Goal: Task Accomplishment & Management: Complete application form

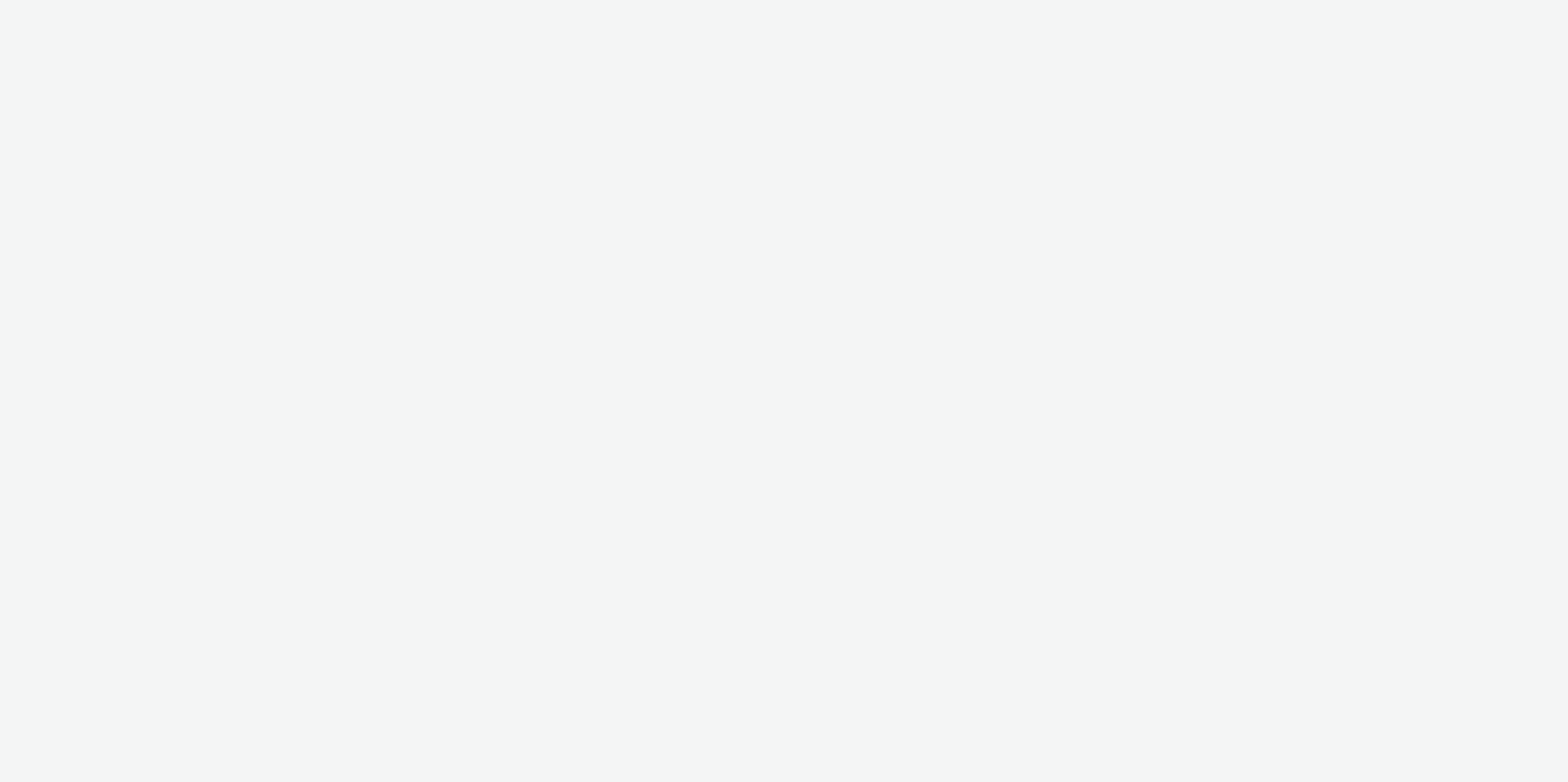
select select "d57a0b46-ef33-4938-977b-e6d07593e41f"
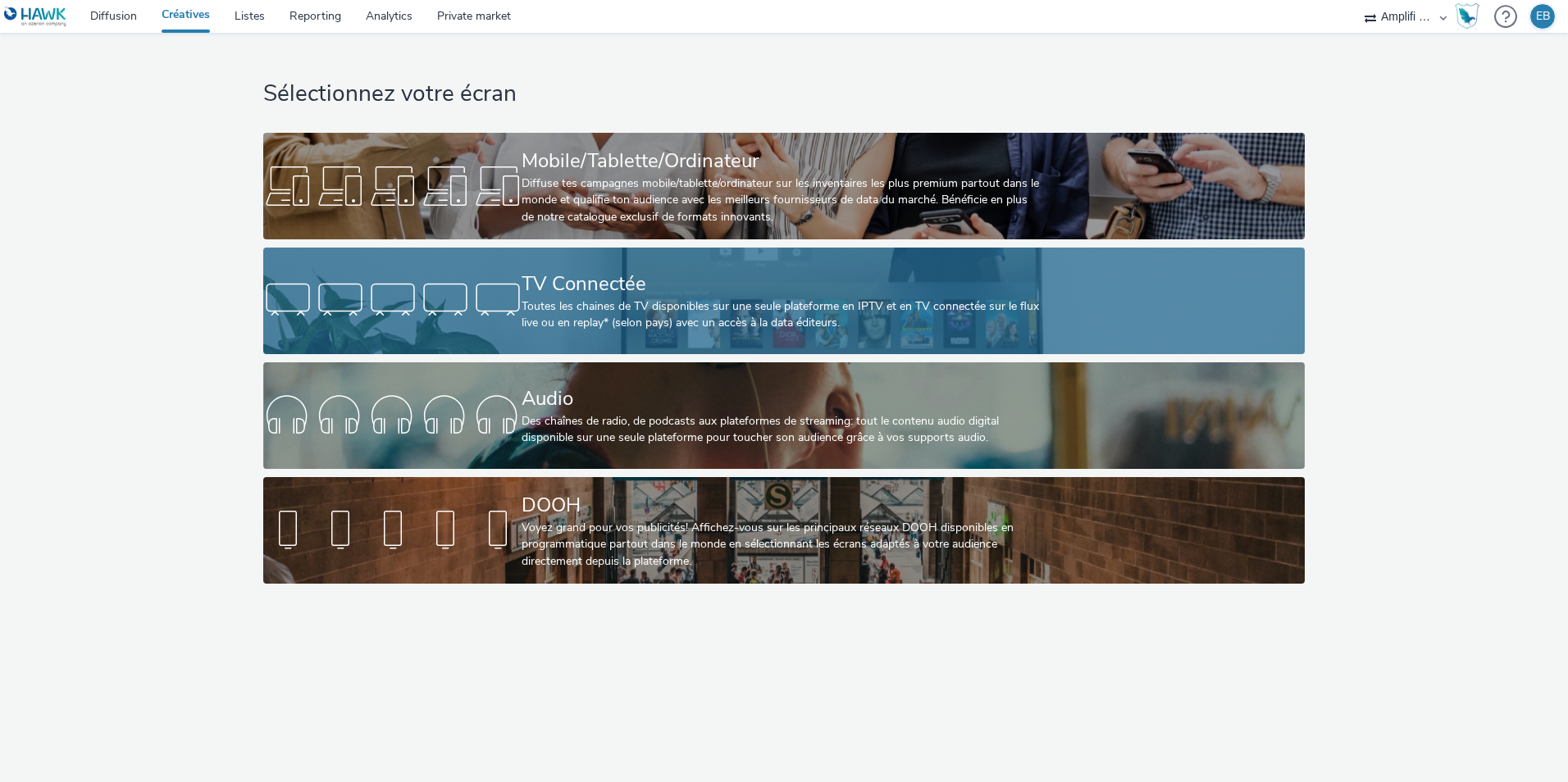
click at [700, 330] on div "Toutes les chaines de TV disponibles sur une seule plateforme en IPTV et en TV …" at bounding box center [780, 315] width 518 height 33
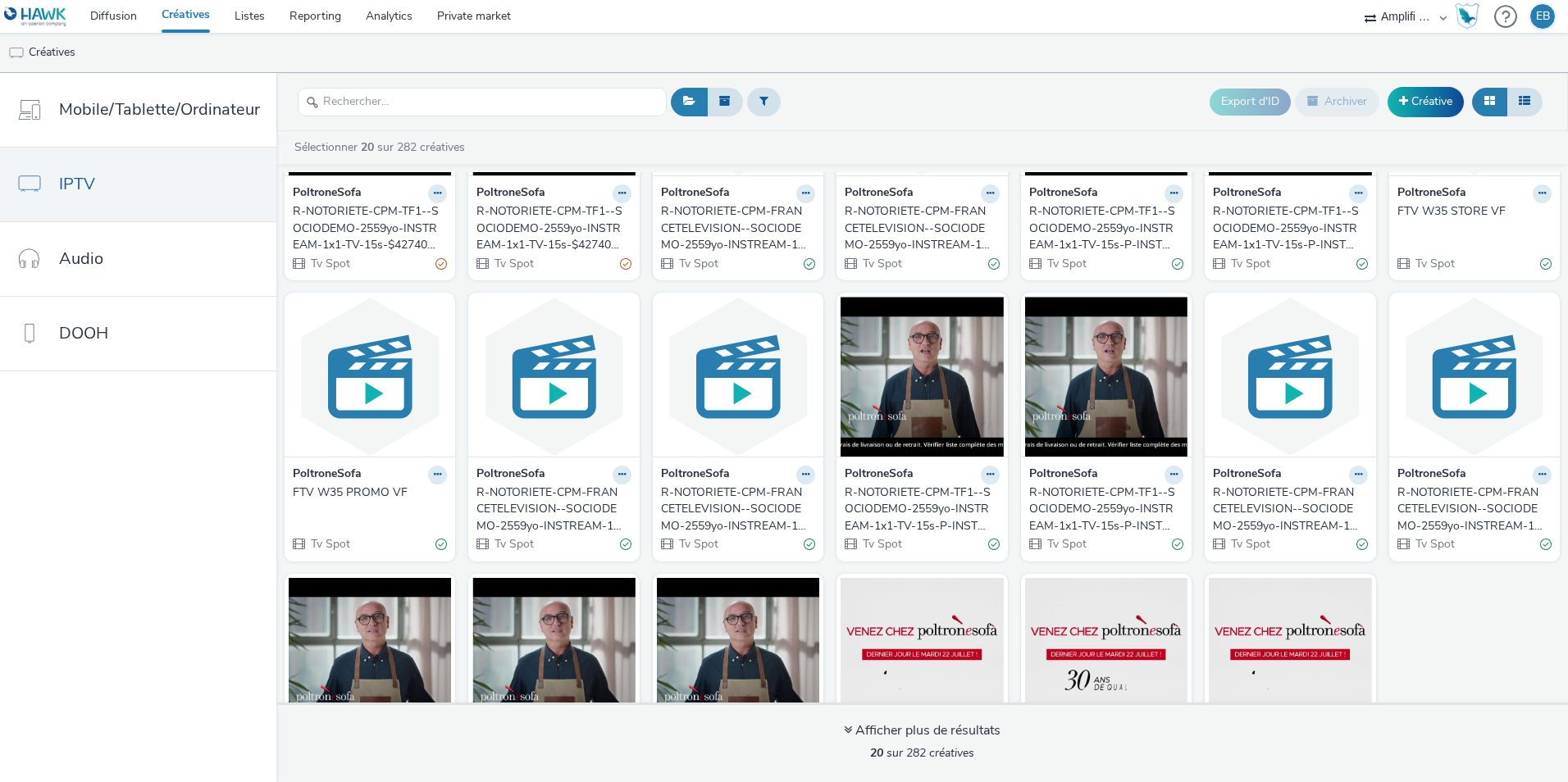
scroll to position [315, 0]
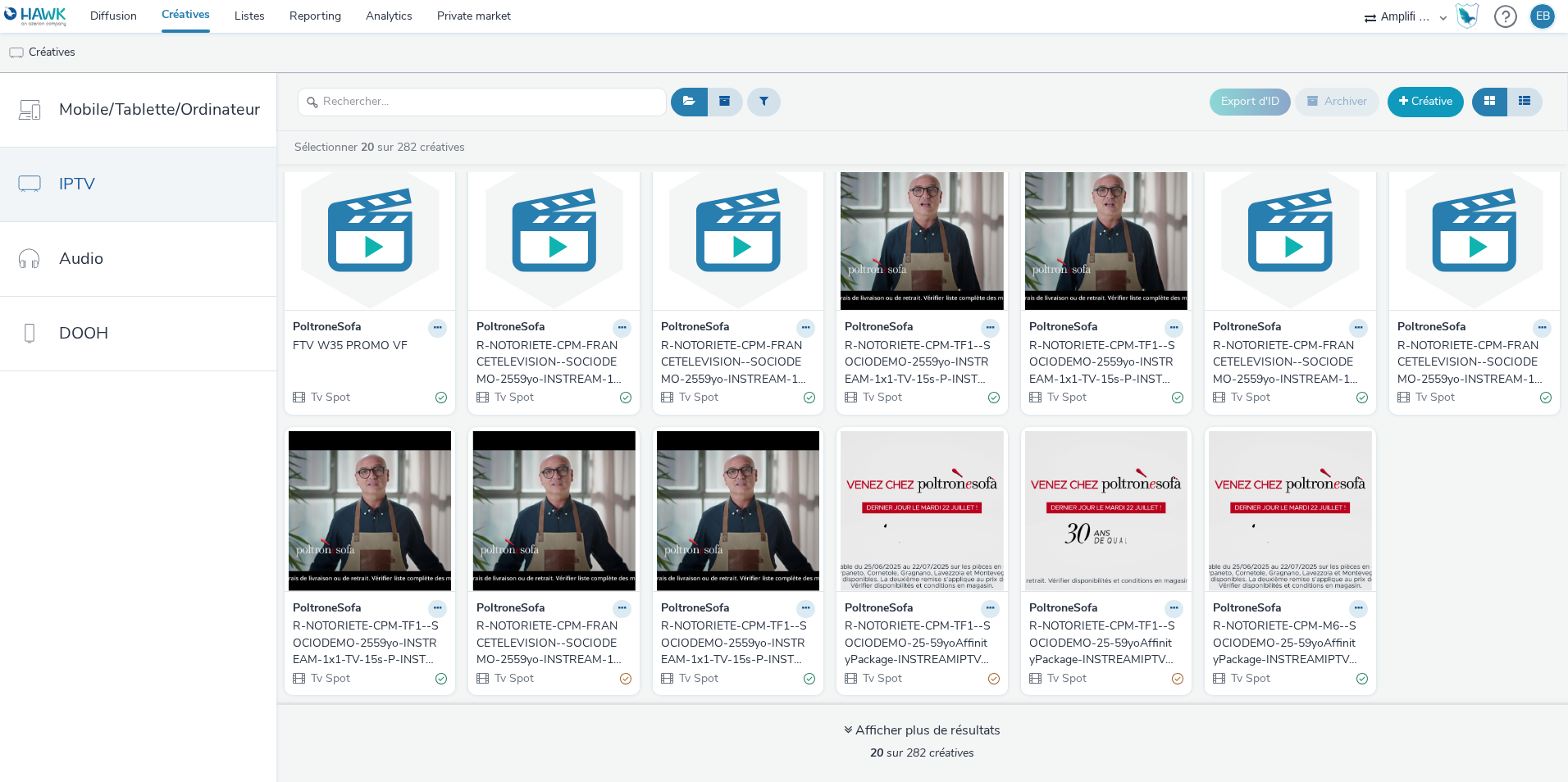
click at [1413, 109] on link "Créative" at bounding box center [1426, 102] width 76 height 30
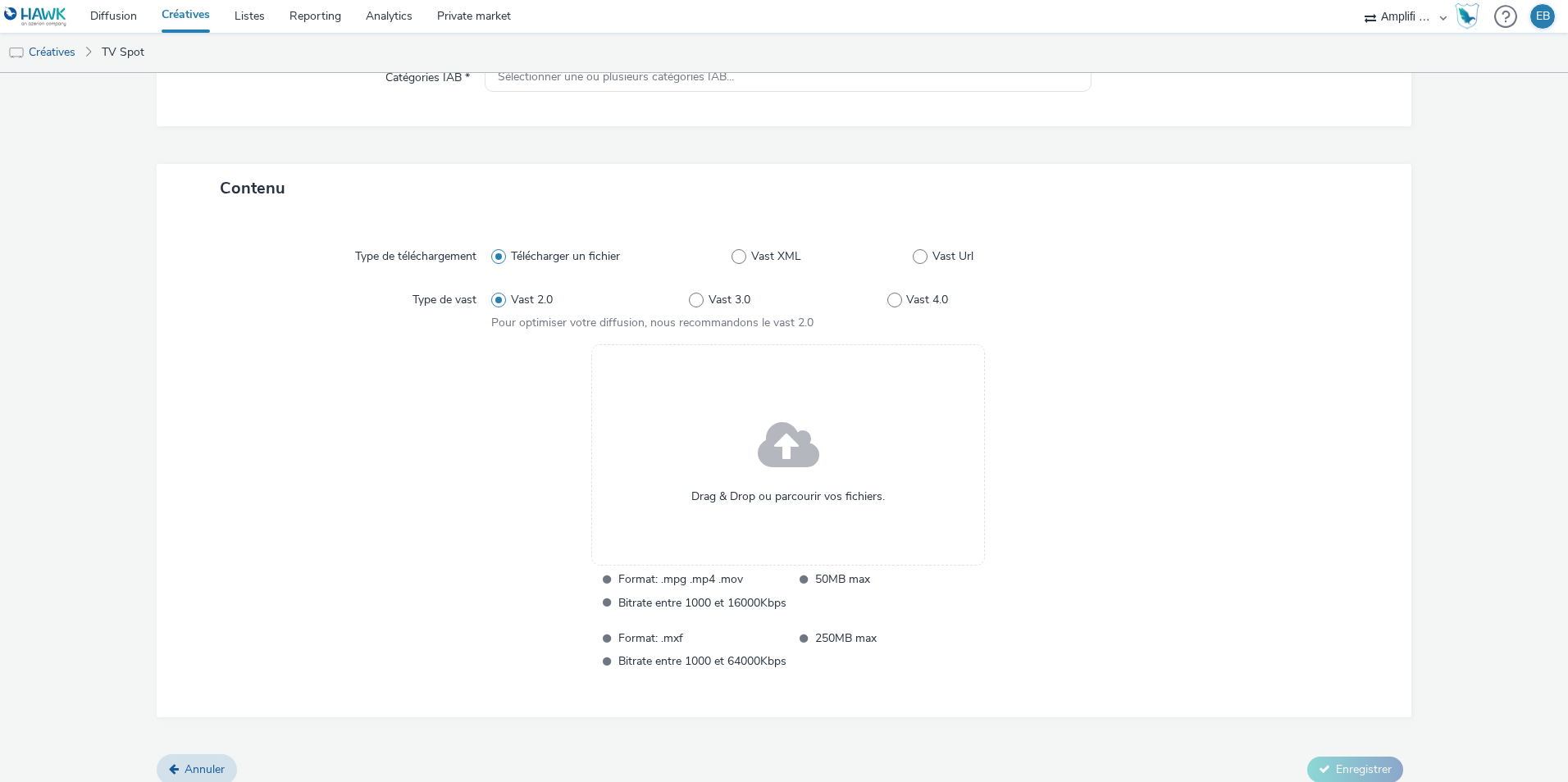
scroll to position [285, 0]
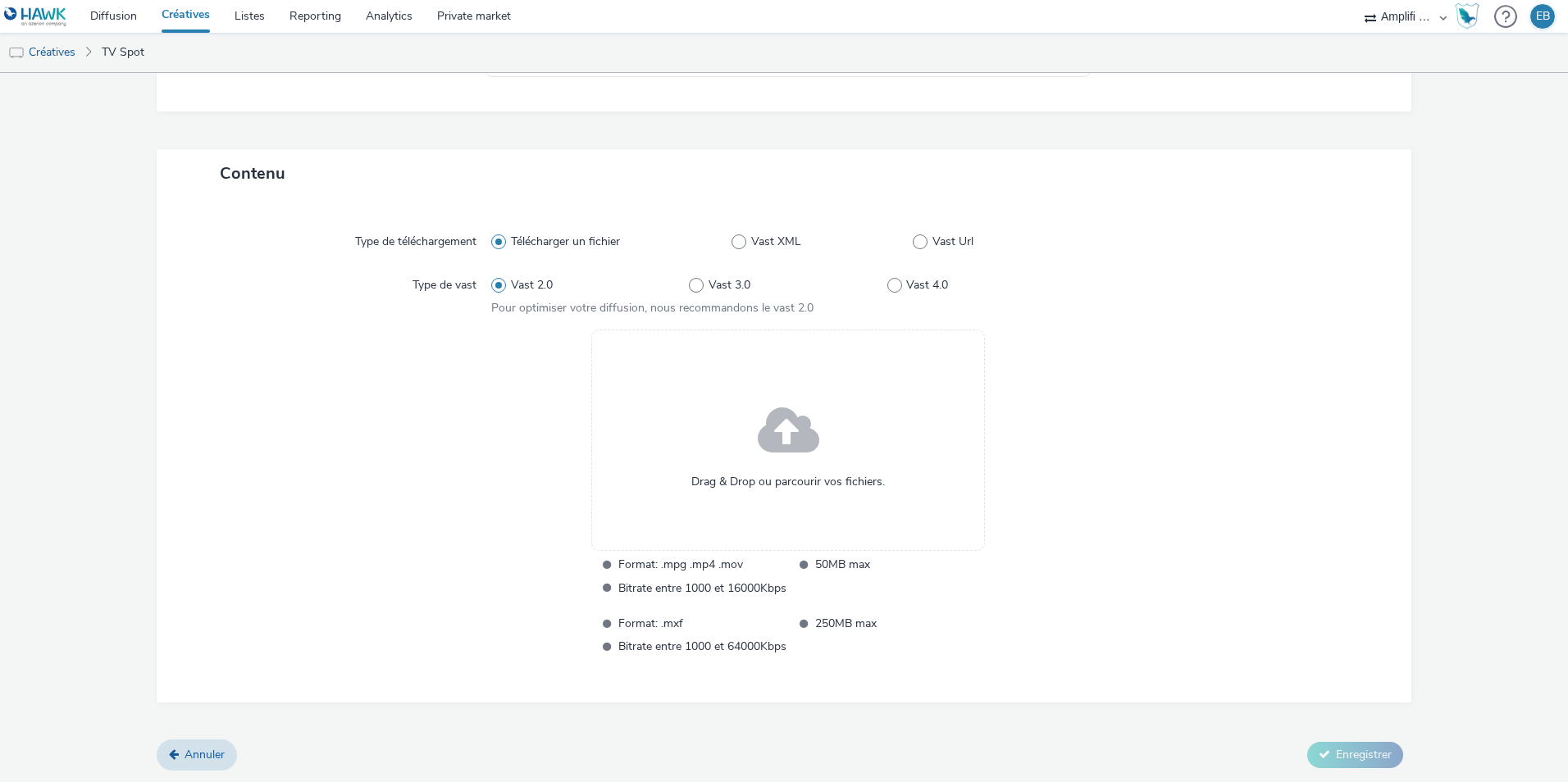
click at [918, 252] on div "Télécharger un fichier Vast XML Vast Url" at bounding box center [788, 242] width 594 height 30
click at [917, 243] on span at bounding box center [920, 242] width 15 height 15
click at [917, 243] on input "Vast Url" at bounding box center [918, 241] width 10 height 10
radio input "false"
radio input "true"
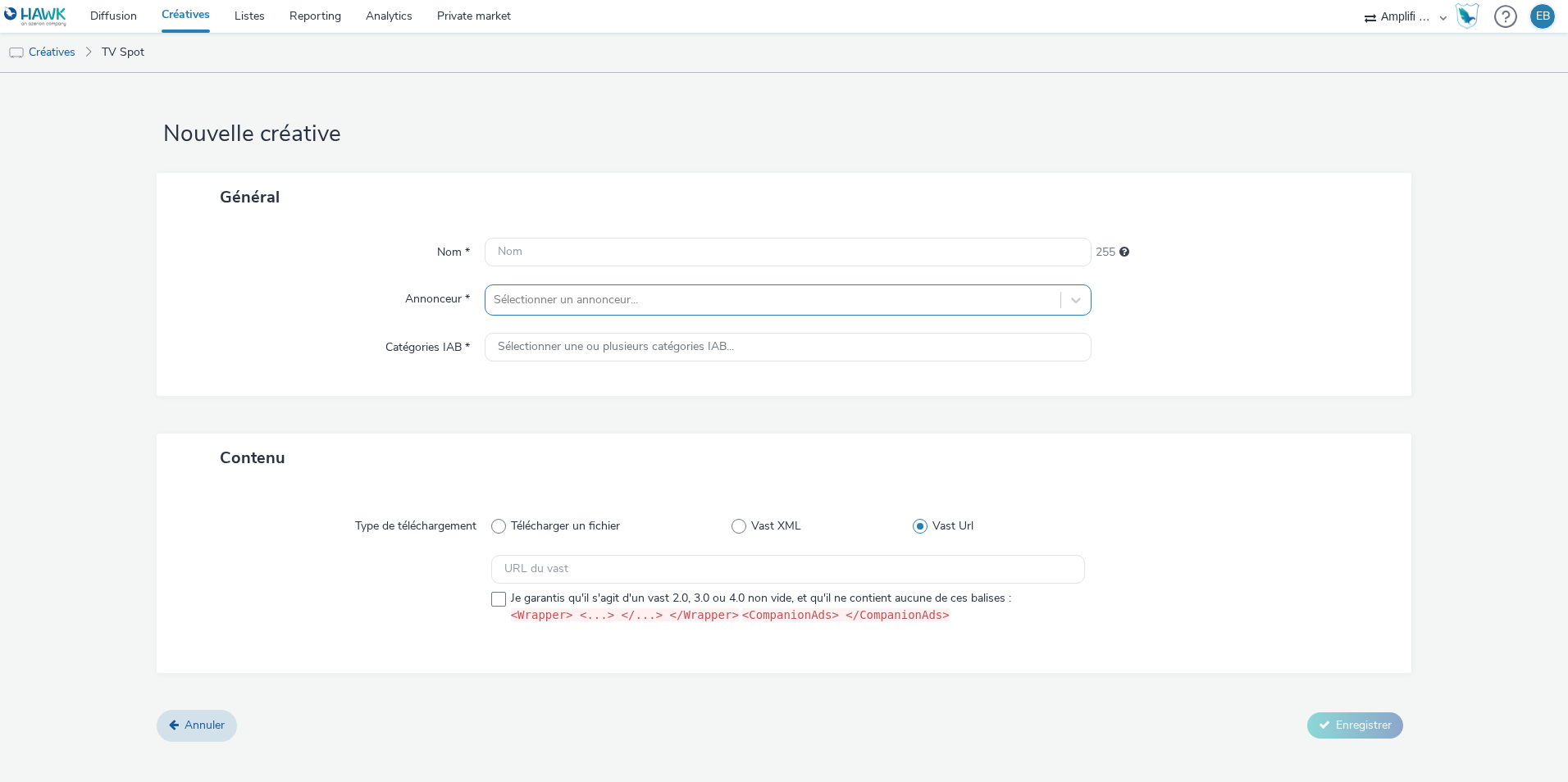
scroll to position [0, 0]
click at [602, 253] on input "text" at bounding box center [788, 251] width 607 height 29
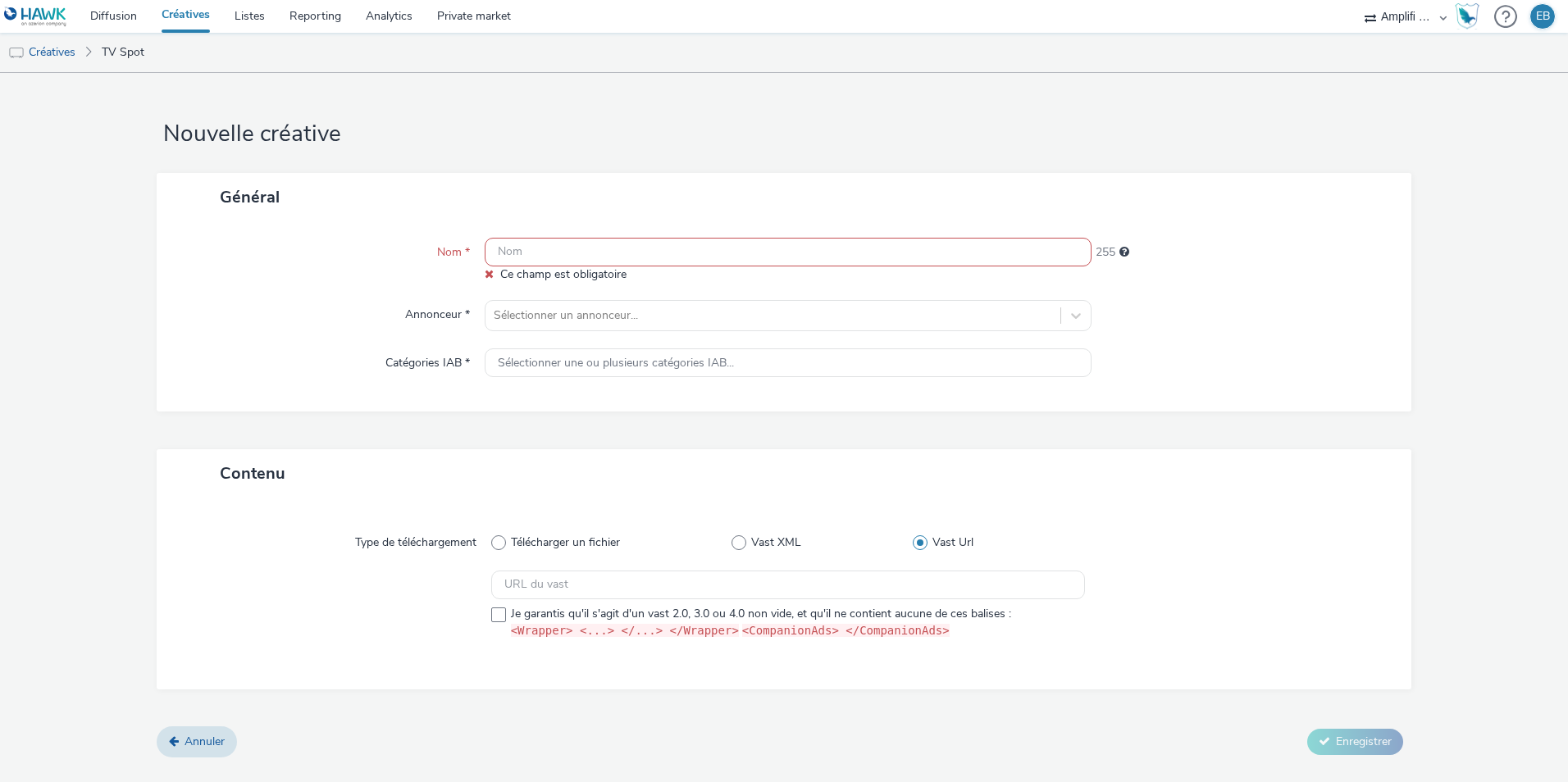
paste input "R-NOTORIETE-CPM-FRANCETELEVISION--SOCIODEMO-2559yo-INSTREAM-1x1-TV-15s-$4274040…"
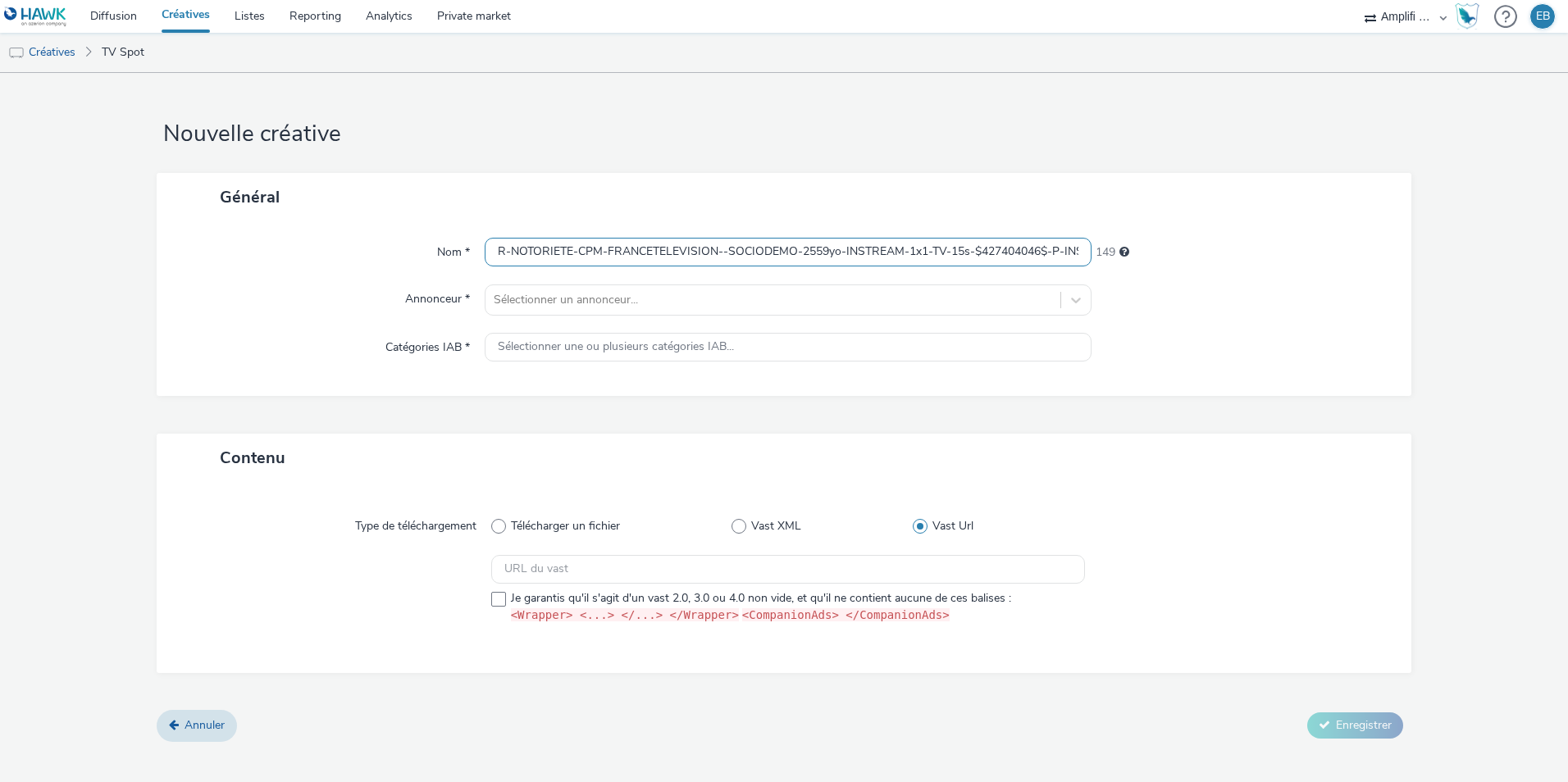
drag, startPoint x: 1047, startPoint y: 250, endPoint x: 458, endPoint y: 229, distance: 589.4
click at [458, 229] on div "Nom * R-NOTORIETE-CPM-FRANCETELEVISION--SOCIODEMO-2559yo-INSTREAM-1x1-TV-15s-$4…" at bounding box center [784, 309] width 1254 height 174
type input "R-NOTORIETE-CPM-FRANCETELEVISION--SOCIODEMO-2559yo-INSTREAM-1x1-TV-15s-$4274040…"
click at [504, 298] on div at bounding box center [773, 300] width 559 height 19
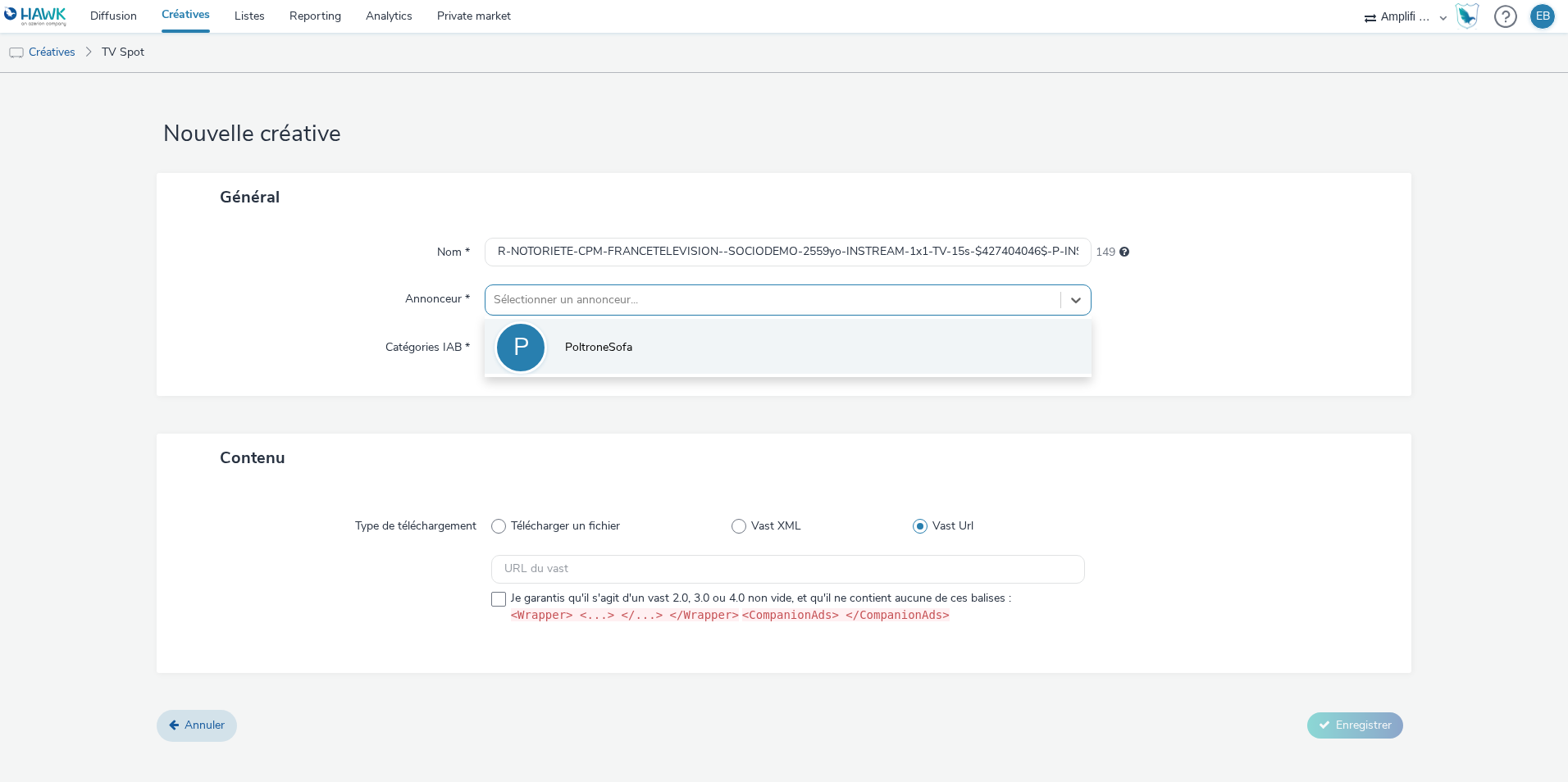
click at [548, 360] on li "P PoltroneSofa" at bounding box center [788, 346] width 607 height 55
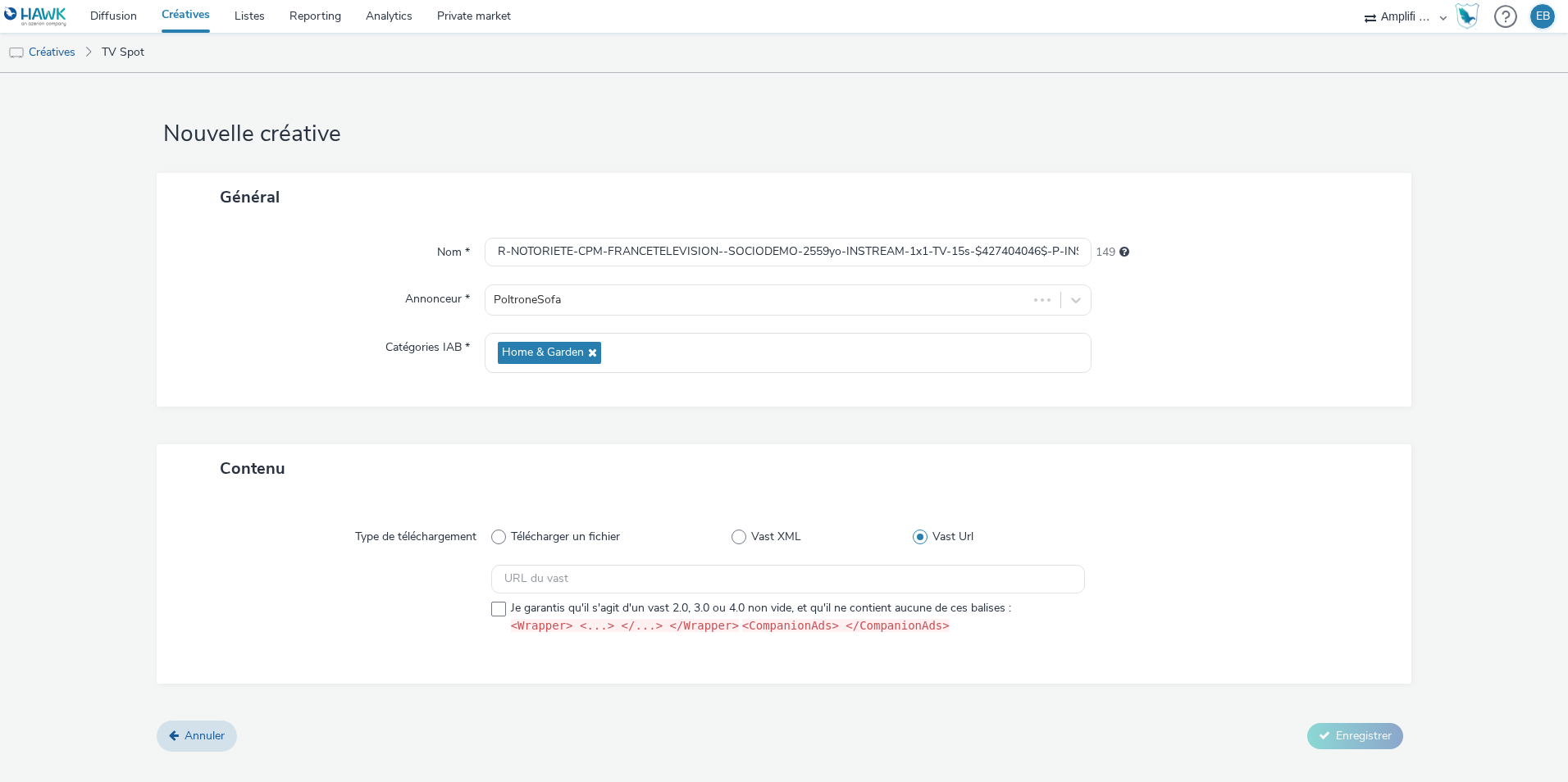
click at [548, 360] on span "Home & Garden" at bounding box center [549, 353] width 103 height 22
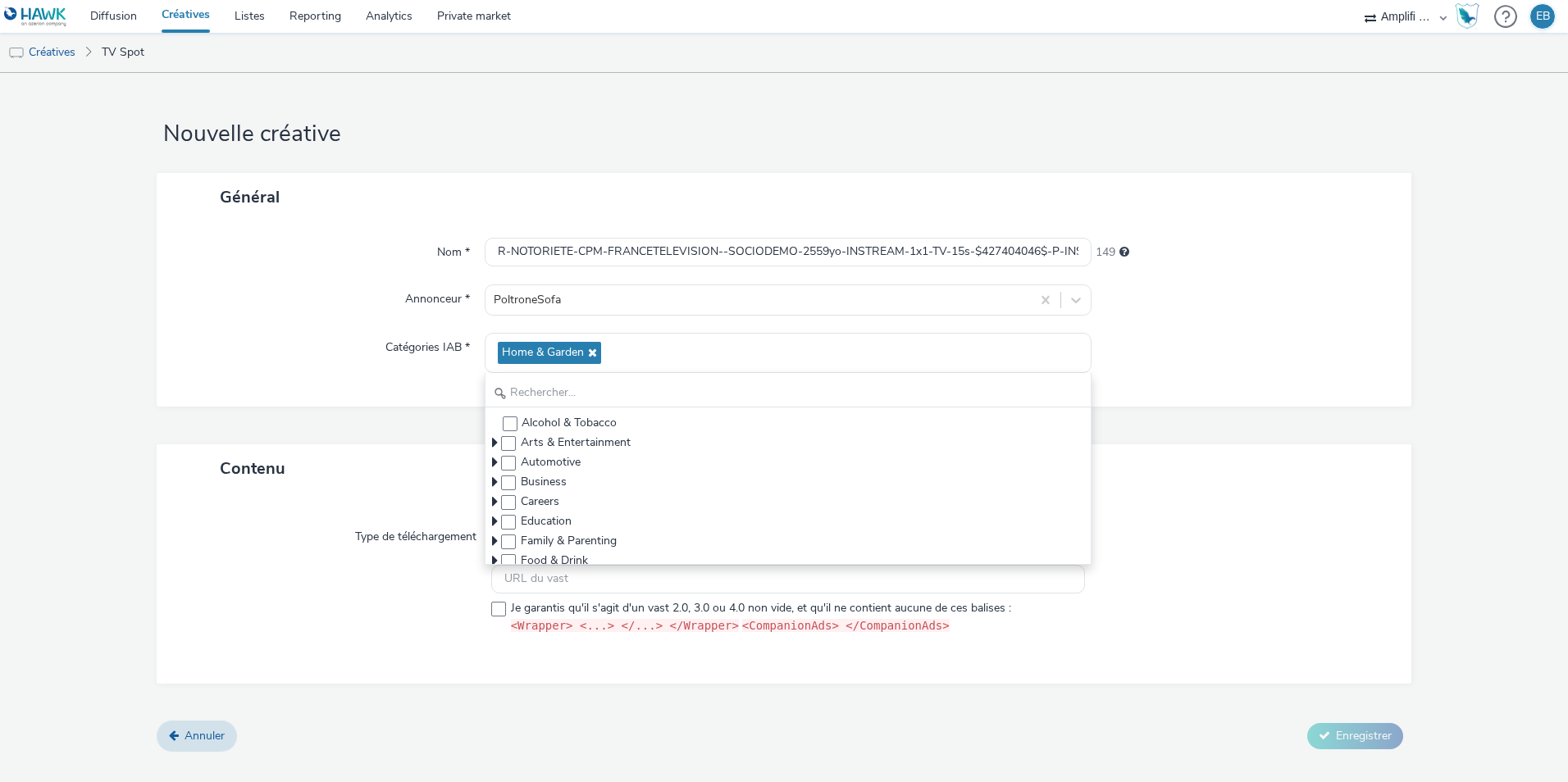
click at [436, 399] on div "Nom * R-NOTORIETE-CPM-FRANCETELEVISION--SOCIODEMO-2559yo-INSTREAM-1x1-TV-15s-$4…" at bounding box center [784, 314] width 1254 height 186
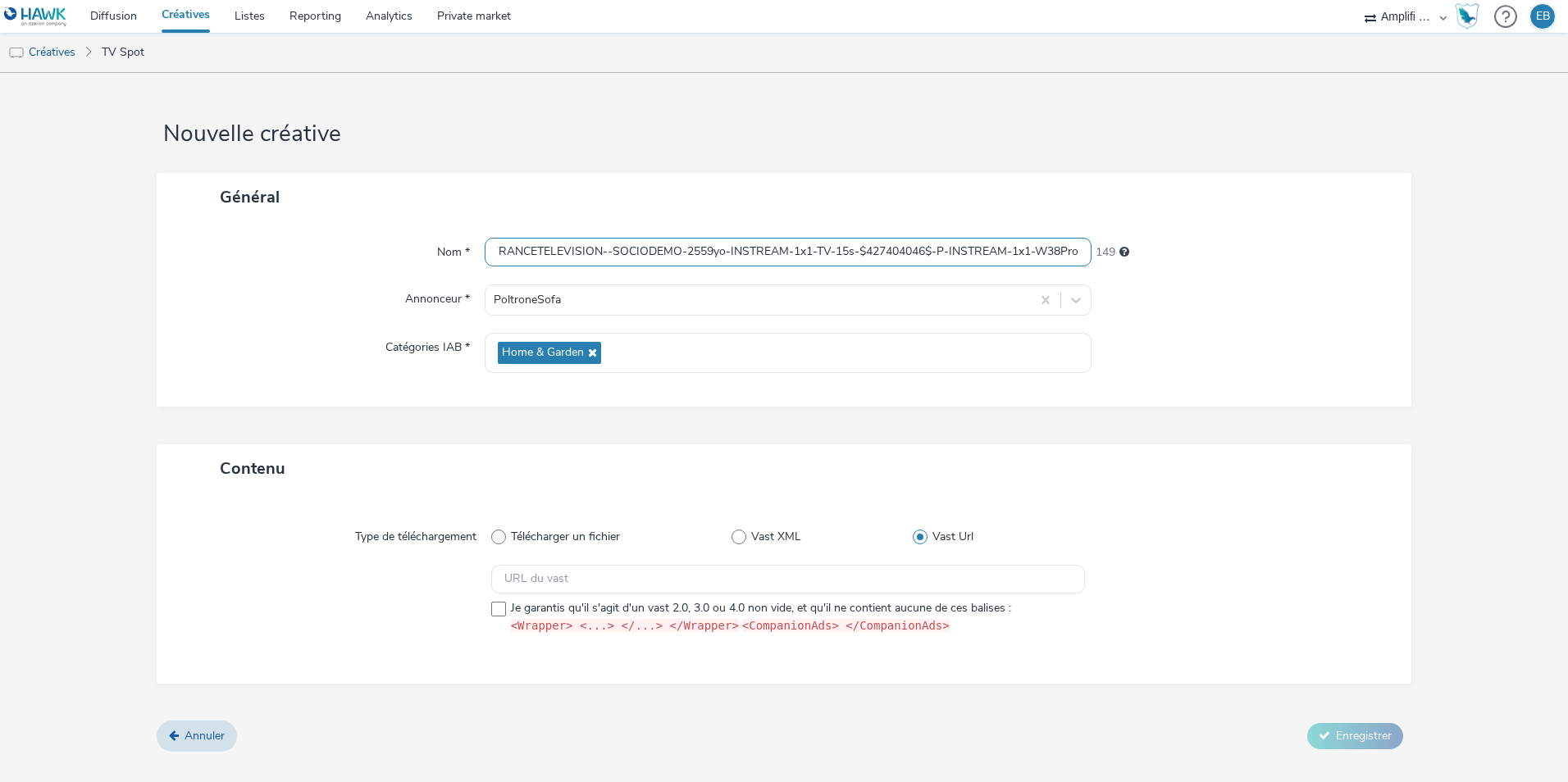
scroll to position [0, 137]
drag, startPoint x: 801, startPoint y: 248, endPoint x: 1126, endPoint y: 281, distance: 326.7
click at [1126, 281] on div "Nom * R-NOTORIETE-CPM-FRANCETELEVISION--SOCIODEMO-2559yo-INSTREAM-1x1-TV-15s-$4…" at bounding box center [784, 314] width 1254 height 186
click at [704, 293] on div at bounding box center [758, 300] width 529 height 19
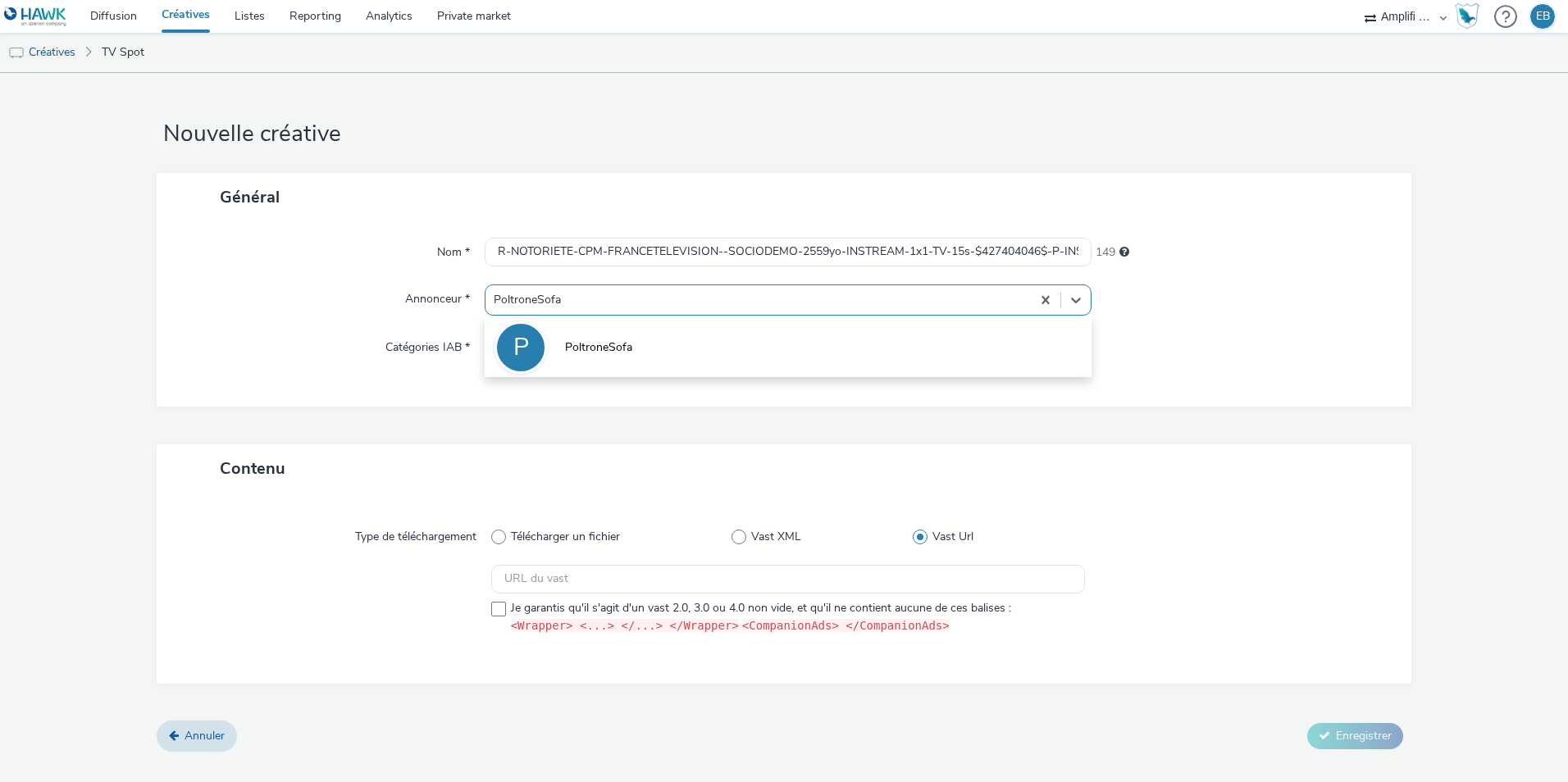
click at [187, 267] on div "Nom *" at bounding box center [329, 252] width 312 height 30
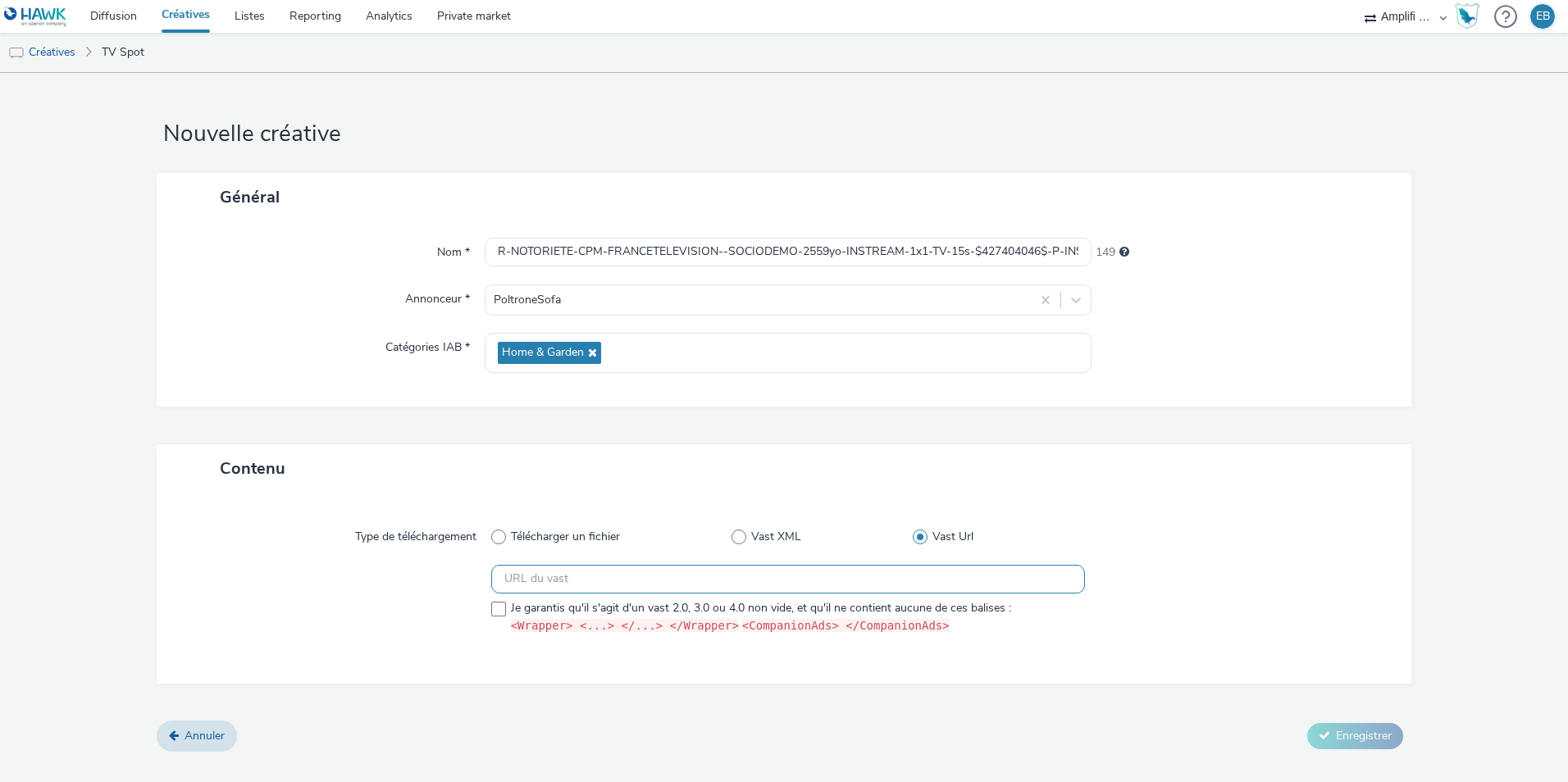
click at [571, 571] on input "text" at bounding box center [788, 579] width 594 height 29
paste input "https://videos-pub.ftv-publicite.fr/media/creations/69900/51081/dan_poltrone_w3…"
type input "https://videos-pub.ftv-publicite.fr/media/creations/69900/51081/dan_poltrone_w3…"
click at [520, 618] on span "<Wrapper> <...> </...> </Wrapper>" at bounding box center [625, 625] width 228 height 16
checkbox input "true"
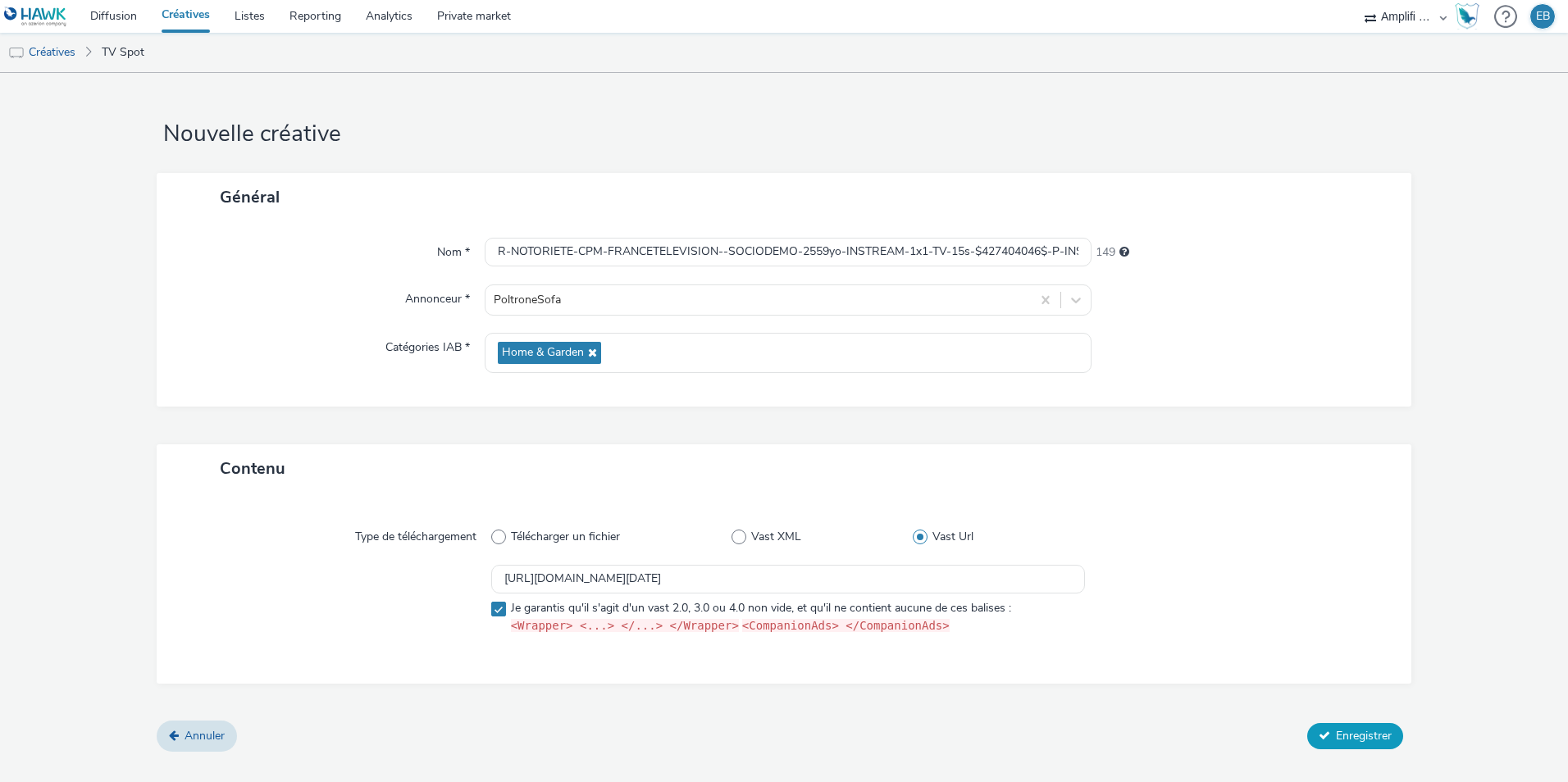
click at [1365, 748] on button "Enregistrer" at bounding box center [1355, 737] width 96 height 26
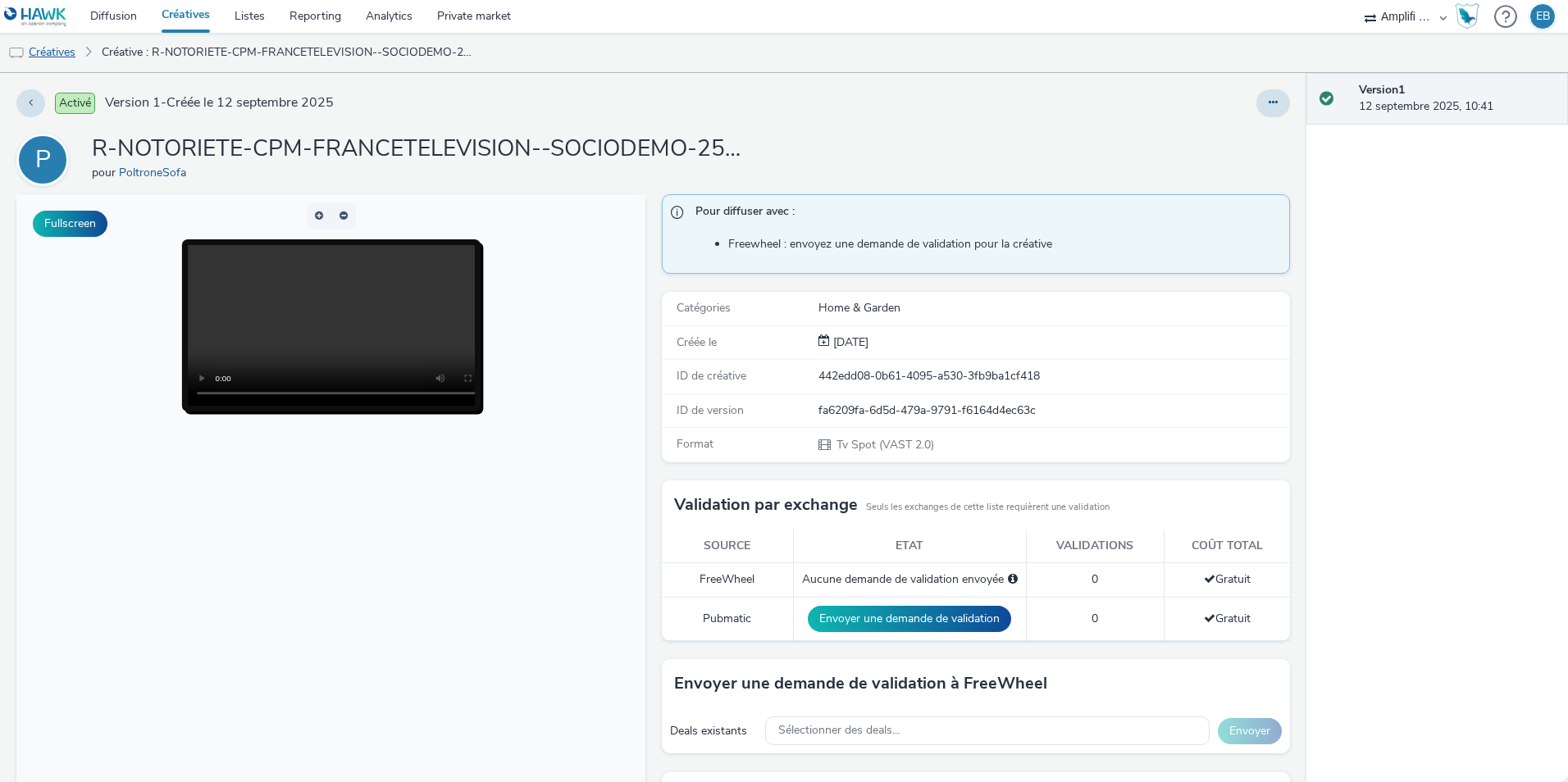
click at [69, 48] on link "Créatives" at bounding box center [42, 52] width 84 height 39
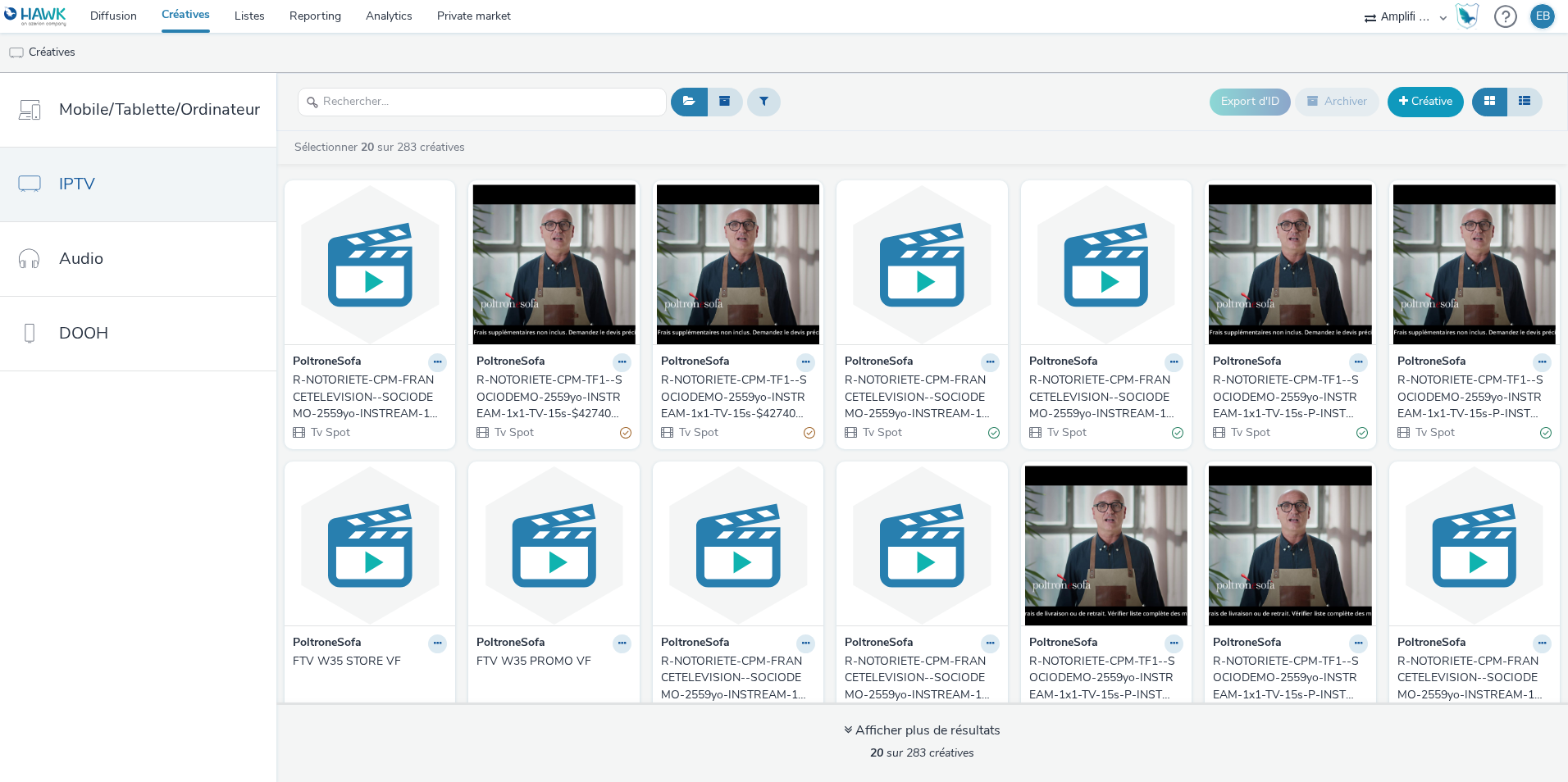
click at [1435, 96] on link "Créative" at bounding box center [1426, 102] width 76 height 30
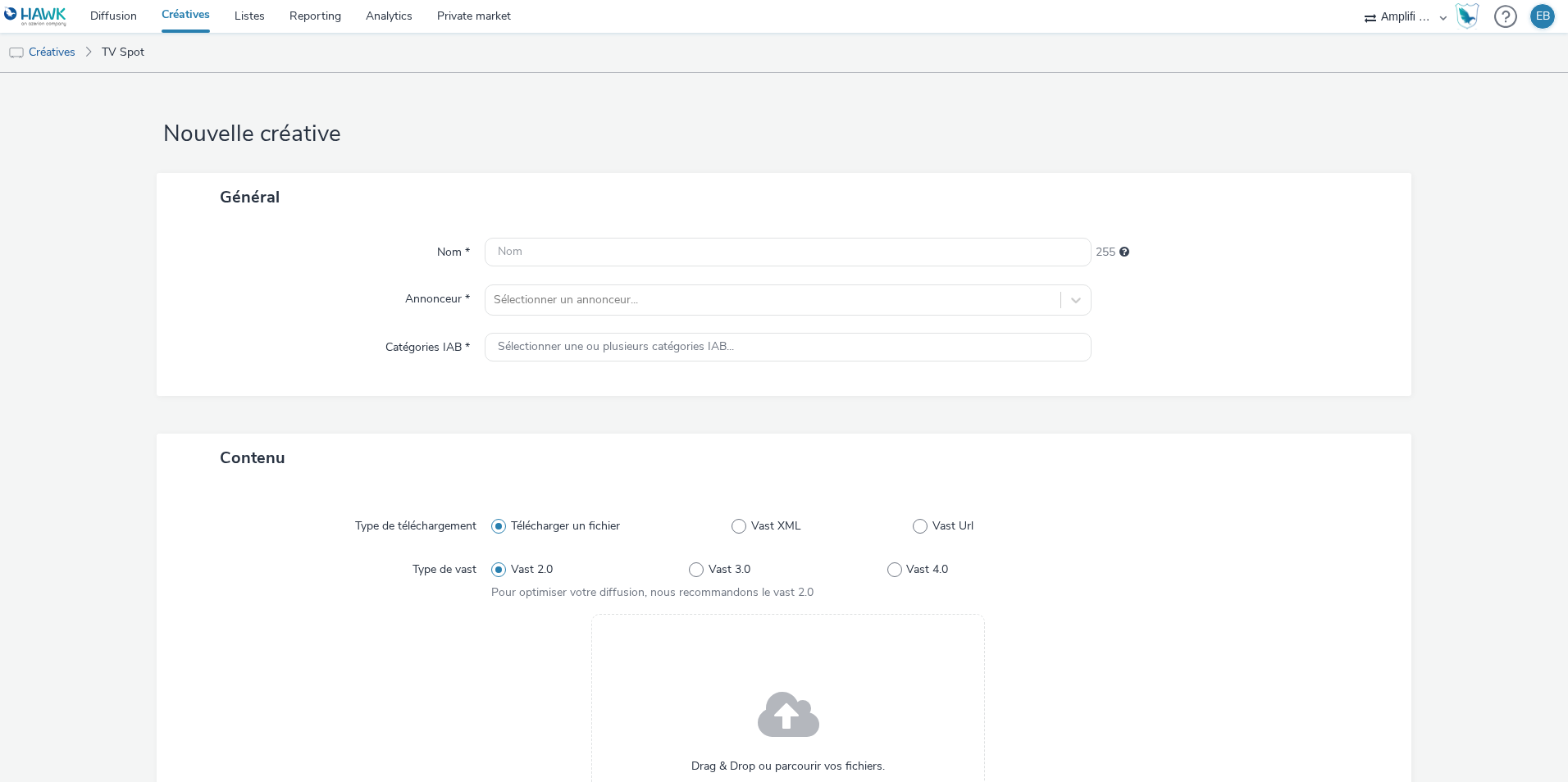
click at [506, 237] on div "Nom * 255 Annonceur * Sélectionner un annonceur... Catégories IAB * Sélectionne…" at bounding box center [784, 309] width 1254 height 174
click at [506, 245] on input "text" at bounding box center [788, 251] width 607 height 29
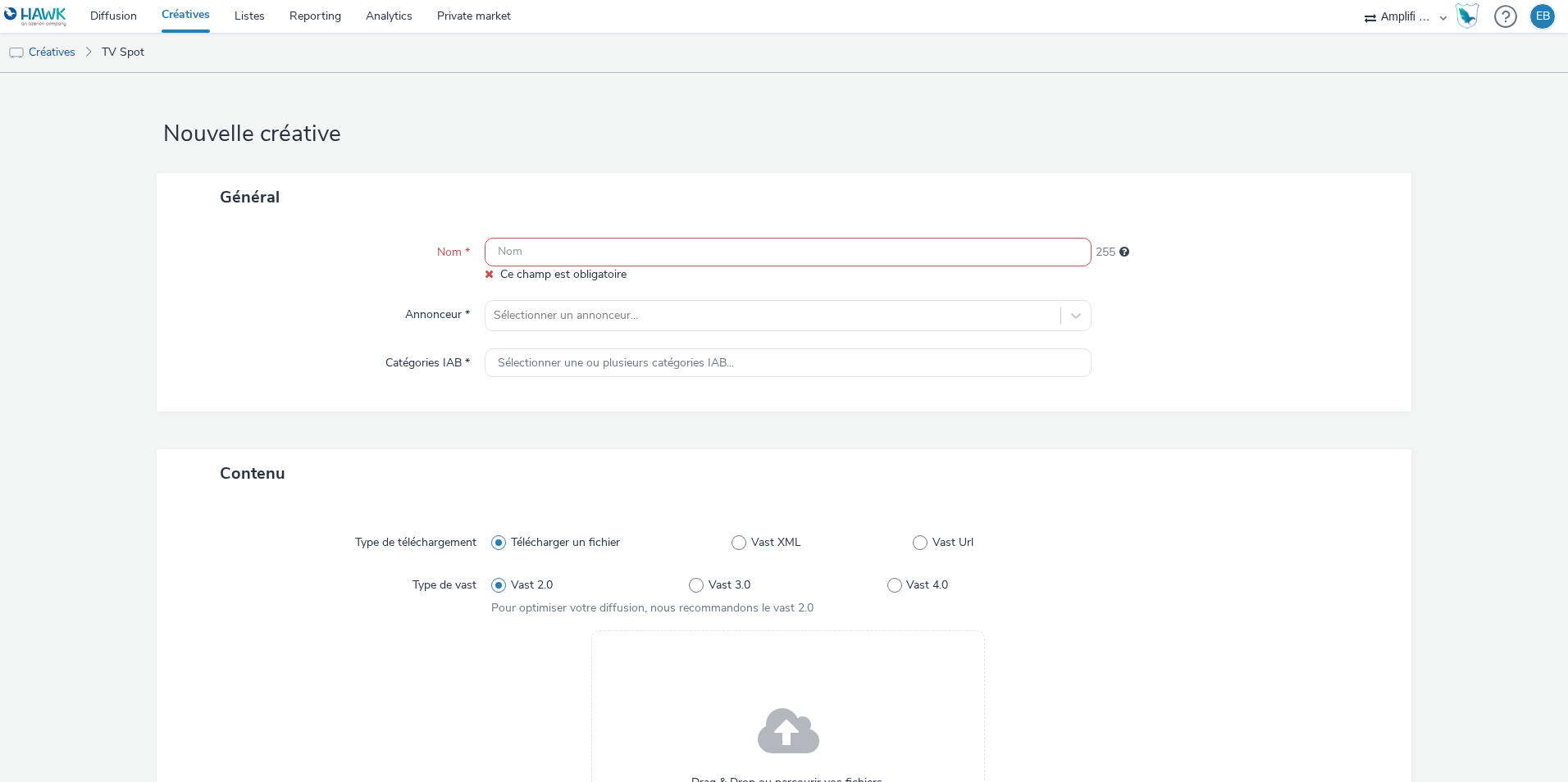
paste input "https://videos-pub.ftv-publicite.fr/media/creations/69900/51083/dan_poltrone_w3…"
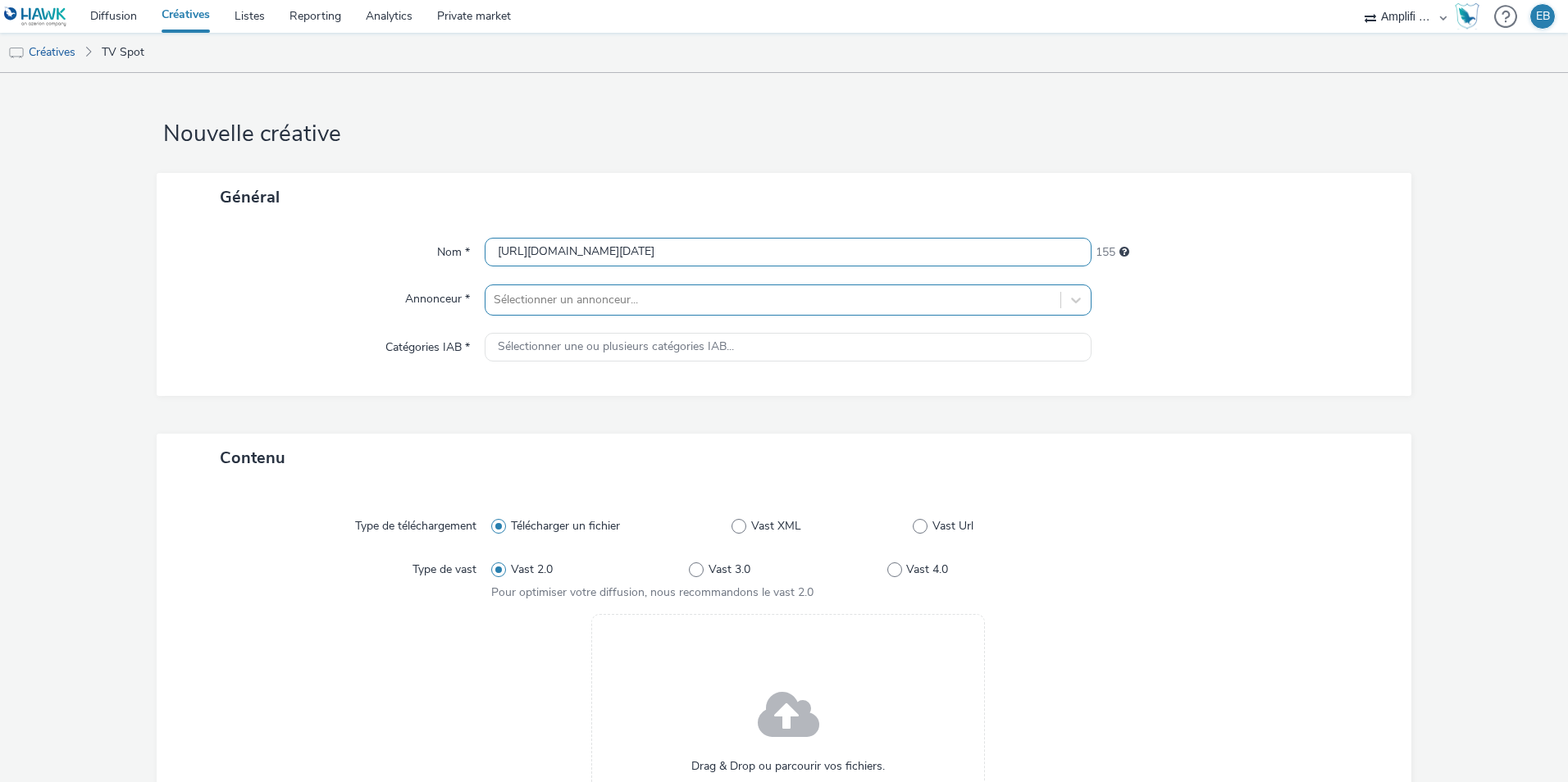
type input "https://videos-pub.ftv-publicite.fr/media/creations/69900/51083/dan_poltrone_w3…"
click at [526, 307] on div at bounding box center [773, 300] width 559 height 19
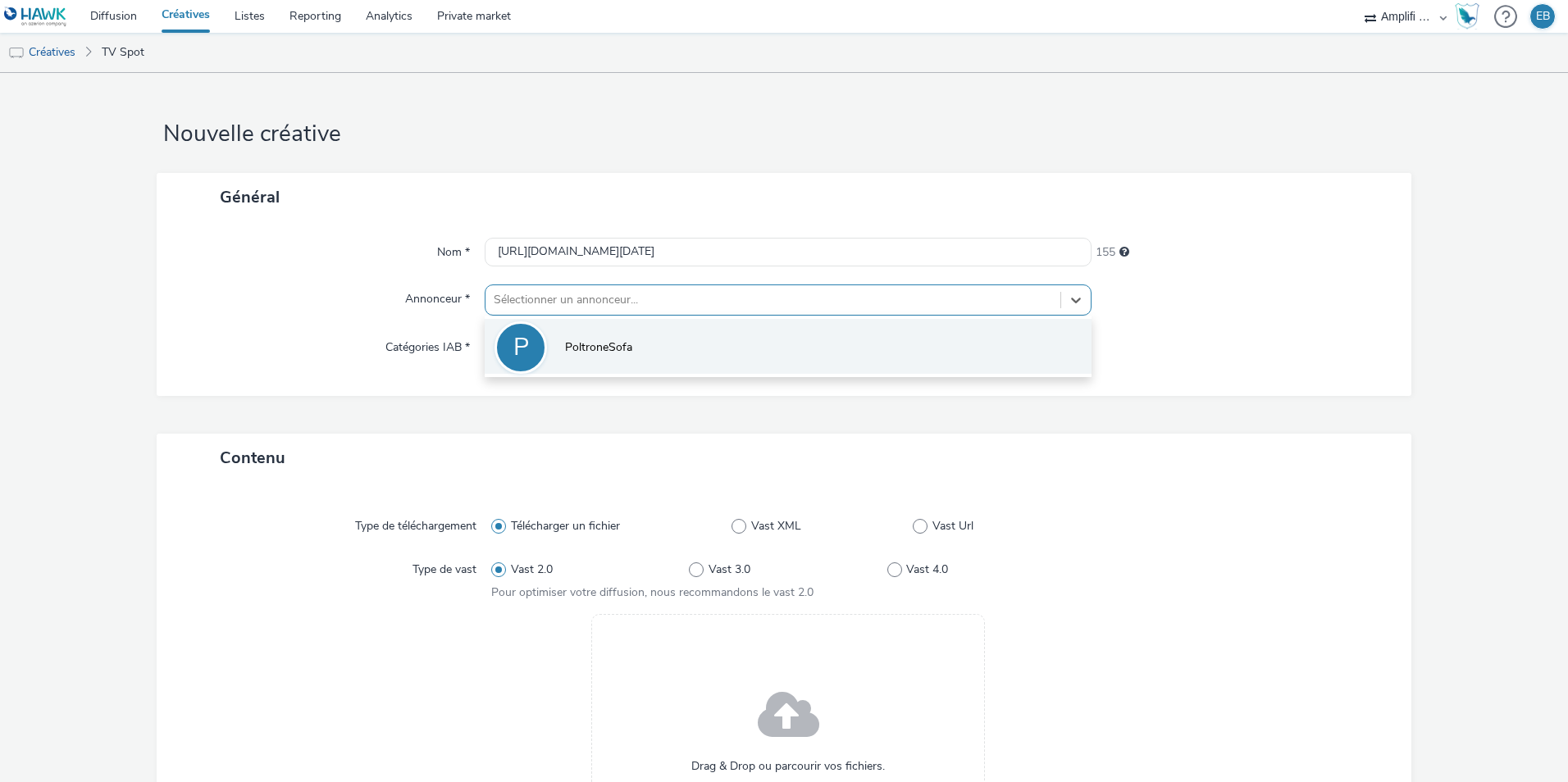
click at [540, 368] on li "P PoltroneSofa" at bounding box center [788, 346] width 607 height 55
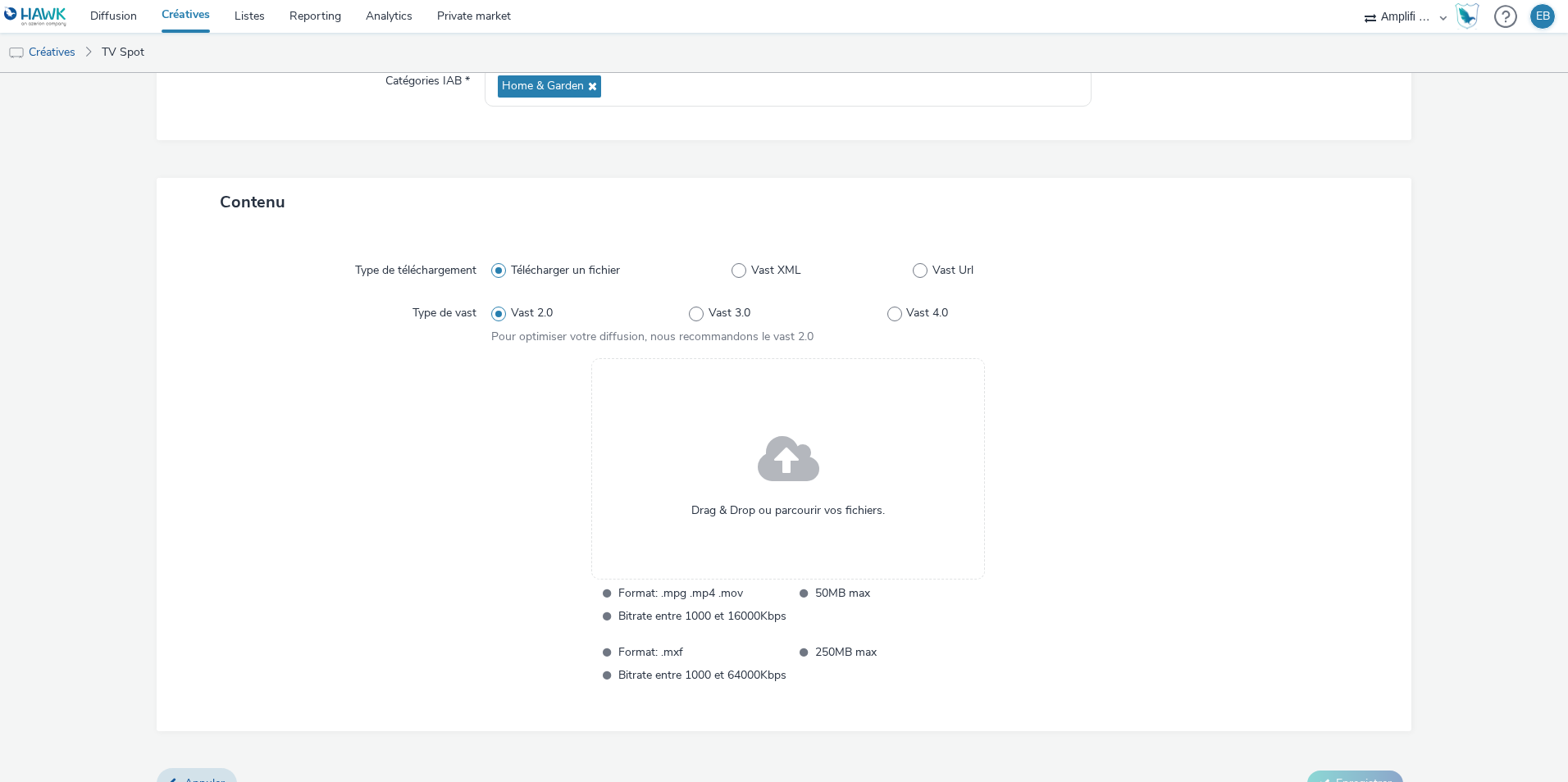
scroll to position [295, 0]
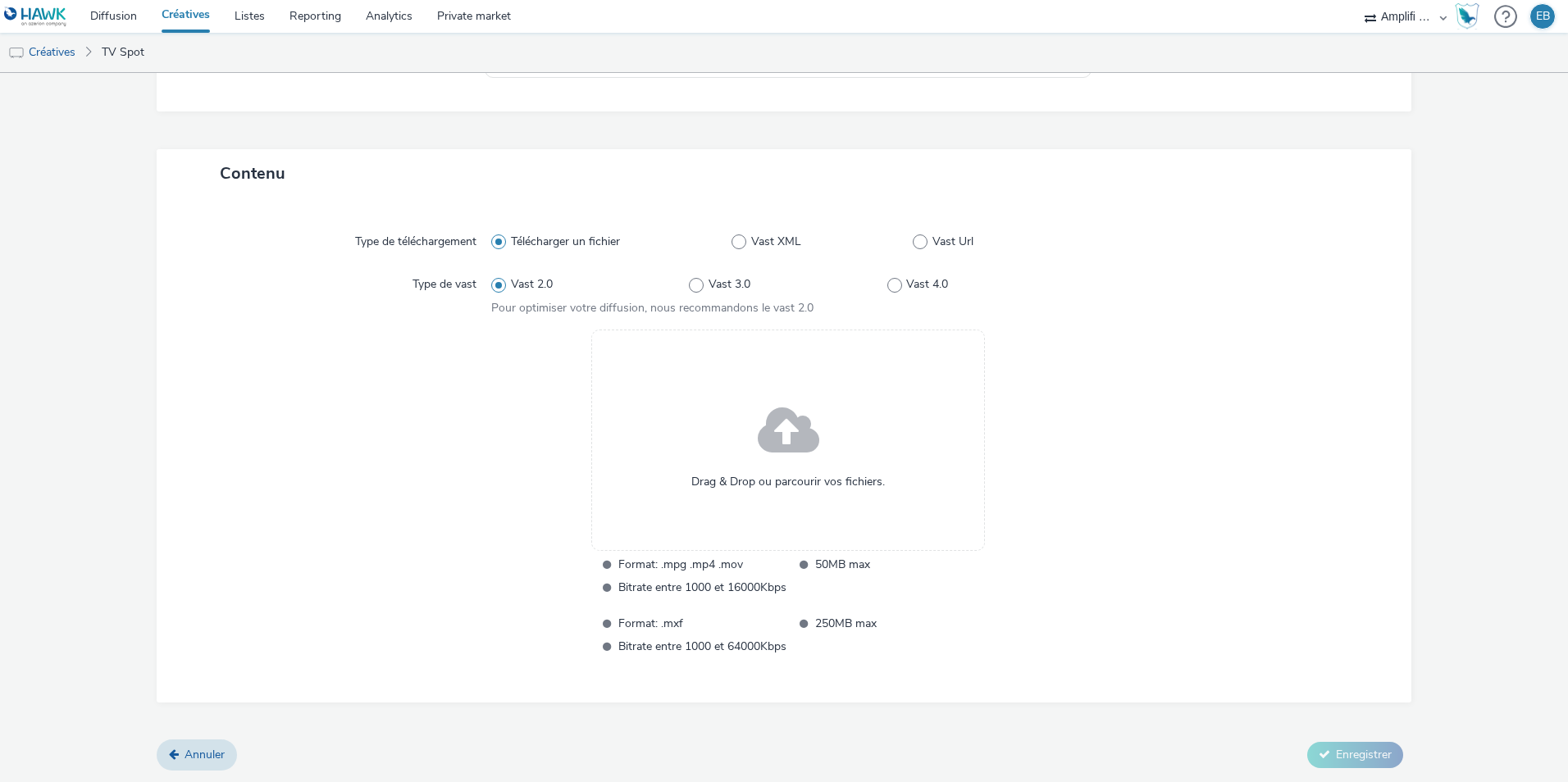
click at [901, 258] on div "Type de téléchargement Télécharger un fichier Vast XML Vast Url Type de vast Va…" at bounding box center [784, 450] width 1222 height 472
click at [912, 250] on div "Télécharger un fichier Vast XML Vast Url" at bounding box center [788, 242] width 594 height 30
click at [916, 247] on span at bounding box center [920, 242] width 15 height 15
click at [916, 247] on input "Vast Url" at bounding box center [918, 241] width 10 height 10
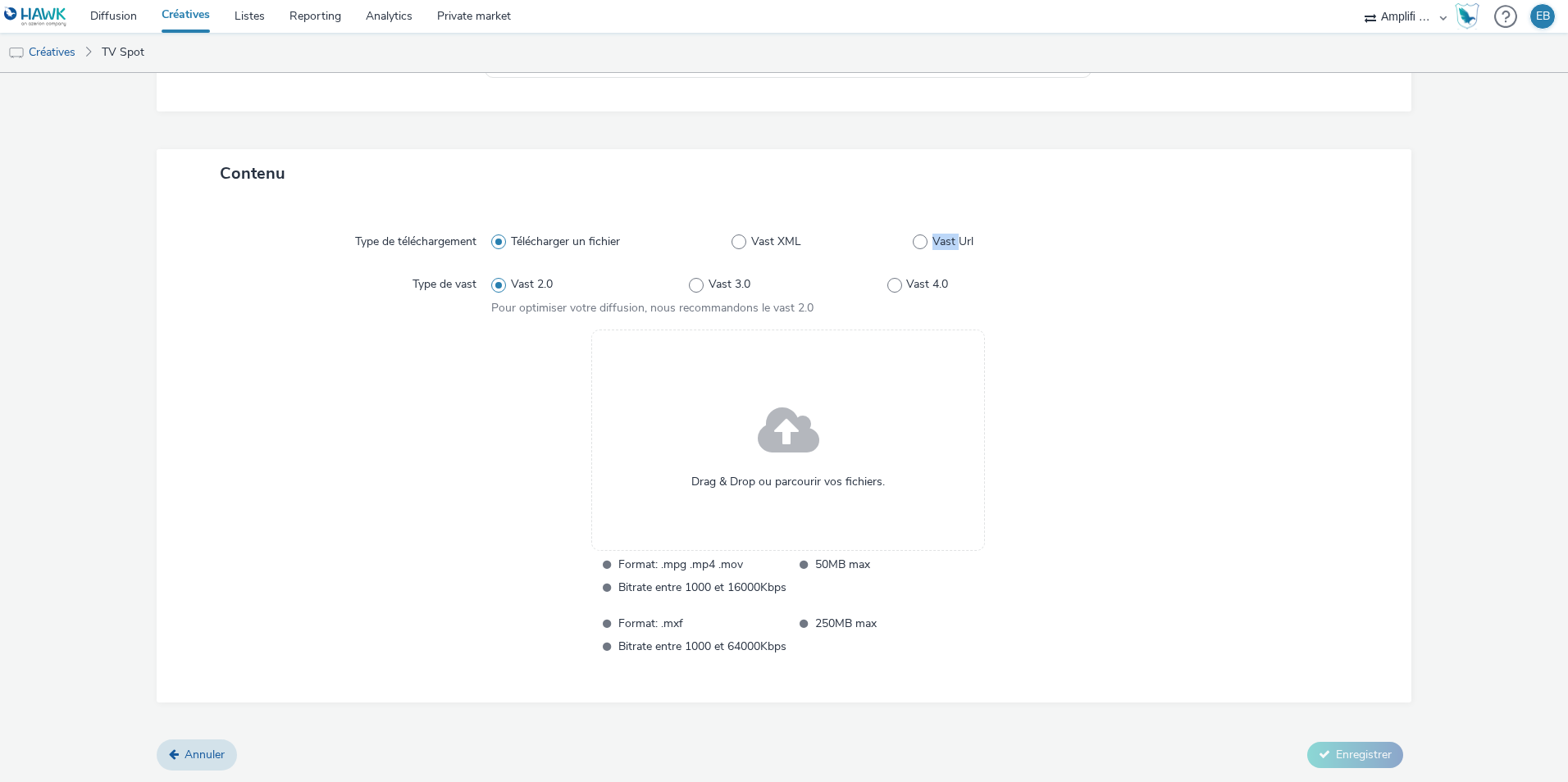
radio input "false"
radio input "true"
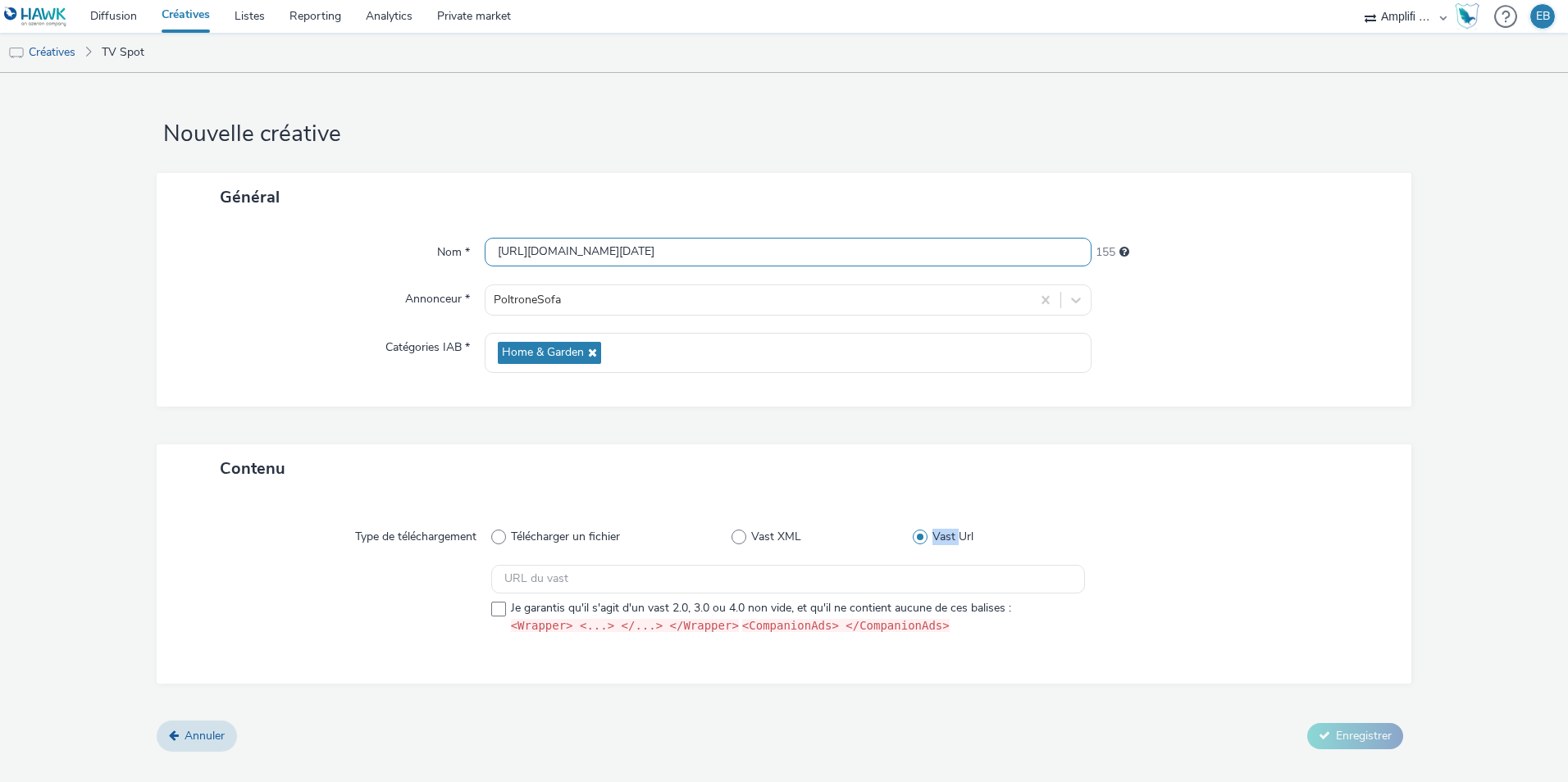
scroll to position [0, 0]
click at [583, 226] on div "Nom * https://videos-pub.ftv-publicite.fr/media/creations/69900/51083/dan_poltr…" at bounding box center [784, 314] width 1254 height 186
click at [578, 262] on input "https://videos-pub.ftv-publicite.fr/media/creations/69900/51083/dan_poltrone_w3…" at bounding box center [788, 251] width 607 height 29
click at [498, 235] on div "Nom * https://videos-pub.ftv-publicite.fr/media/creations/69900/51083/dan_poltr…" at bounding box center [784, 314] width 1254 height 186
click at [506, 255] on input "https://videos-pub.ftv-publicite.fr/media/creations/69900/51083/dan_poltrone_w3…" at bounding box center [788, 251] width 607 height 29
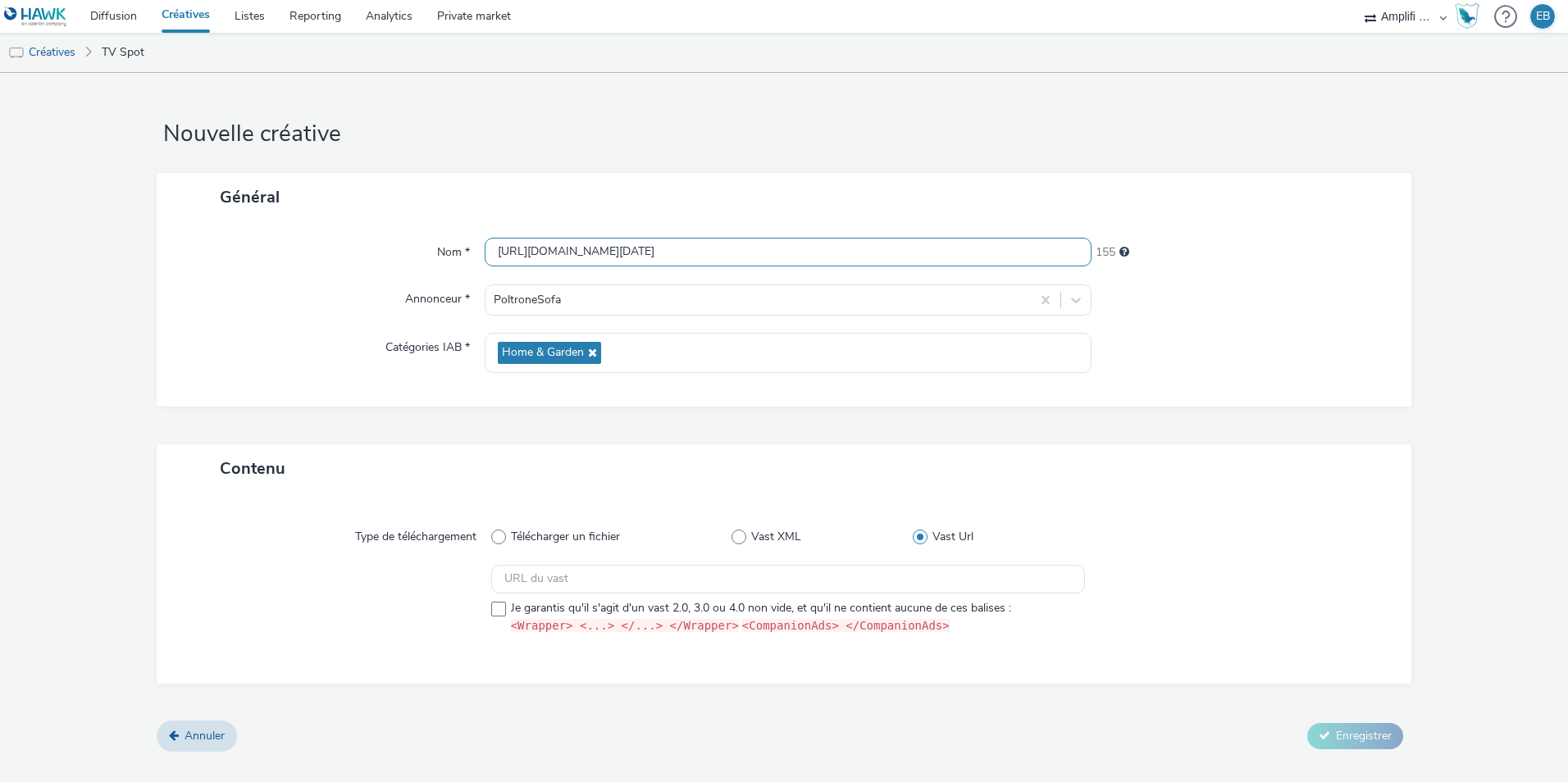
click at [506, 255] on input "https://videos-pub.ftv-publicite.fr/media/creations/69900/51083/dan_poltrone_w3…" at bounding box center [788, 251] width 607 height 29
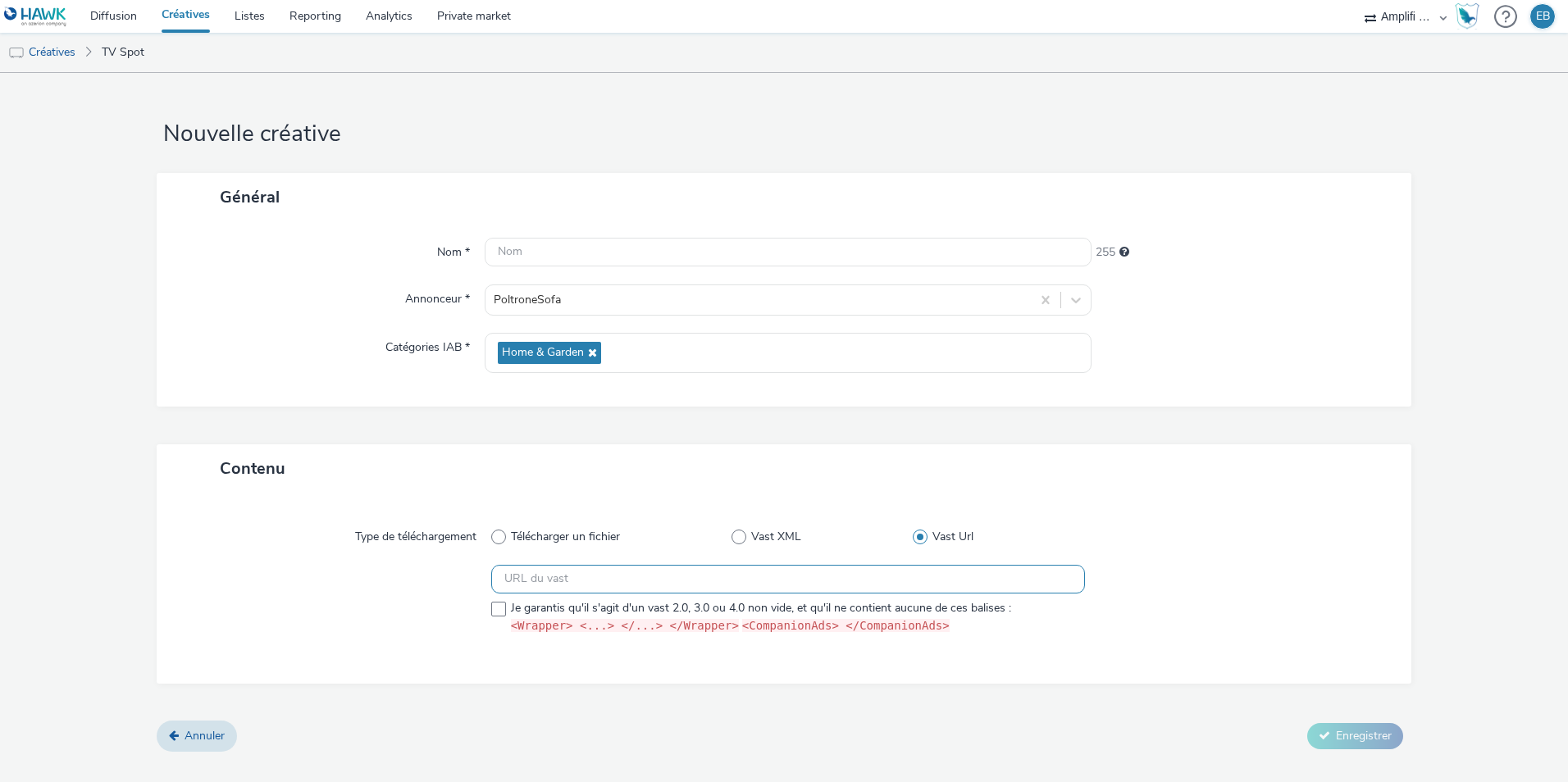
click at [541, 583] on input "text" at bounding box center [788, 579] width 594 height 29
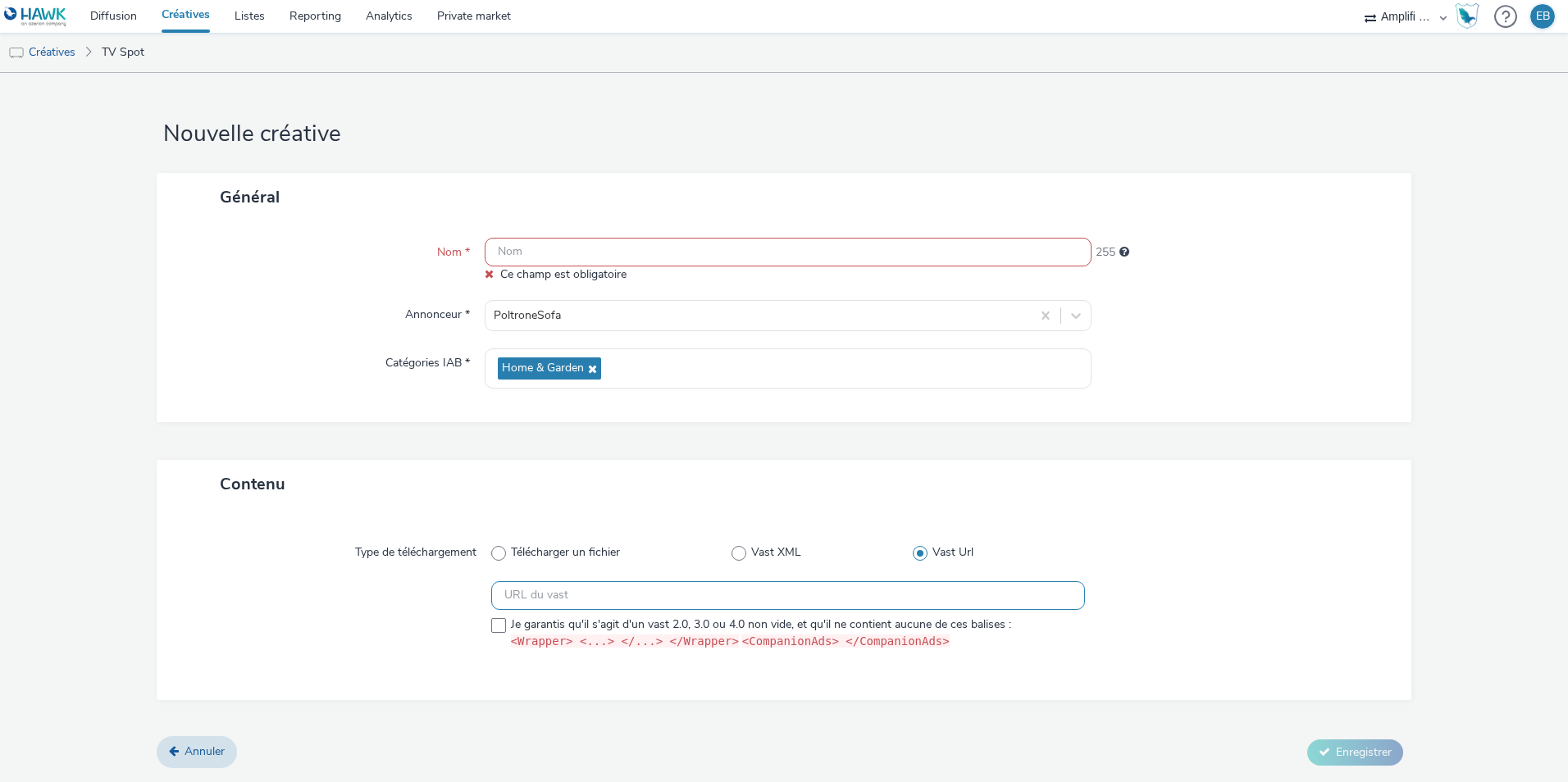
paste input "https://videos-pub.ftv-publicite.fr/media/creations/69900/51083/dan_poltrone_w3…"
type input "https://videos-pub.ftv-publicite.fr/media/creations/69900/51083/dan_poltrone_w3…"
click at [492, 631] on span at bounding box center [498, 625] width 15 height 15
checkbox input "true"
click at [538, 253] on input "text" at bounding box center [788, 251] width 607 height 29
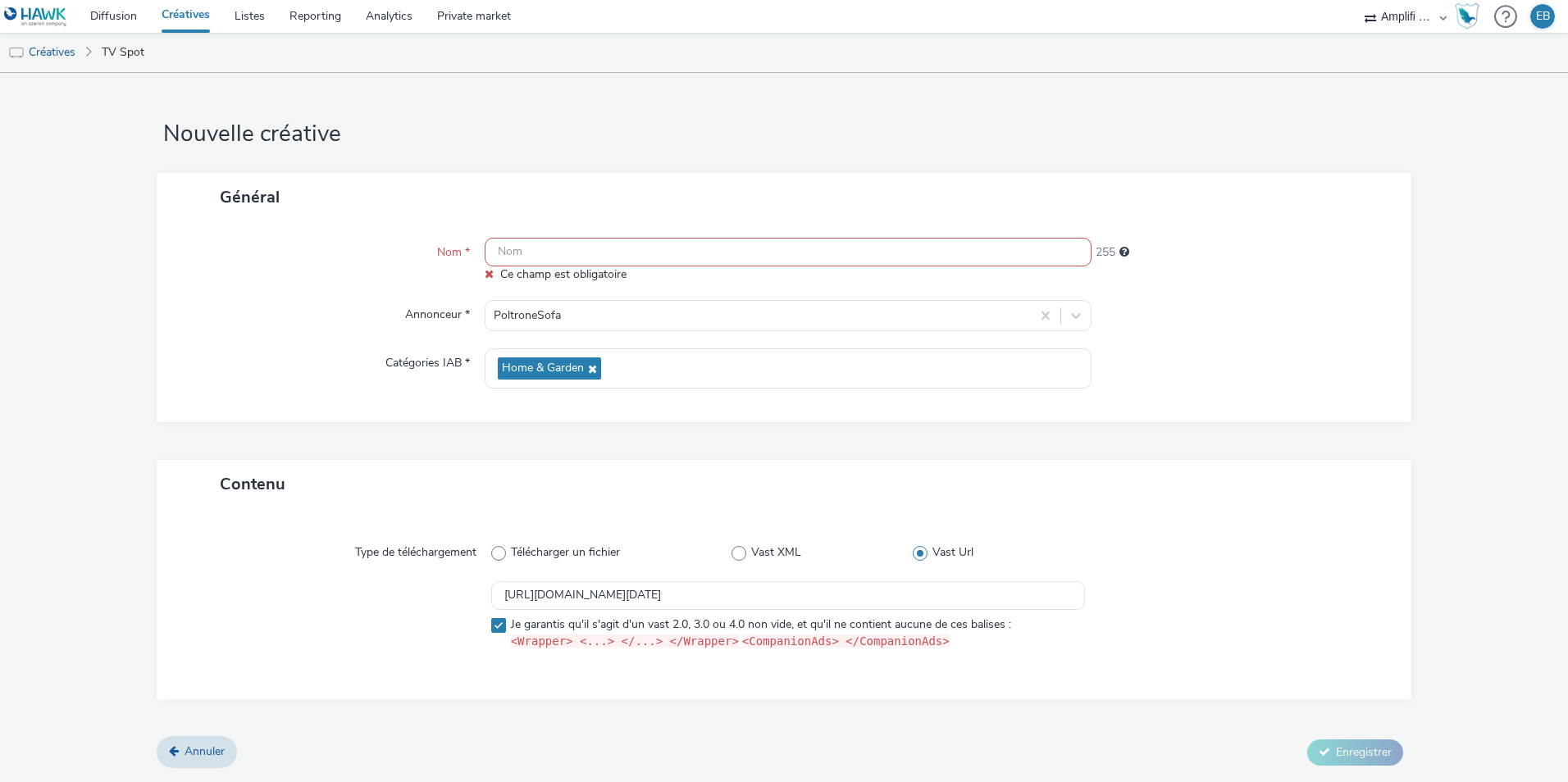
paste input "R-NOTORIETE-CPM-FRANCETELEVISION--SOCIODEMO-2559yo-INSTREAM-1x1-TV-15s-$4274040…"
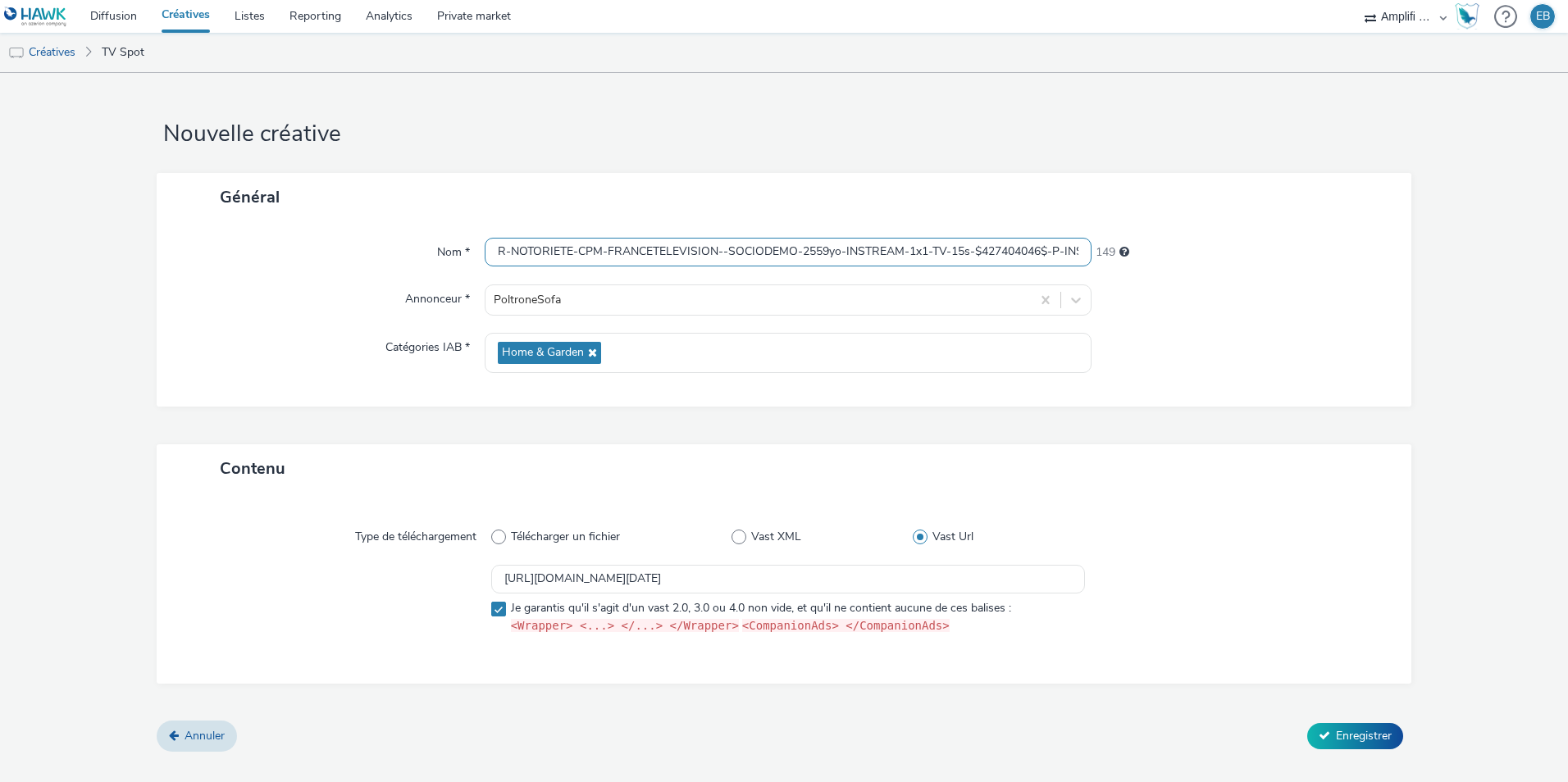
scroll to position [0, 131]
type input "R-NOTORIETE-CPM-FRANCETELEVISION--SOCIODEMO-2559yo-INSTREAM-1x1-TV-15s-$4274040…"
click at [1376, 731] on span "Enregistrer" at bounding box center [1364, 736] width 56 height 16
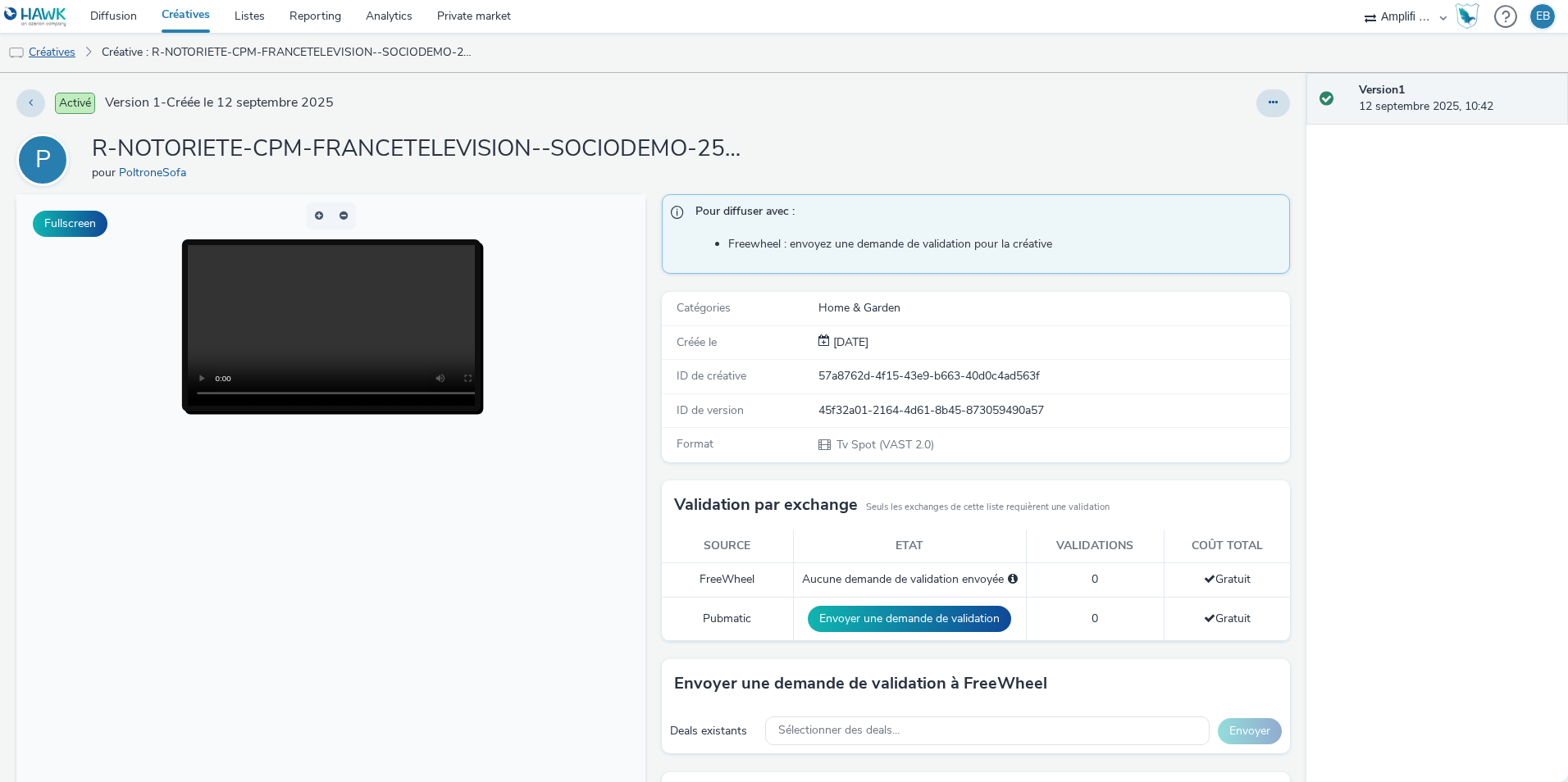
click at [68, 53] on link "Créatives" at bounding box center [42, 52] width 84 height 39
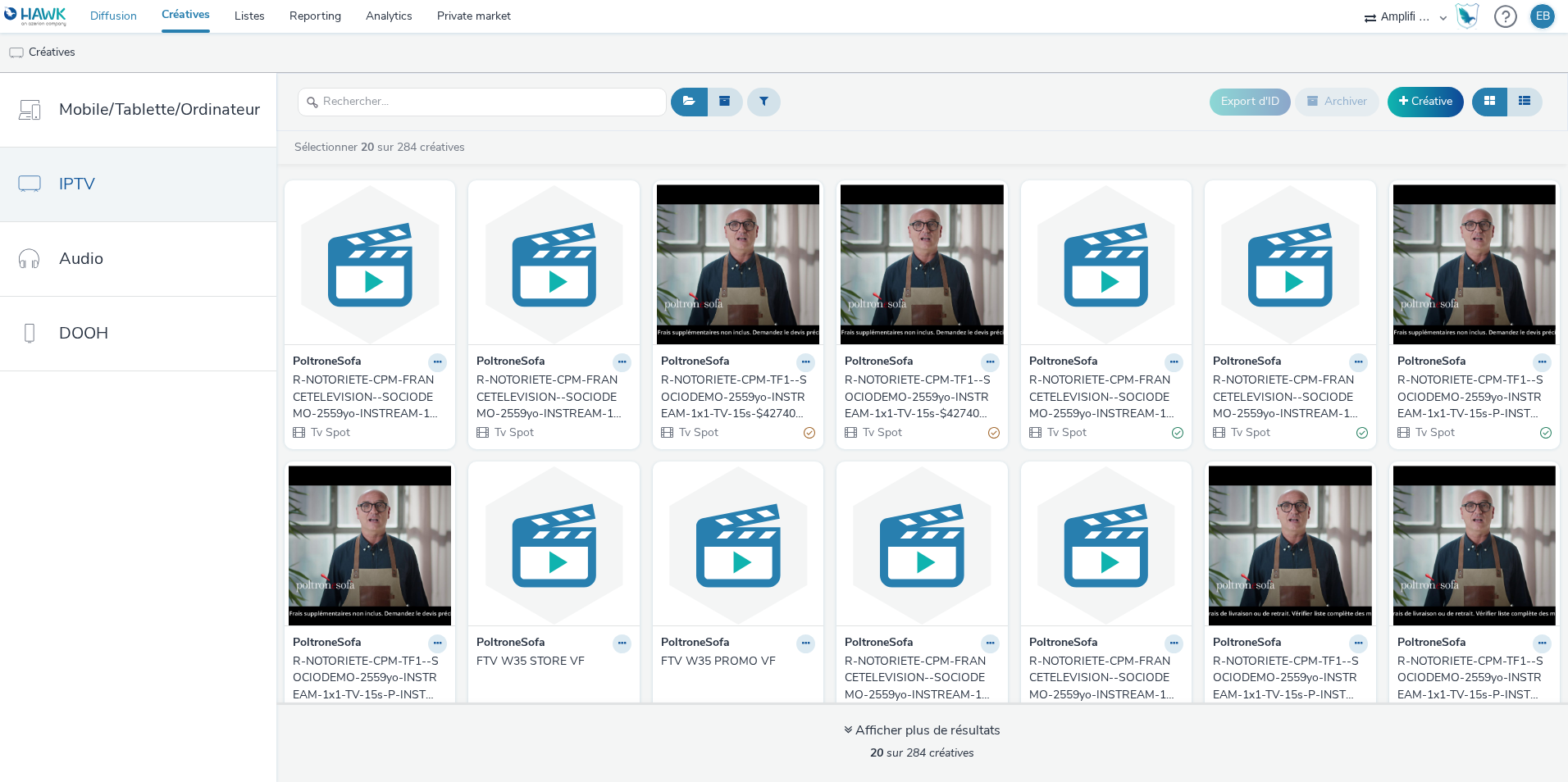
click at [137, 18] on link "Diffusion" at bounding box center [113, 16] width 71 height 32
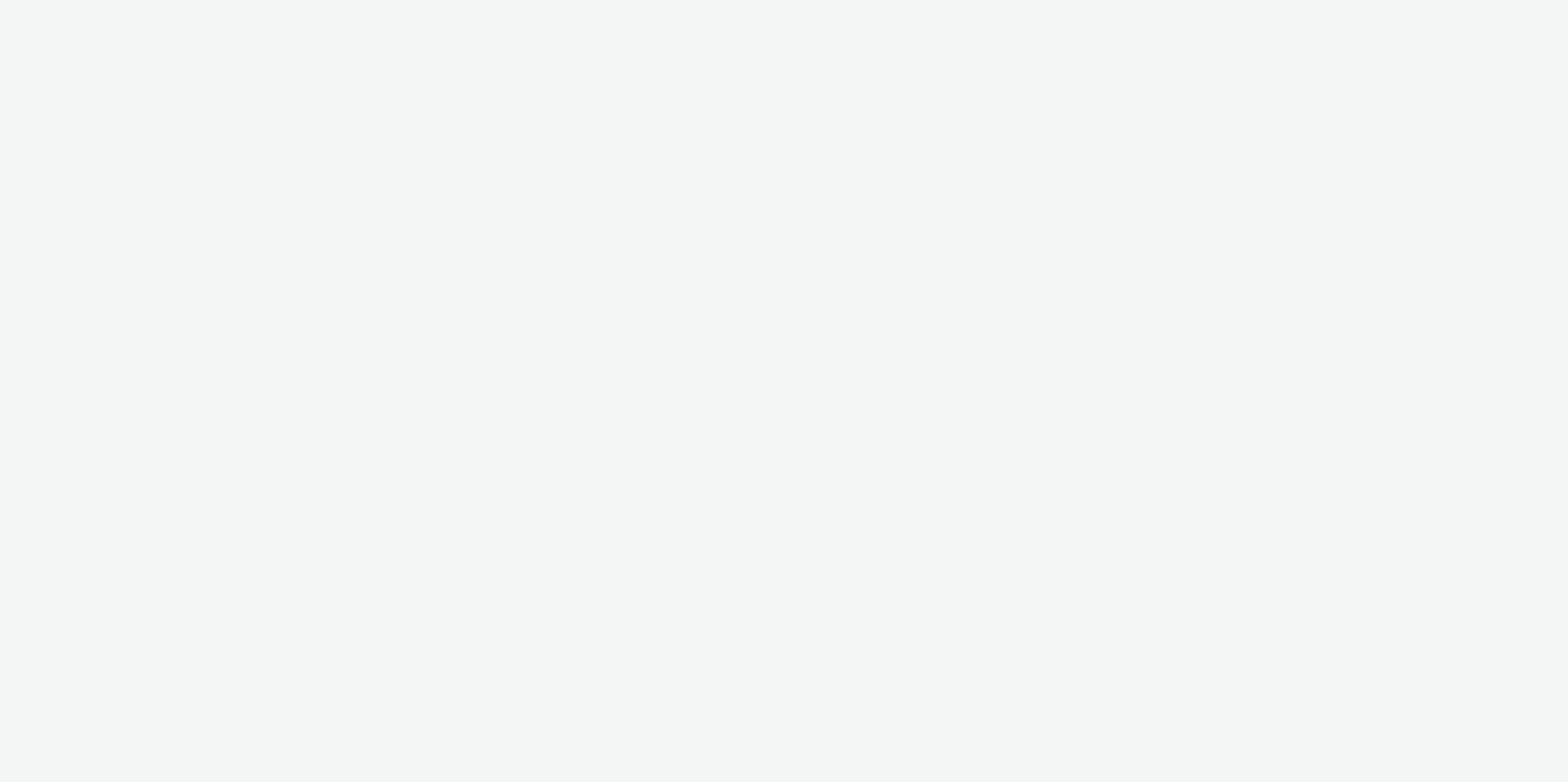
select select "d57a0b46-ef33-4938-977b-e6d07593e41f"
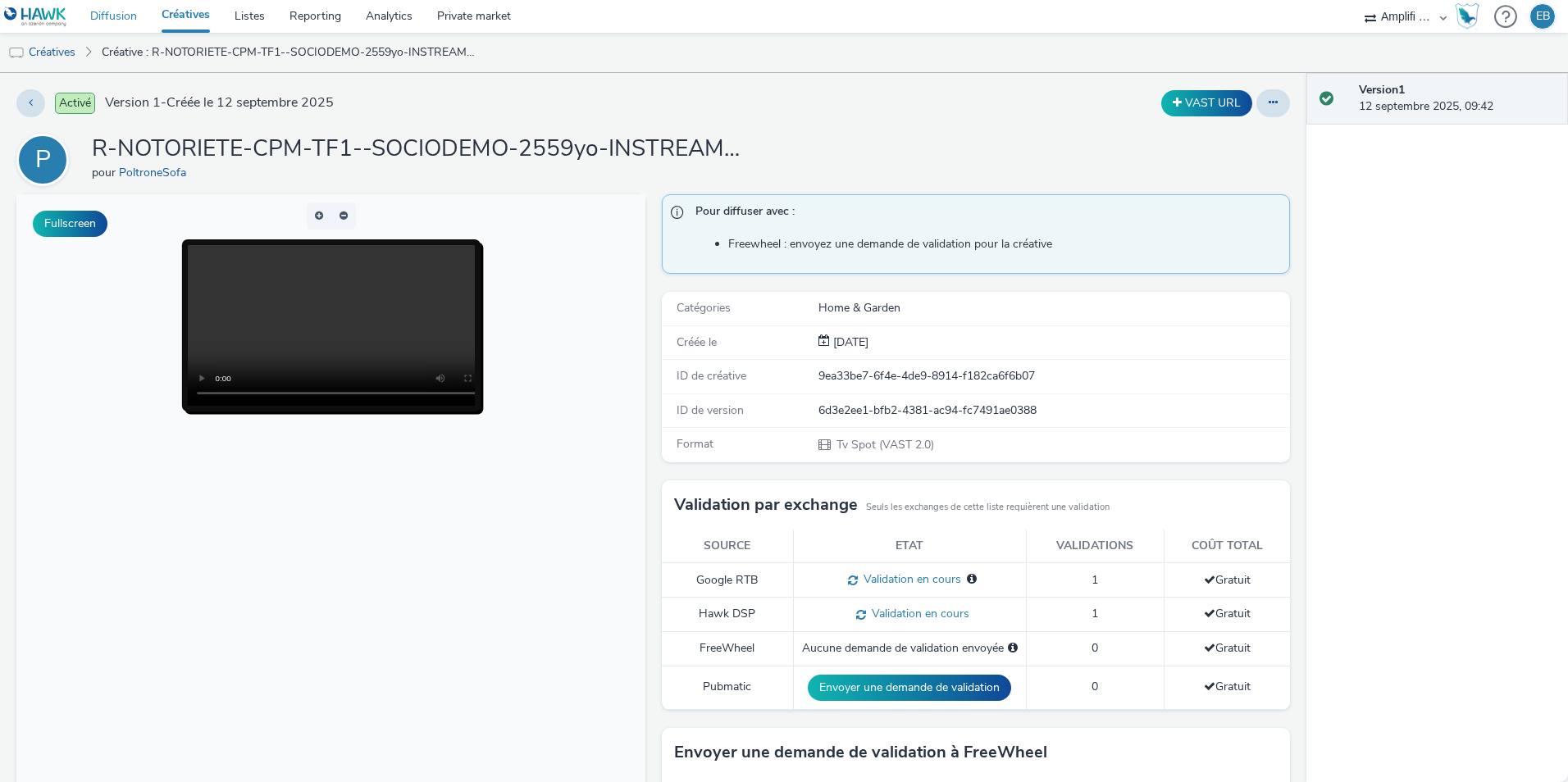
click at [135, 8] on link "Diffusion" at bounding box center [113, 16] width 71 height 32
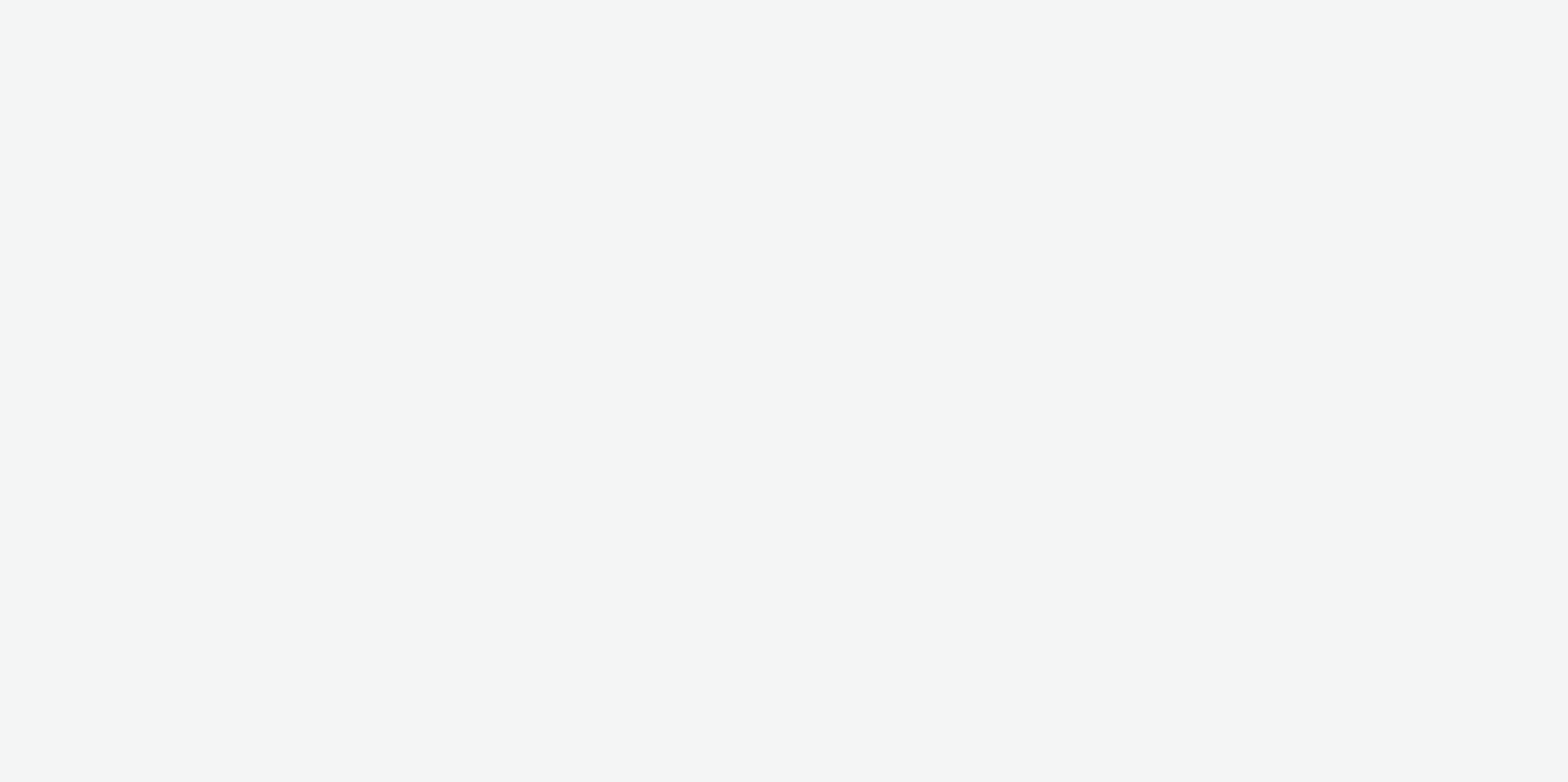
select select "d57a0b46-ef33-4938-977b-e6d07593e41f"
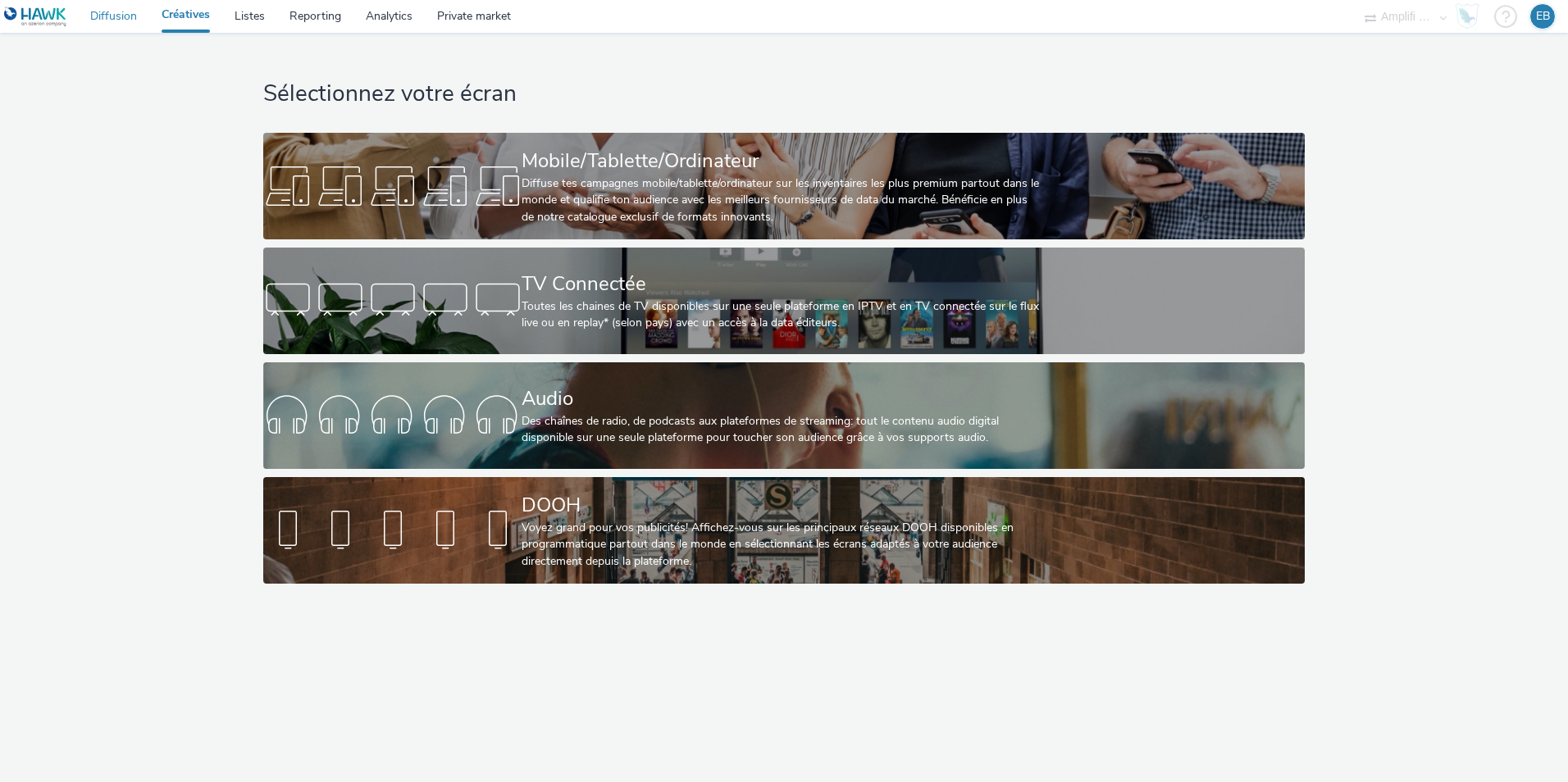
click at [100, 23] on link "Diffusion" at bounding box center [113, 16] width 71 height 32
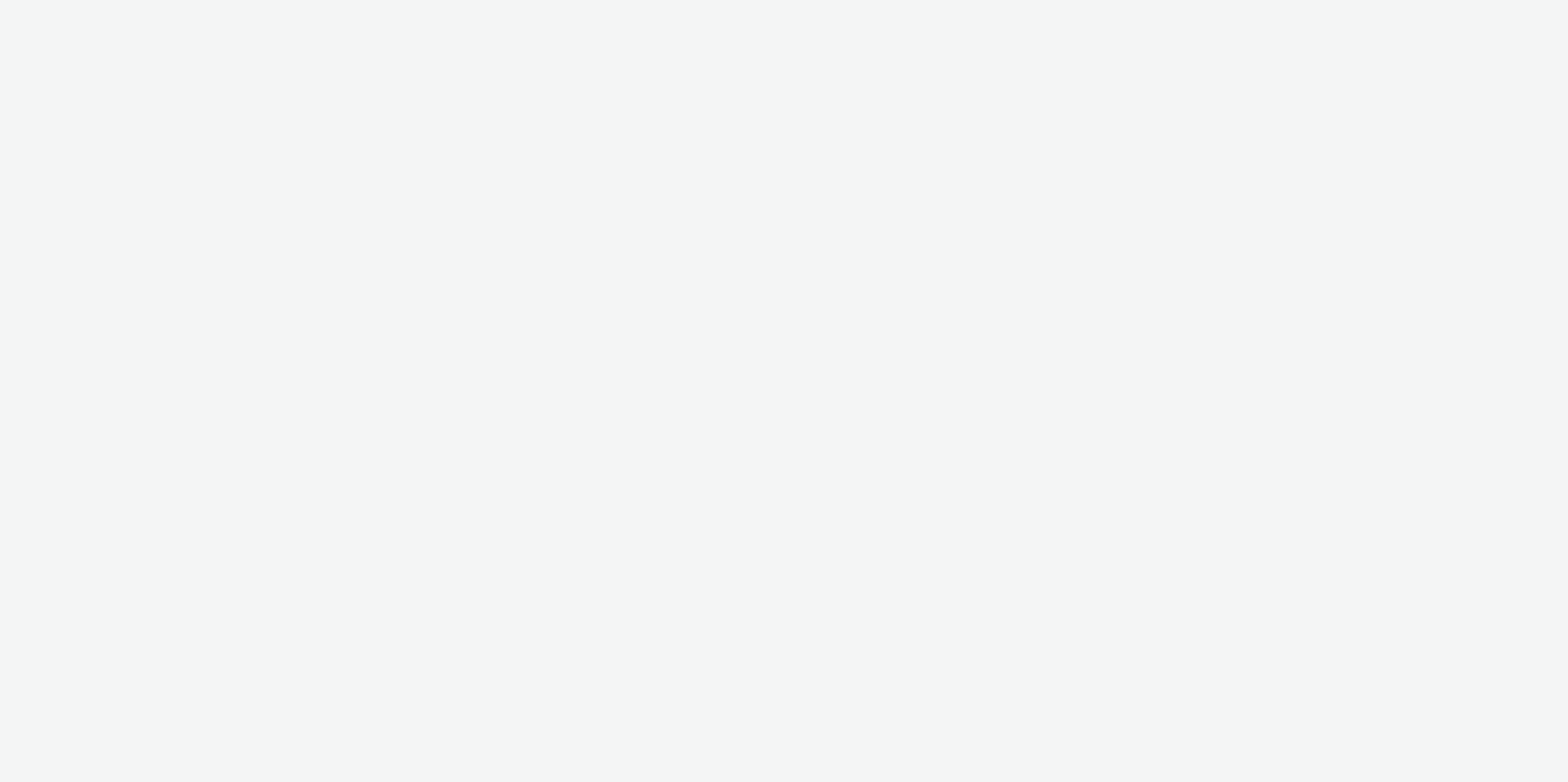
select select "d57a0b46-ef33-4938-977b-e6d07593e41f"
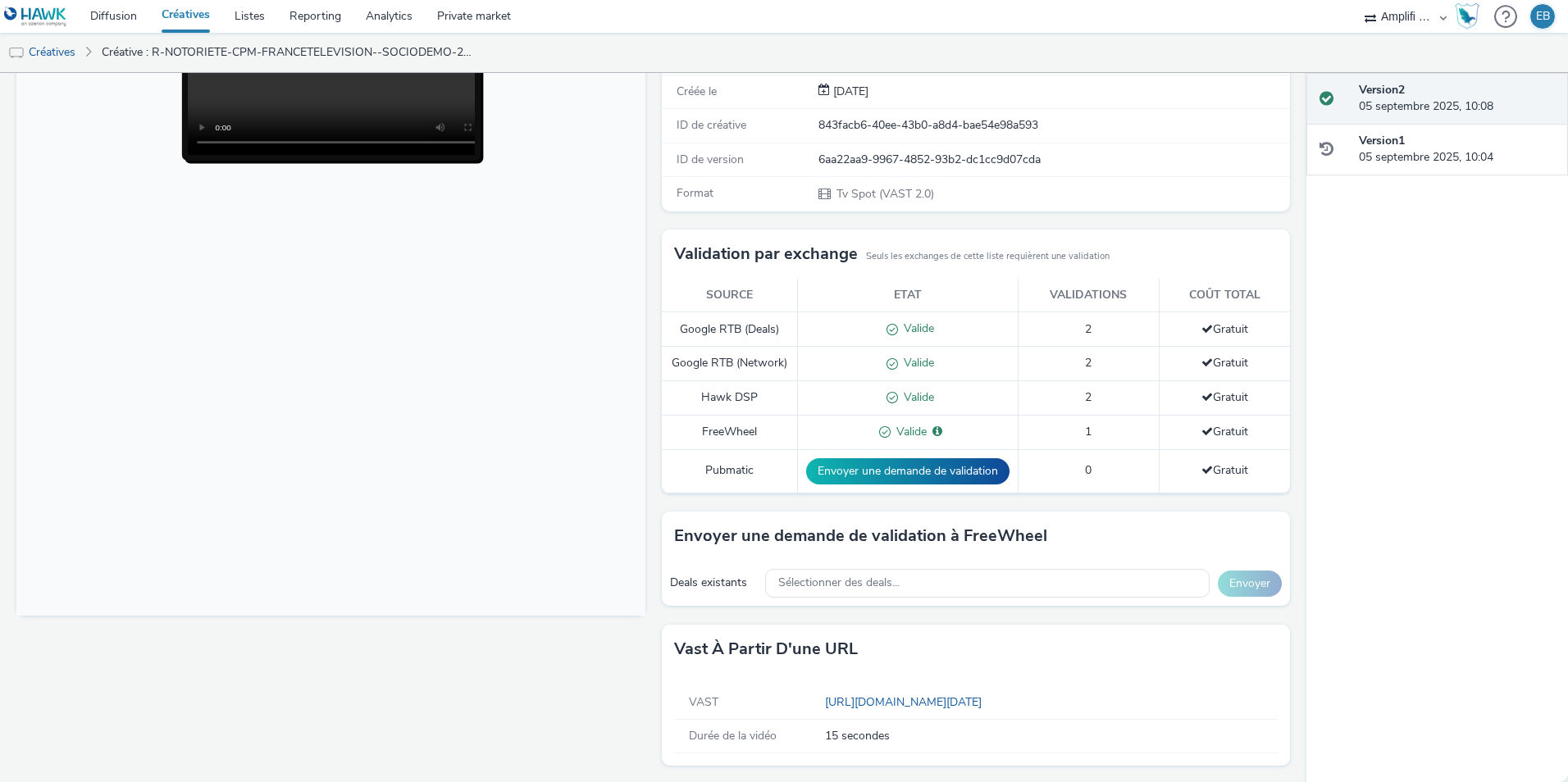
scroll to position [253, 0]
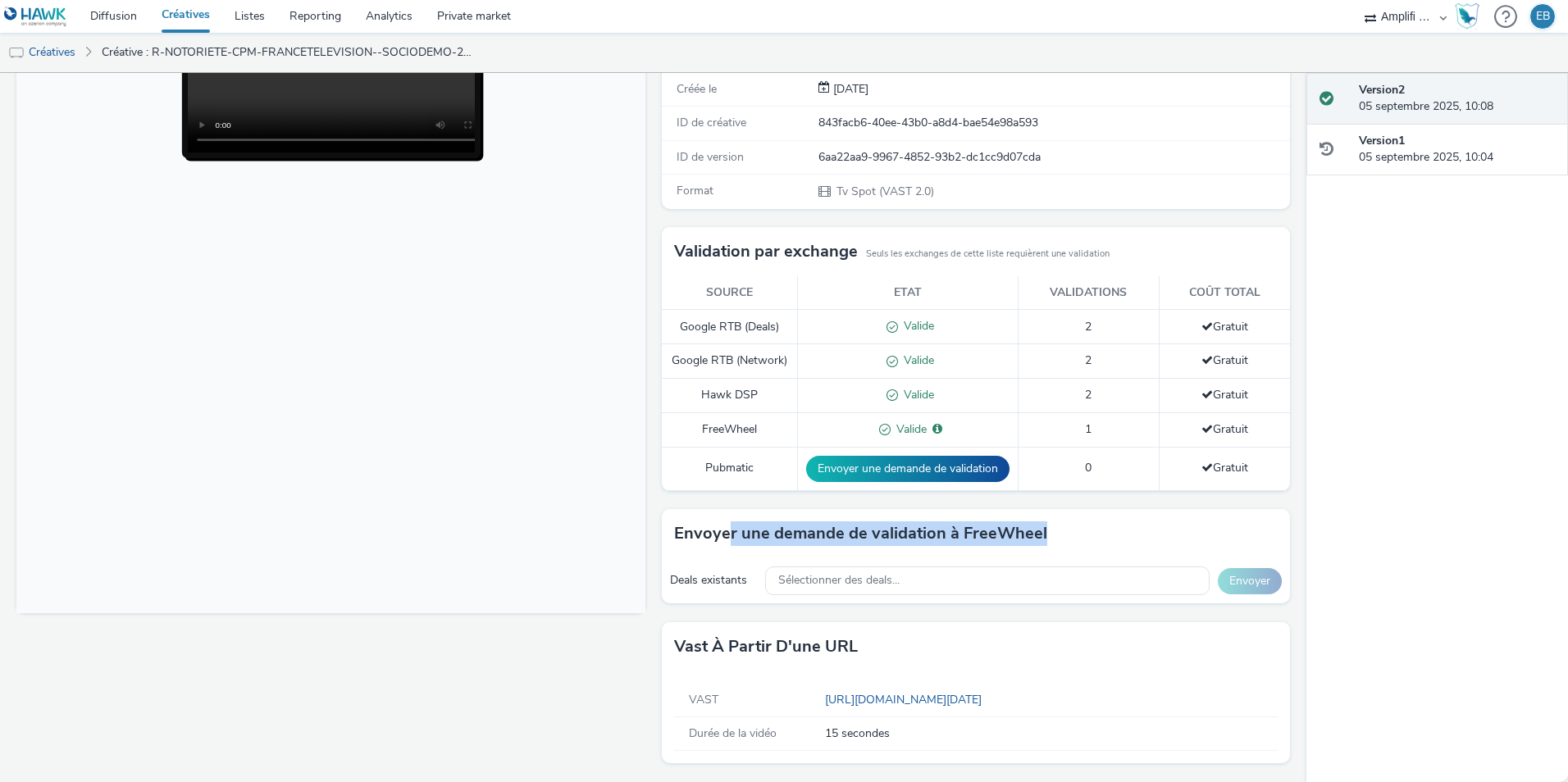
drag, startPoint x: 925, startPoint y: 558, endPoint x: 1091, endPoint y: 543, distance: 166.7
click at [1091, 543] on div "Envoyer une demande de validation à FreeWheel" at bounding box center [976, 533] width 629 height 49
click at [820, 579] on span "Sélectionner des deals..." at bounding box center [839, 581] width 122 height 14
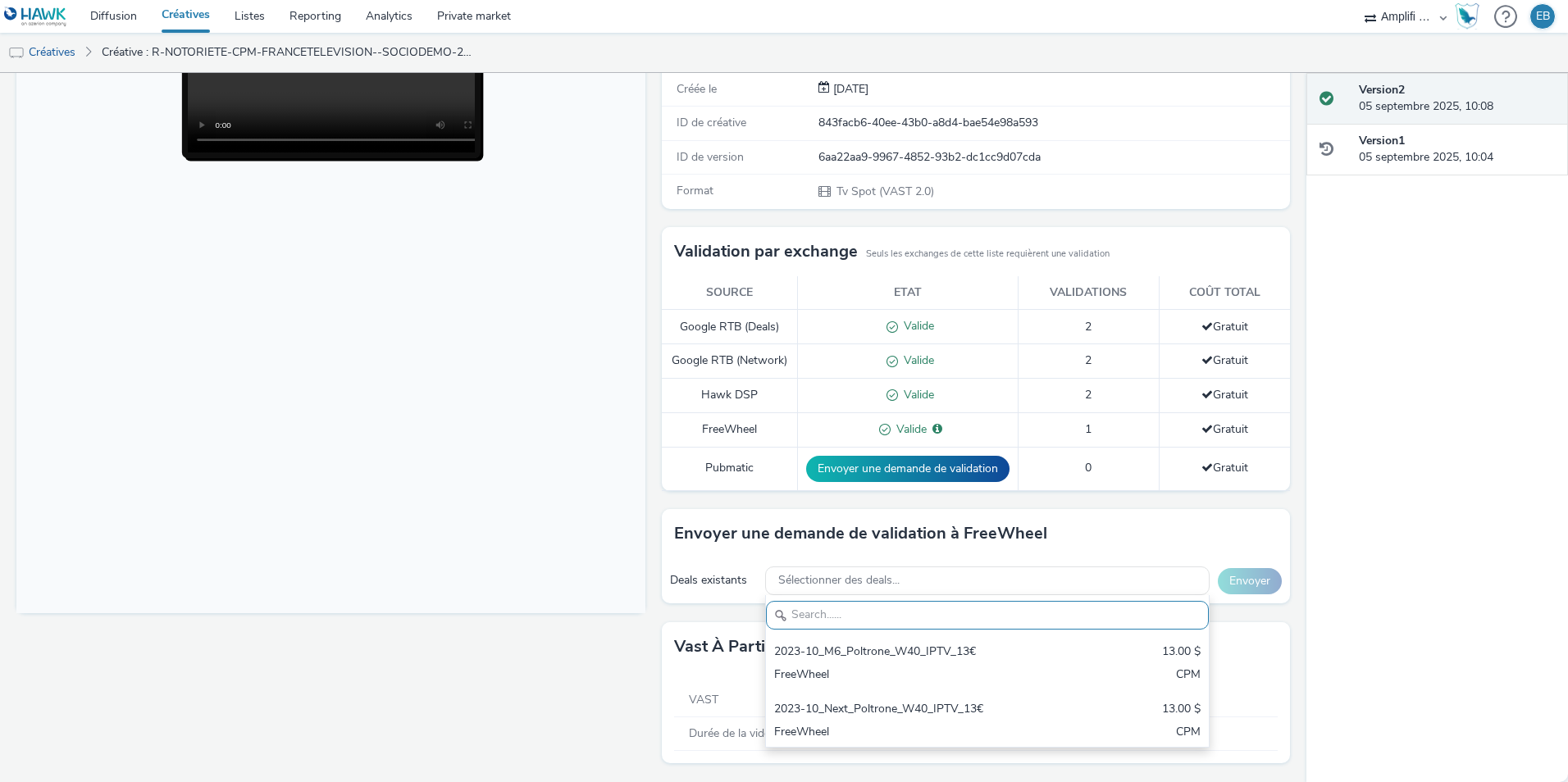
scroll to position [19, 0]
click at [610, 557] on body at bounding box center [331, 277] width 629 height 673
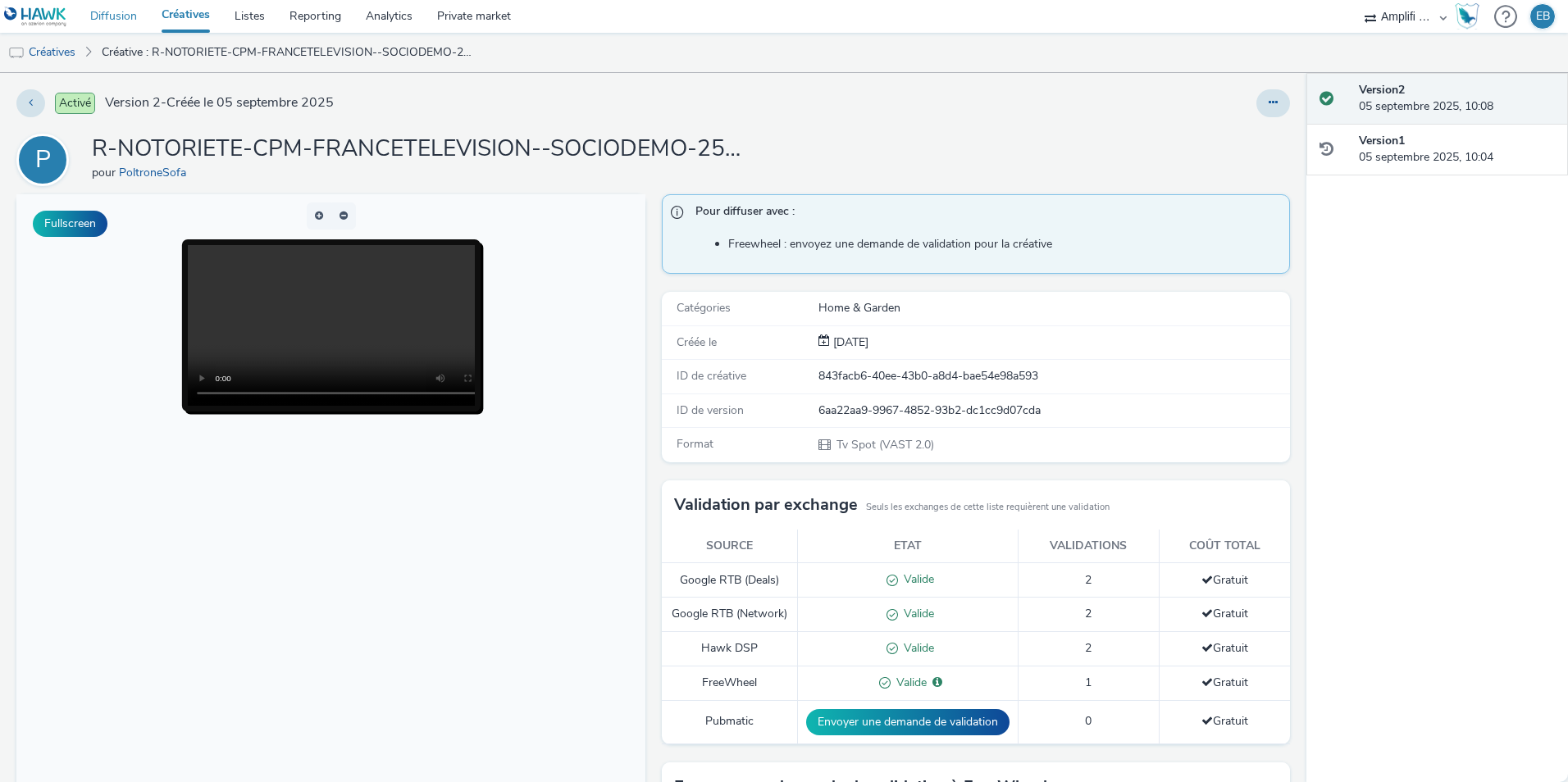
scroll to position [253, 0]
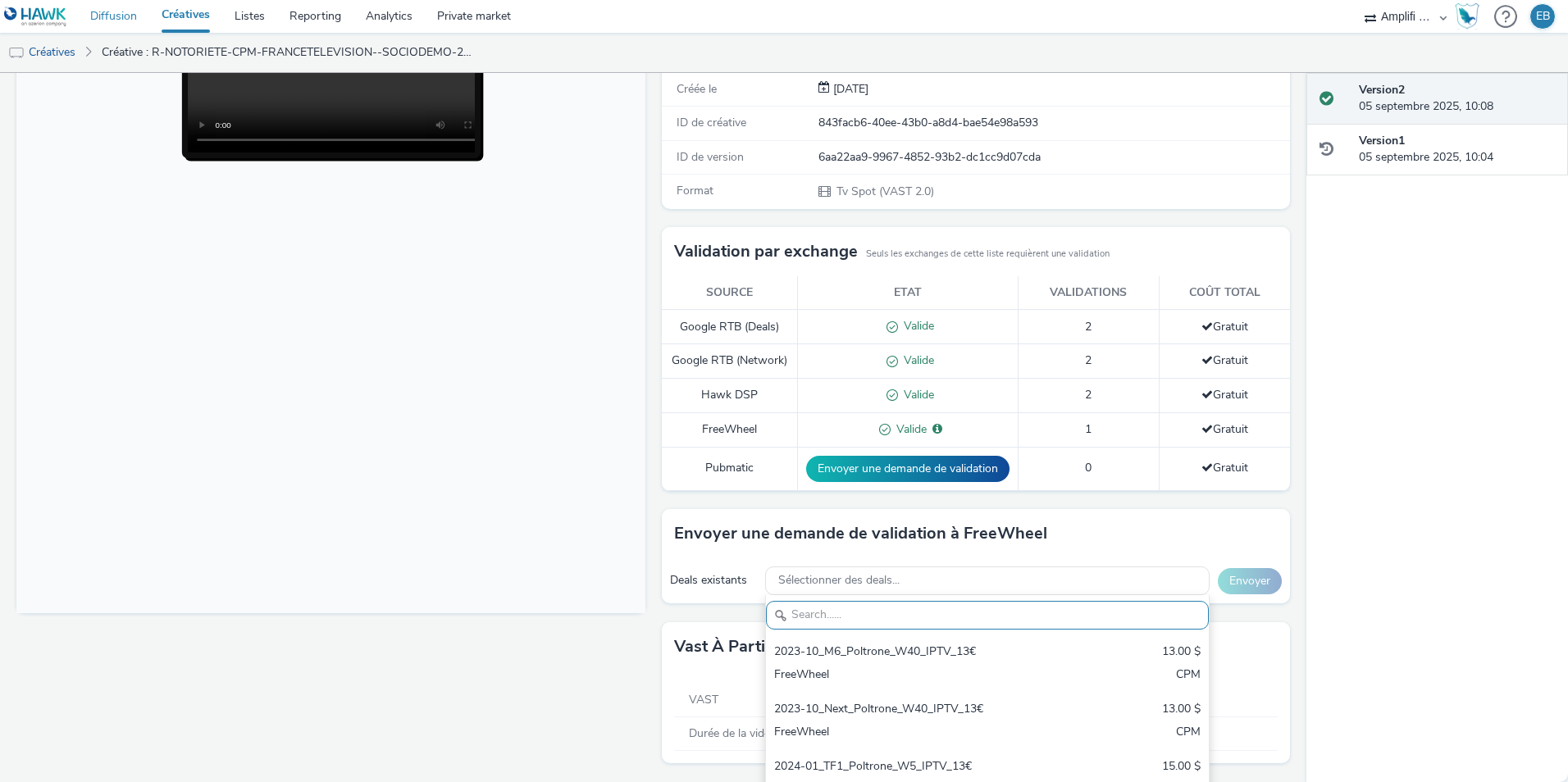
click at [131, 6] on link "Diffusion" at bounding box center [113, 16] width 71 height 32
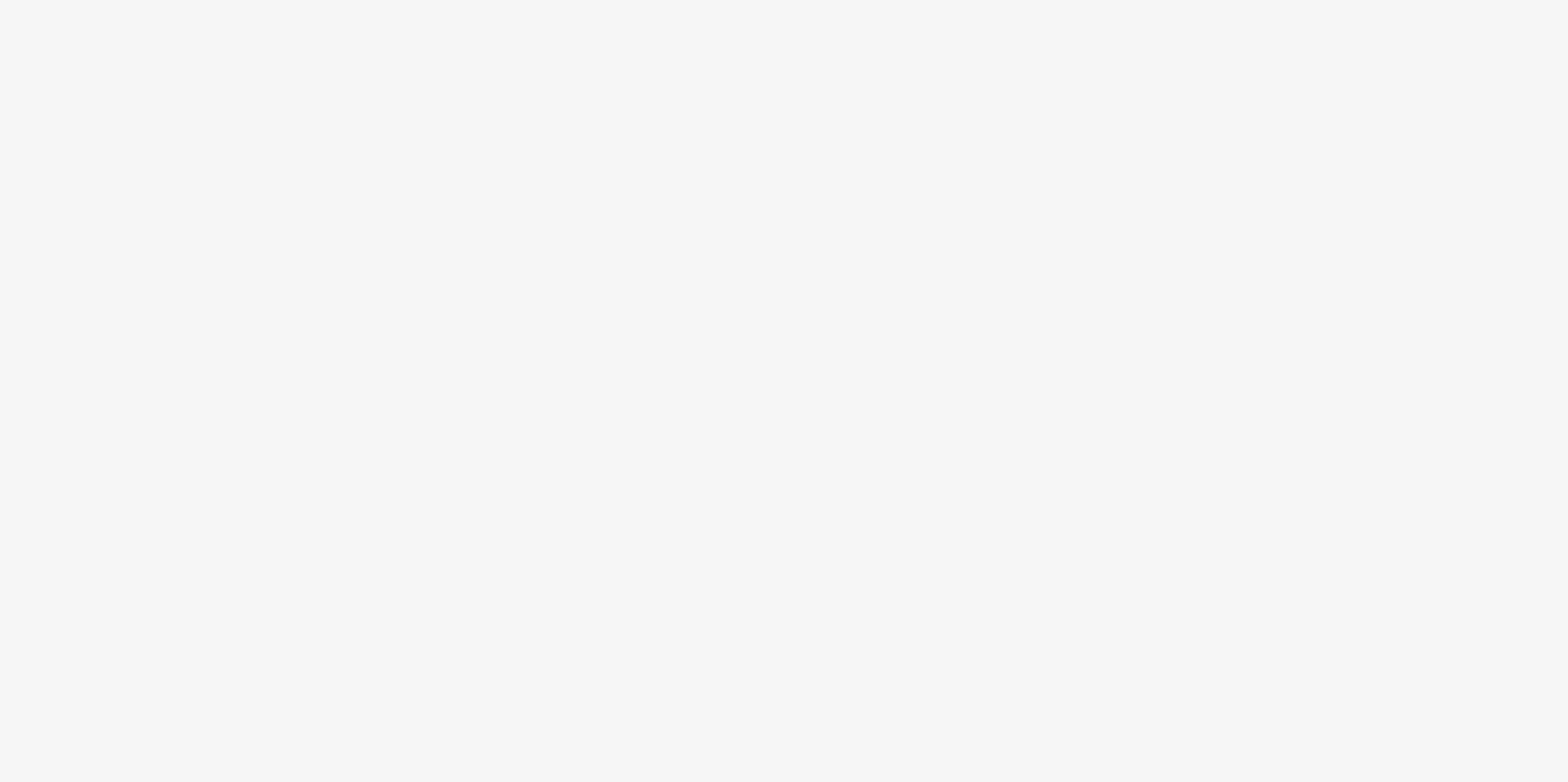
select select "d57a0b46-ef33-4938-977b-e6d07593e41f"
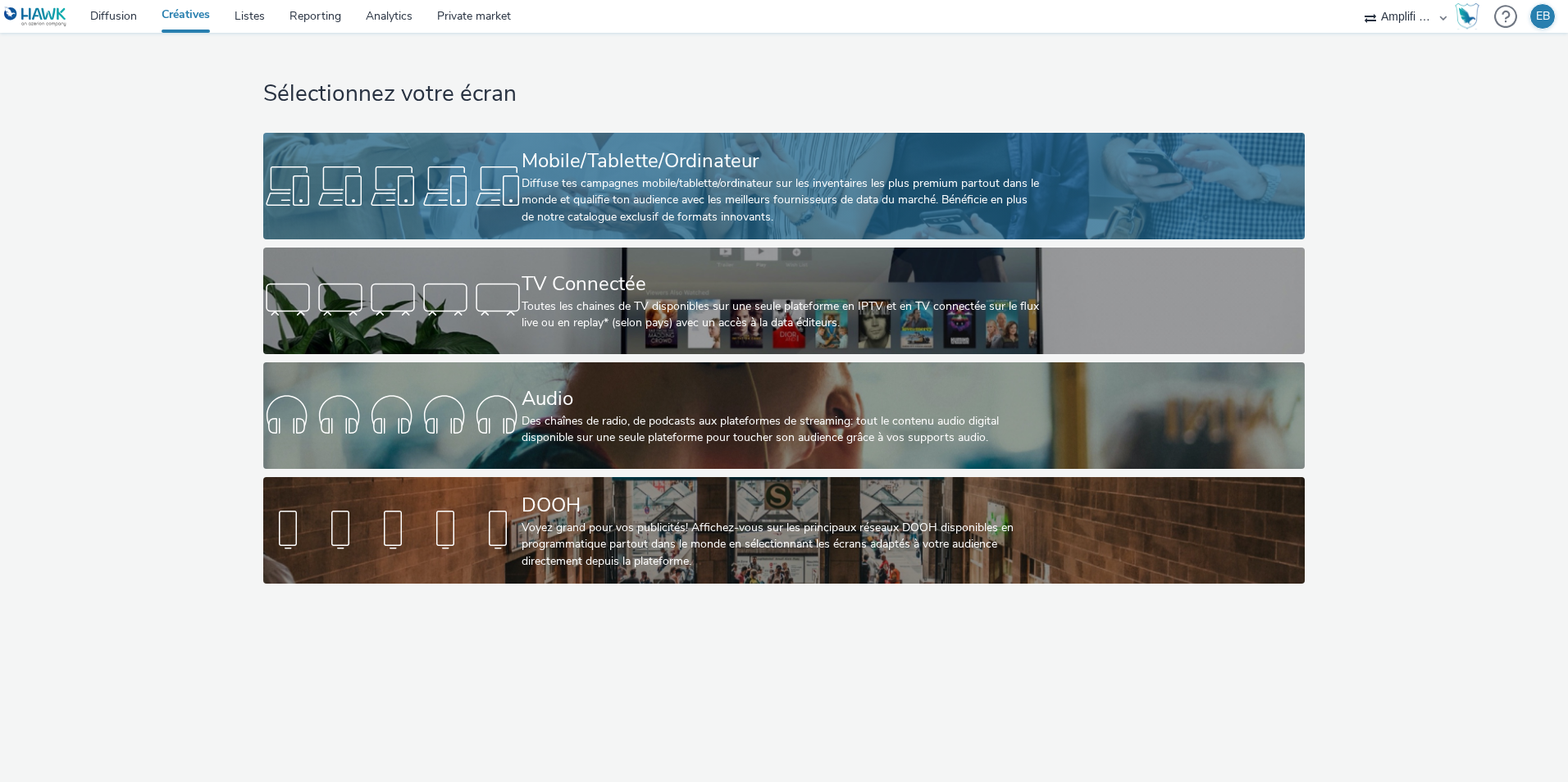
click at [622, 186] on div "Diffuse tes campagnes mobile/tablette/ordinateur sur les inventaires les plus p…" at bounding box center [780, 200] width 518 height 50
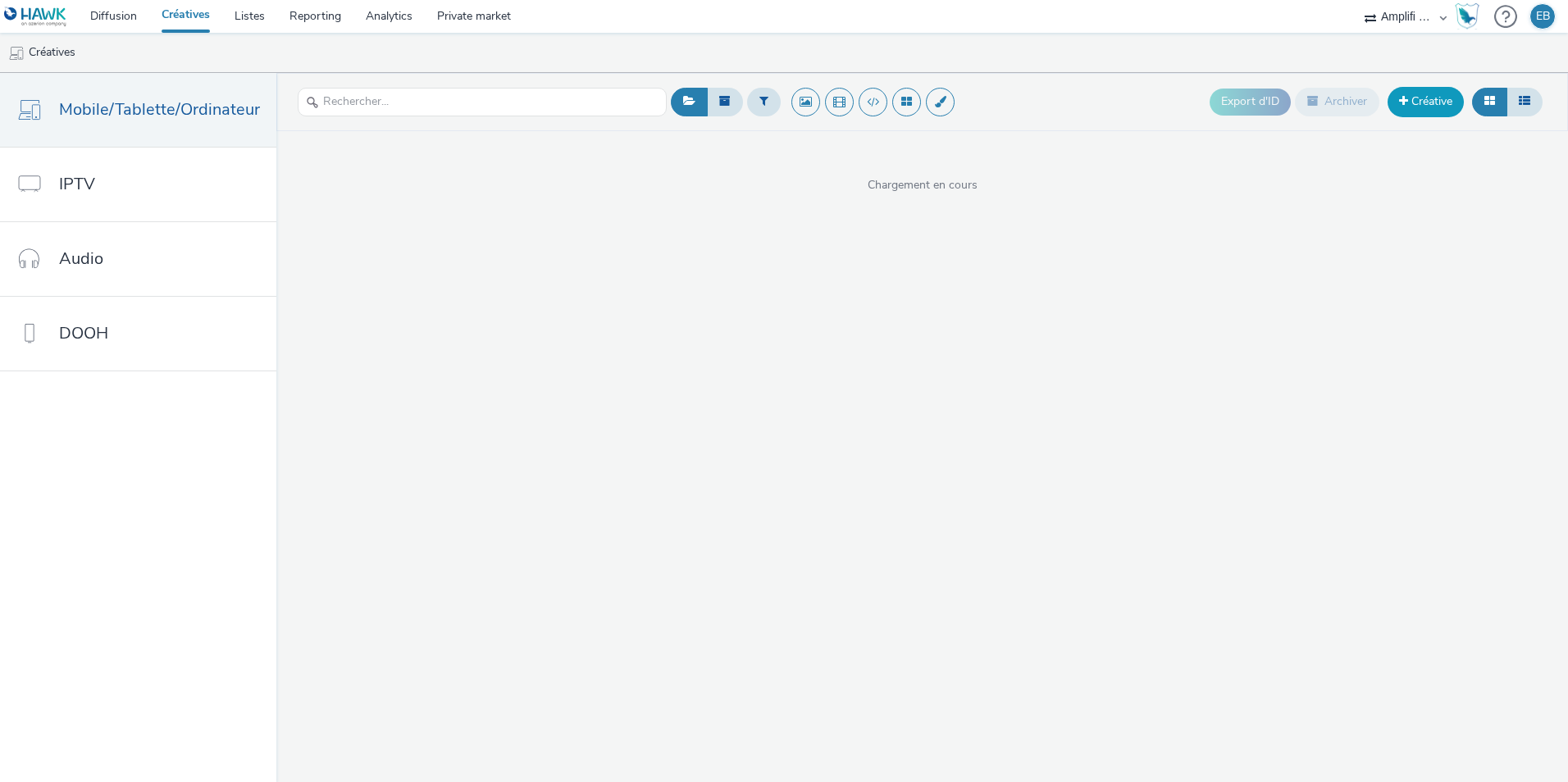
click at [1402, 109] on link "Créative" at bounding box center [1426, 102] width 76 height 30
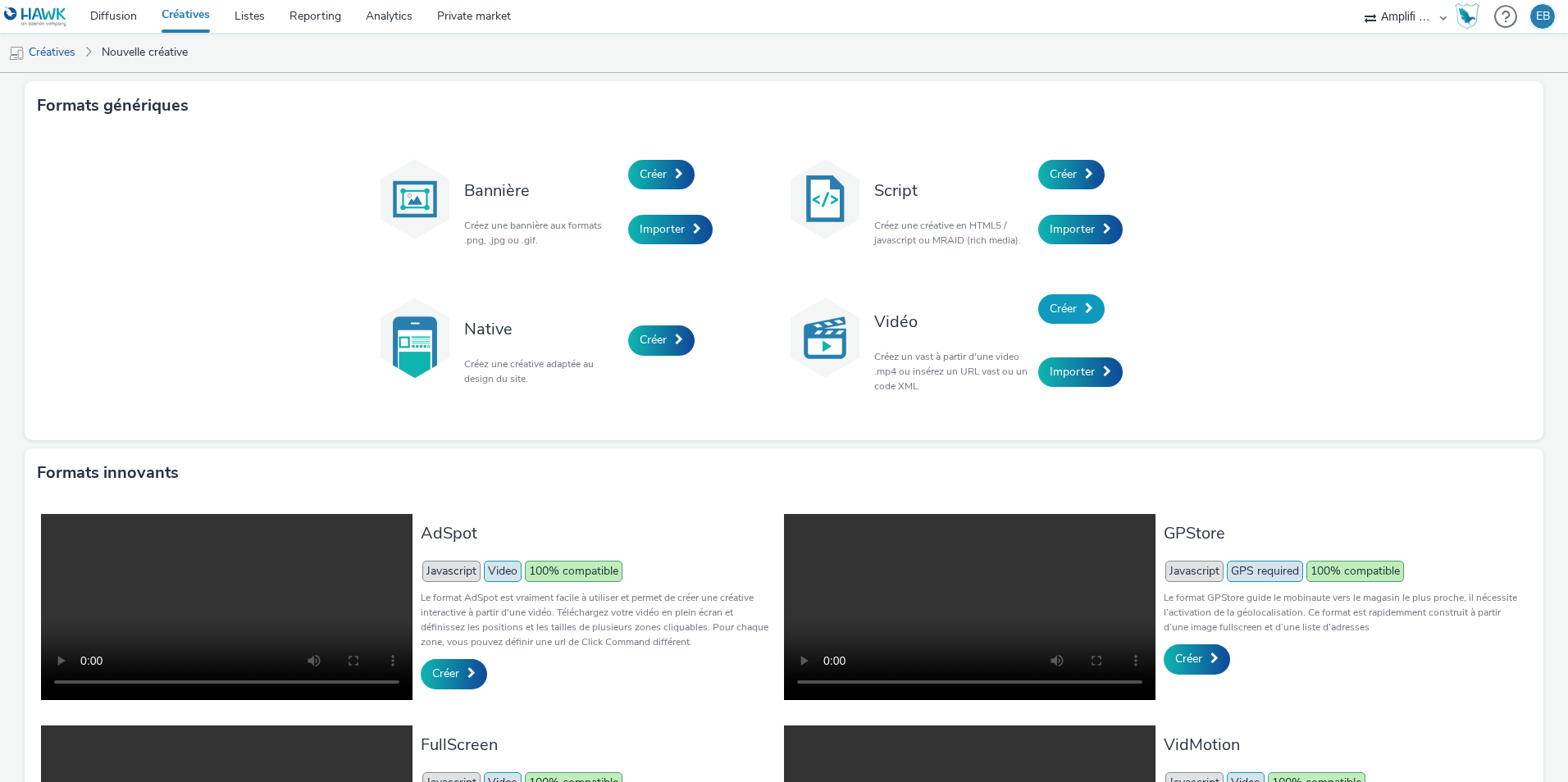
click at [1072, 316] on link "Créer" at bounding box center [1072, 309] width 67 height 30
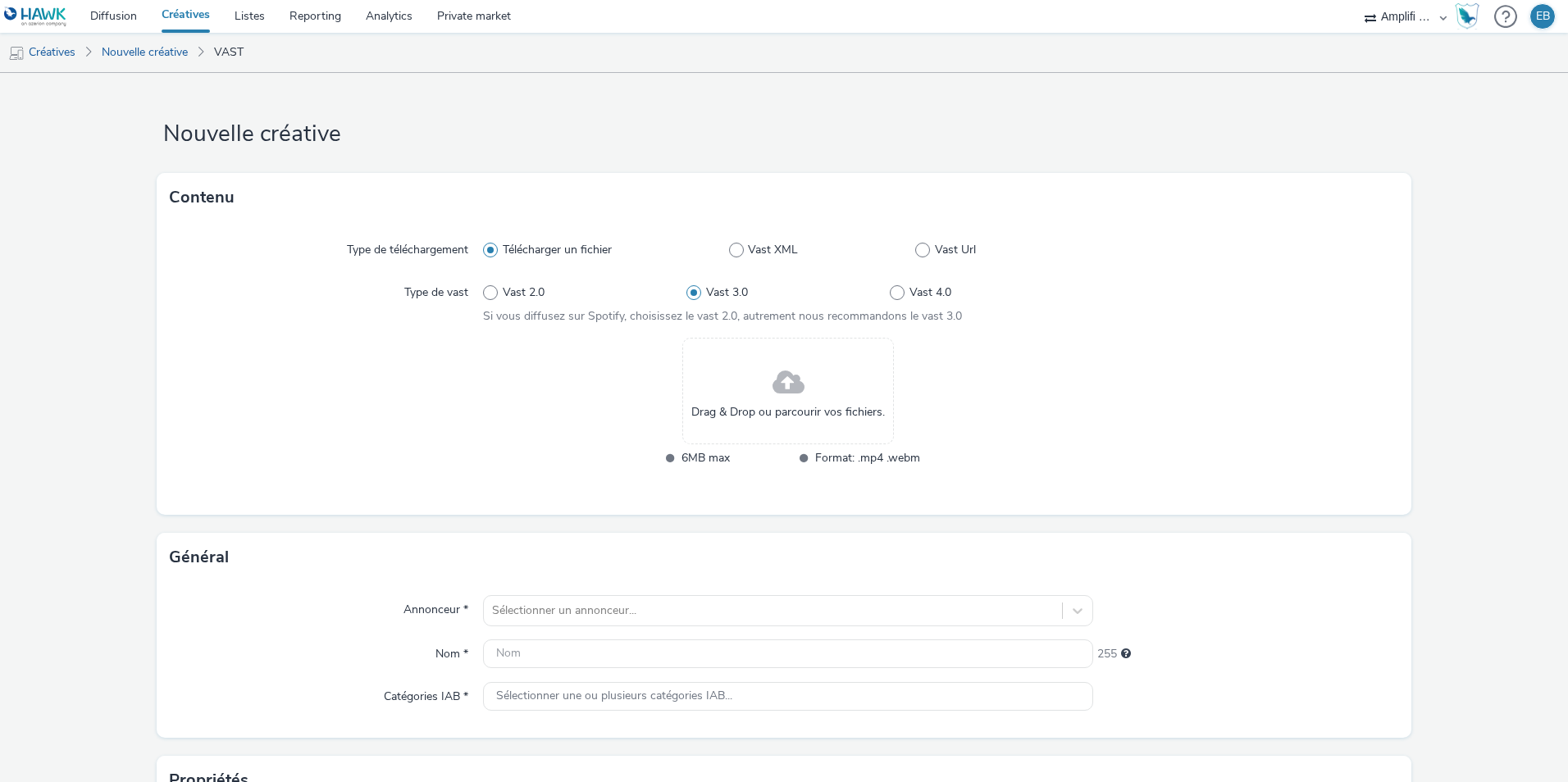
click at [469, 297] on label "Type de vast" at bounding box center [436, 289] width 77 height 23
click at [483, 298] on label "Vast 2.0" at bounding box center [585, 293] width 203 height 17
click at [483, 298] on input "Vast 2.0" at bounding box center [488, 292] width 10 height 10
radio input "true"
radio input "false"
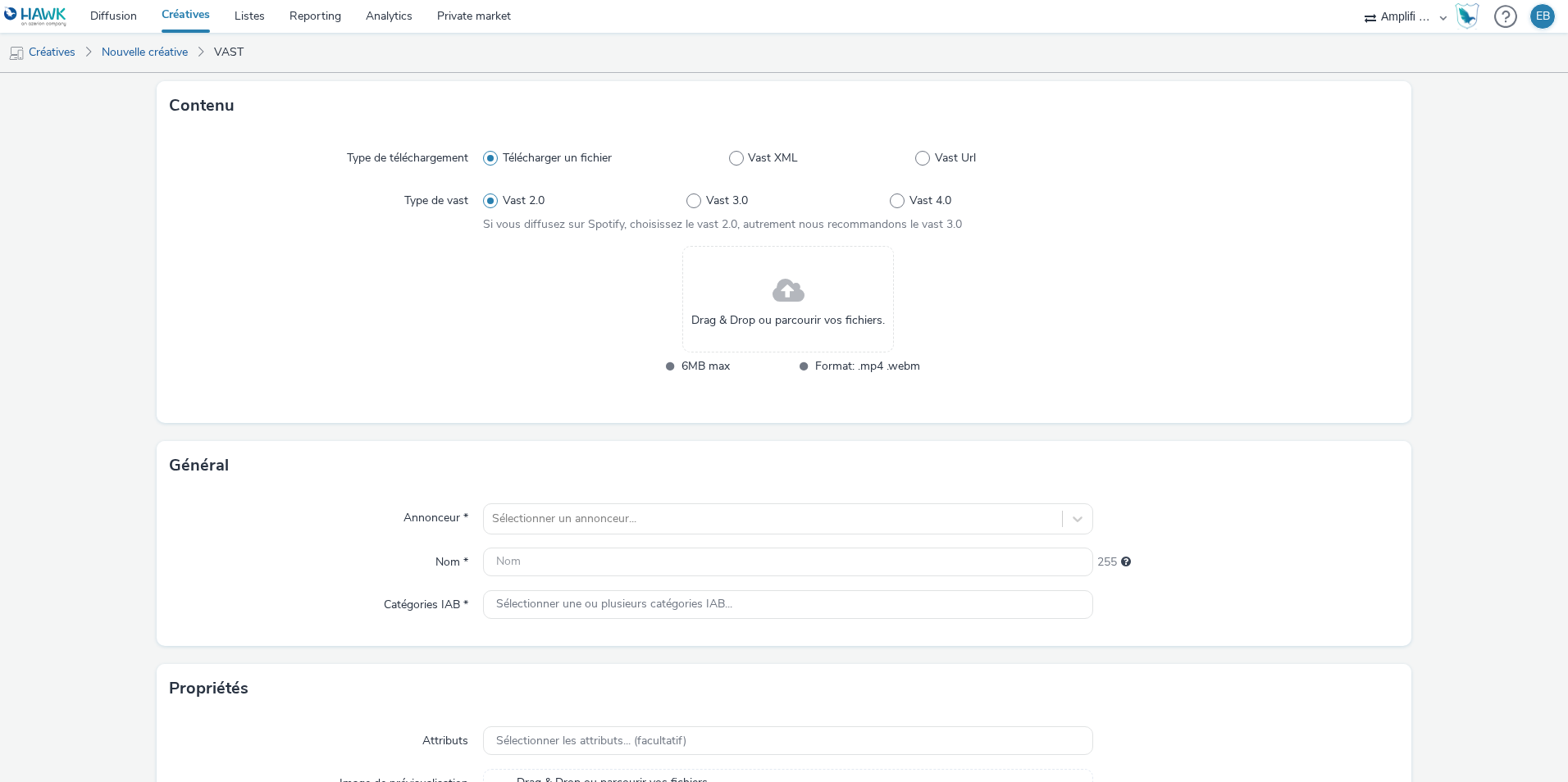
scroll to position [253, 0]
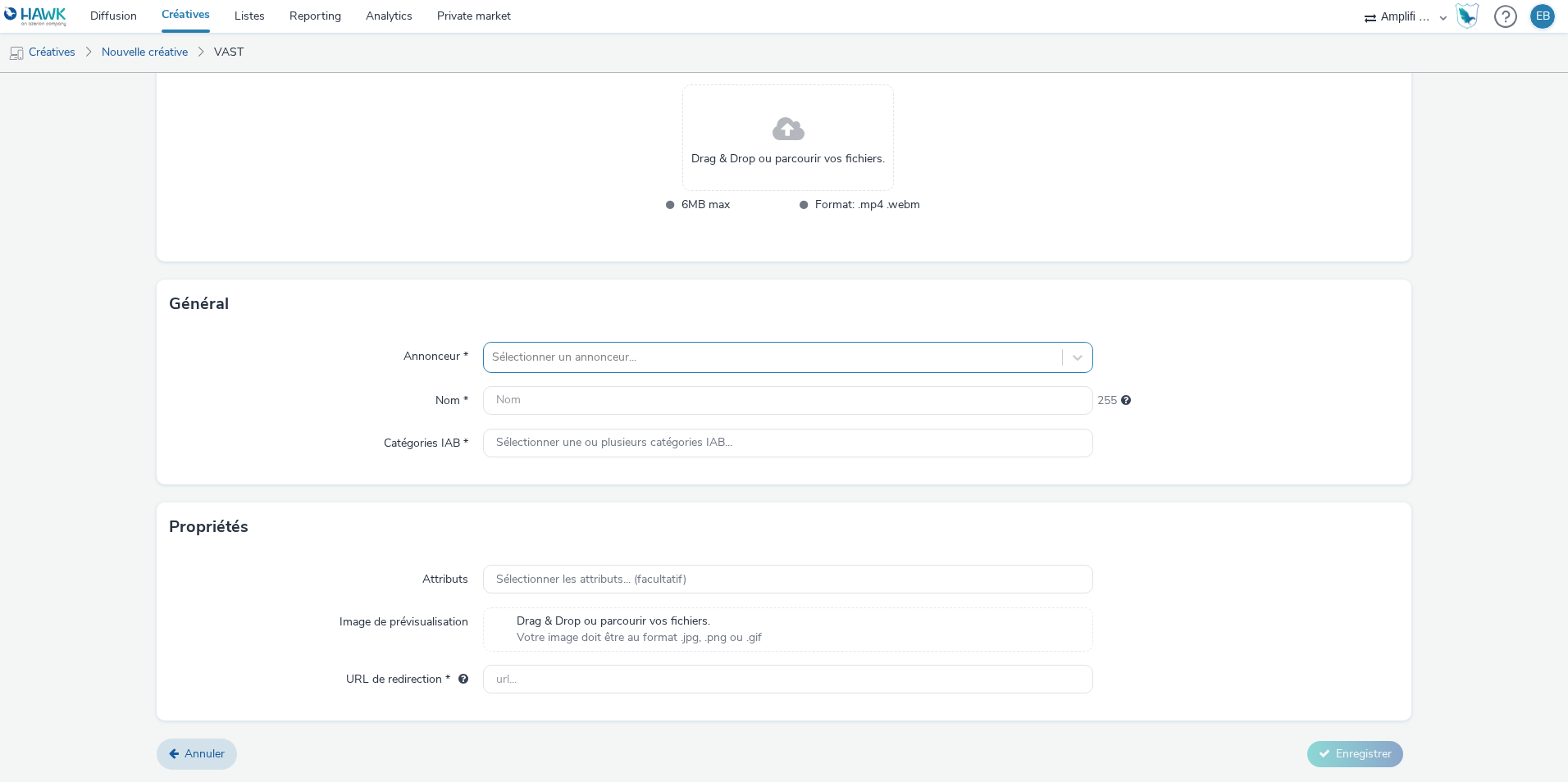
click at [524, 359] on div at bounding box center [772, 357] width 561 height 19
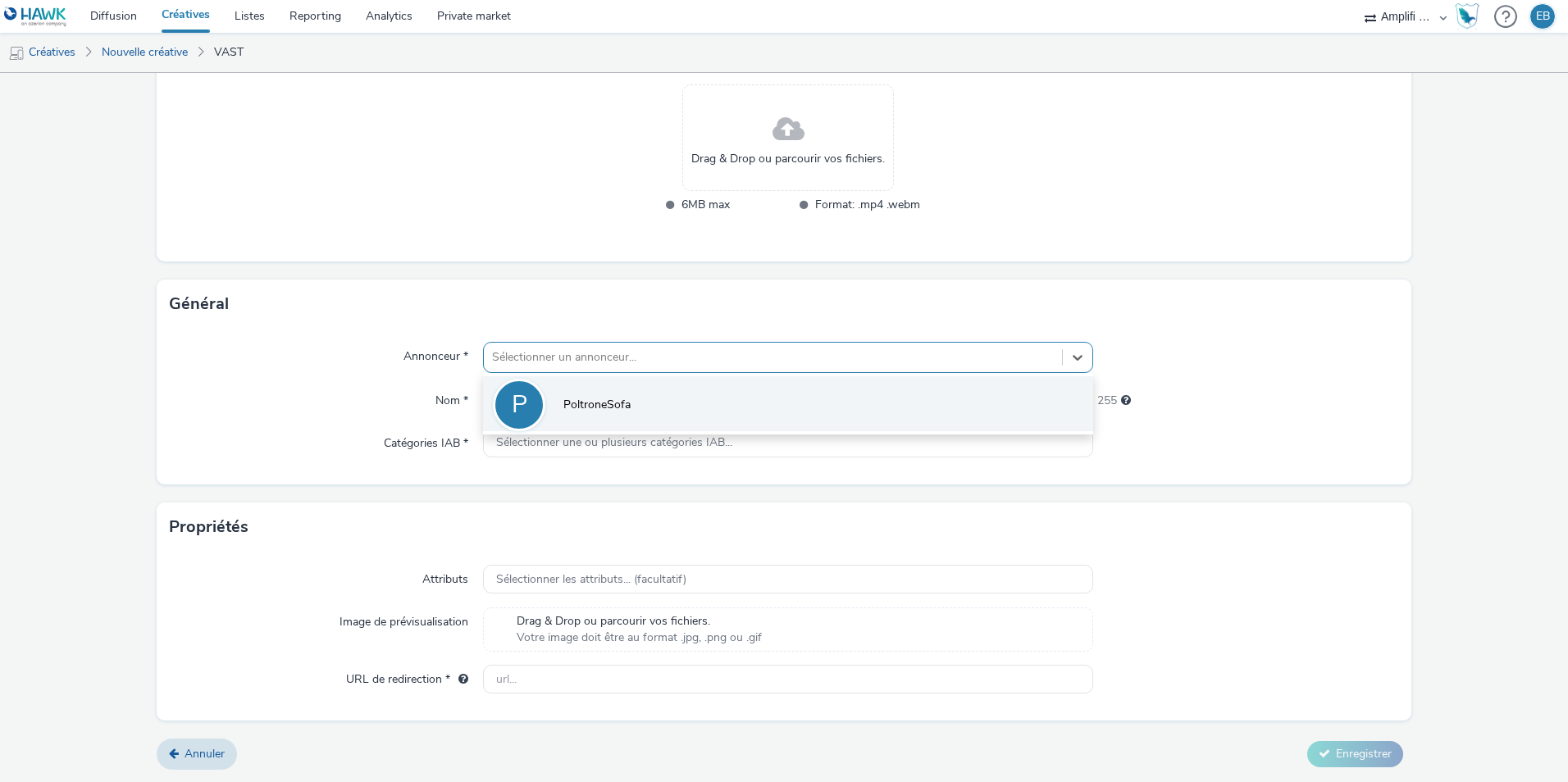
click at [538, 400] on div "P" at bounding box center [519, 404] width 53 height 53
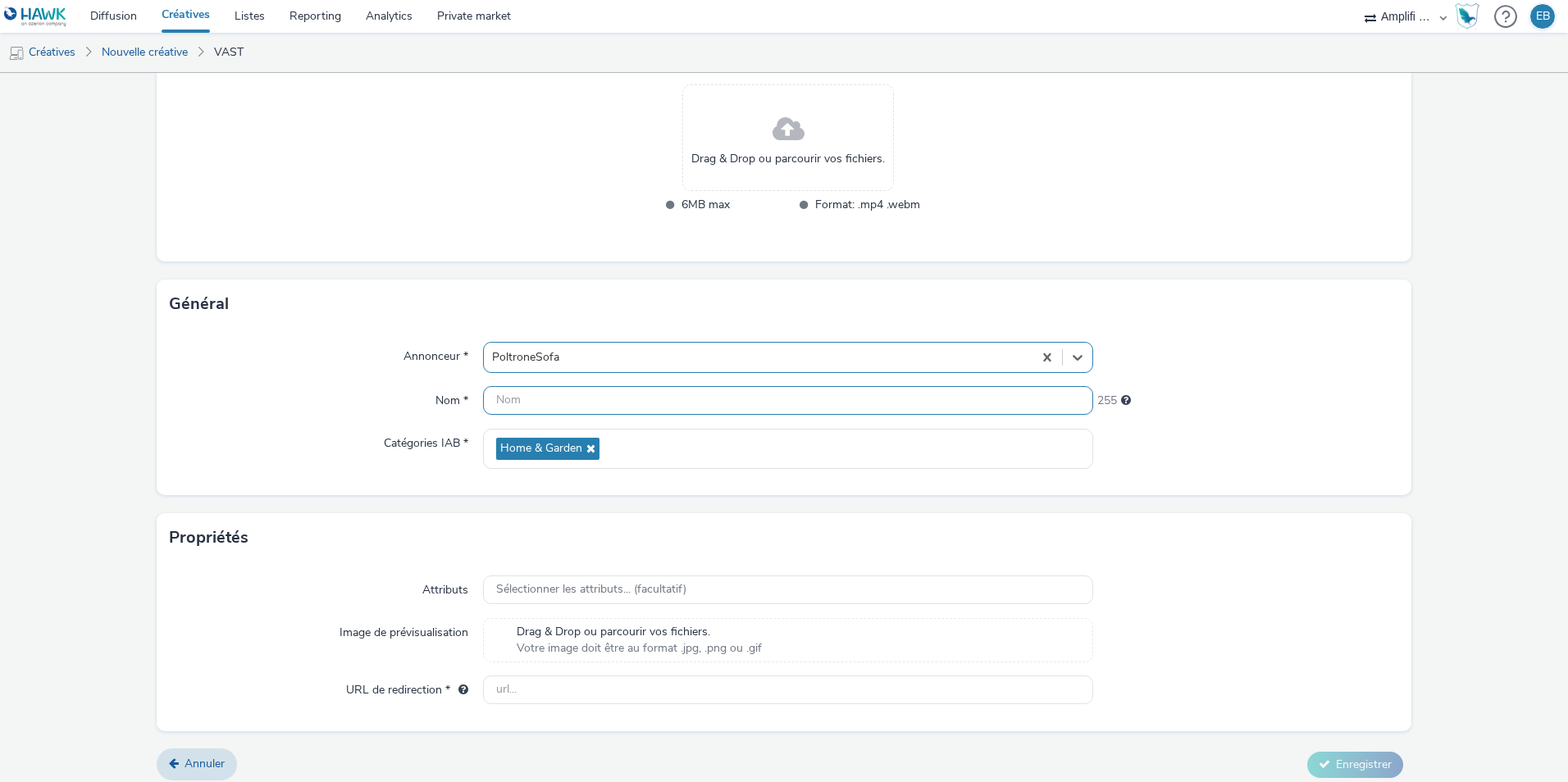
click at [538, 403] on input "text" at bounding box center [789, 400] width 610 height 29
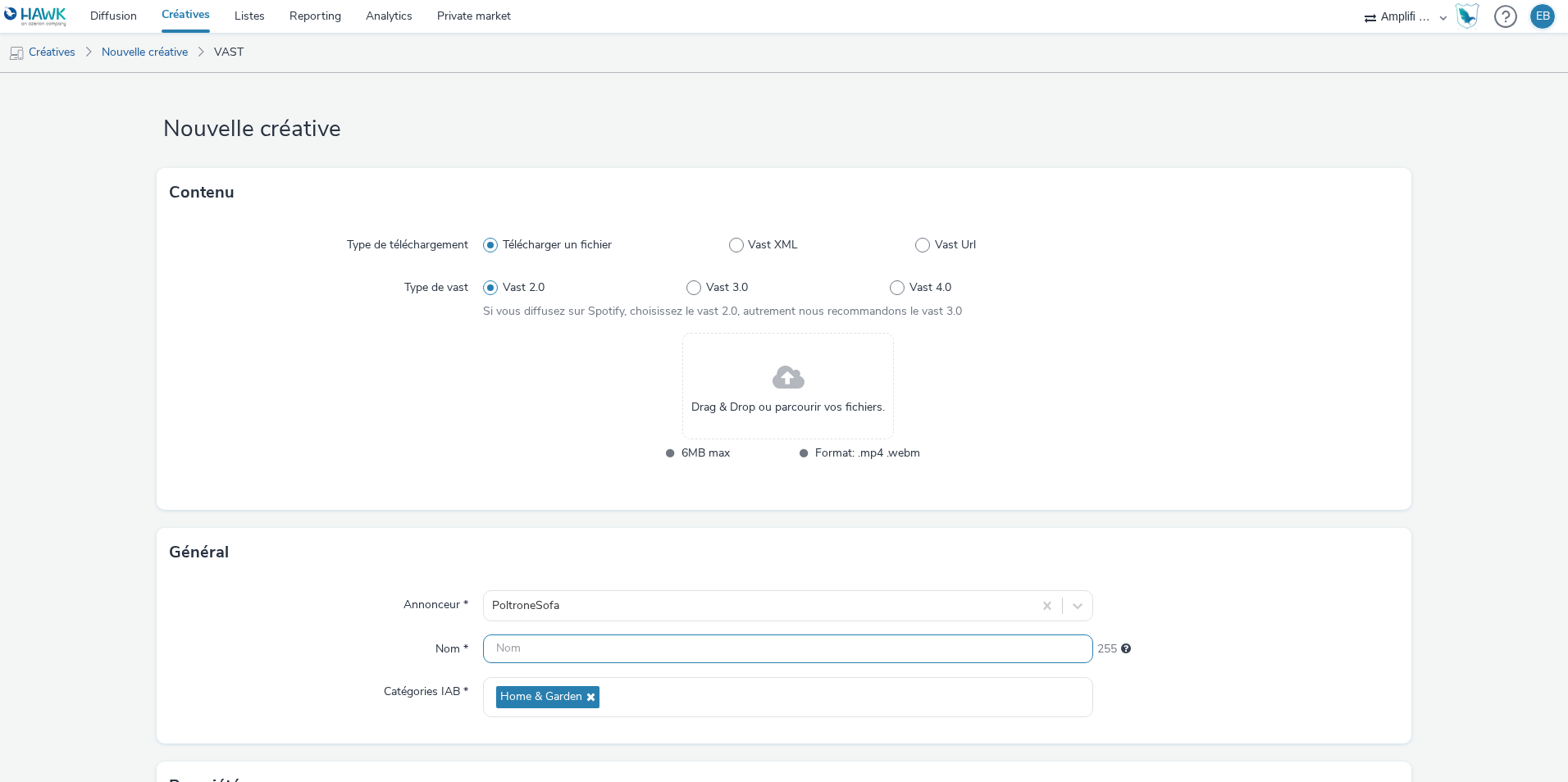
scroll to position [0, 0]
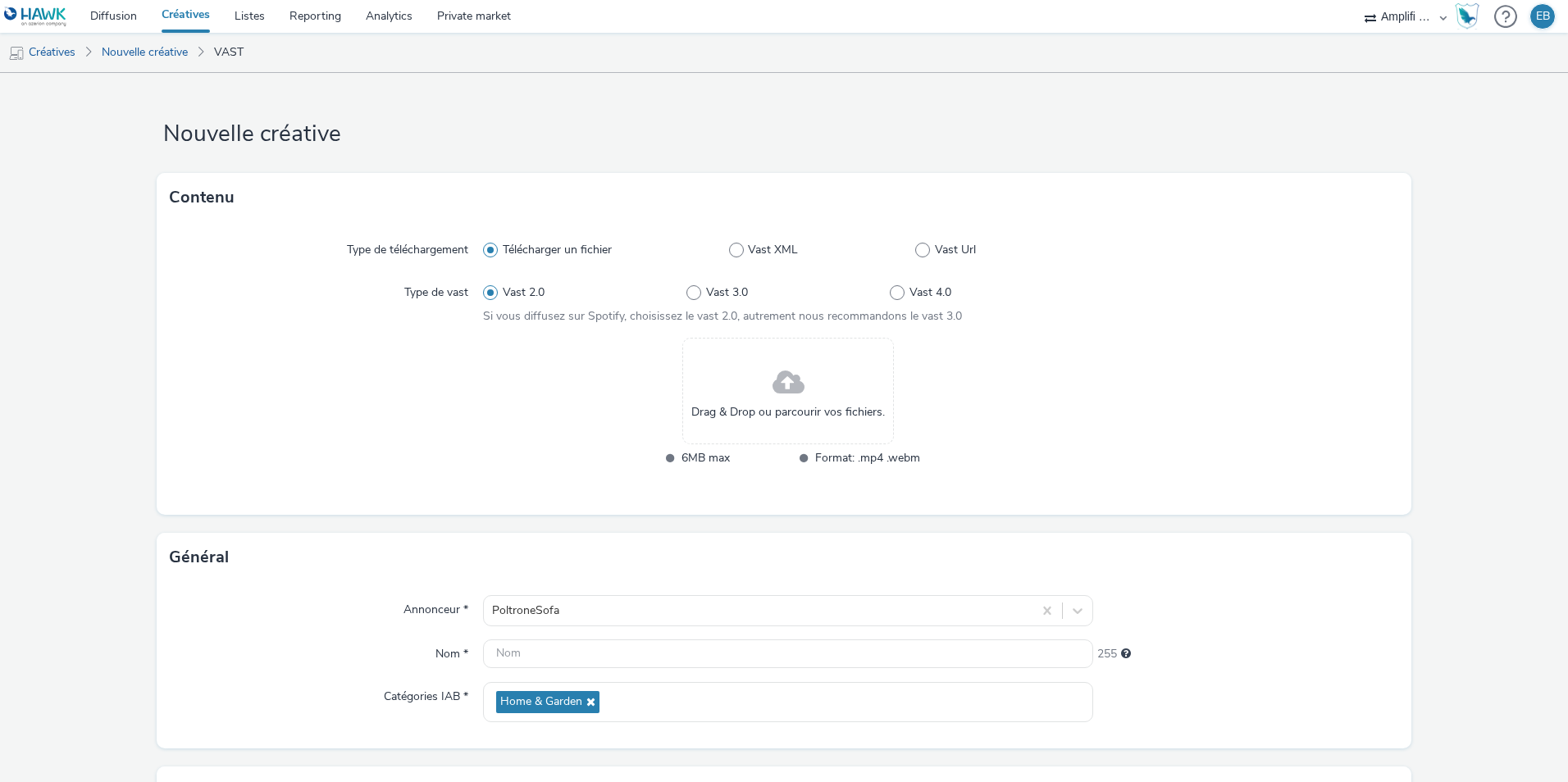
click at [774, 403] on span at bounding box center [789, 383] width 32 height 44
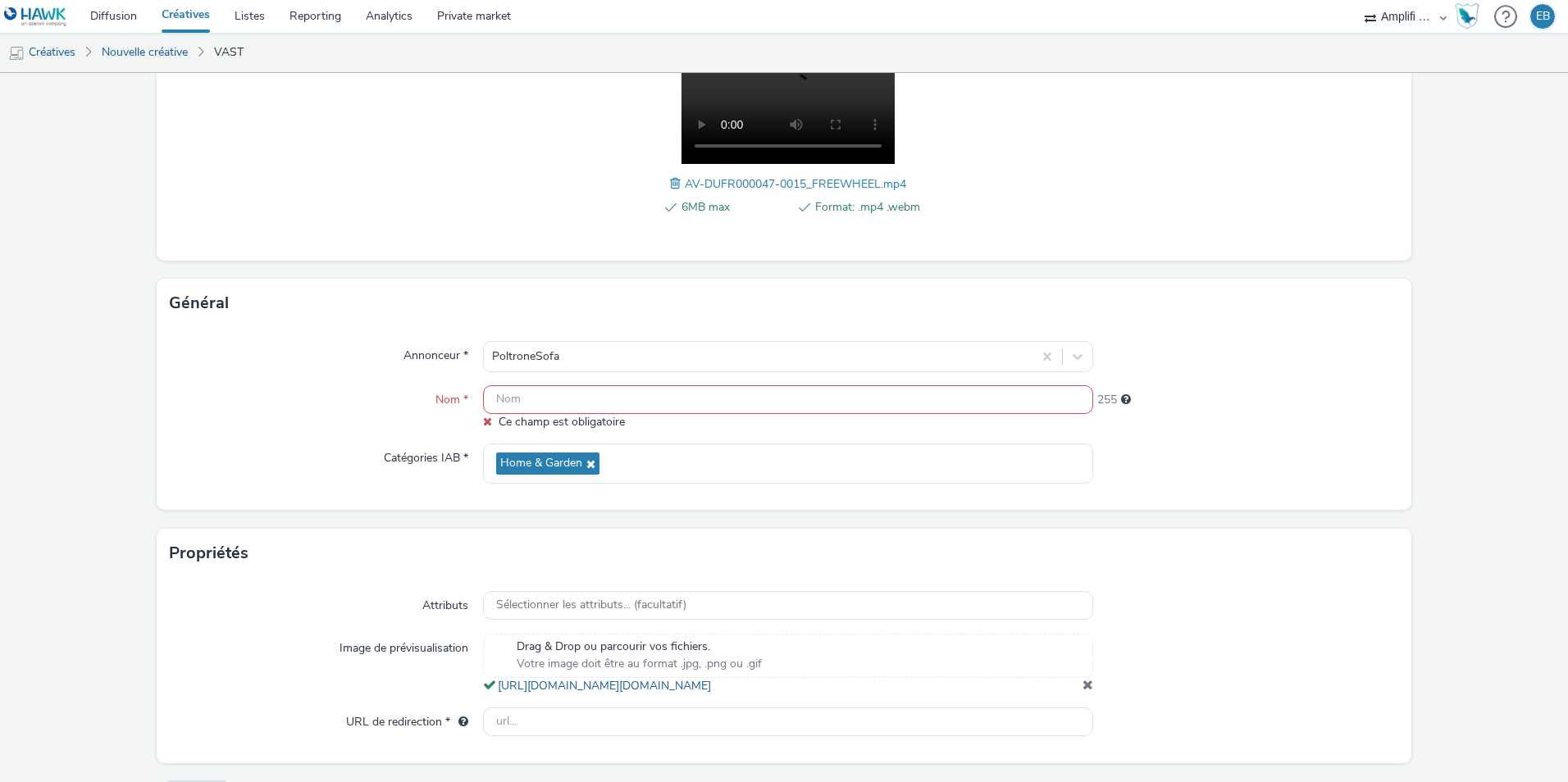
scroll to position [290, 0]
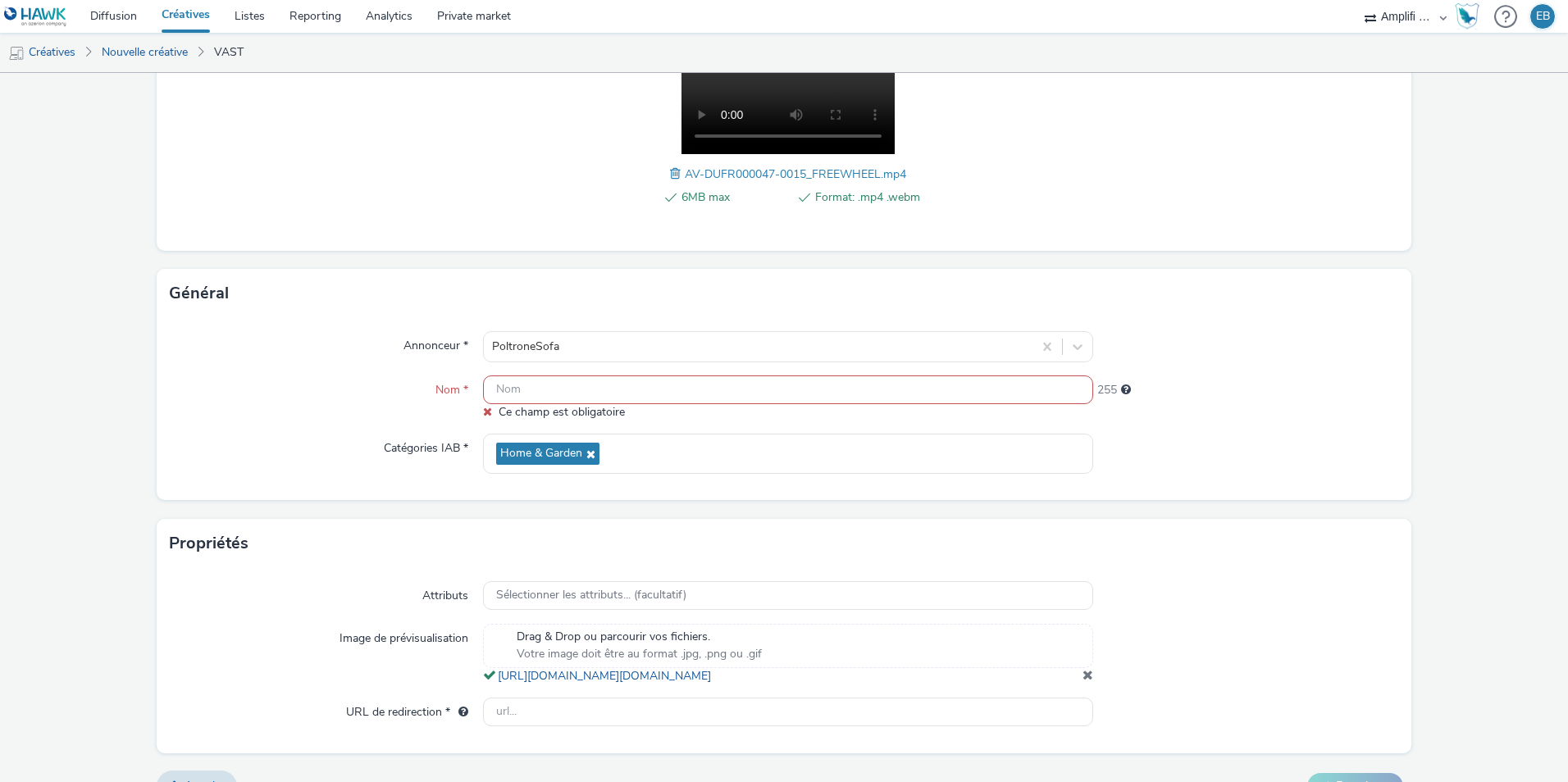
click at [556, 376] on input "text" at bounding box center [789, 390] width 610 height 29
paste input "R-NOTORIETE-CPM-FREEWHEEL--CUSTOM-DataShopper-PREROLL-1x1-Multidevice-15s-$4274…"
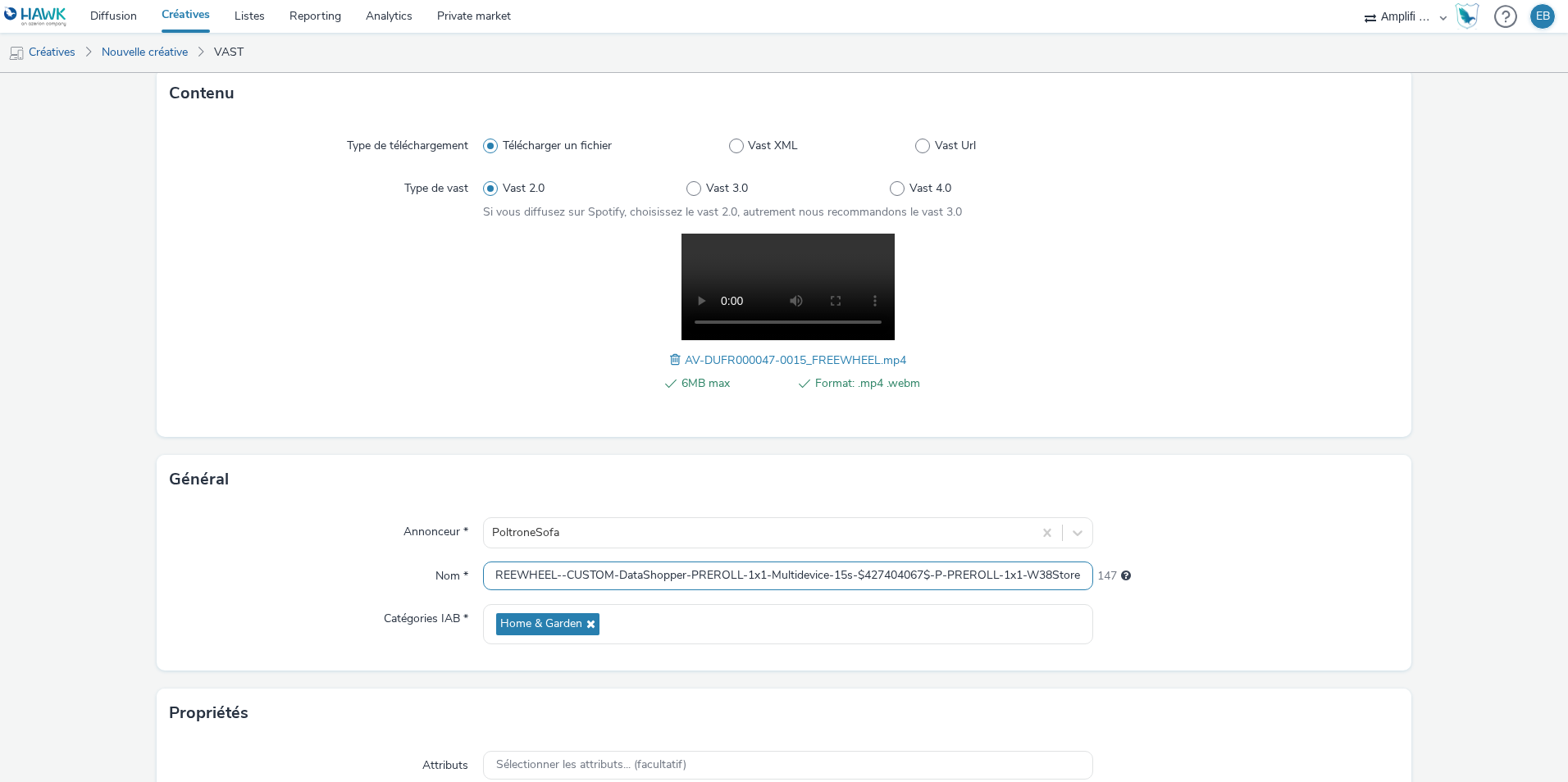
scroll to position [323, 0]
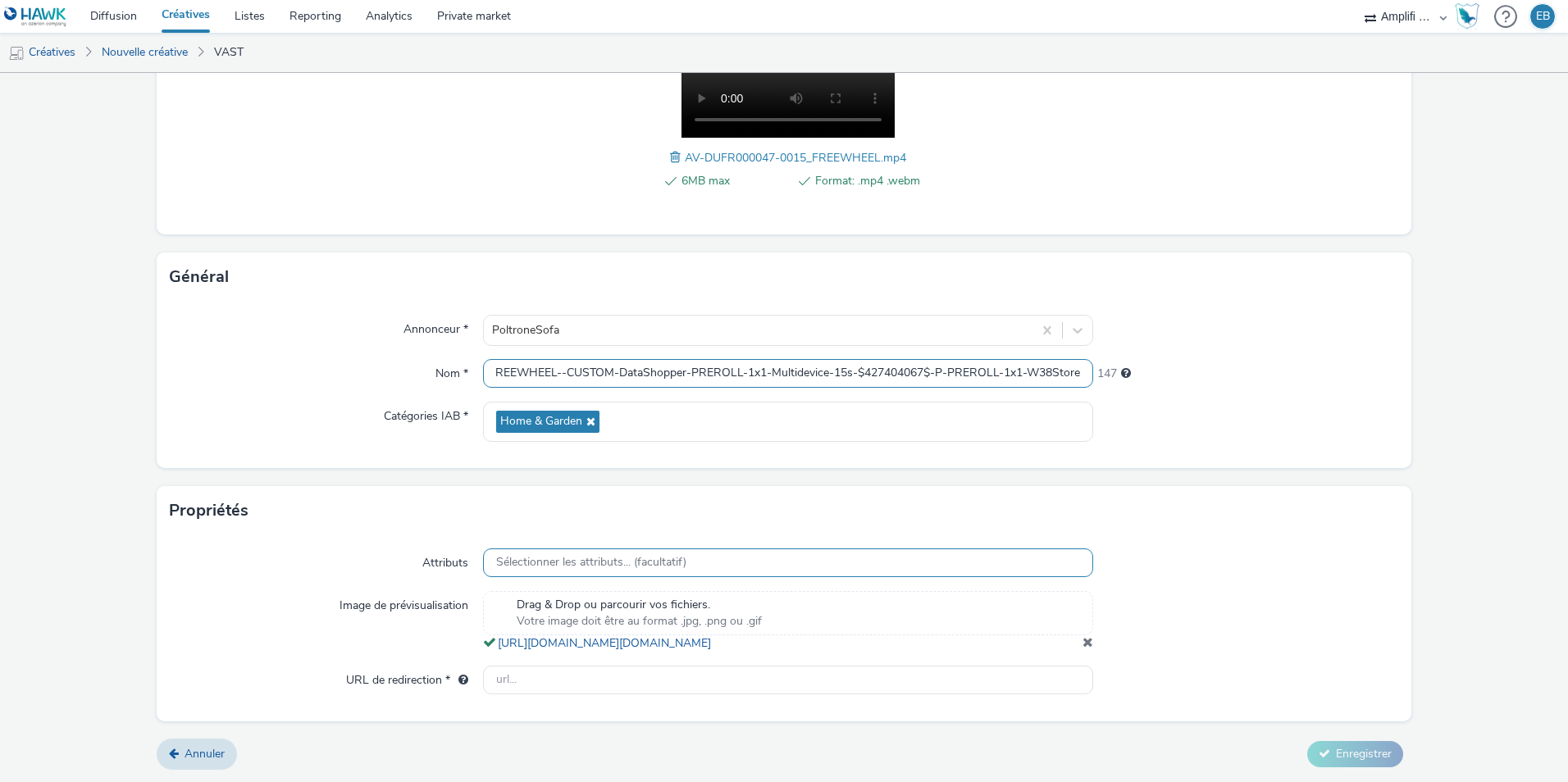
type input "R-NOTORIETE-CPM-FREEWHEEL--CUSTOM-DataShopper-PREROLL-1x1-Multidevice-15s-$4274…"
click at [623, 556] on span "Sélectionner les attributs... (facultatif)" at bounding box center [591, 562] width 190 height 14
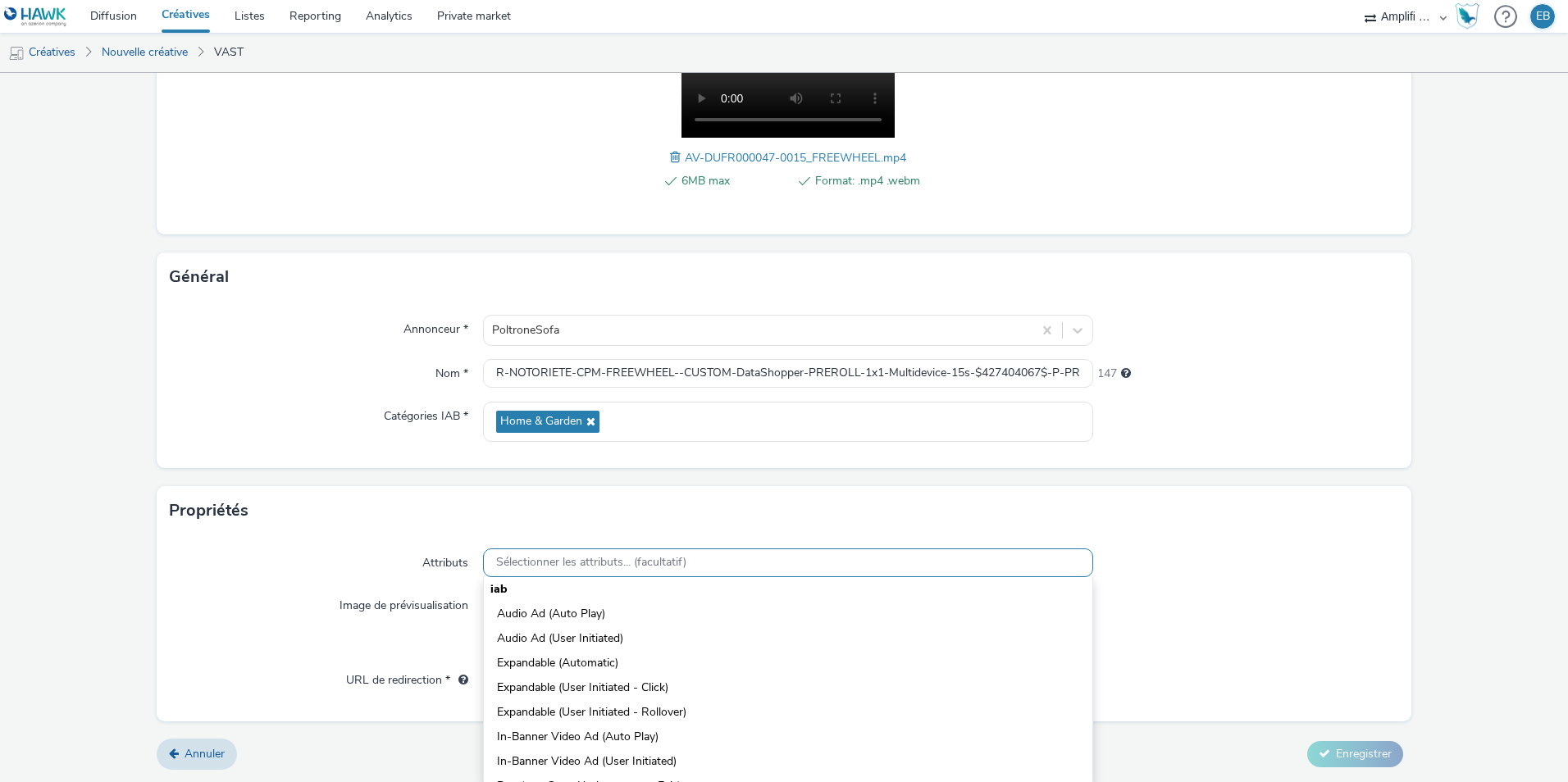
click at [623, 556] on span "Sélectionner les attributs... (facultatif)" at bounding box center [591, 562] width 190 height 14
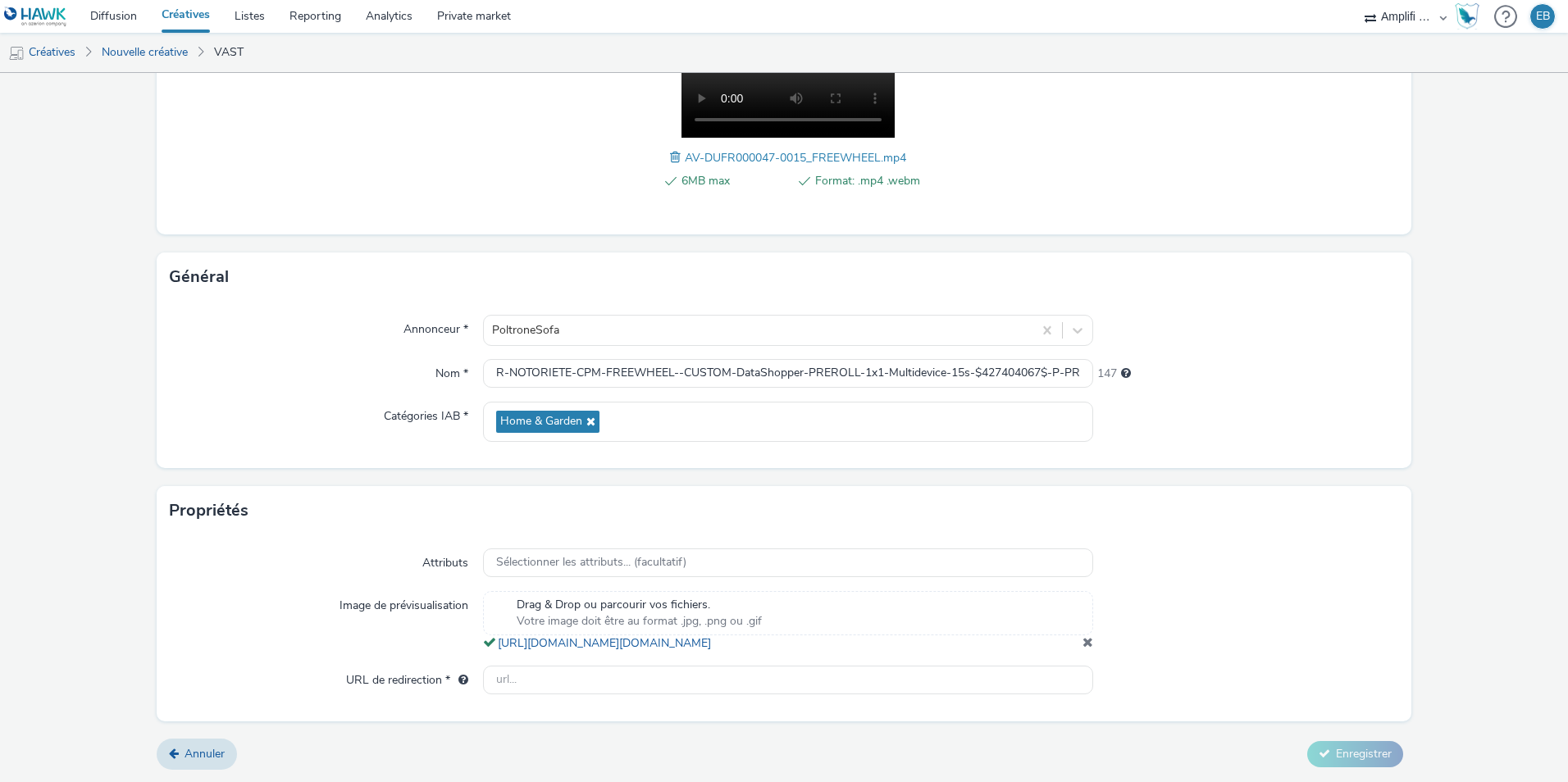
click at [368, 505] on div "Propriétés" at bounding box center [784, 510] width 1254 height 49
click at [558, 674] on input "text" at bounding box center [789, 680] width 610 height 29
paste input "https://www.poltronesofa.com/fr-FR/nos-magasins?utm_source=olv_Carat&utm_medium…"
type input "https://www.poltronesofa.com/fr-FR/nos-magasins?utm_source=olv_Carat&utm_medium…"
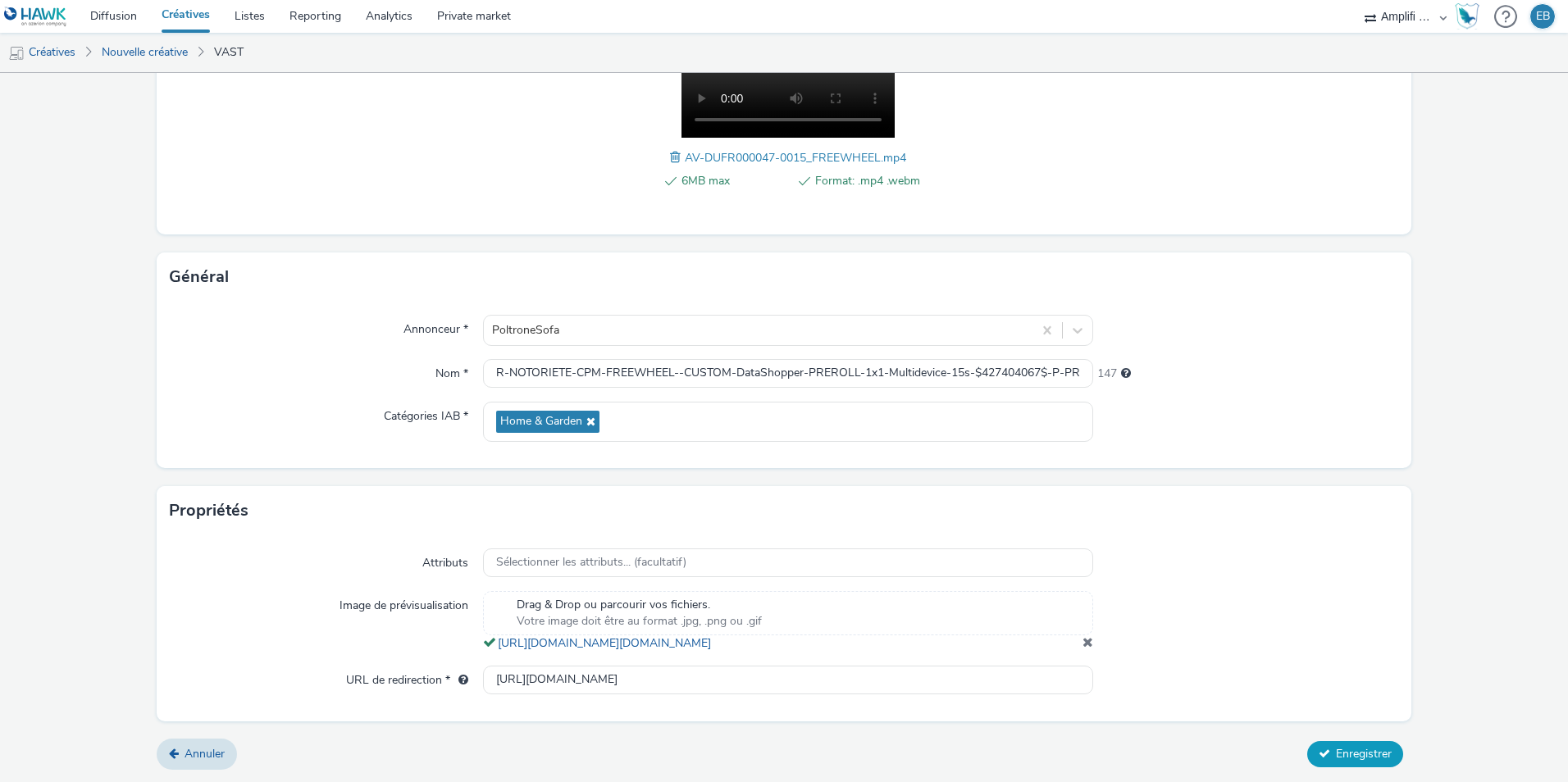
click at [1360, 758] on span "Enregistrer" at bounding box center [1364, 753] width 56 height 16
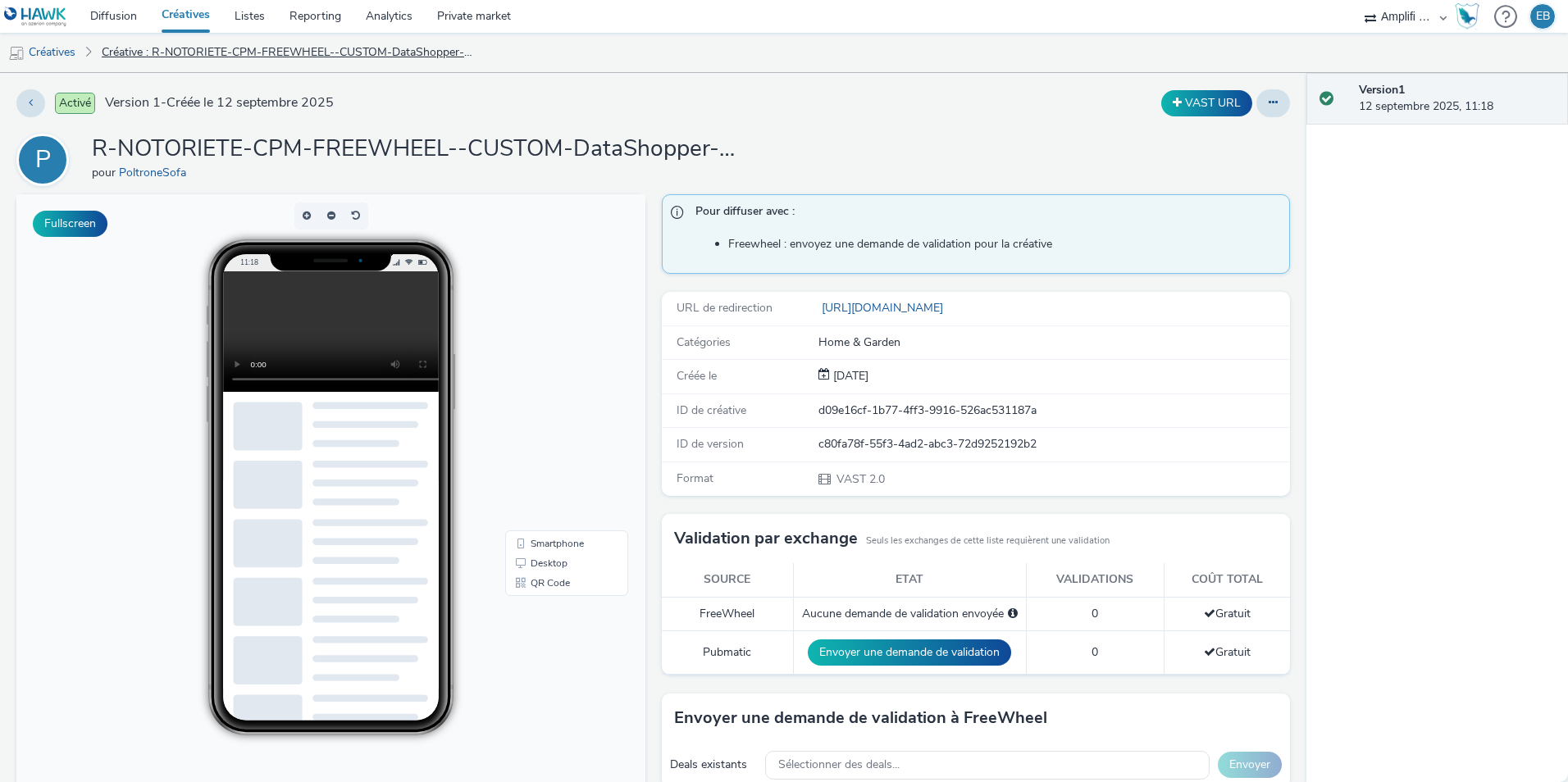
click at [174, 46] on link "Créative : R-NOTORIETE-CPM-FREEWHEEL--CUSTOM-DataShopper-PREROLL-1x1-Multidevic…" at bounding box center [289, 52] width 392 height 39
click at [60, 56] on link "Créatives" at bounding box center [42, 52] width 84 height 39
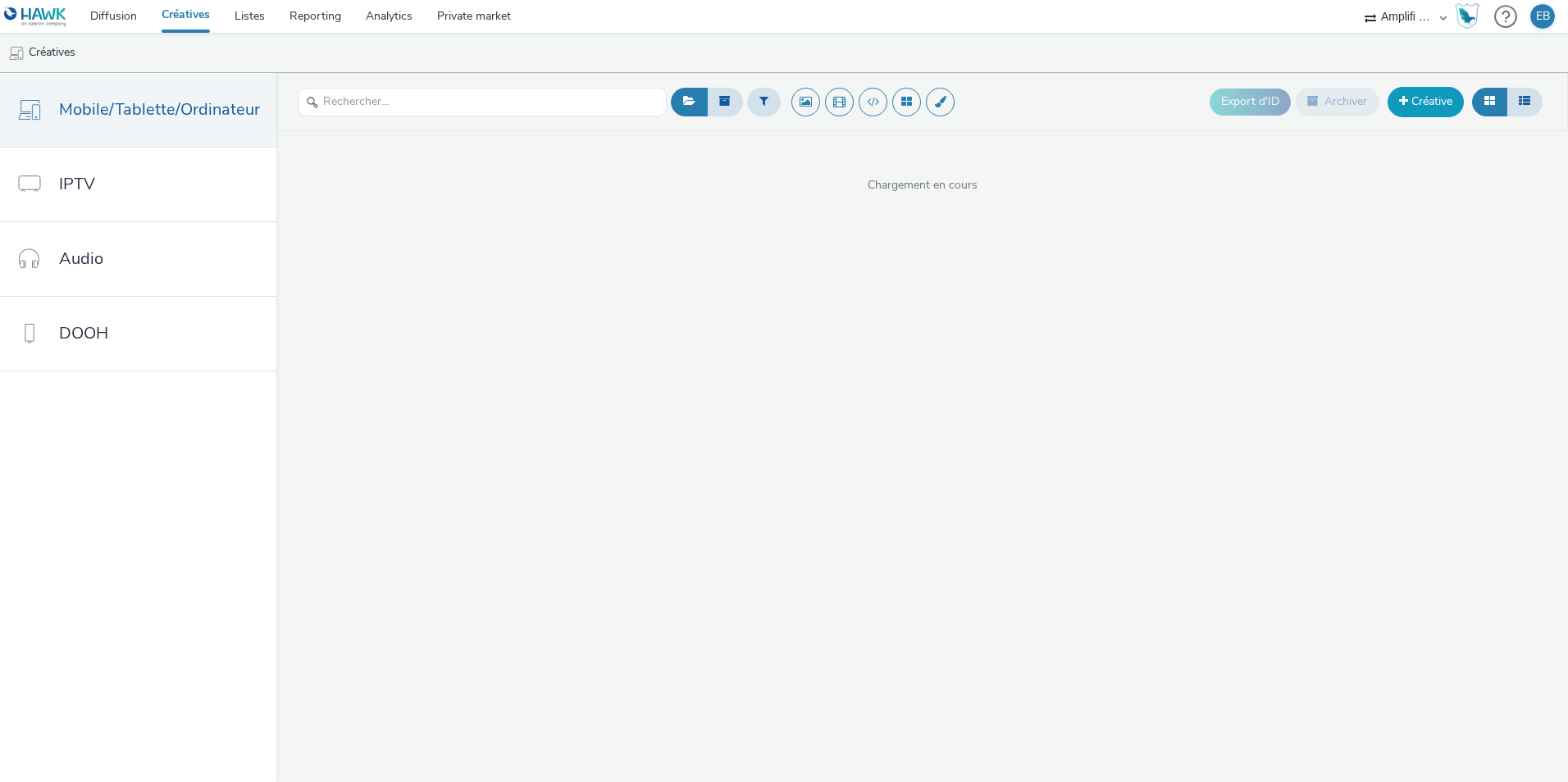
click at [1404, 95] on link "Créative" at bounding box center [1426, 102] width 76 height 30
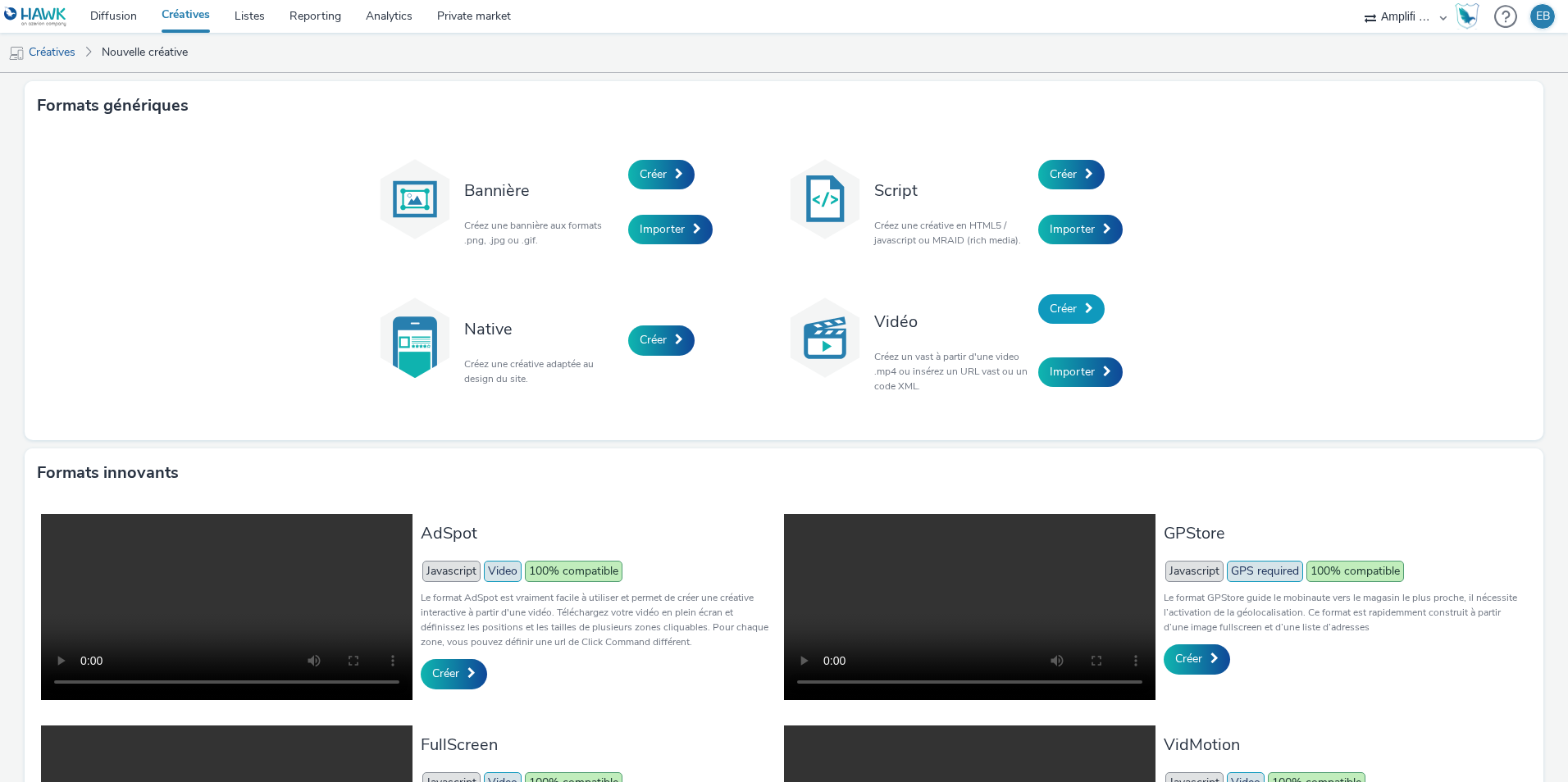
click at [1069, 319] on link "Créer" at bounding box center [1072, 309] width 67 height 30
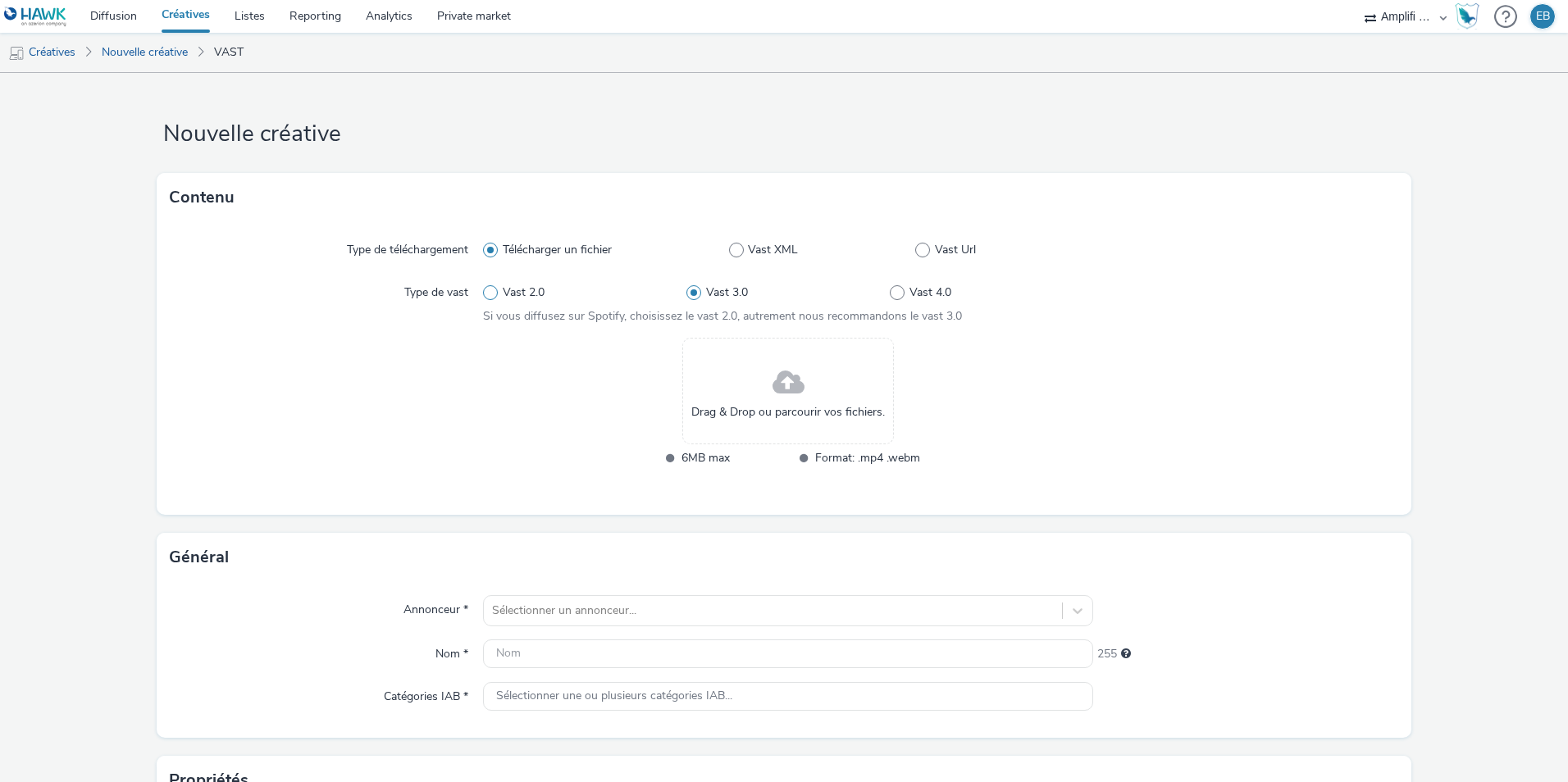
click at [533, 301] on span "Vast 2.0" at bounding box center [523, 293] width 42 height 17
click at [494, 299] on input "Vast 2.0" at bounding box center [488, 292] width 10 height 10
radio input "true"
radio input "false"
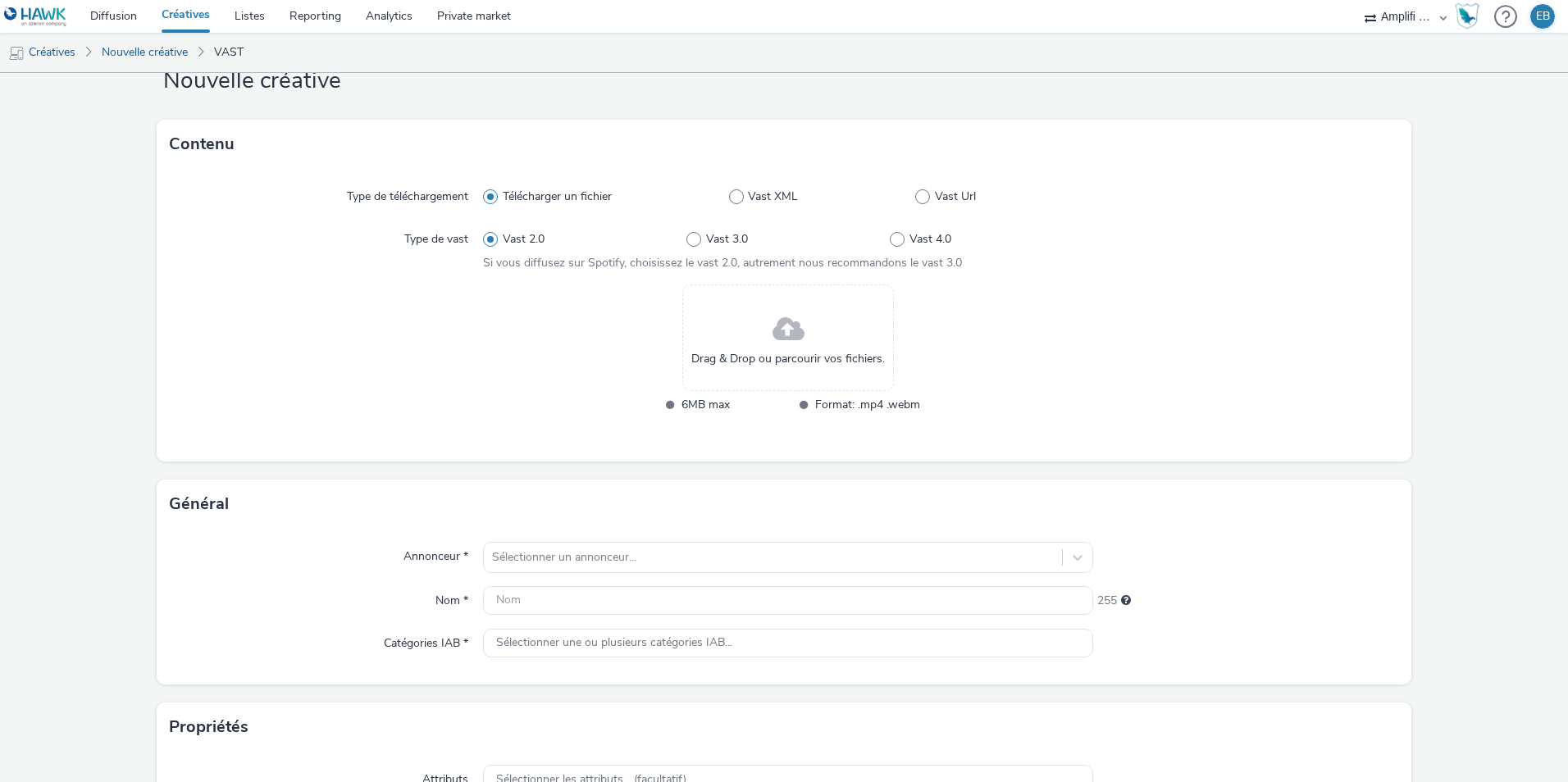
scroll to position [253, 0]
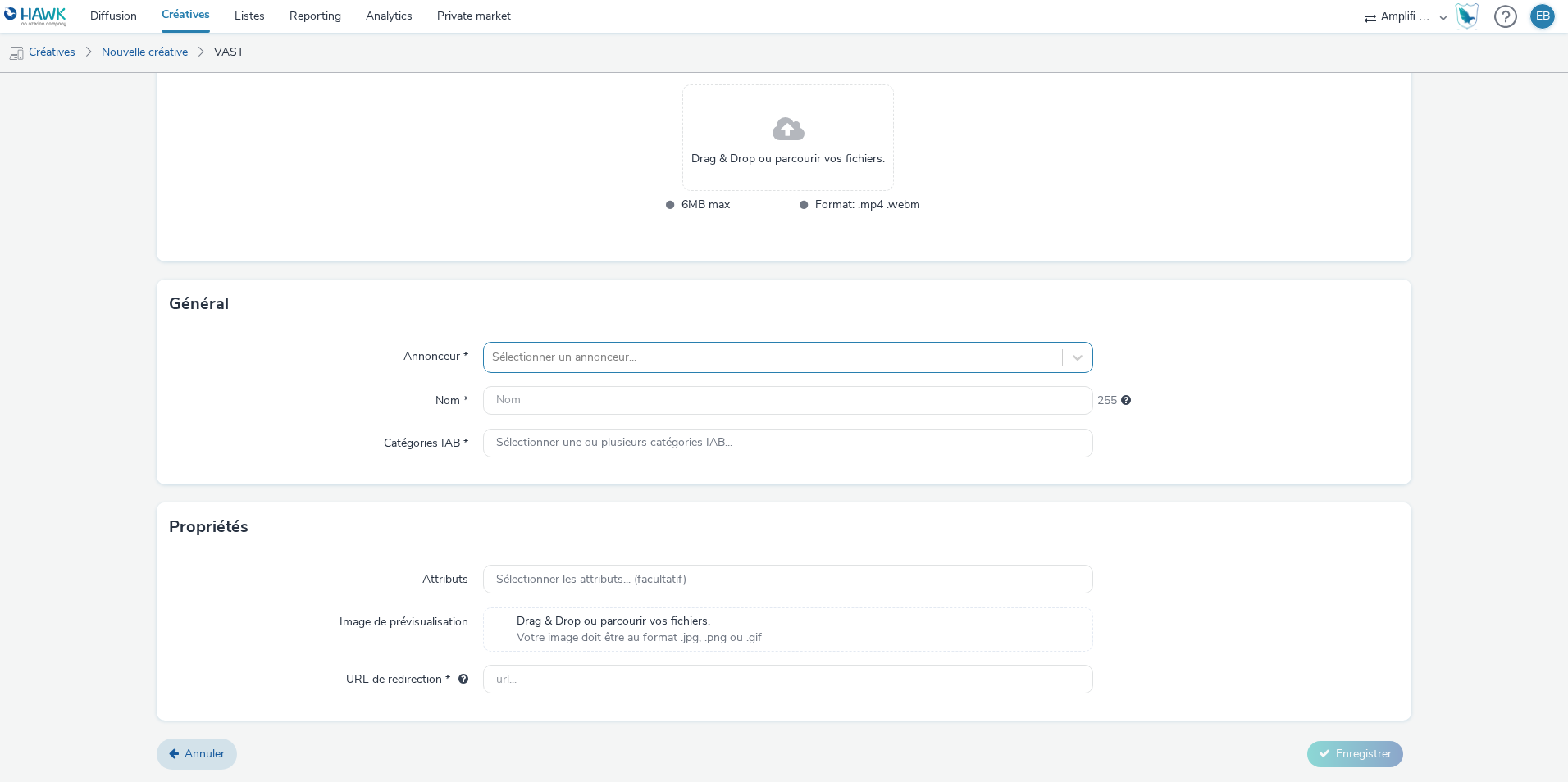
click at [555, 365] on div at bounding box center [772, 357] width 561 height 19
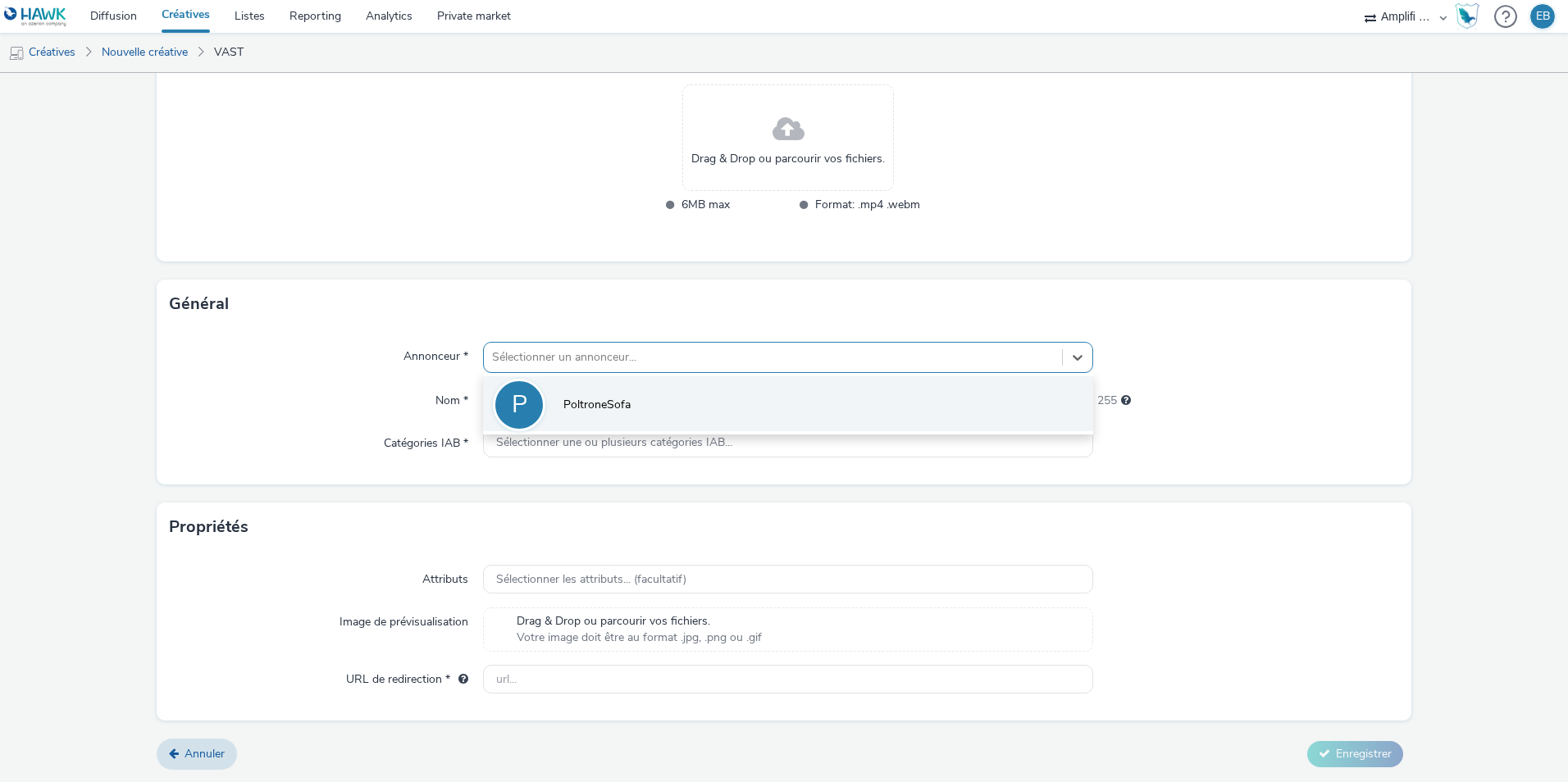
click at [565, 413] on span "PoltroneSofa" at bounding box center [597, 405] width 67 height 17
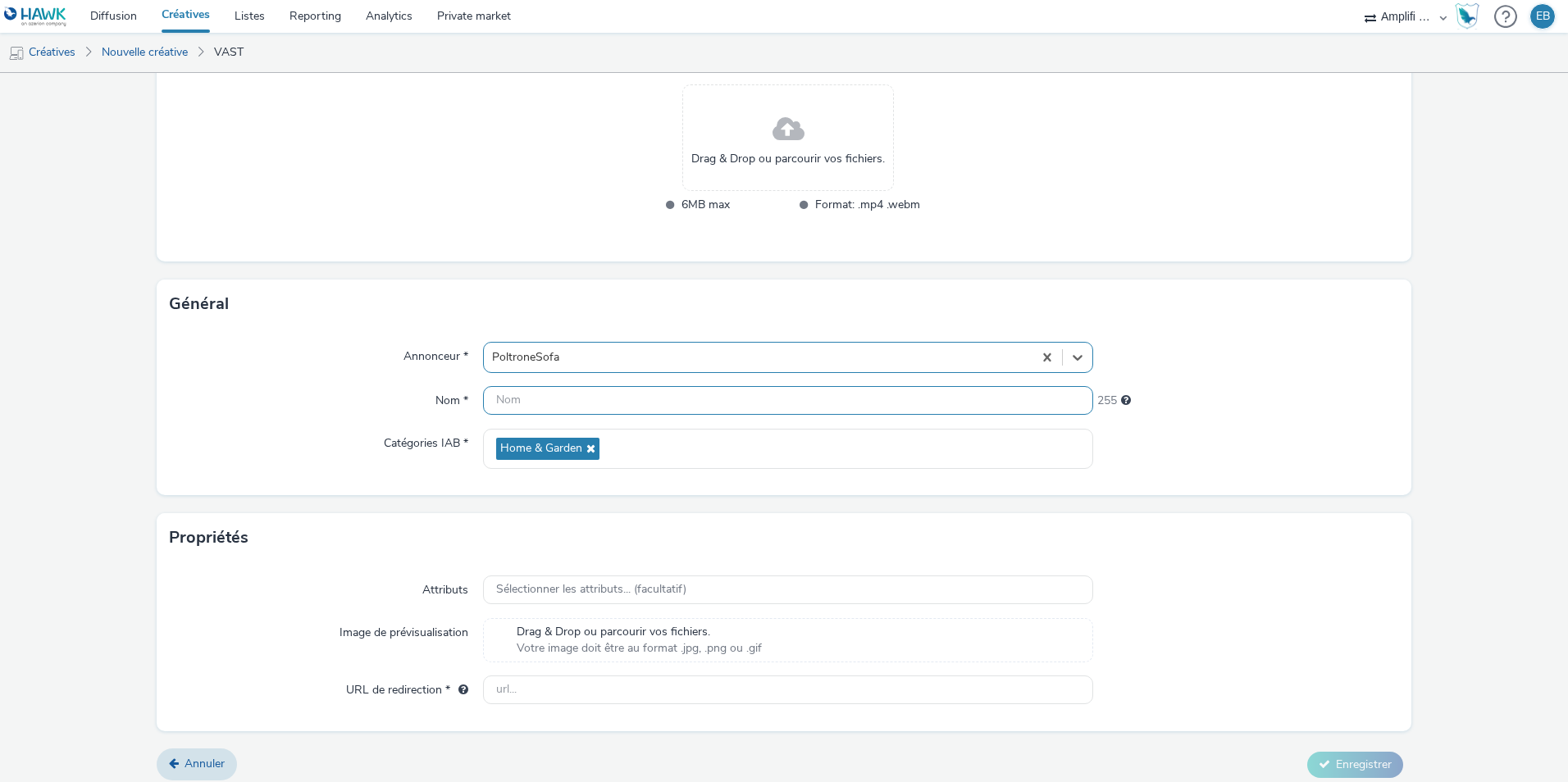
click at [499, 399] on input "text" at bounding box center [789, 400] width 610 height 29
paste input "R-NOTORIETE-CPM-FREEWHEEL--CUSTOM-DataShopper-PREROLL-1x1-Multidevice-15s-$4274…"
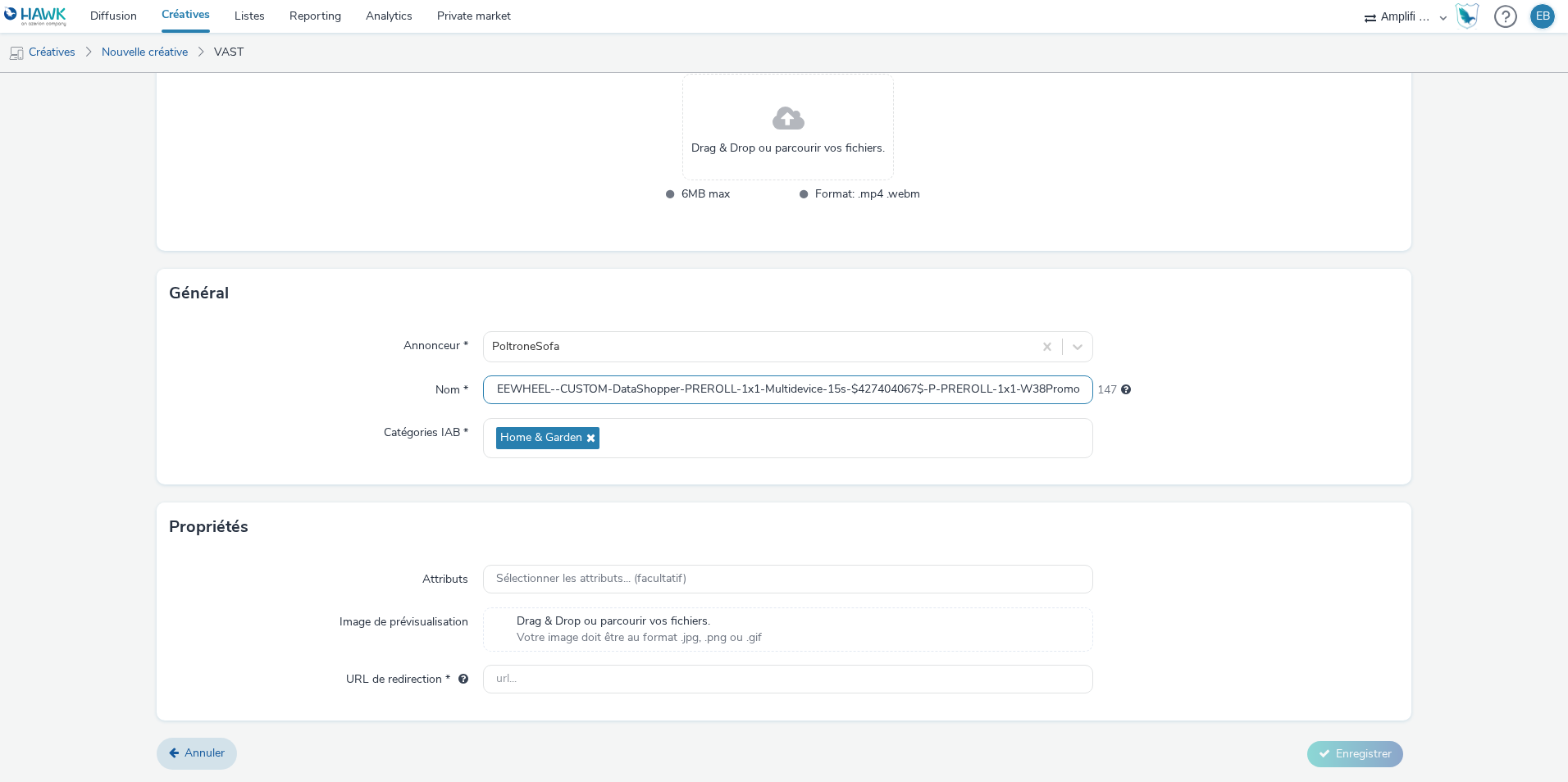
type input "R-NOTORIETE-CPM-FREEWHEEL--CUSTOM-DataShopper-PREROLL-1x1-Multidevice-15s-$4274…"
click at [417, 572] on label "Attributs" at bounding box center [445, 576] width 59 height 23
click at [523, 682] on input "text" at bounding box center [789, 679] width 610 height 29
paste input "https://www.poltronesofa.com/fr-FR/promotions?utm_source=olv_Carat&utm_medium=F…"
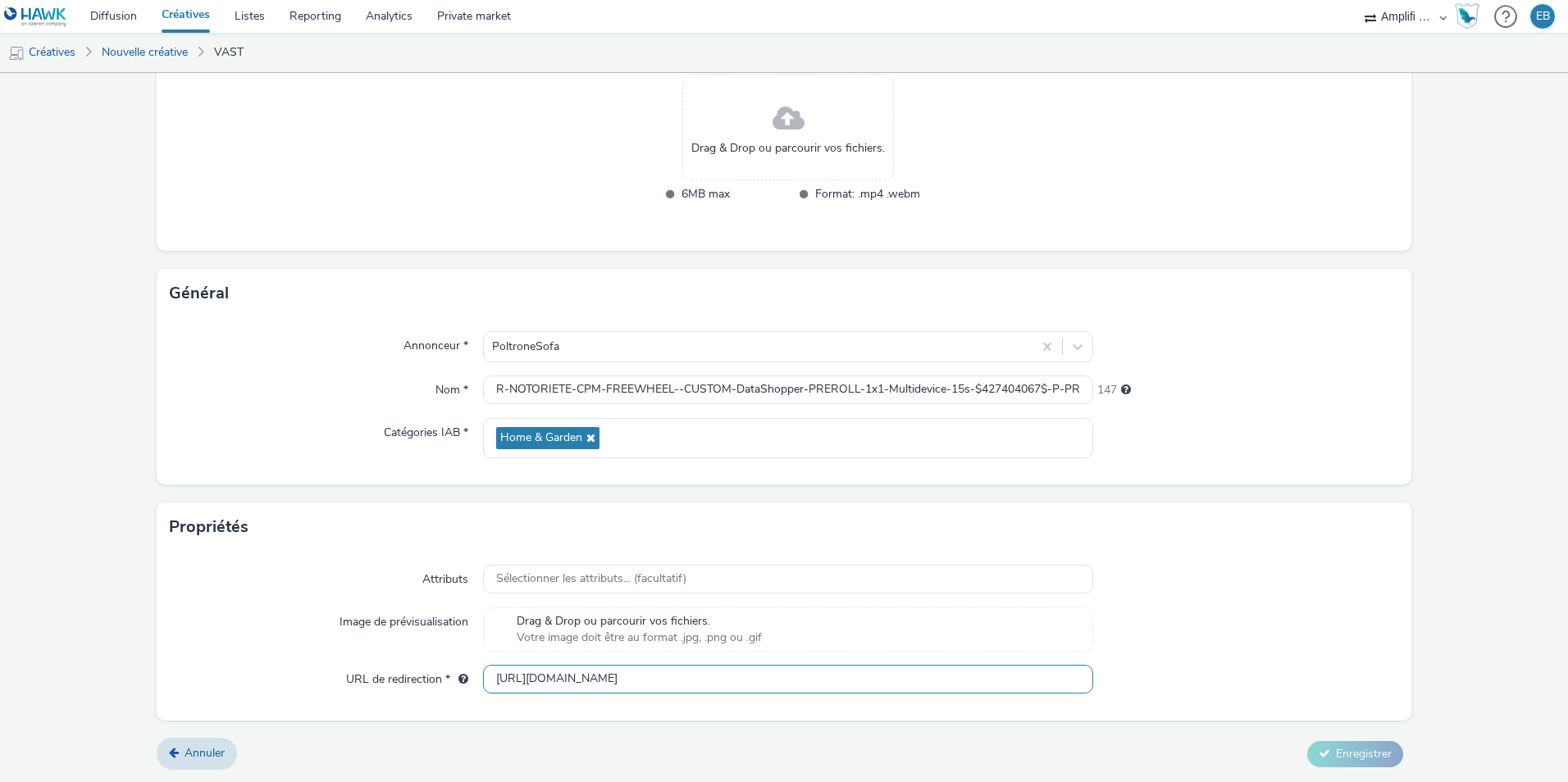
scroll to position [0, 675]
type input "https://www.poltronesofa.com/fr-FR/promotions?utm_source=olv_Carat&utm_medium=F…"
click at [1223, 706] on div "Attributs Sélectionner les attributs... (facultatif) Image de prévisualisation …" at bounding box center [784, 636] width 1254 height 169
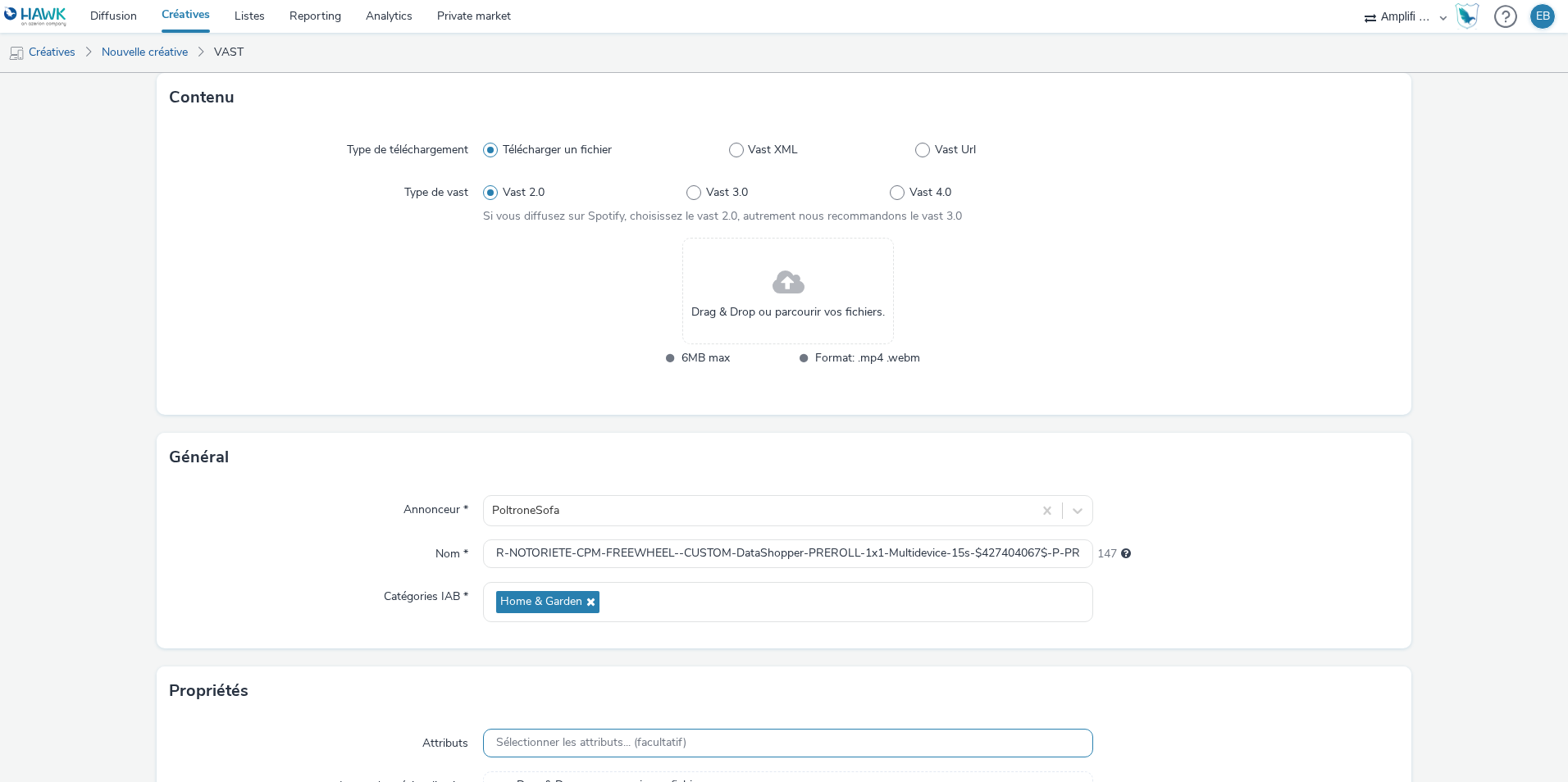
scroll to position [18, 0]
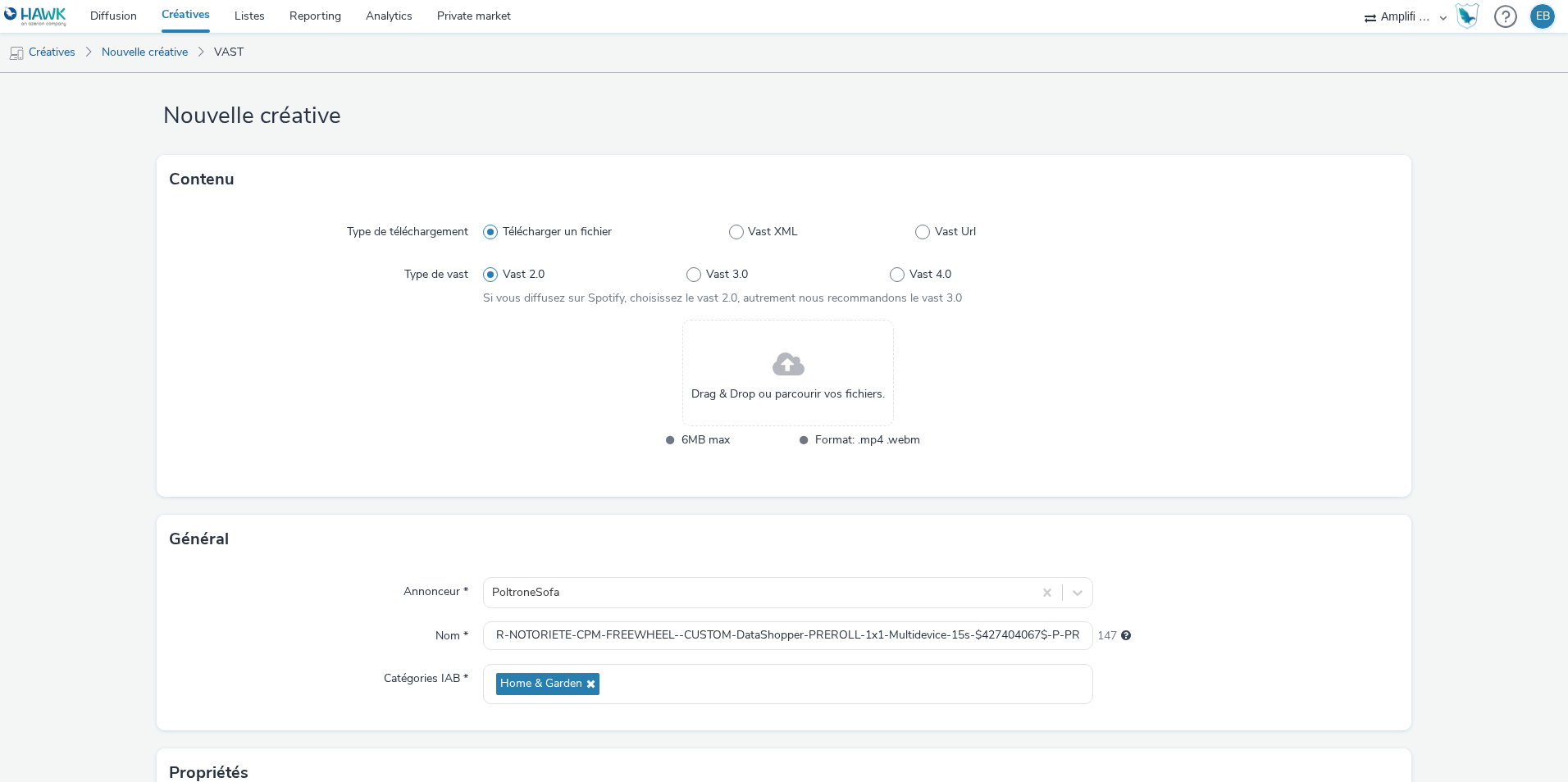
click at [842, 376] on div "Drag & Drop ou parcourir vos fichiers." at bounding box center [788, 373] width 212 height 107
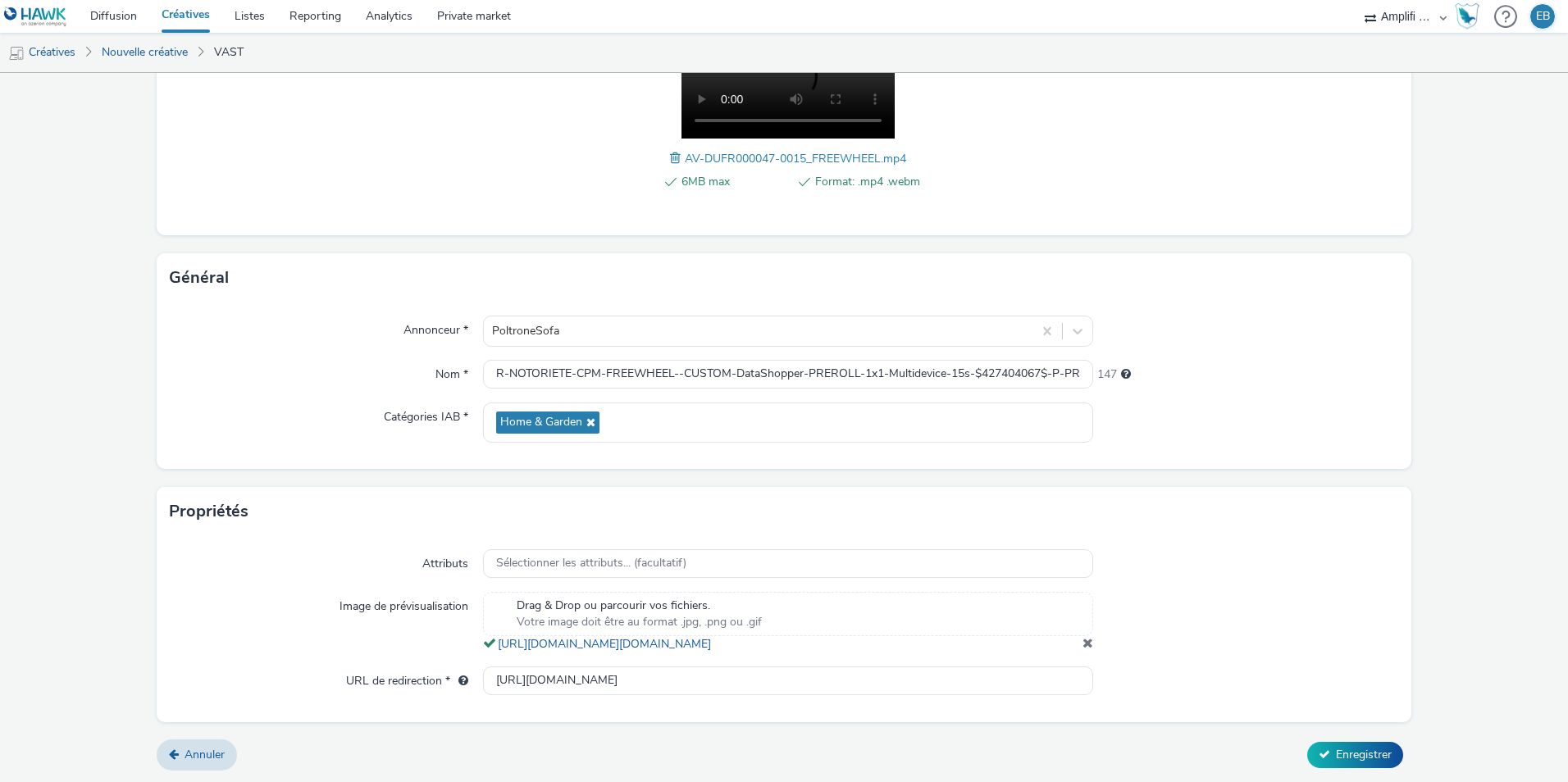
scroll to position [323, 0]
click at [1339, 754] on span "Enregistrer" at bounding box center [1364, 753] width 56 height 16
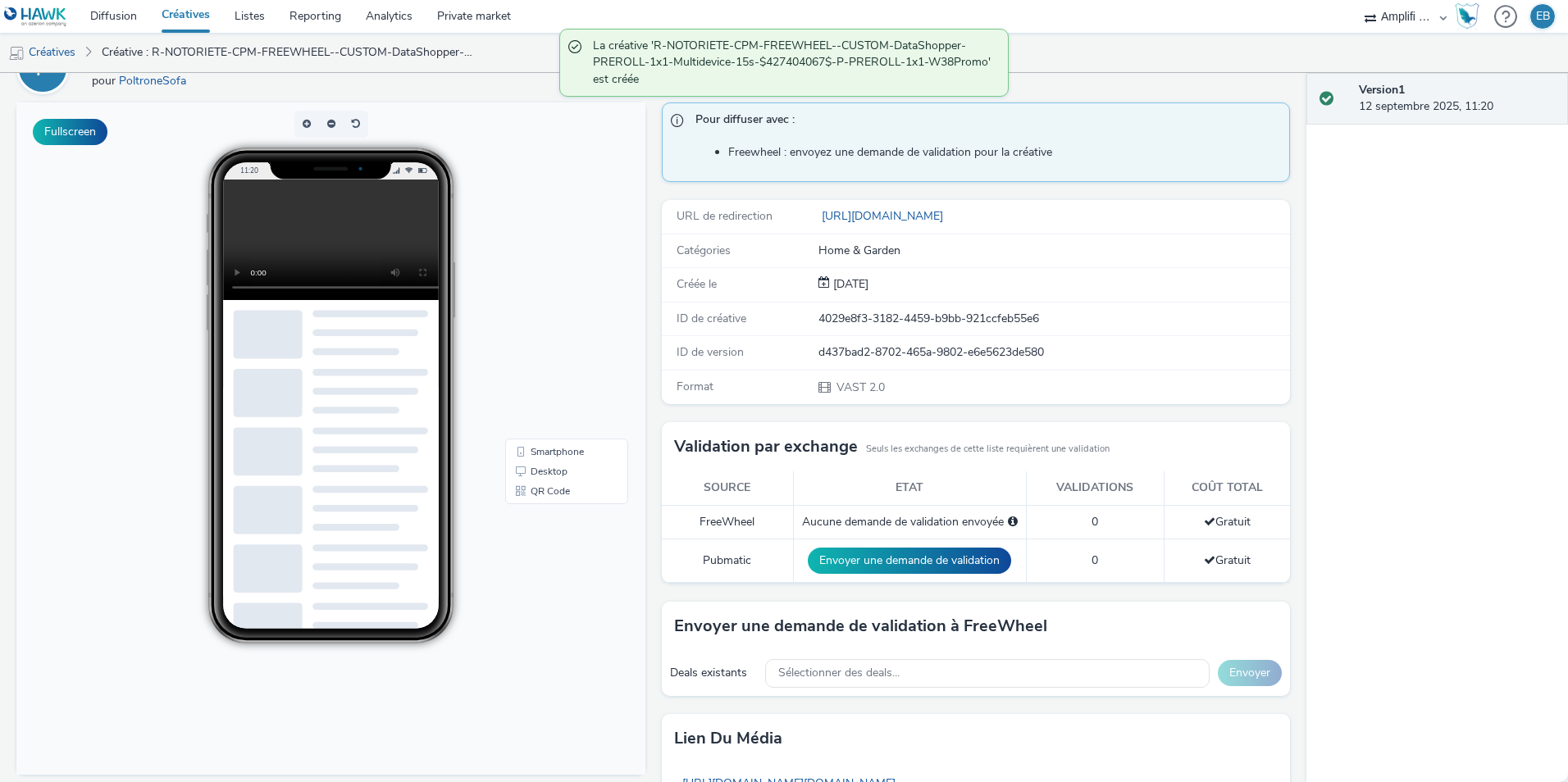
scroll to position [82, 0]
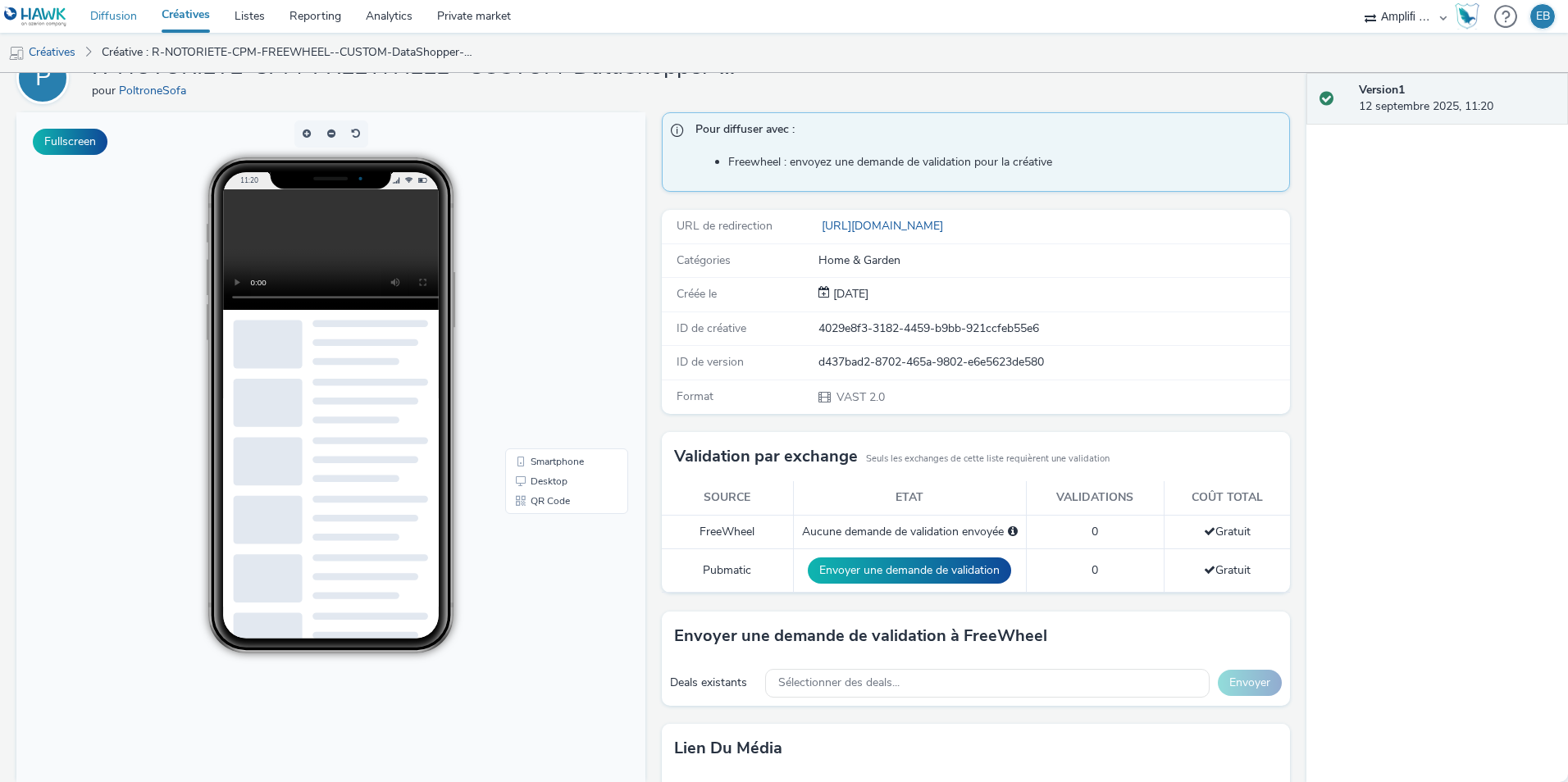
click at [109, 21] on link "Diffusion" at bounding box center [113, 16] width 71 height 32
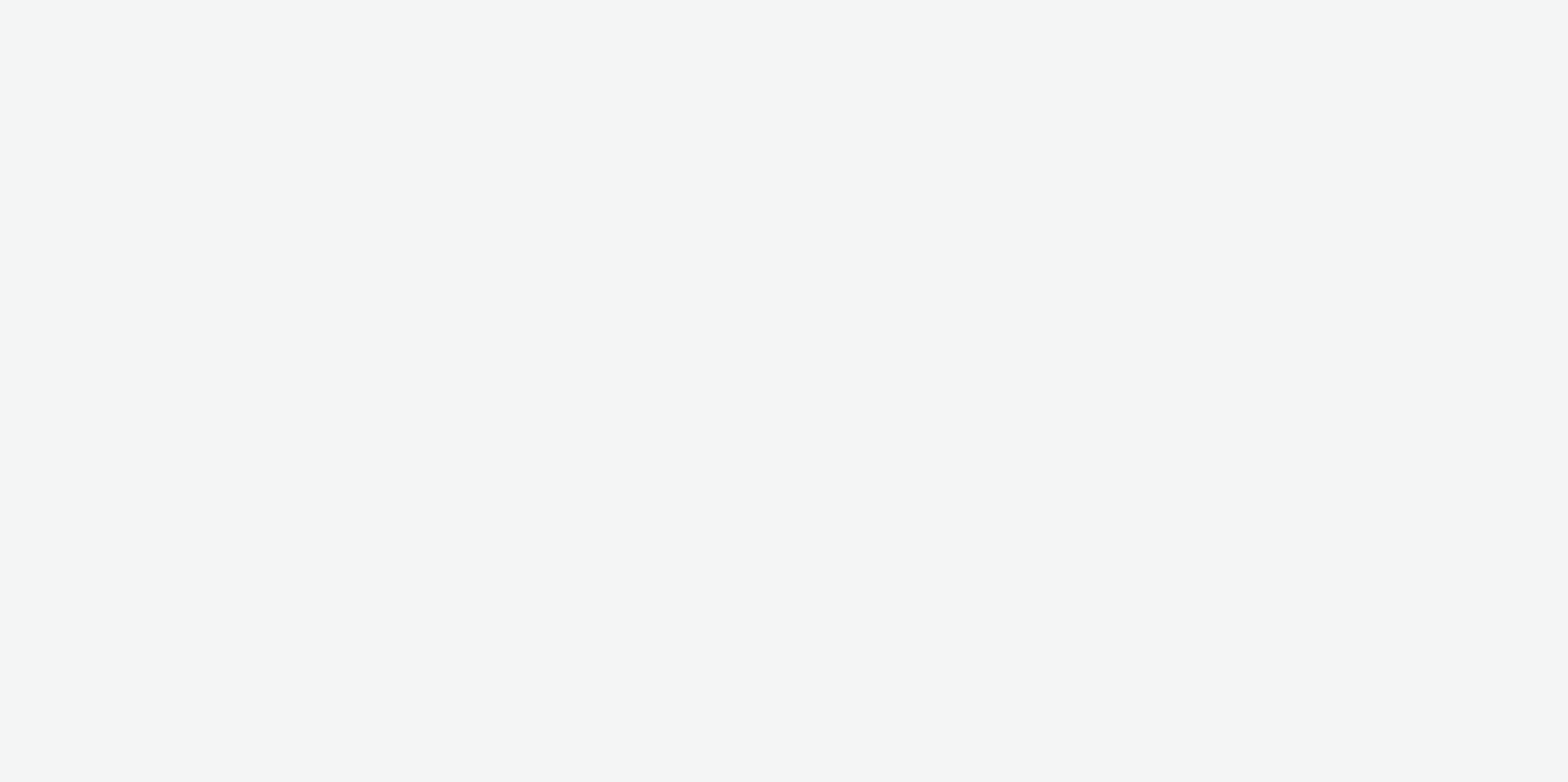
select select "d57a0b46-ef33-4938-977b-e6d07593e41f"
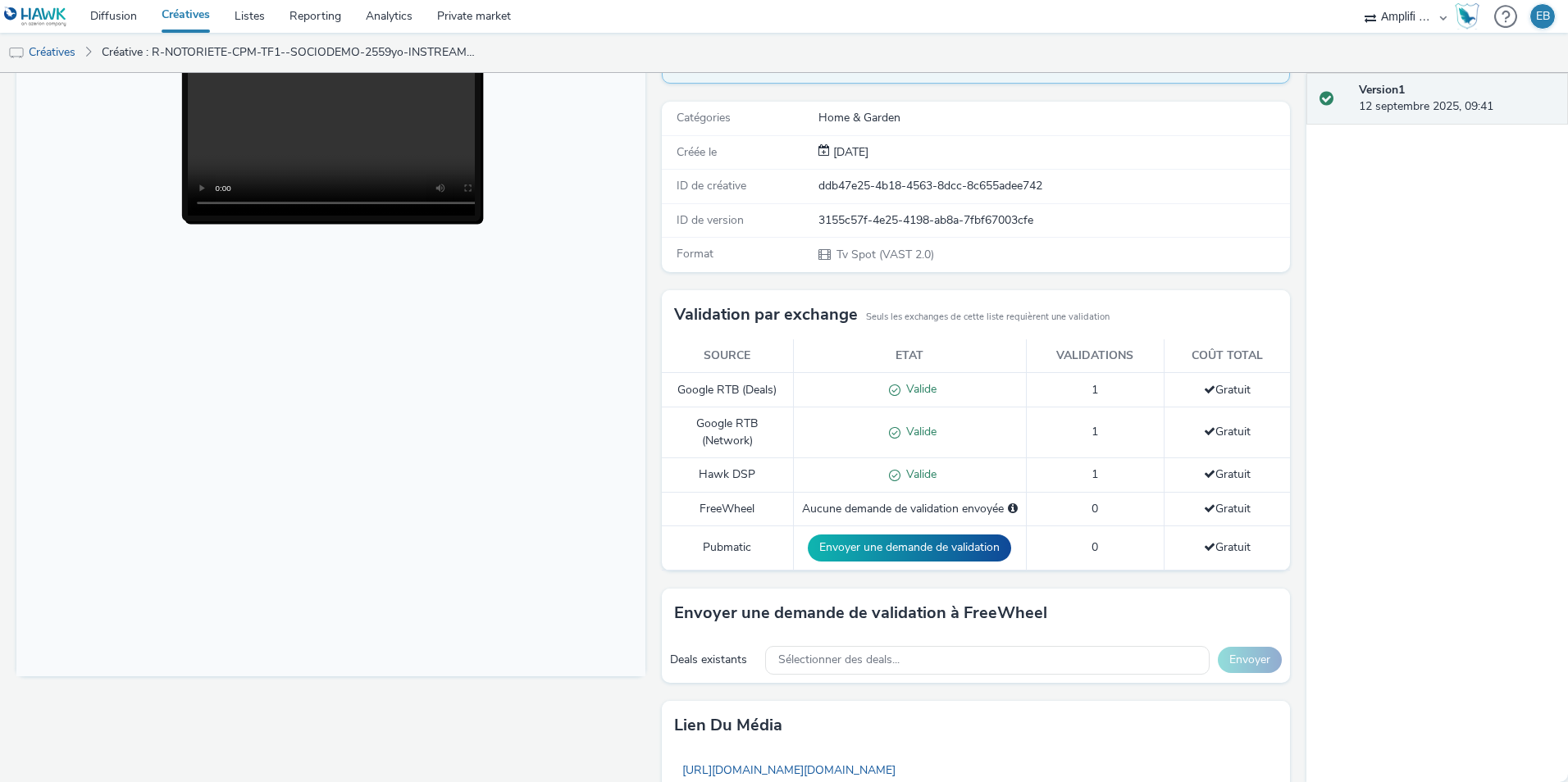
scroll to position [246, 0]
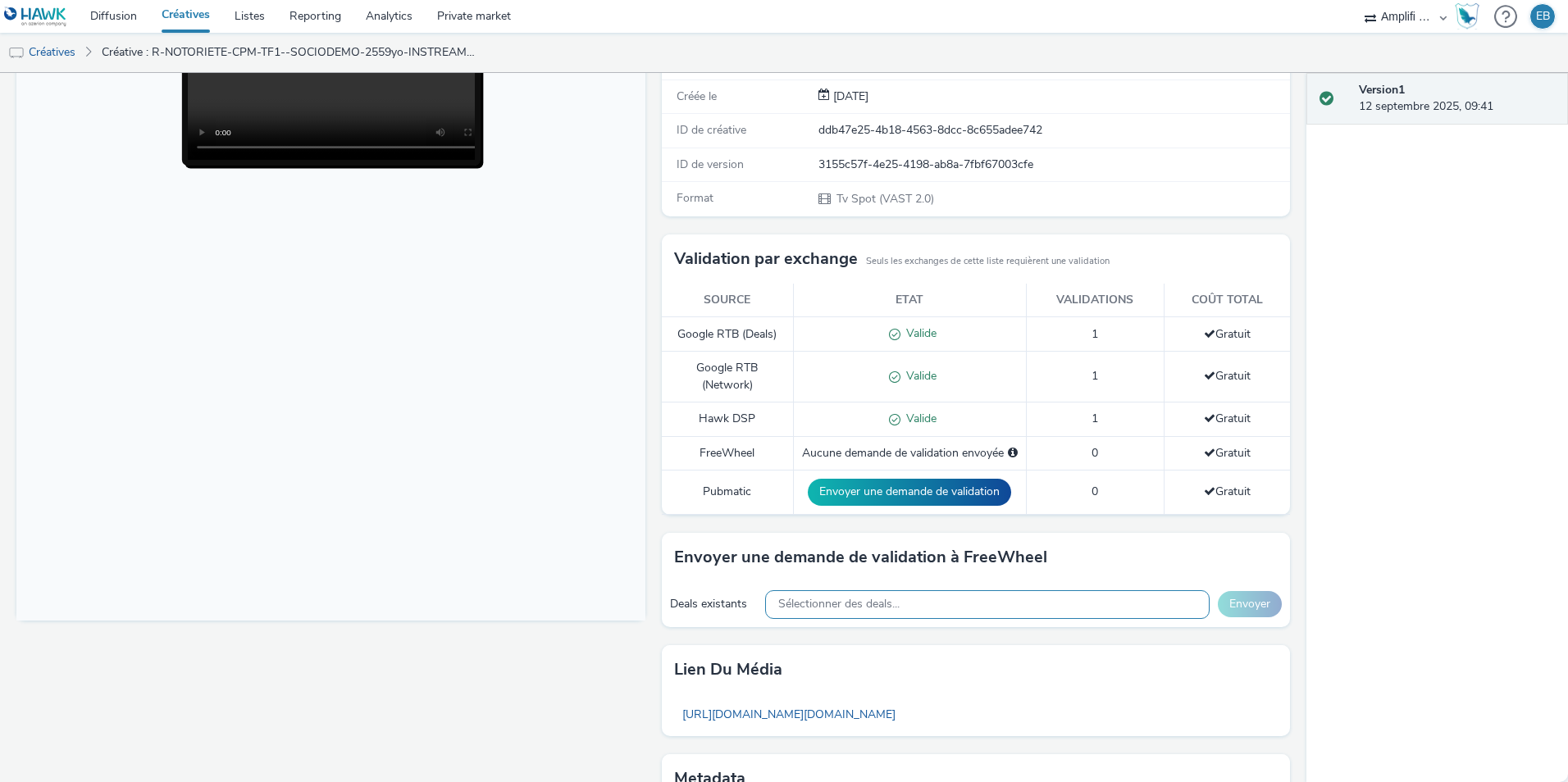
click at [1180, 598] on div "Sélectionner des deals..." at bounding box center [987, 604] width 444 height 29
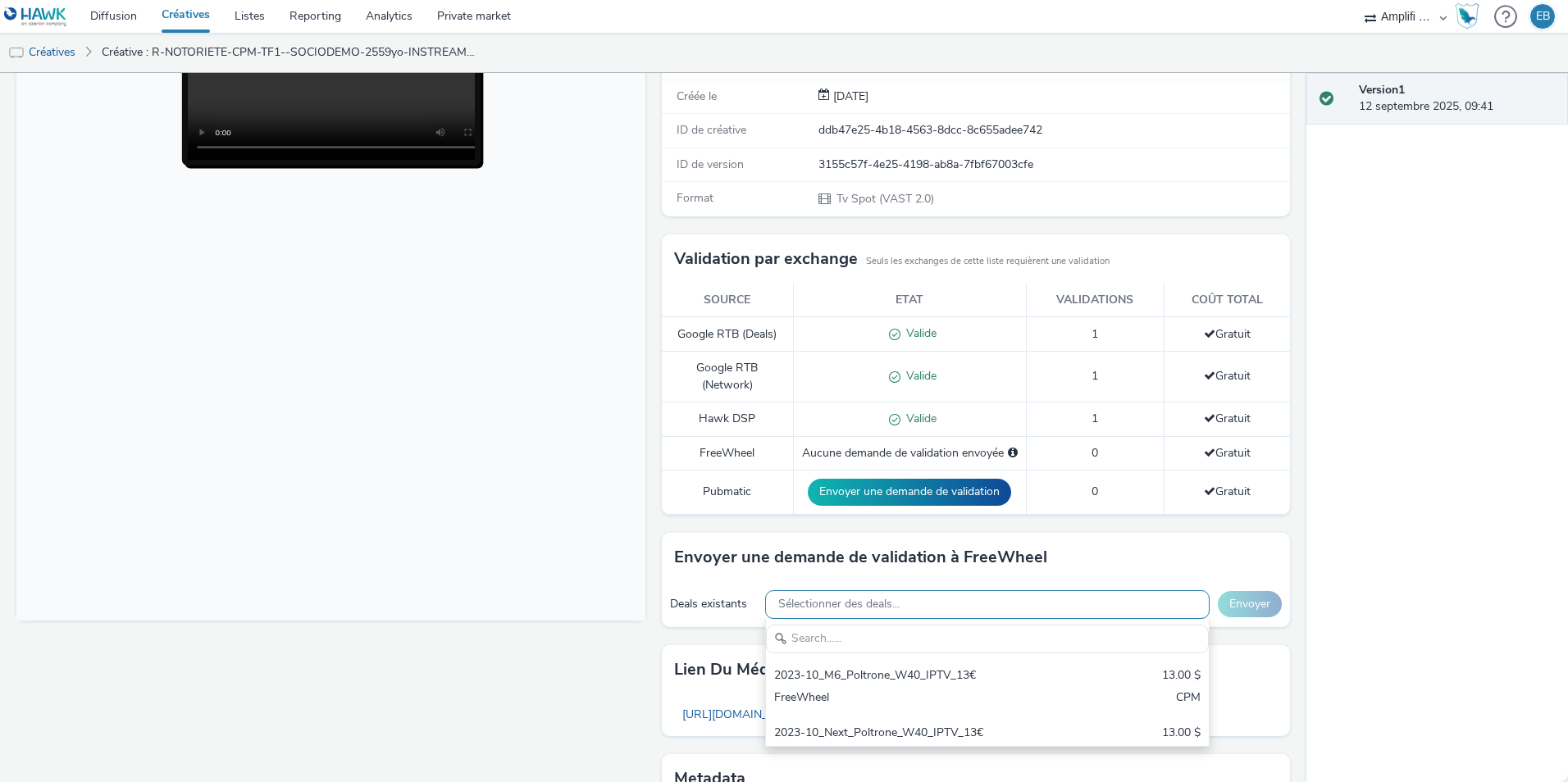
scroll to position [0, 0]
click at [951, 646] on input "PROMO" at bounding box center [987, 639] width 443 height 29
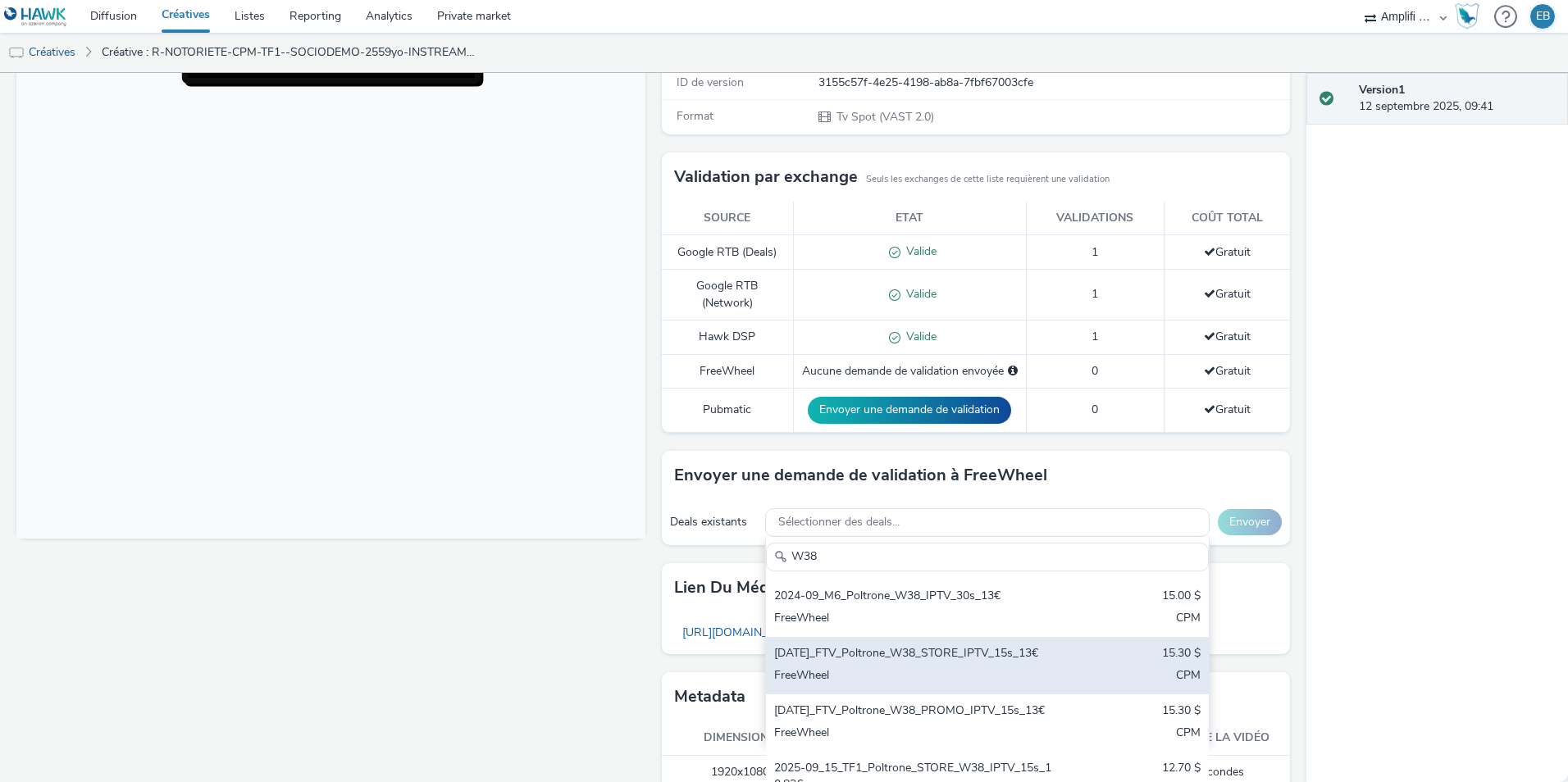
scroll to position [246, 0]
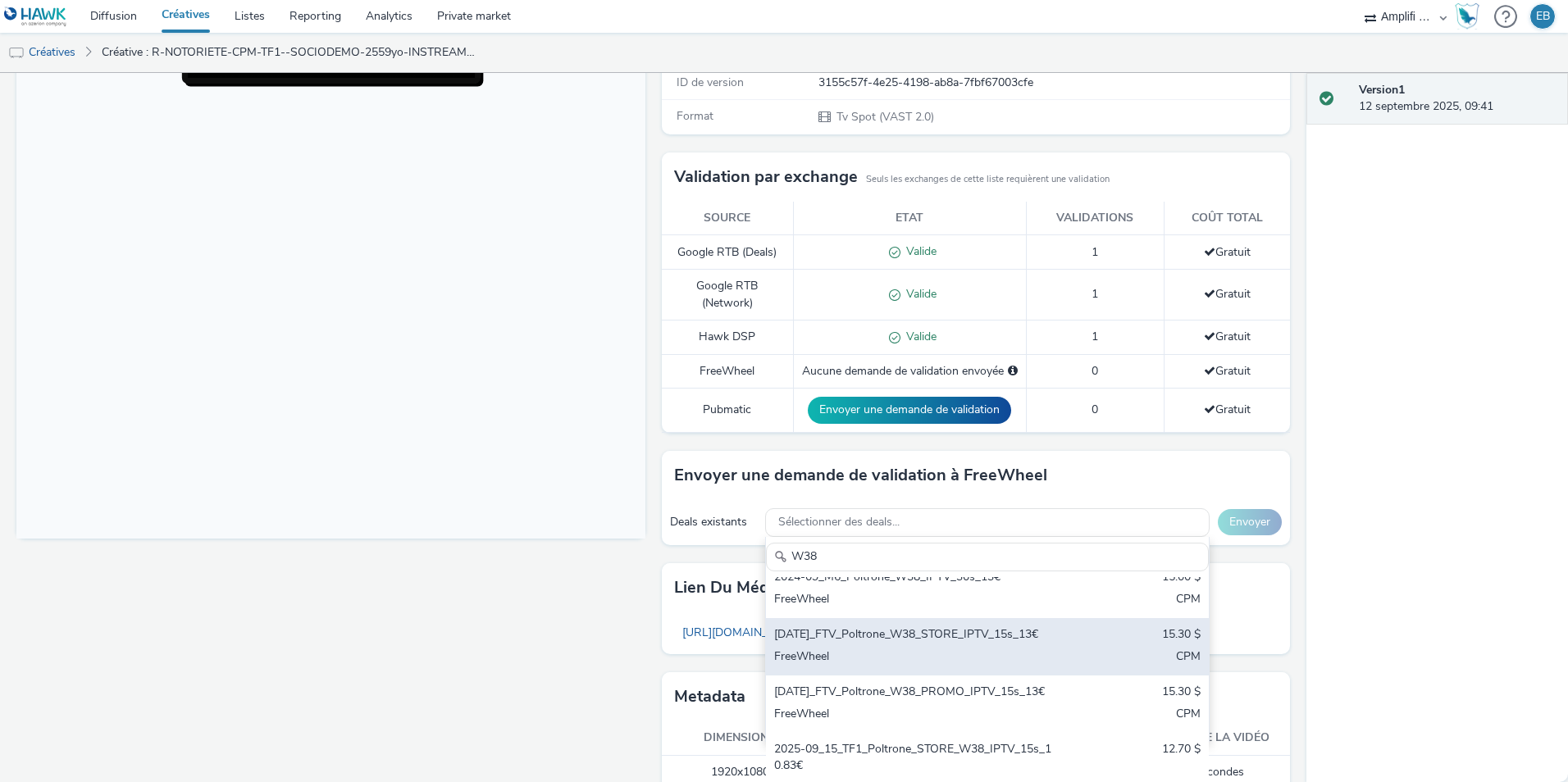
type input "W38"
click div "2025-09-15_FTV_Poltrone_W38_PROMO_IPTV_15s_13€"
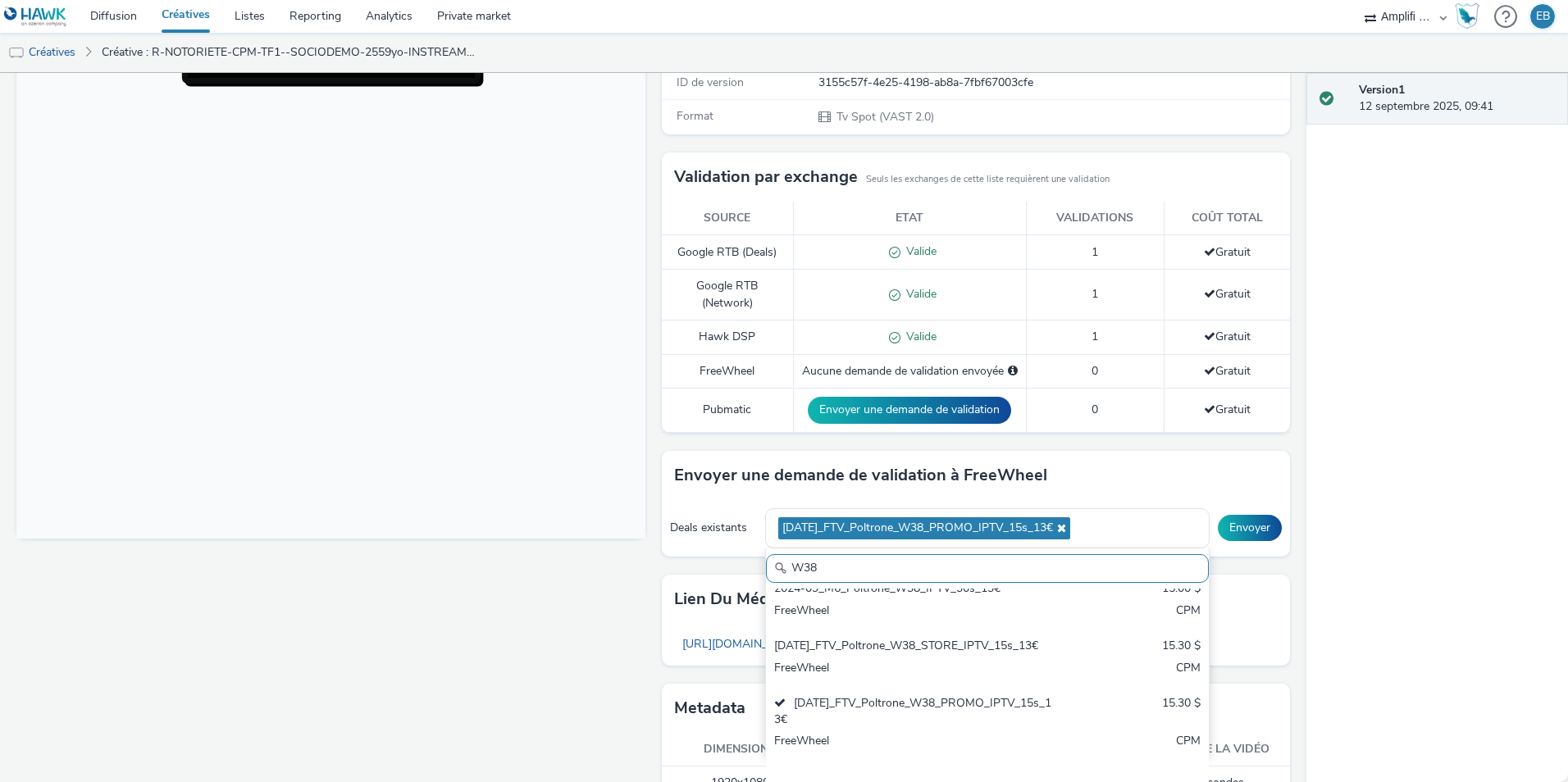
click div "Version 1 12 septembre 2025, 09:41"
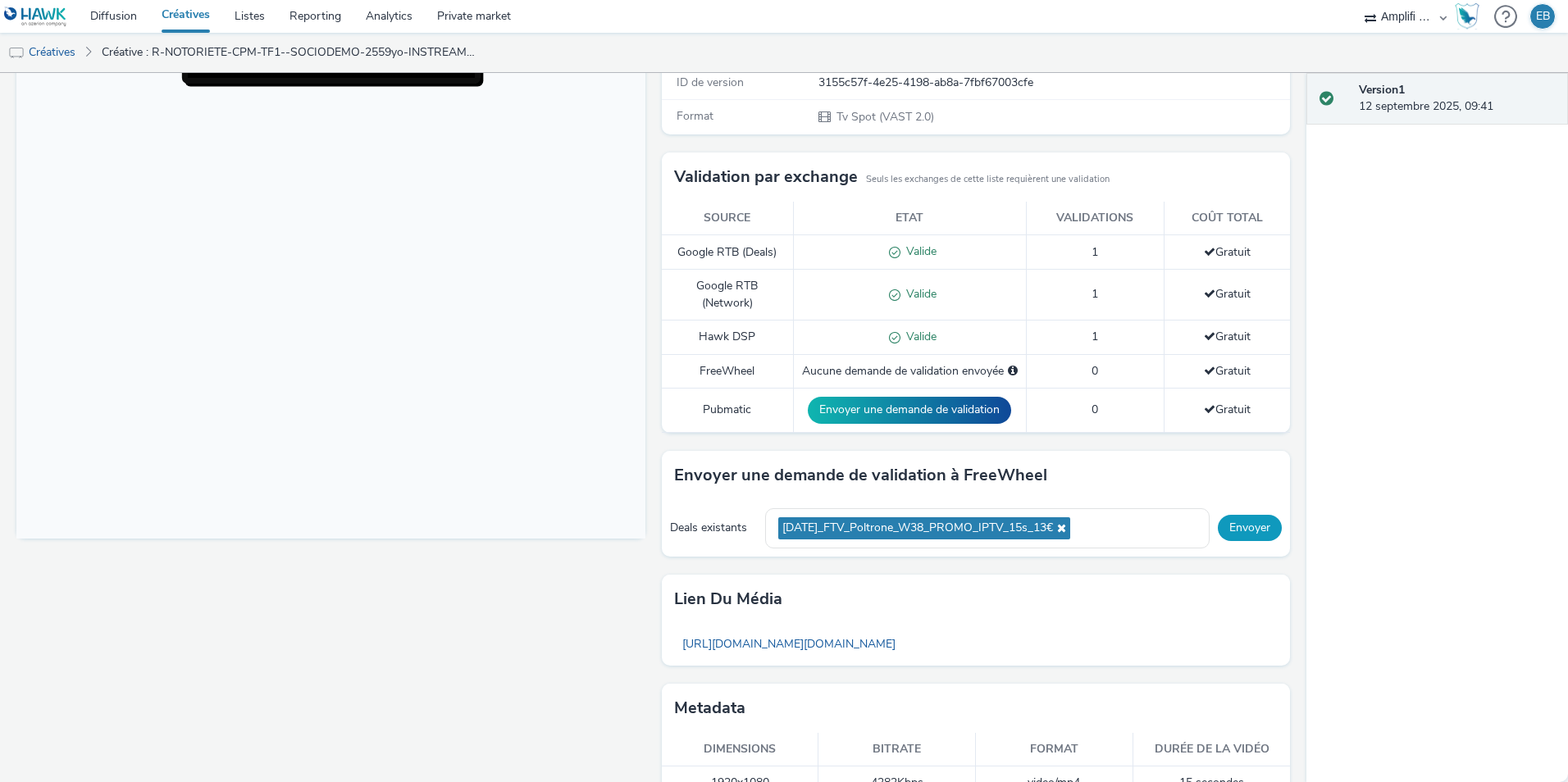
click button "Envoyer"
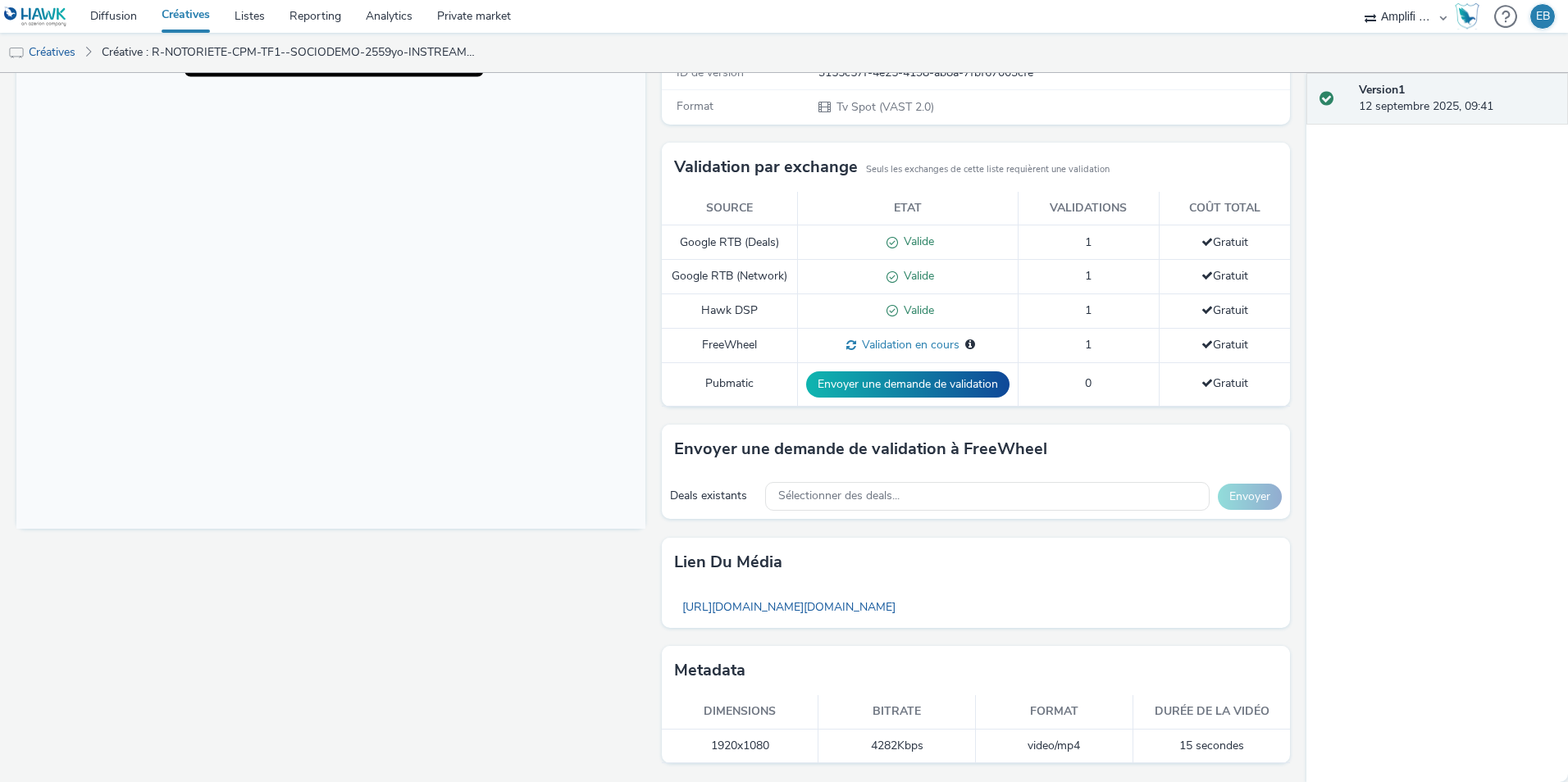
scroll to position [0, 0]
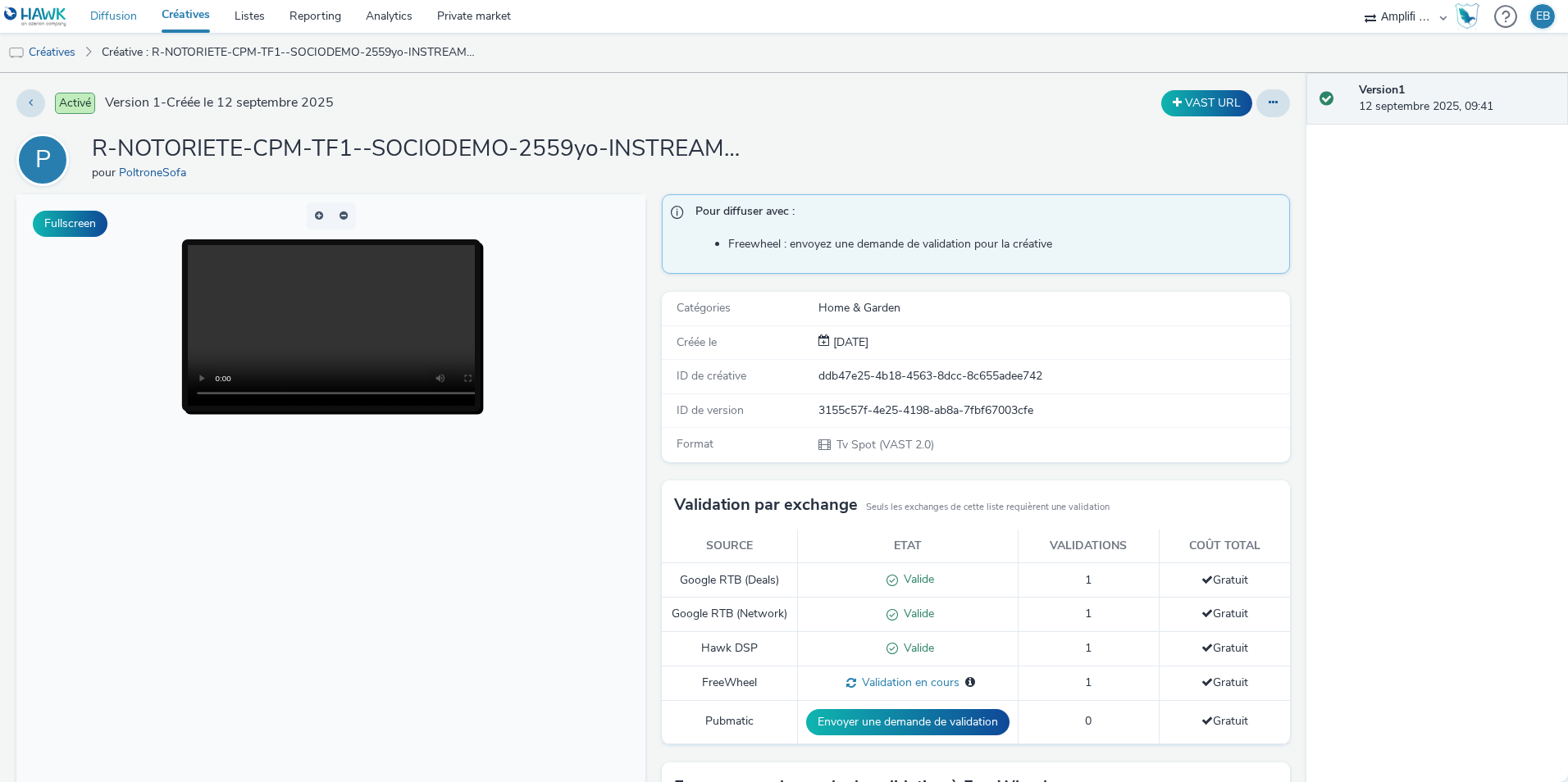
click link "Diffusion"
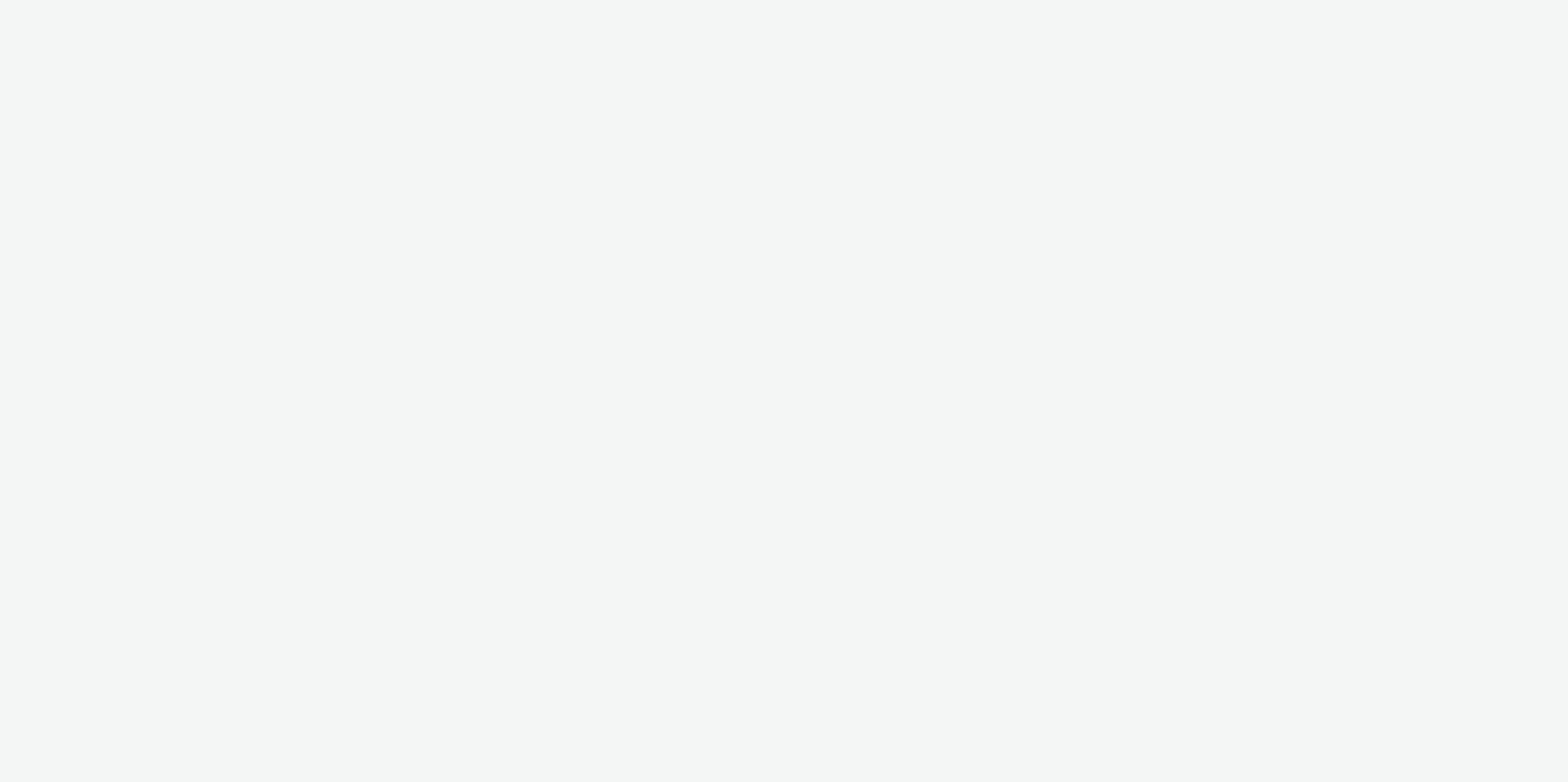
select select "d57a0b46-ef33-4938-977b-e6d07593e41f"
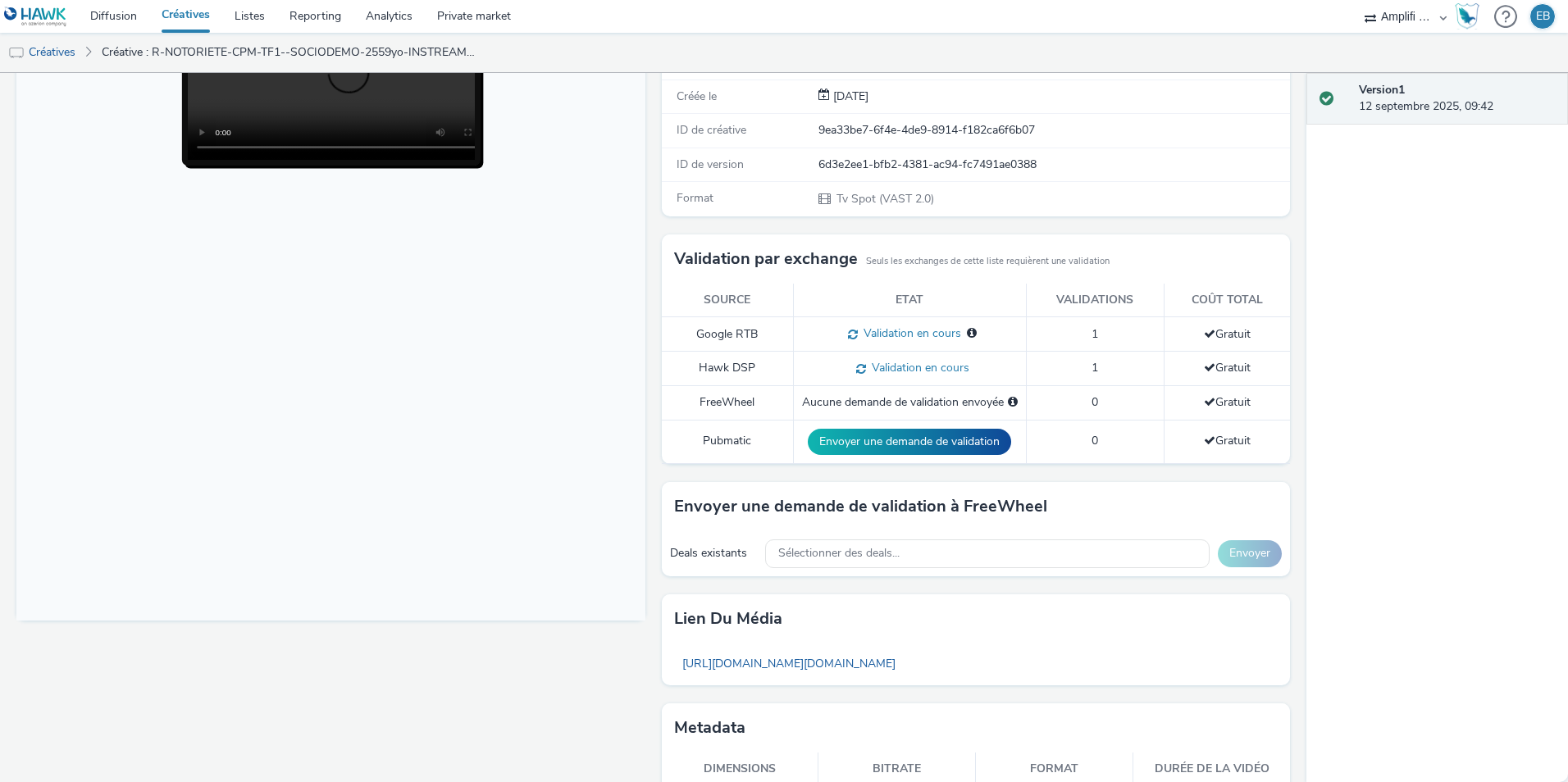
scroll to position [303, 0]
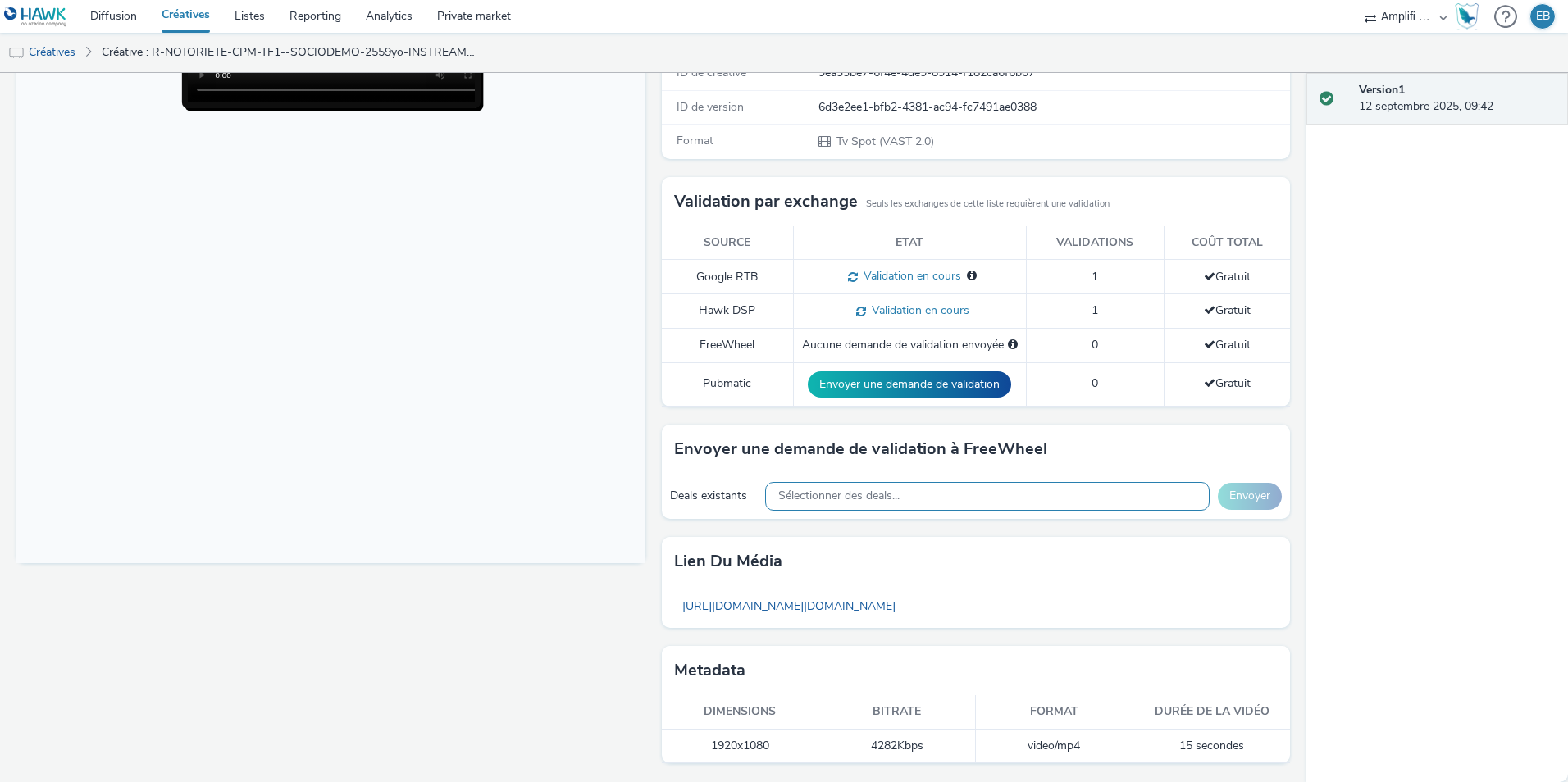
click at [834, 498] on span "Sélectionner des deals..." at bounding box center [839, 496] width 122 height 14
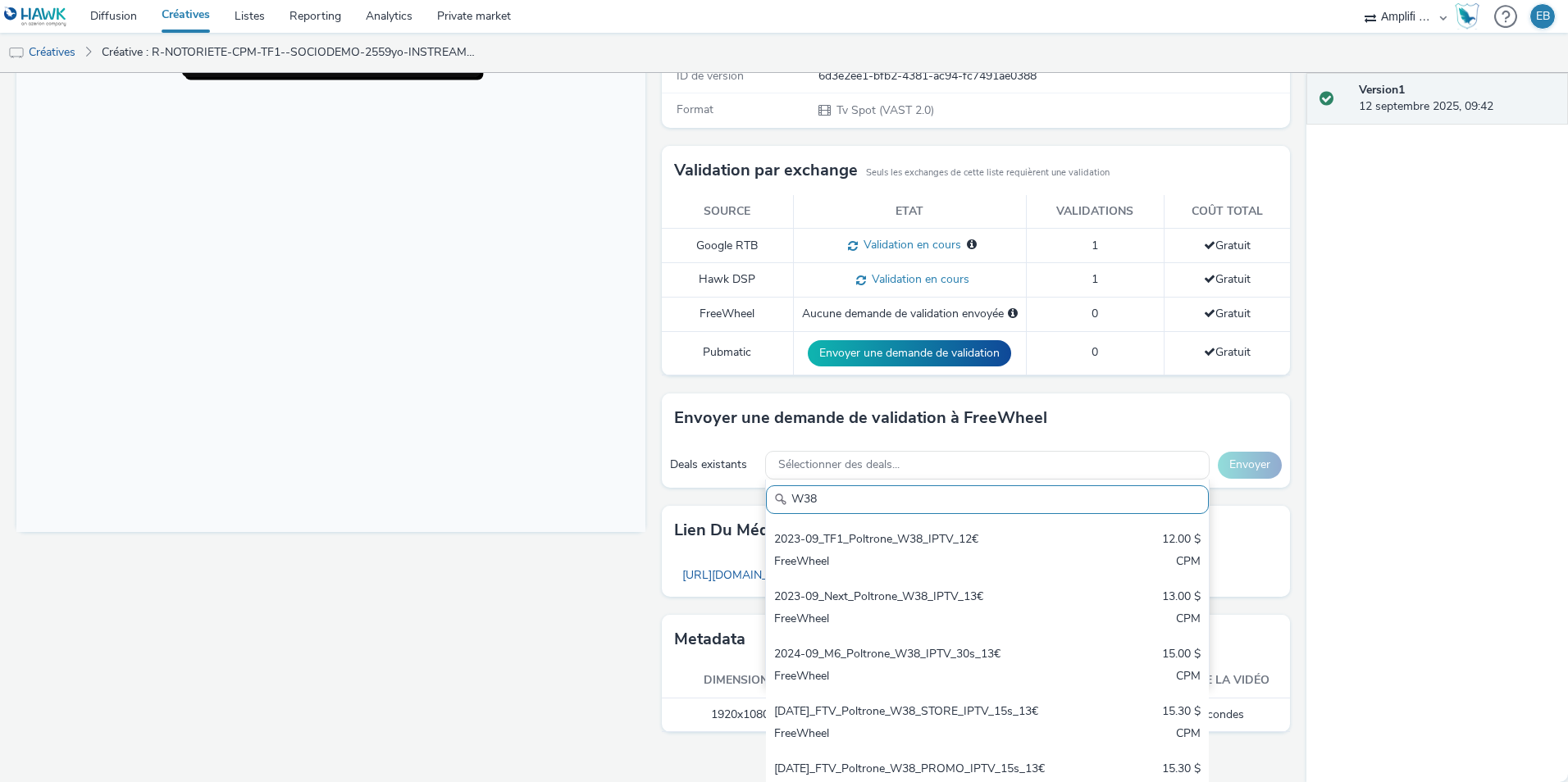
scroll to position [164, 0]
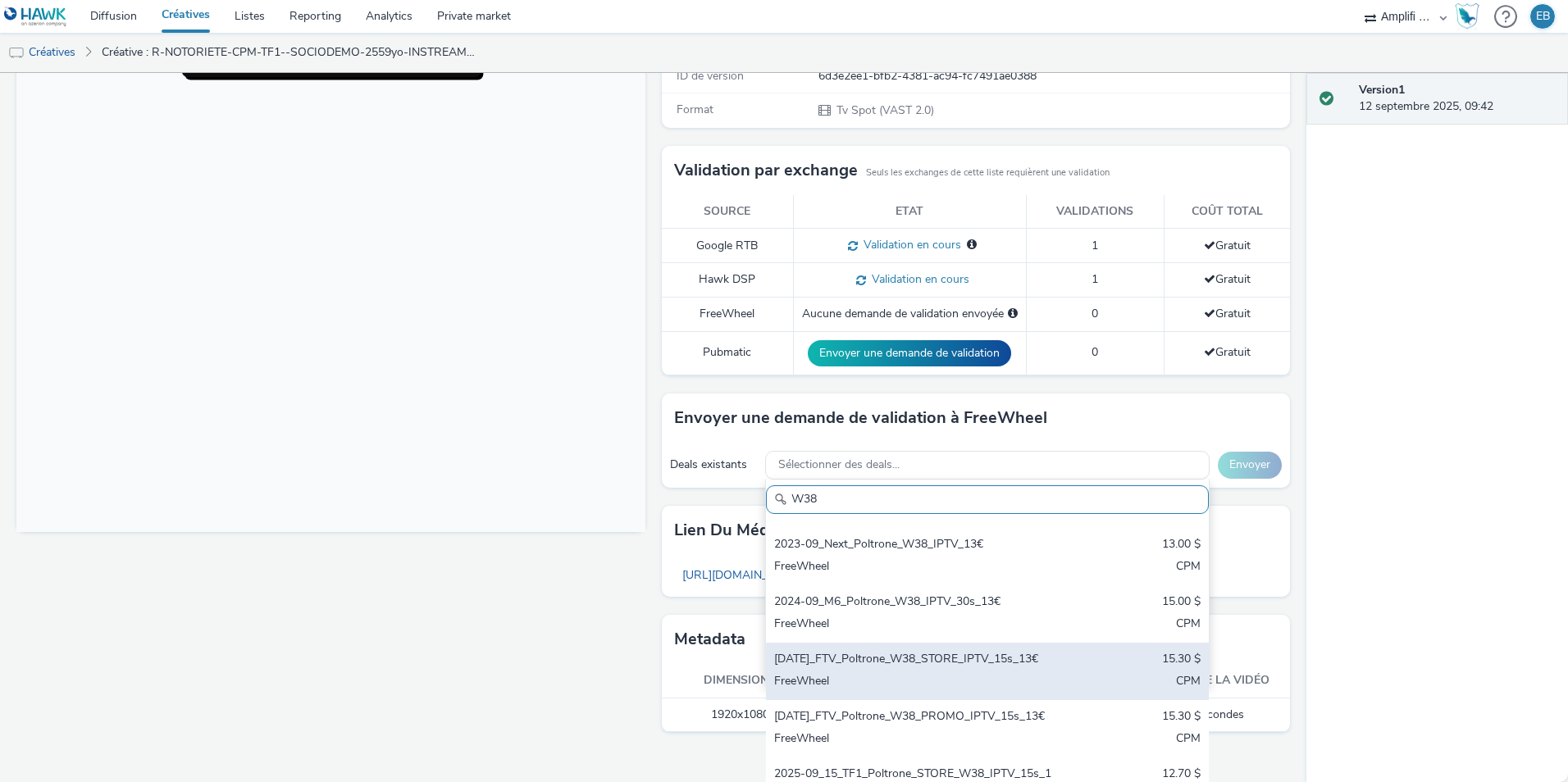
type input "W38"
click at [818, 670] on div "[DATE]_FTV_Poltrone_W38_STORE_IPTV_15s_13€" at bounding box center [914, 660] width 281 height 19
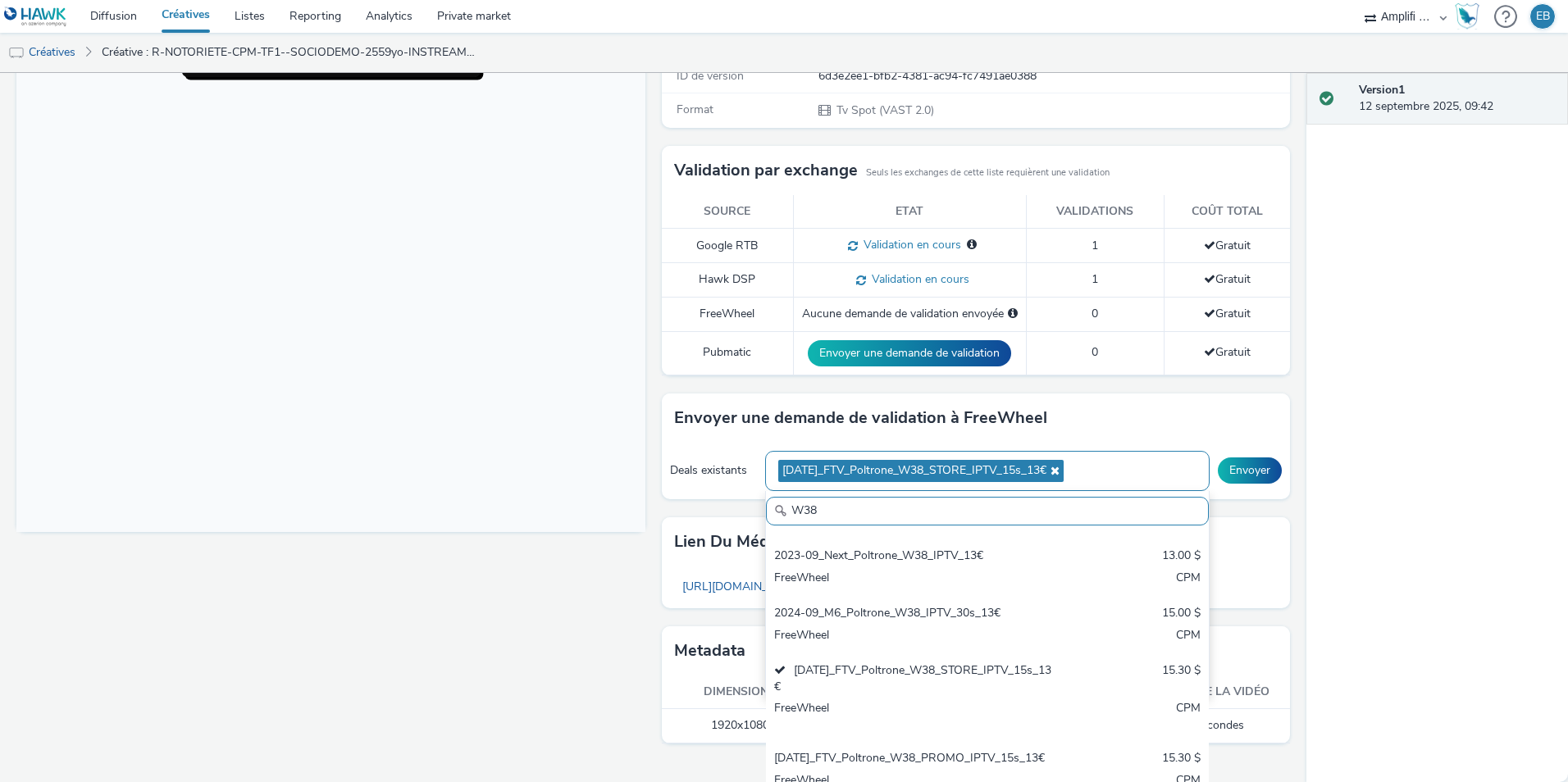
click at [1060, 469] on icon at bounding box center [1053, 470] width 13 height 11
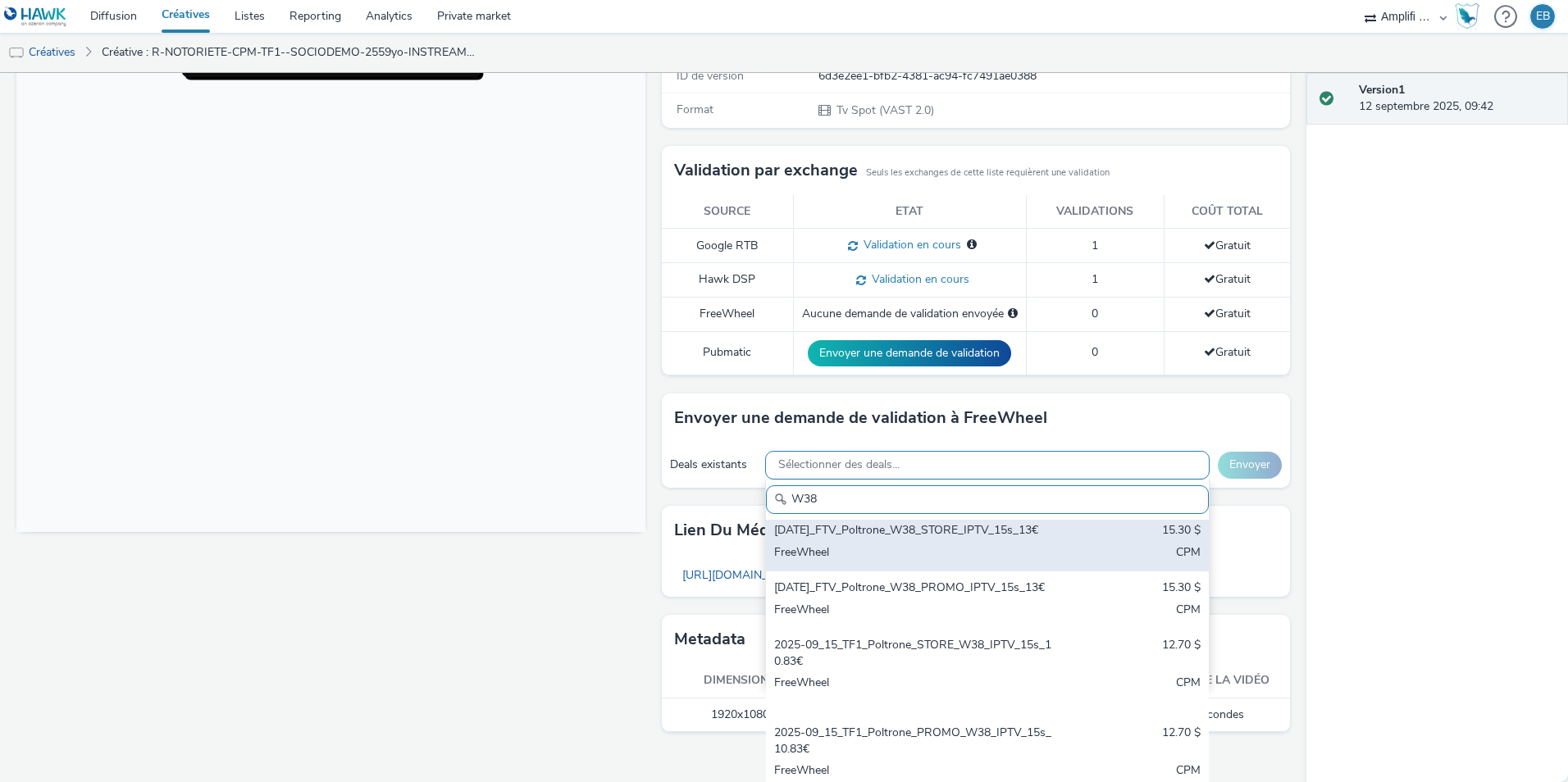
scroll to position [375, 0]
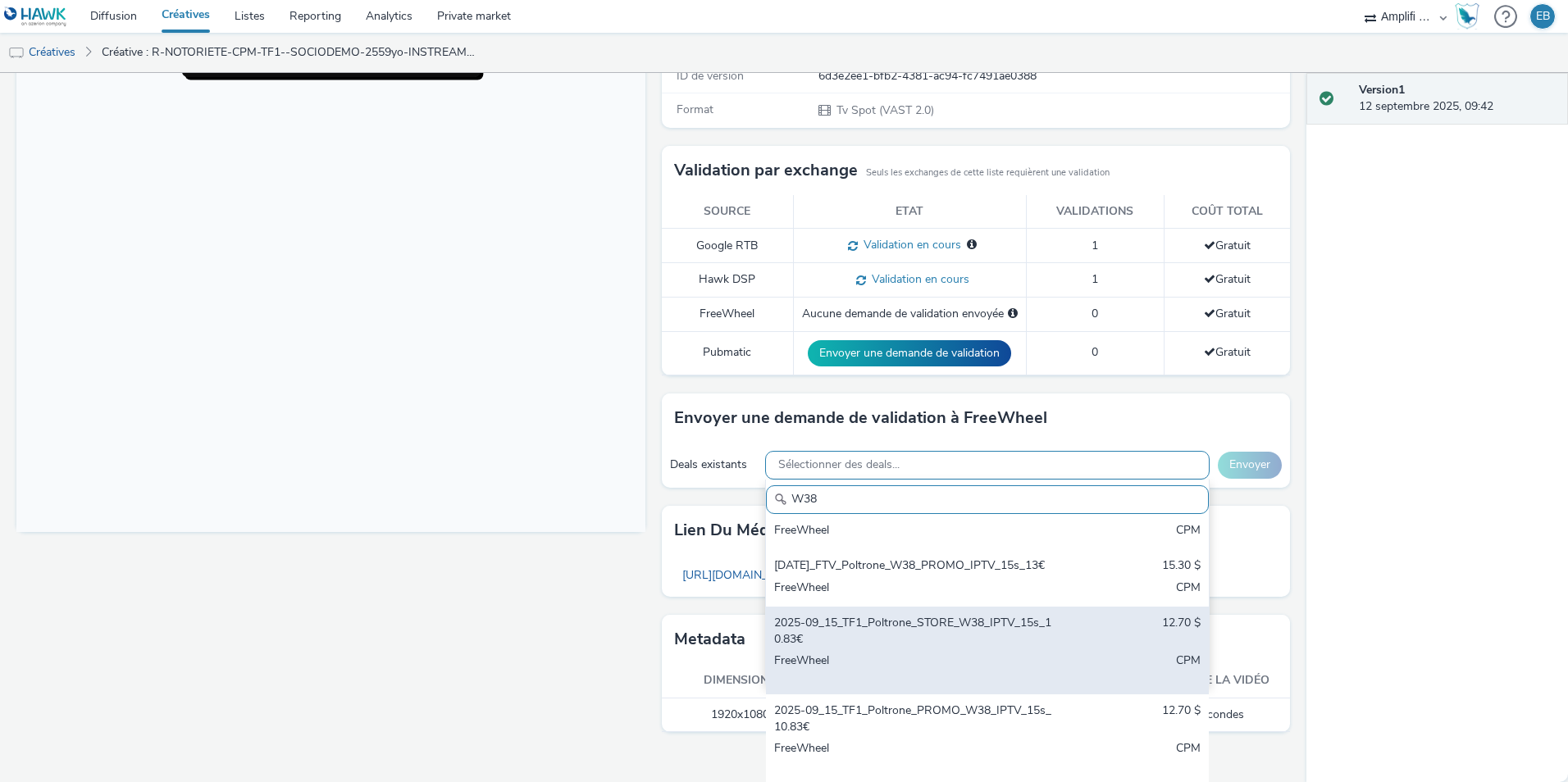
click at [922, 642] on div "2025-09_15_TF1_Poltrone_STORE_W38_IPTV_15s_10.83€" at bounding box center [914, 632] width 281 height 33
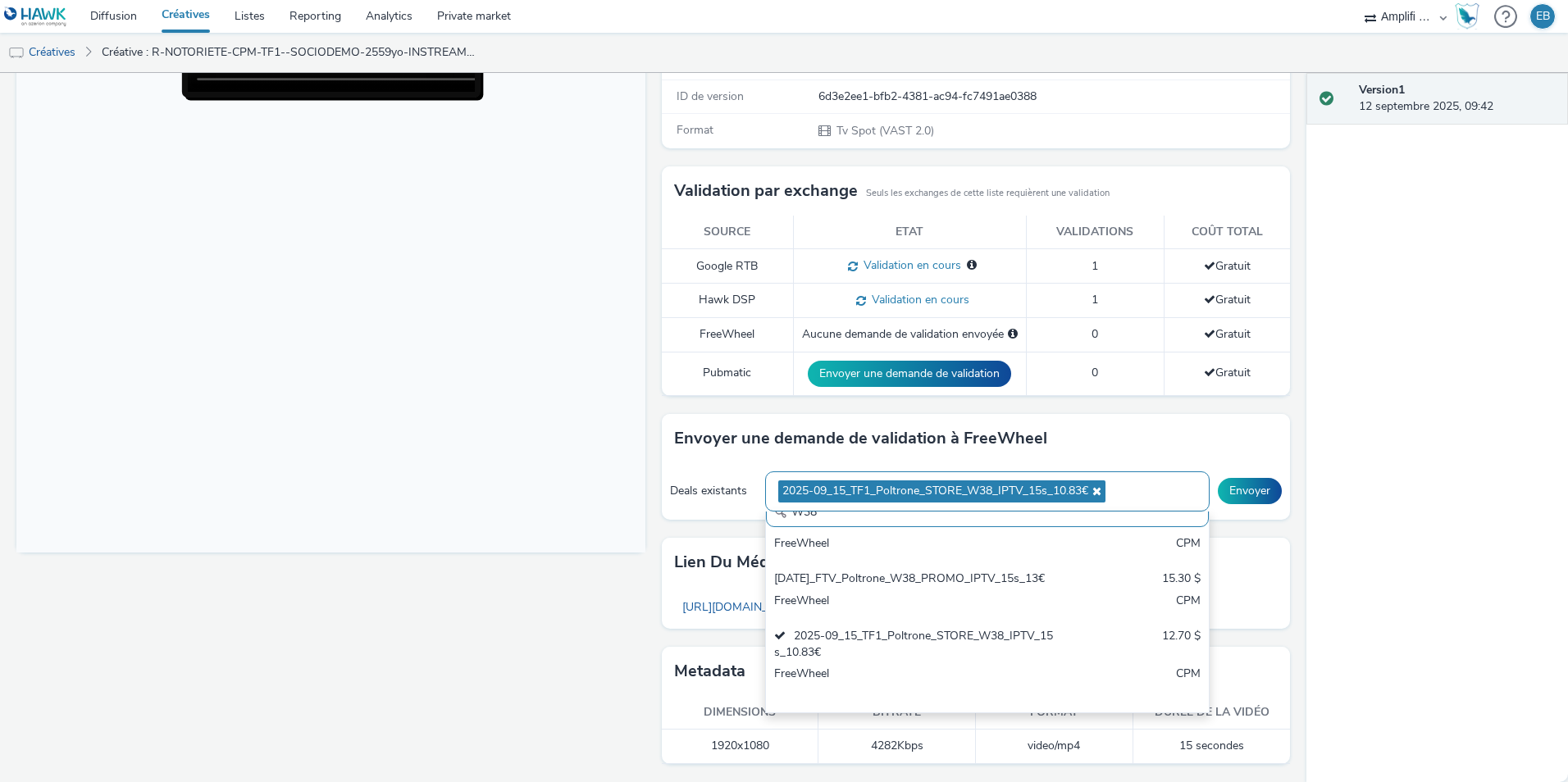
click at [1431, 468] on div "Version 1 12 septembre 2025, 09:42" at bounding box center [1437, 428] width 262 height 710
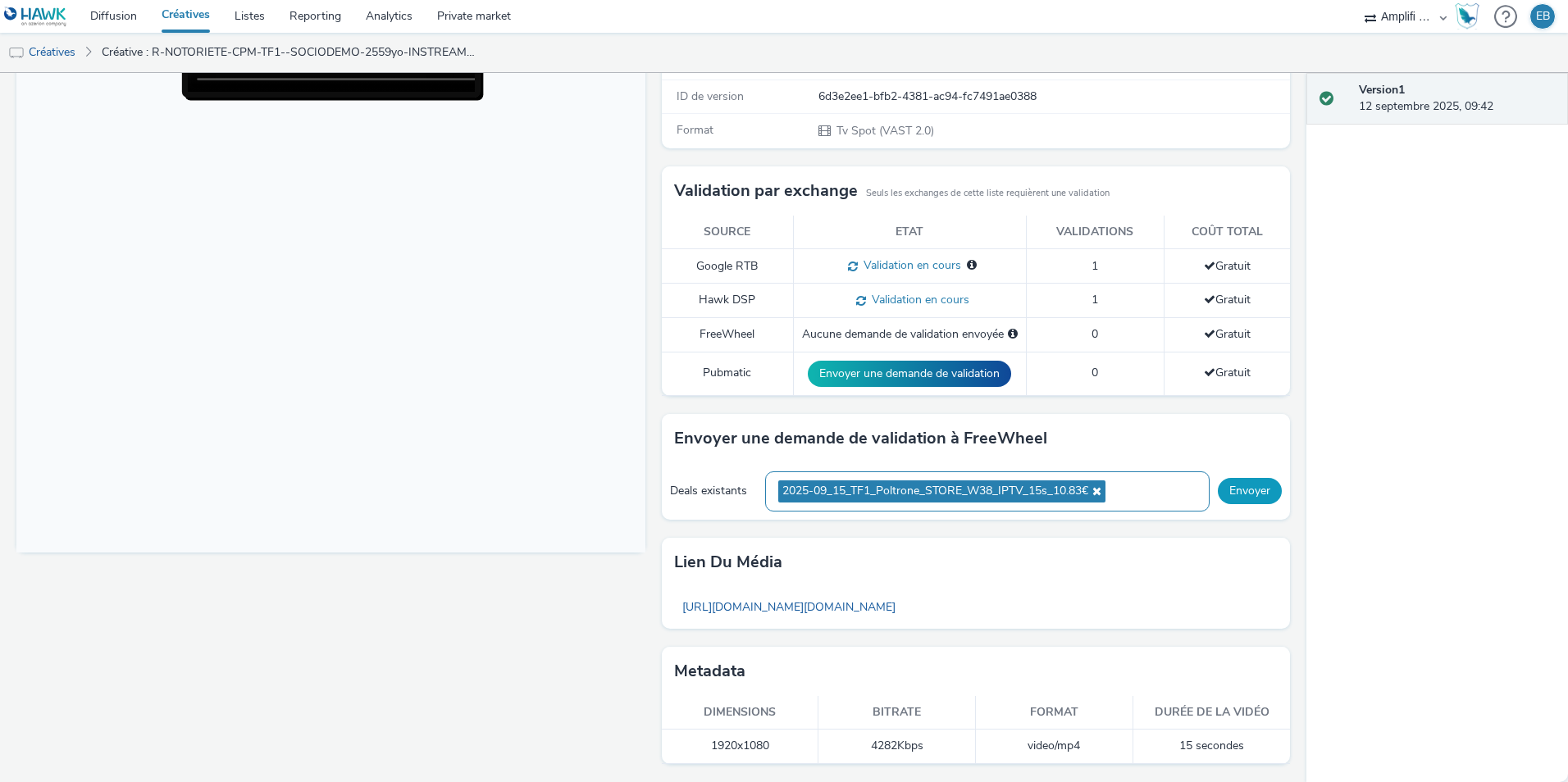
click at [1252, 488] on button "Envoyer" at bounding box center [1250, 491] width 64 height 26
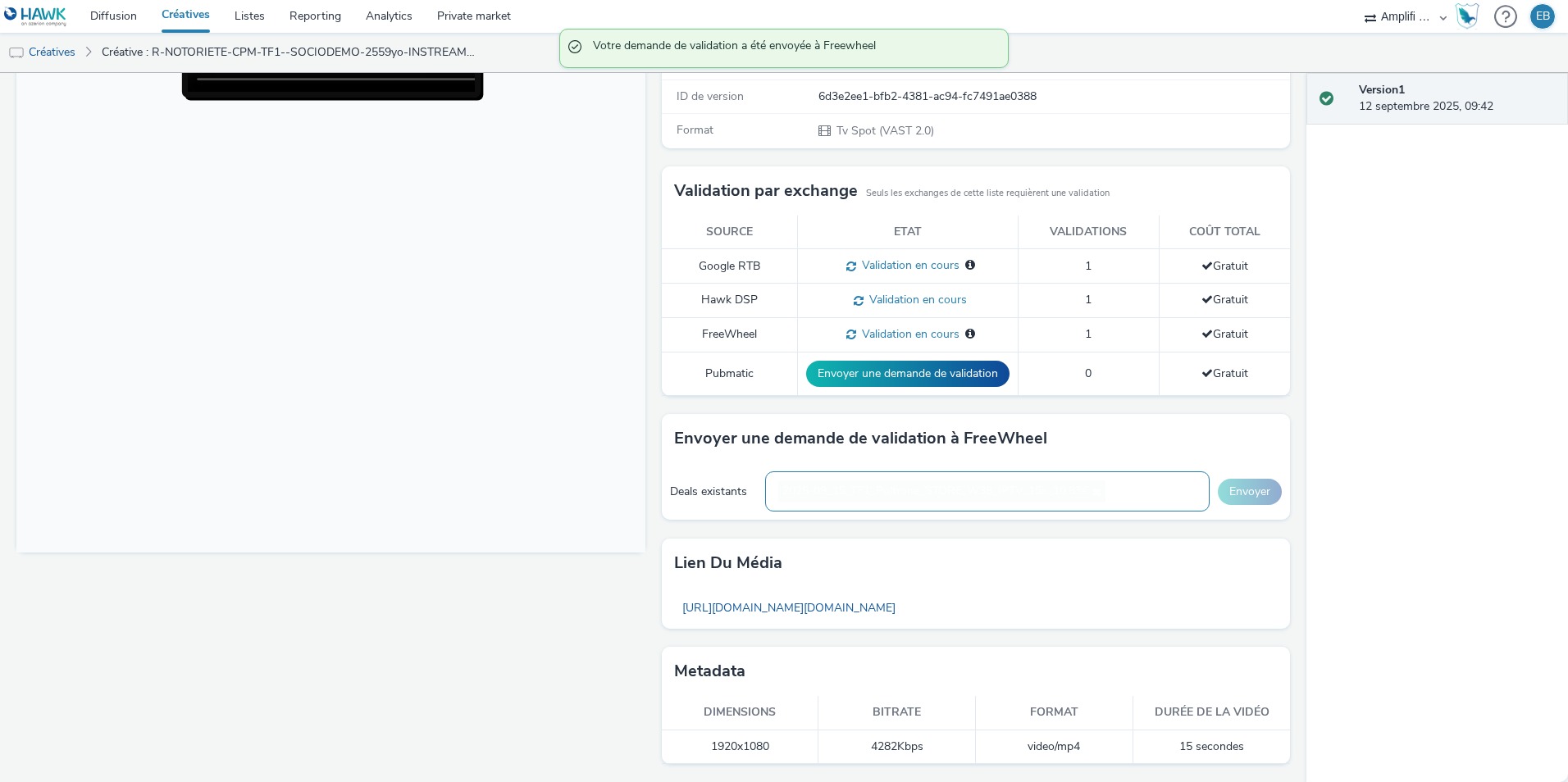
scroll to position [303, 0]
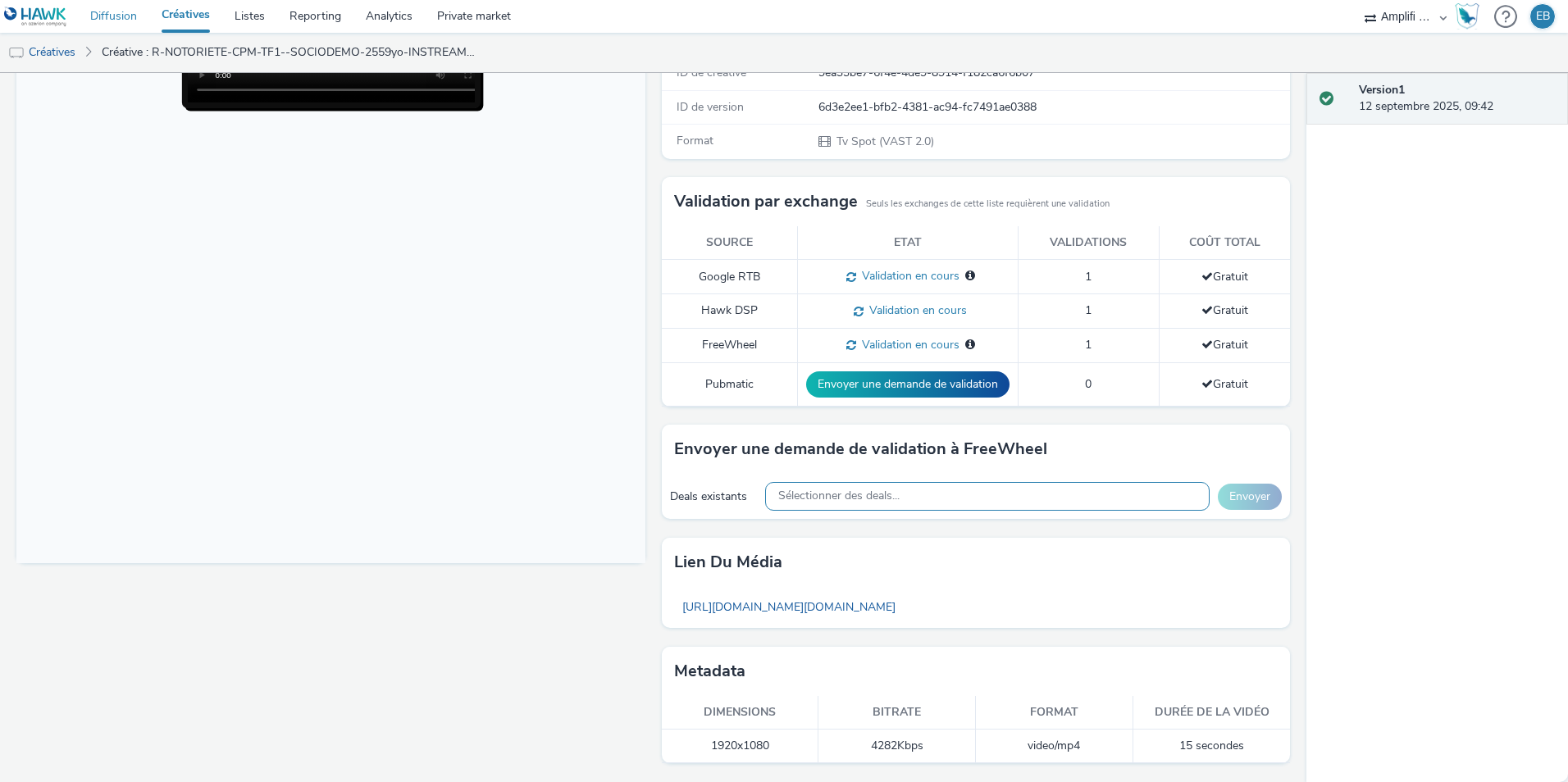
click at [116, 25] on link "Diffusion" at bounding box center [113, 16] width 71 height 32
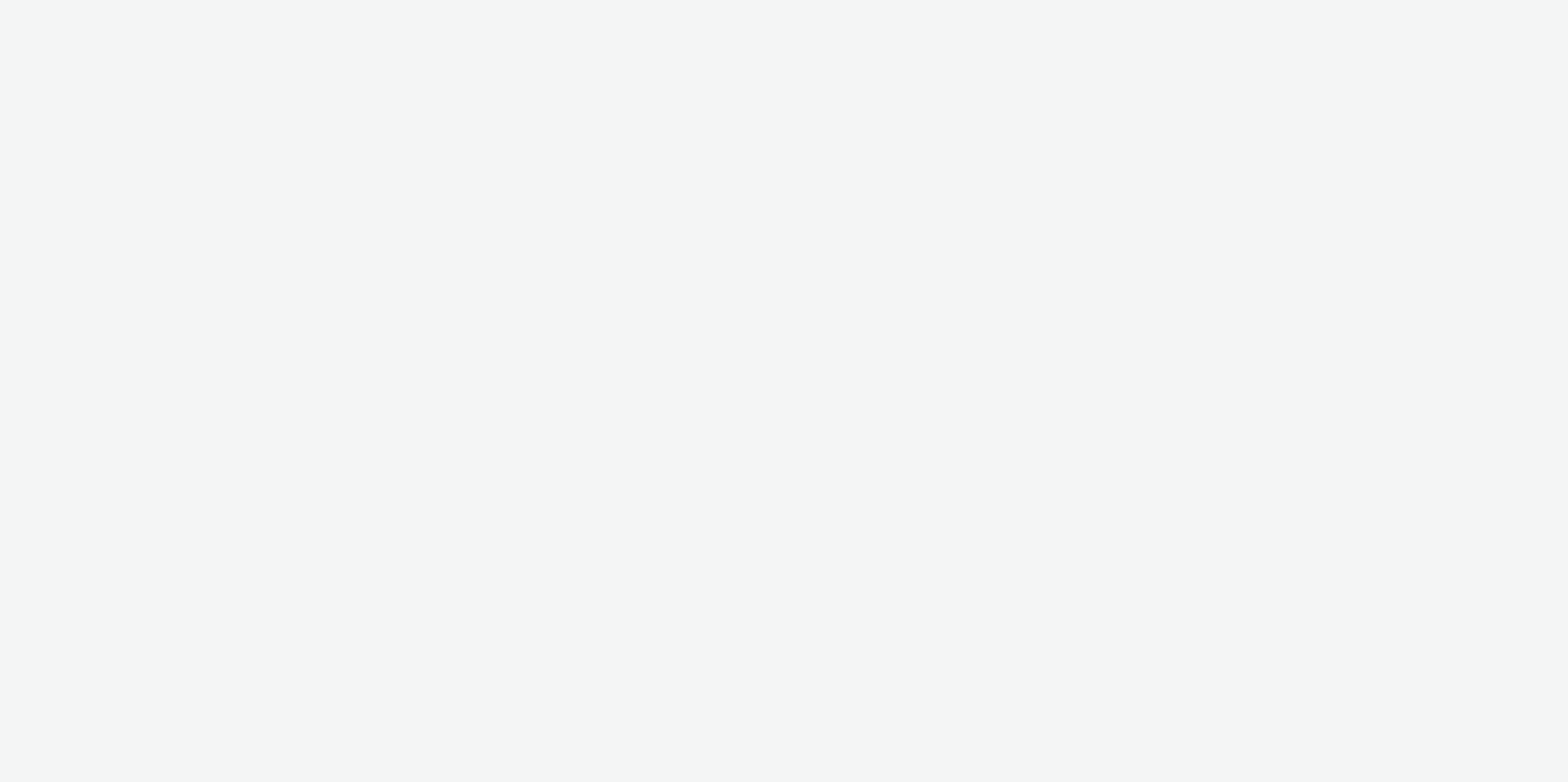
select select "d57a0b46-ef33-4938-977b-e6d07593e41f"
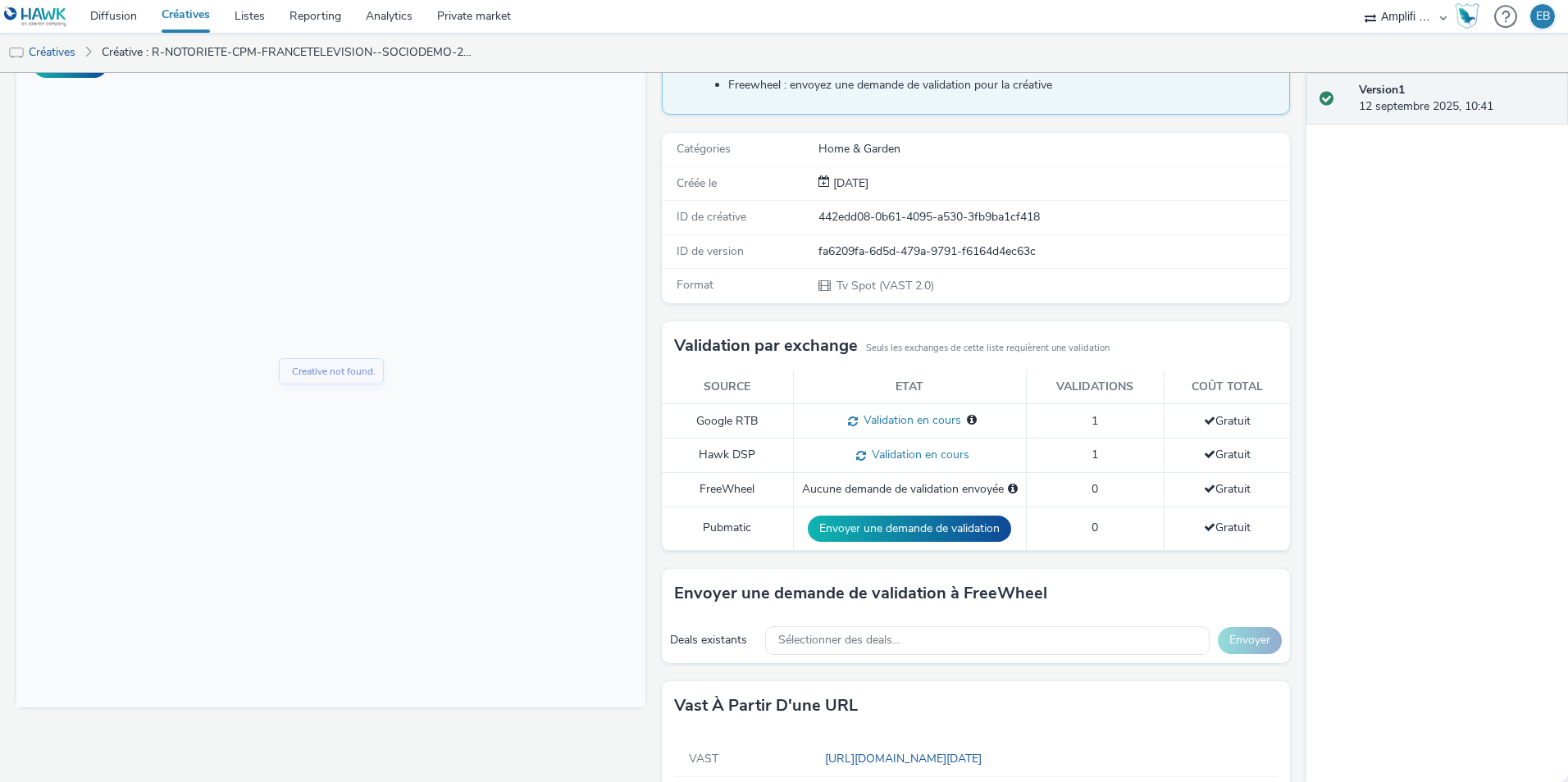
scroll to position [219, 0]
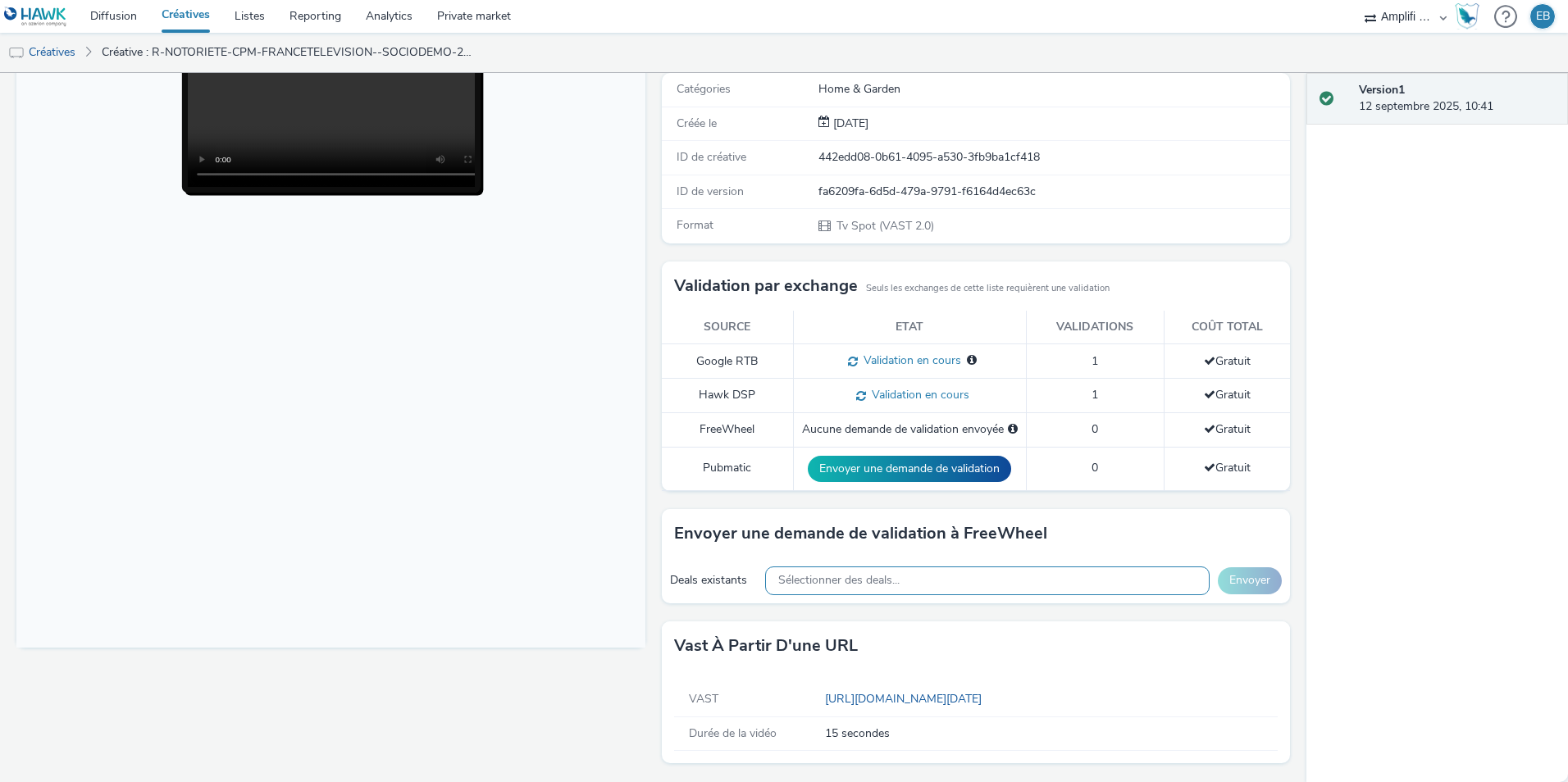
click at [926, 569] on div "Sélectionner des deals..." at bounding box center [987, 581] width 444 height 29
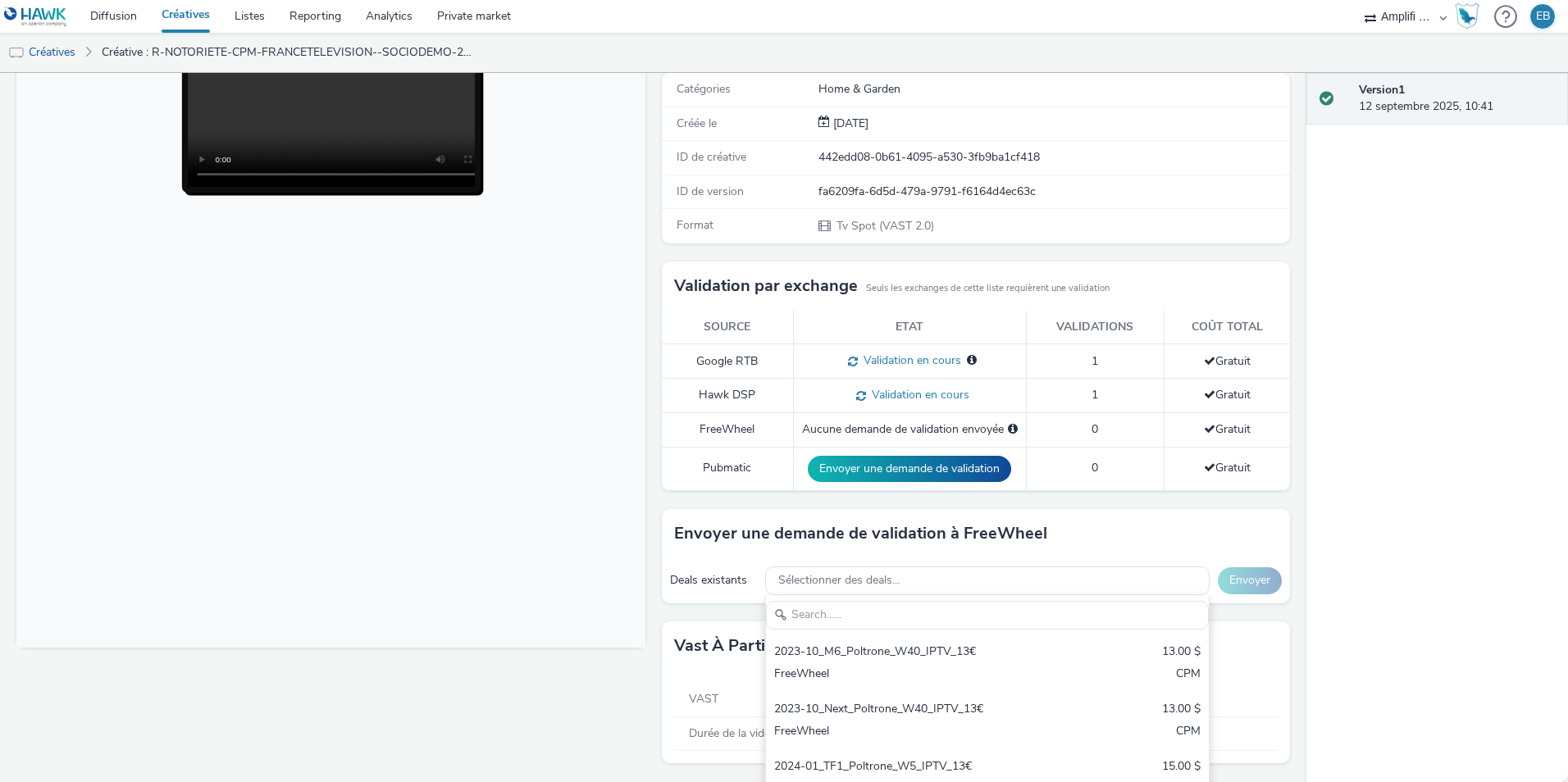
type input "W"
type input "F"
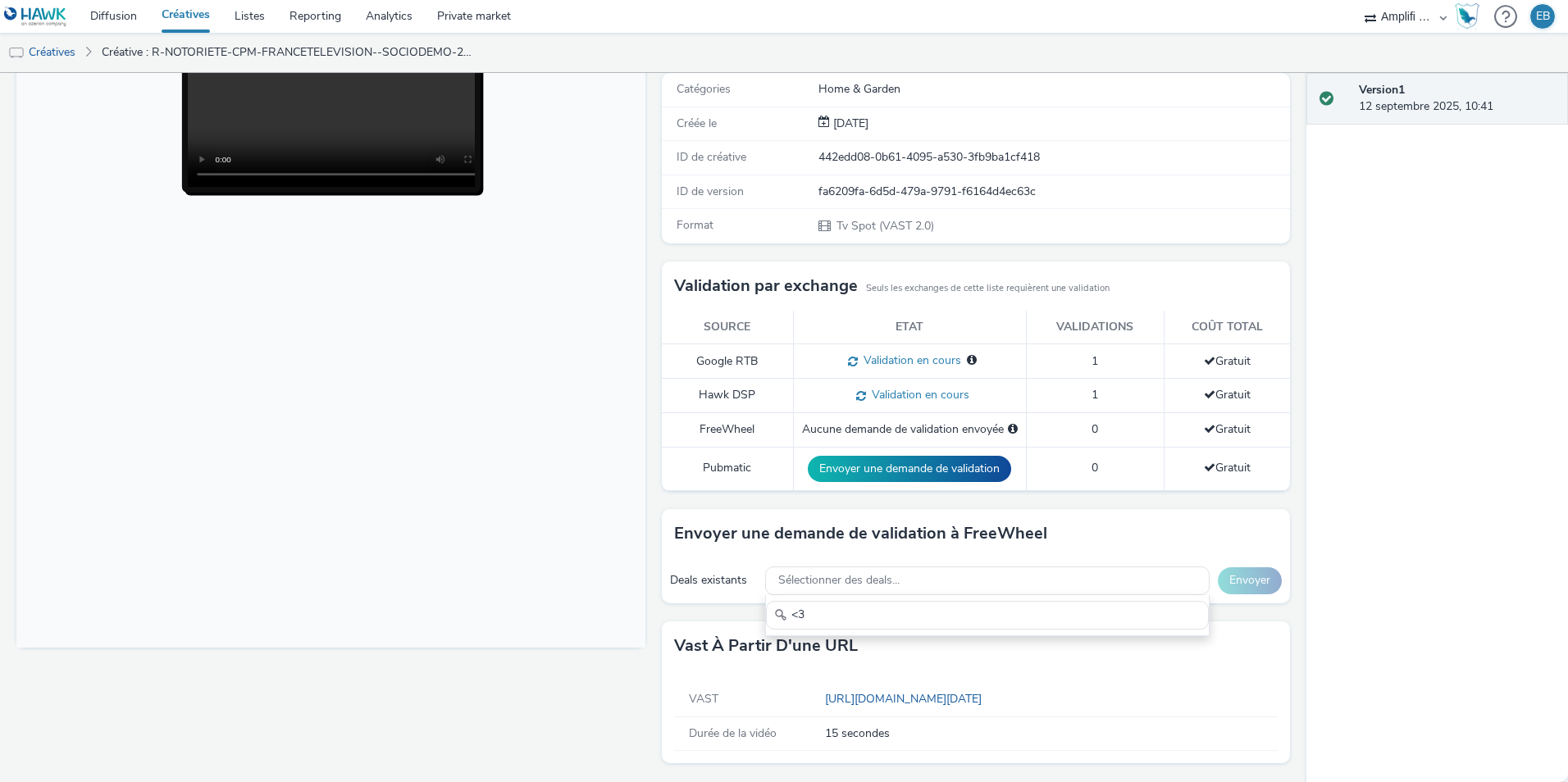
type input "<"
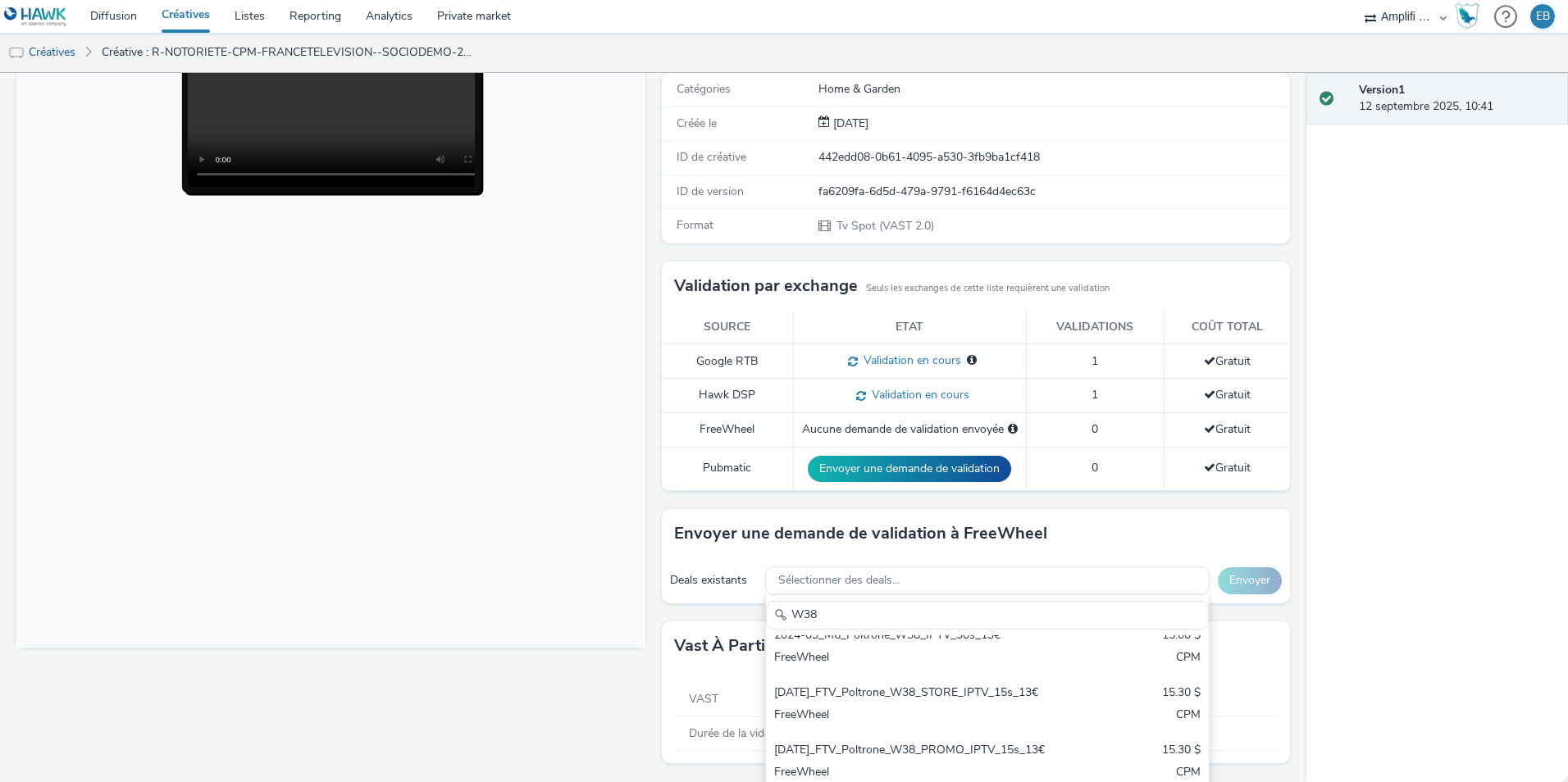
scroll to position [328, 0]
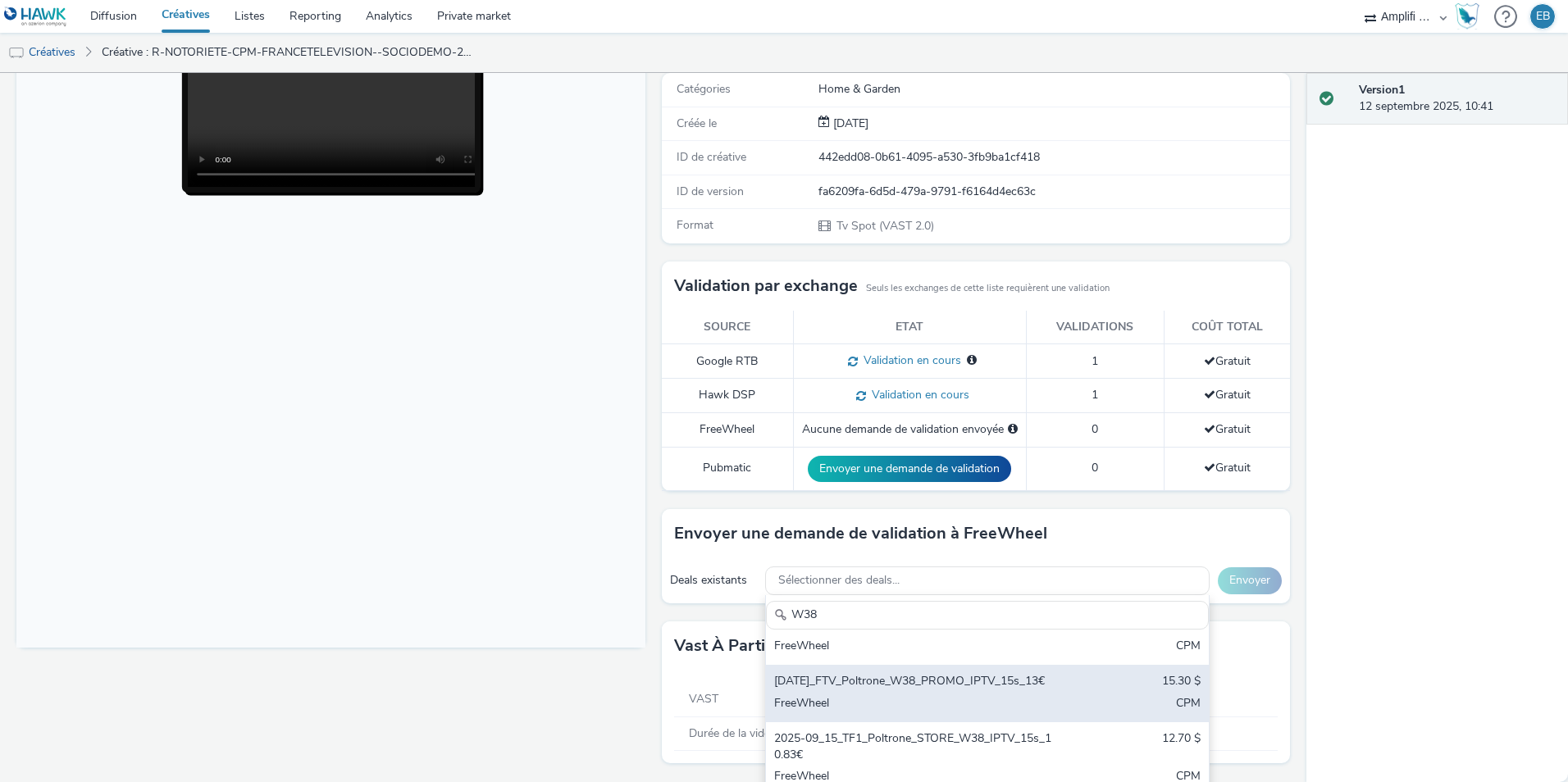
type input "W38"
click at [887, 723] on div "[DATE]_FTV_Poltrone_W38_PROMO_IPTV_15s_13€ 15.30 $ FreeWheel CPM" at bounding box center [987, 694] width 443 height 58
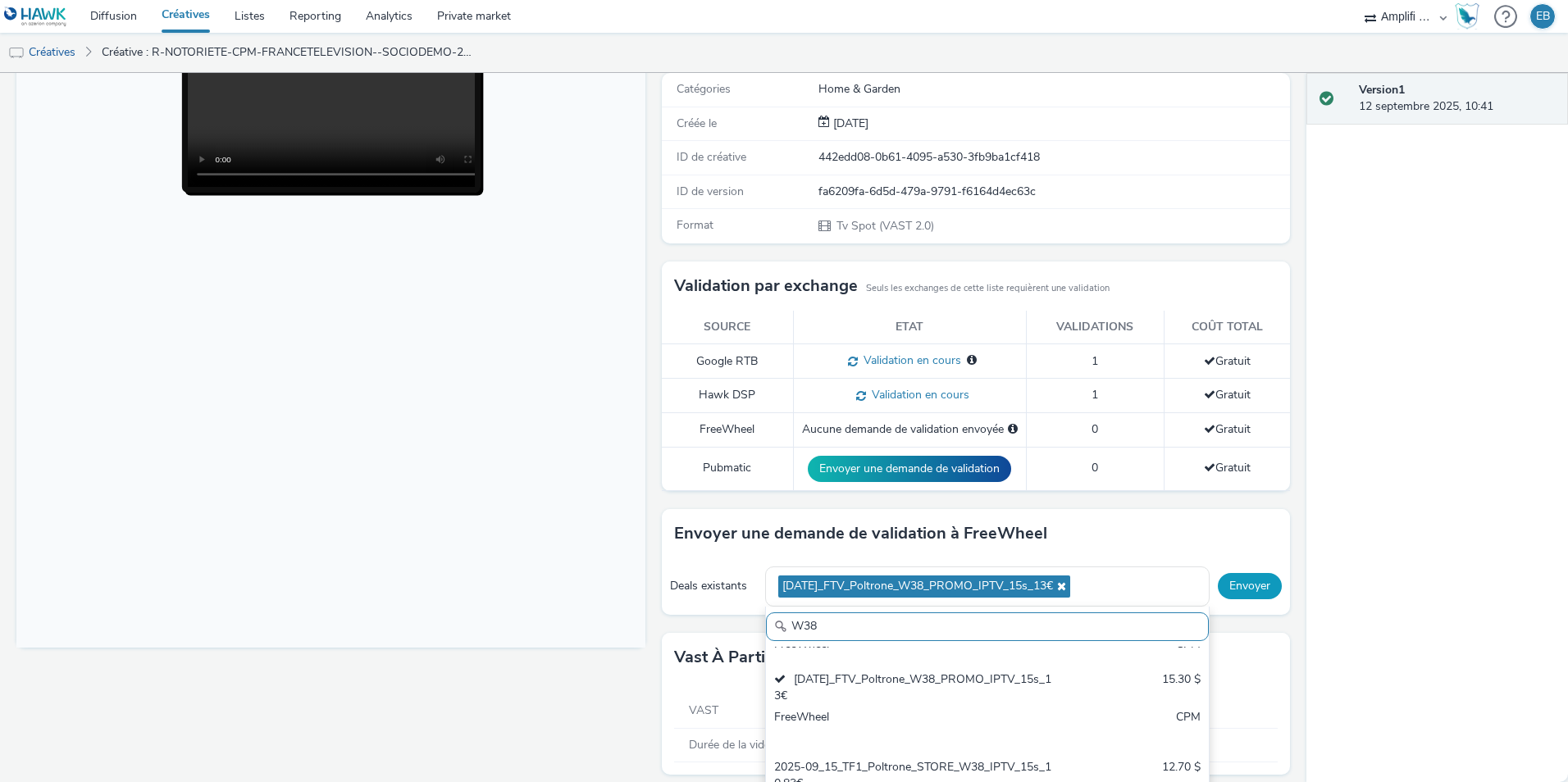
click at [1258, 589] on button "Envoyer" at bounding box center [1250, 586] width 64 height 26
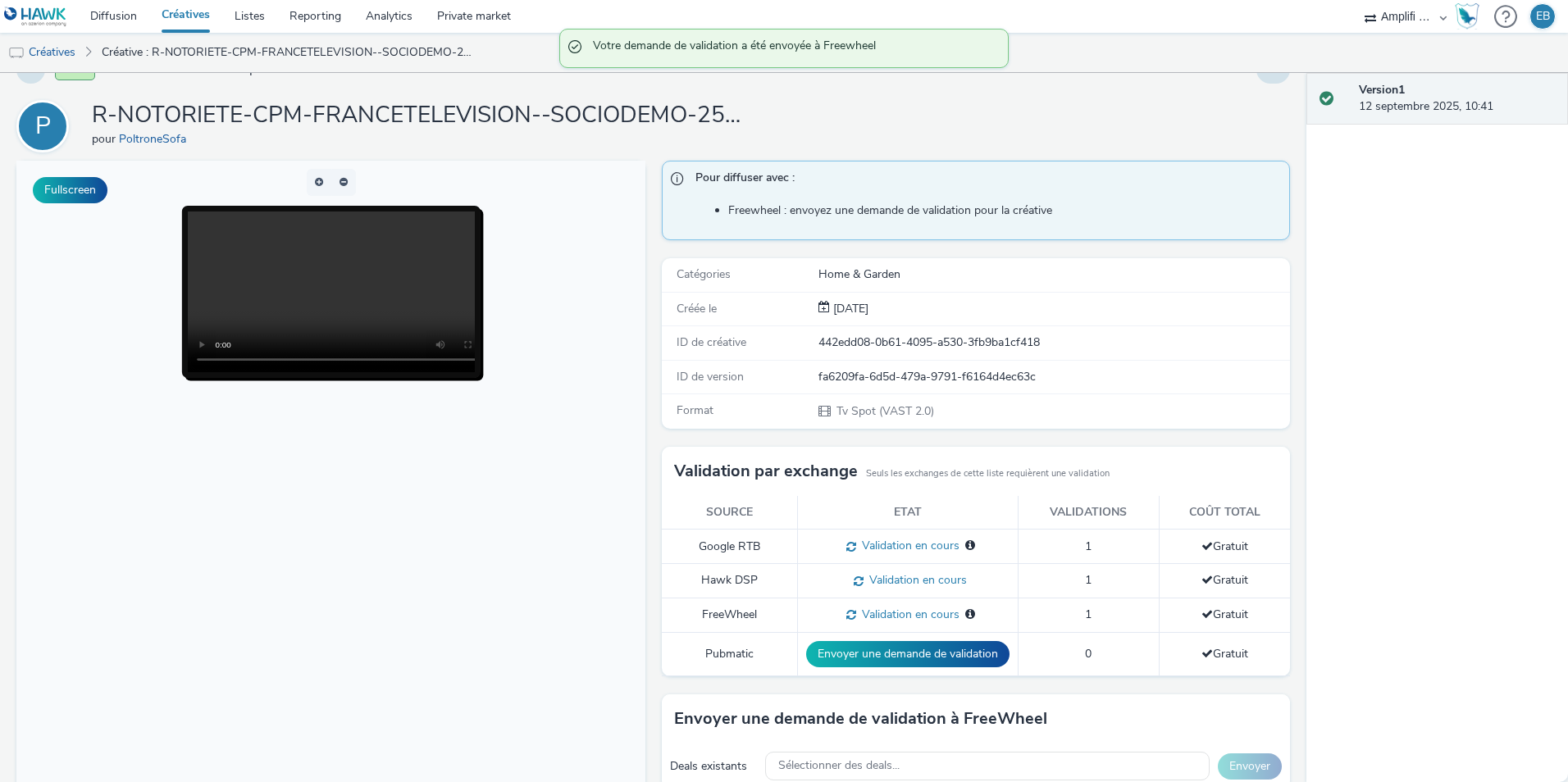
scroll to position [0, 0]
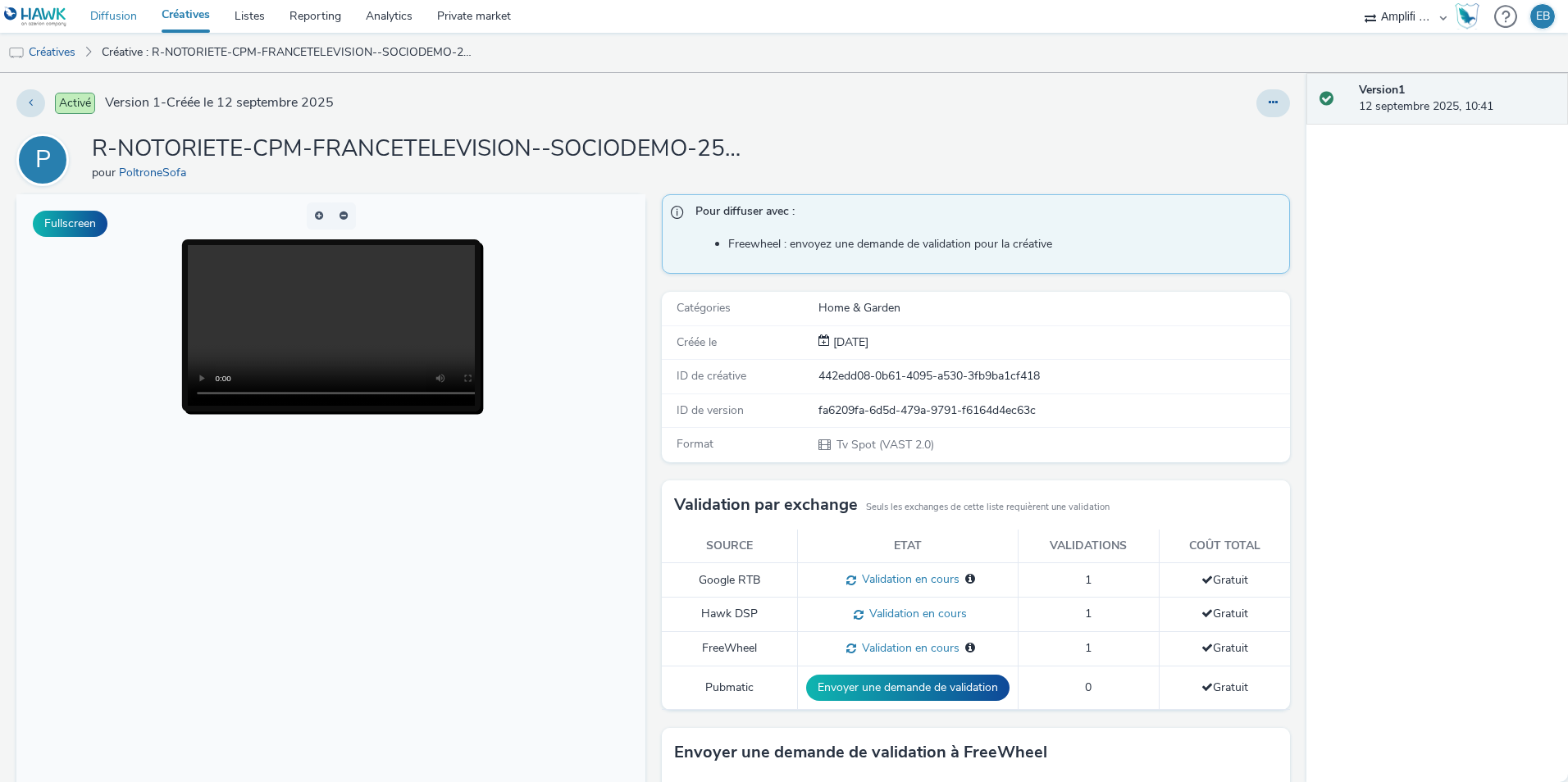
click at [137, 24] on link "Diffusion" at bounding box center [113, 16] width 71 height 32
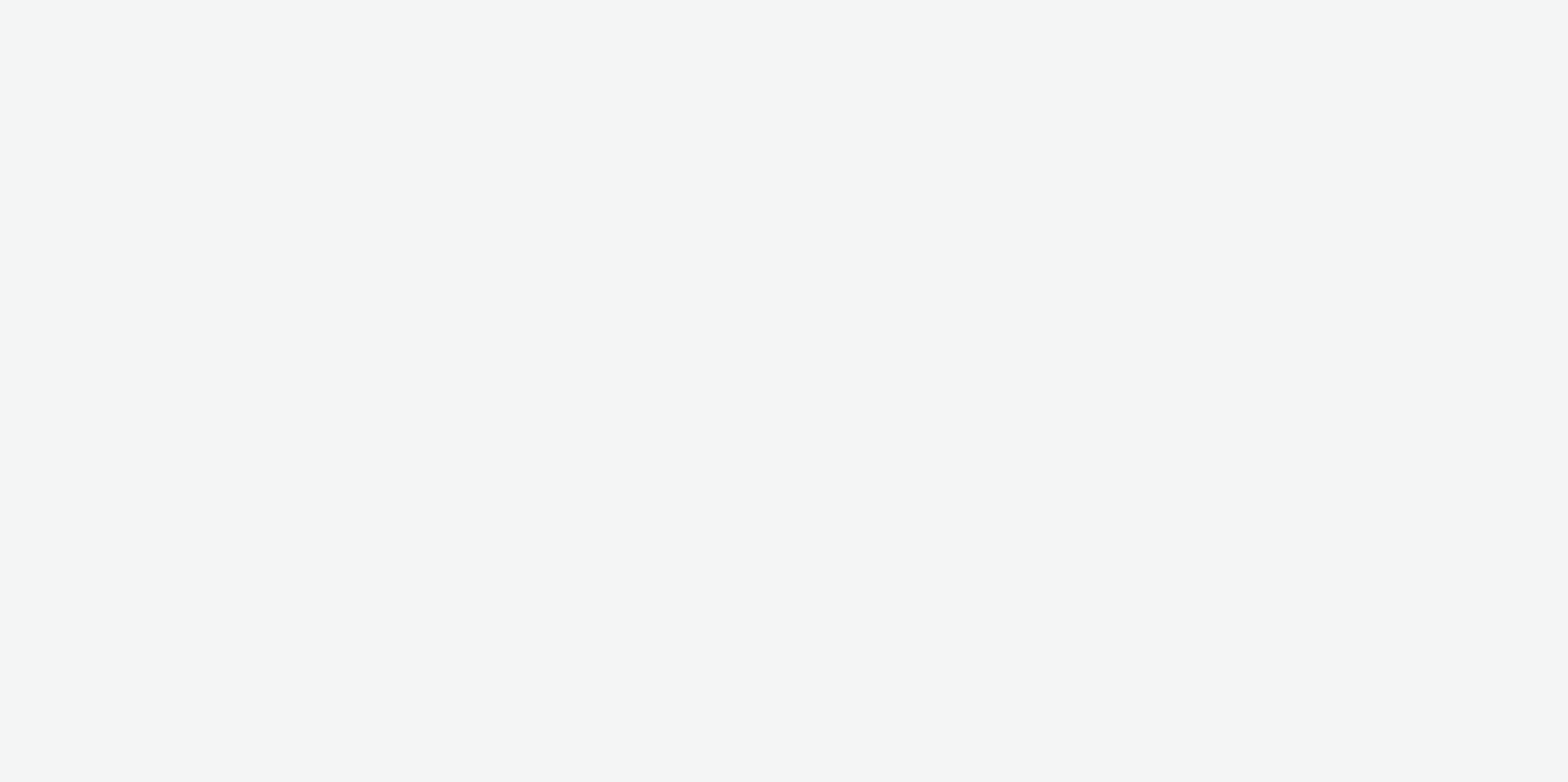
select select "d57a0b46-ef33-4938-977b-e6d07593e41f"
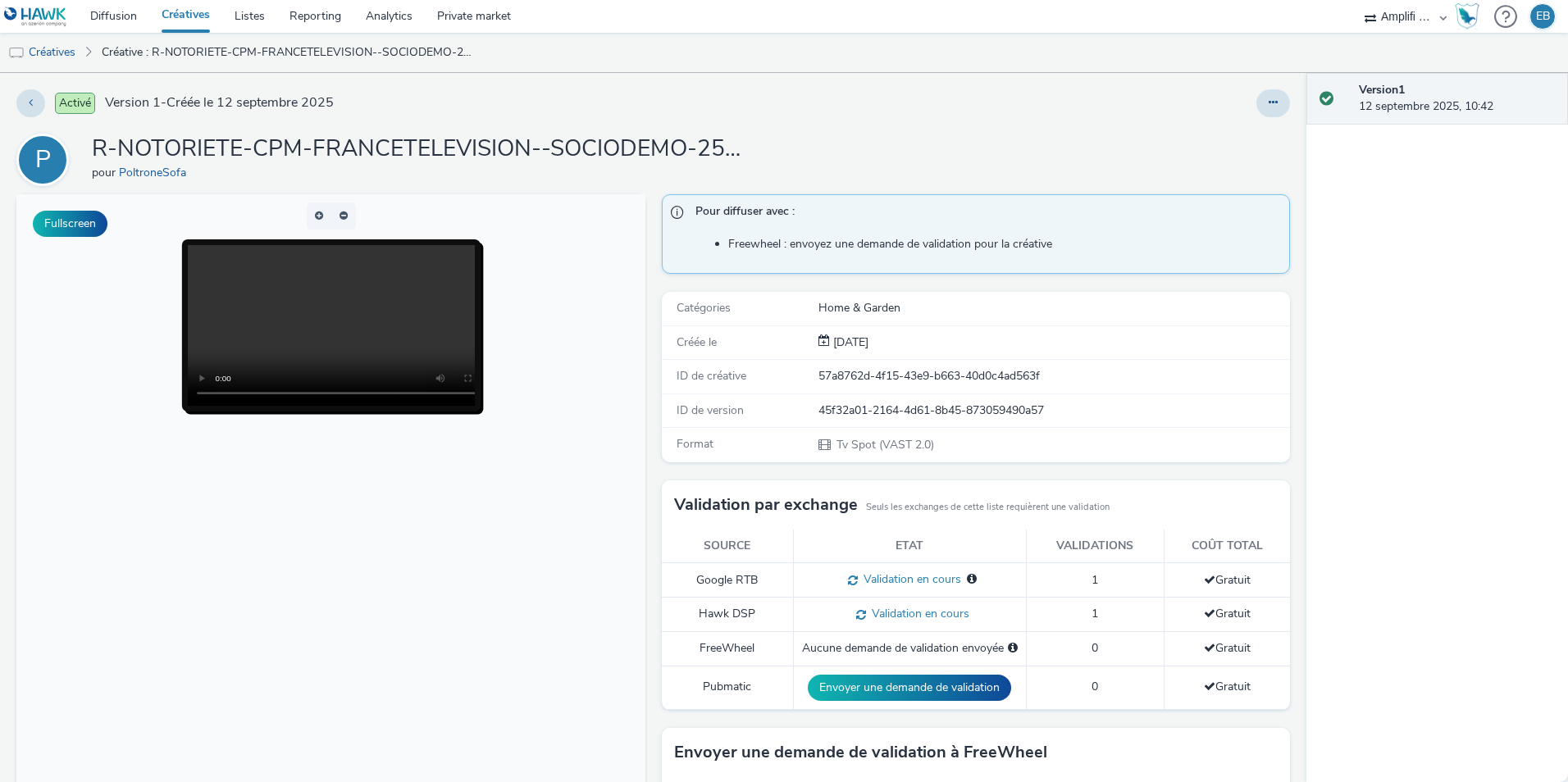
scroll to position [219, 0]
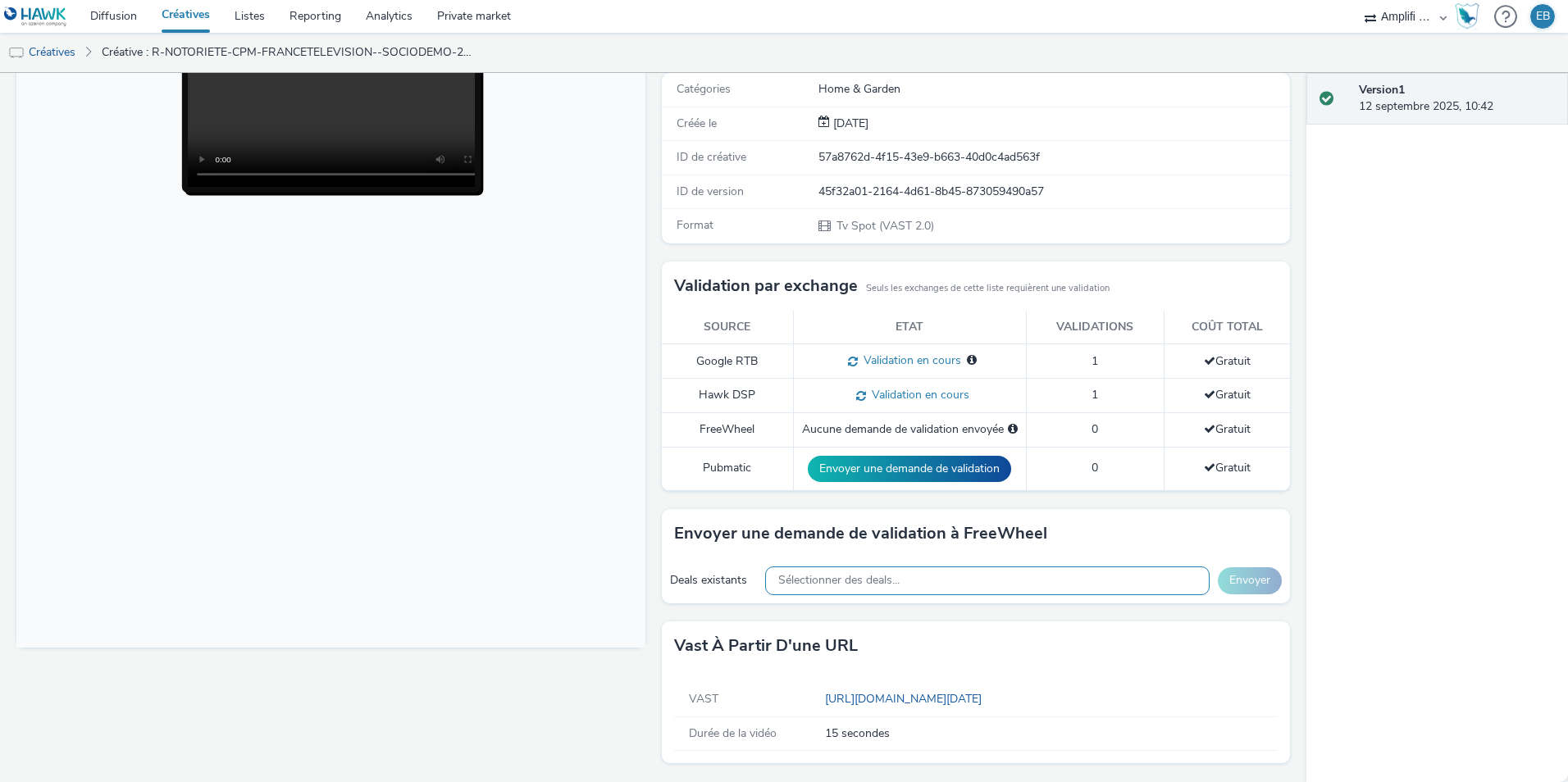
click at [993, 587] on div "Sélectionner des deals..." at bounding box center [987, 581] width 444 height 29
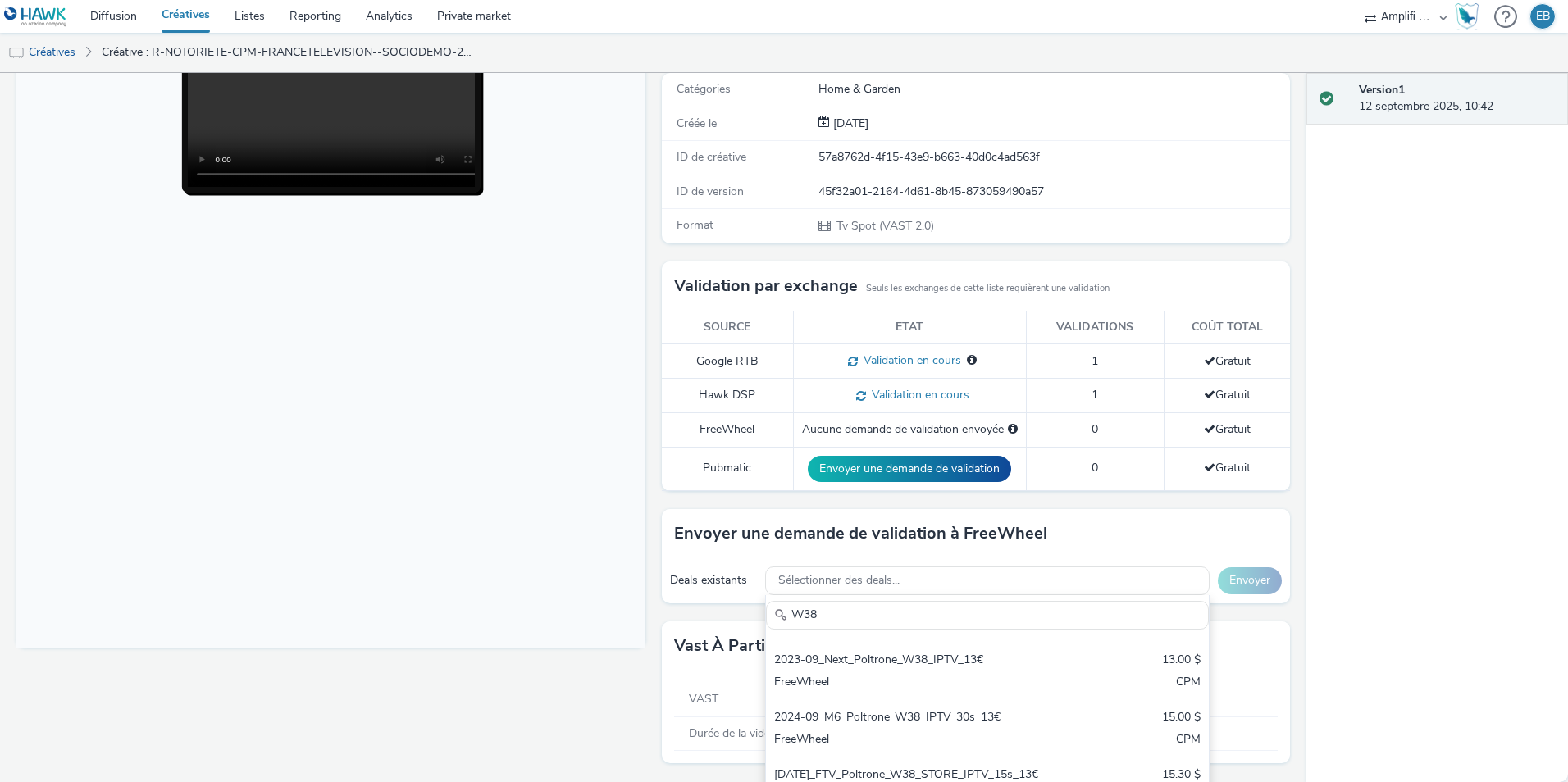
scroll to position [246, 0]
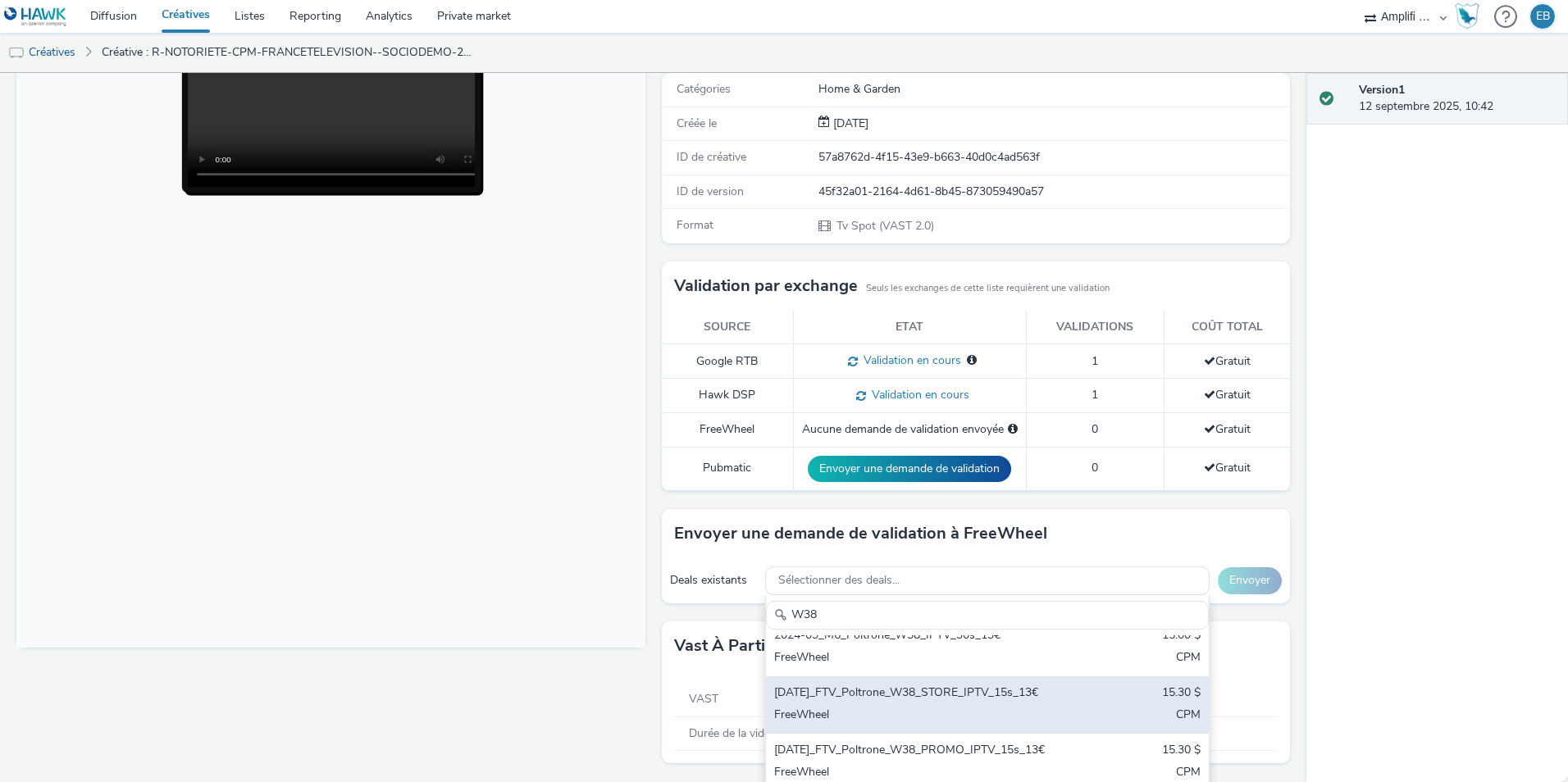
type input "W38"
click at [970, 720] on div "2025-09-15_FTV_Poltrone_W38_STORE_IPTV_15s_13€ 15.30 $ FreeWheel CPM" at bounding box center [987, 705] width 443 height 58
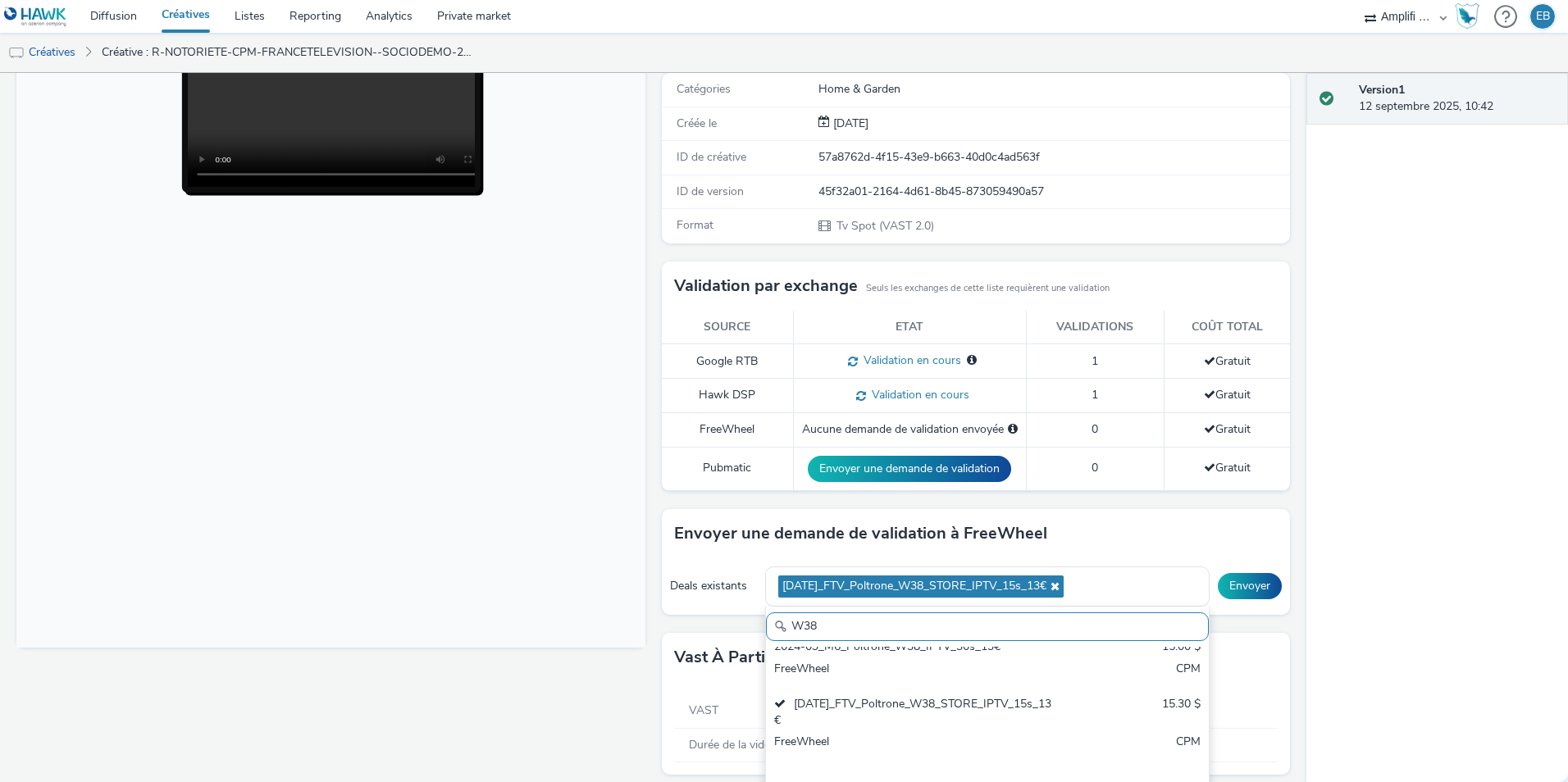
click at [1407, 618] on div "Version 1 12 septembre 2025, 10:42" at bounding box center [1437, 428] width 262 height 710
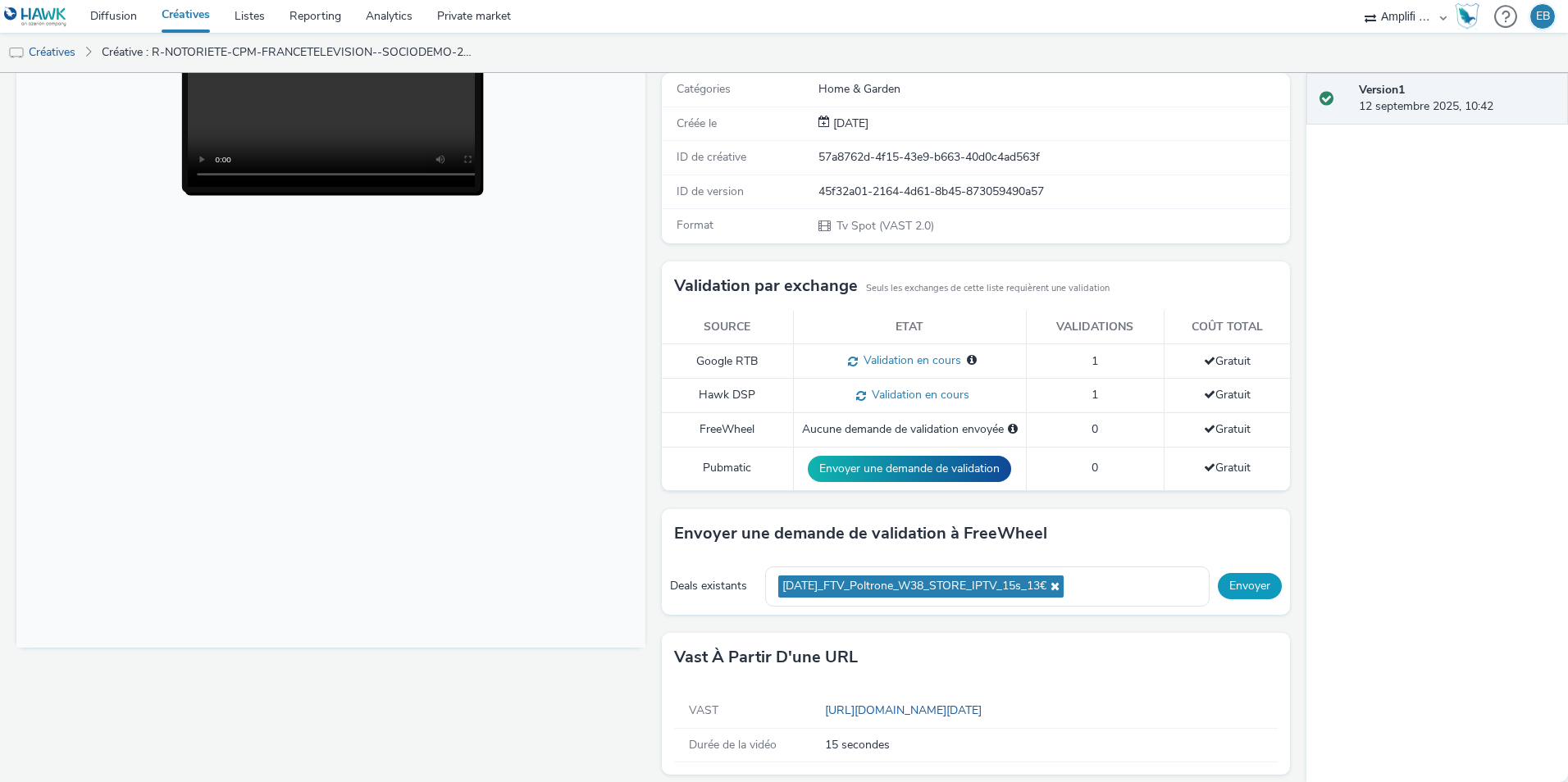
click at [1252, 593] on button "Envoyer" at bounding box center [1250, 586] width 64 height 26
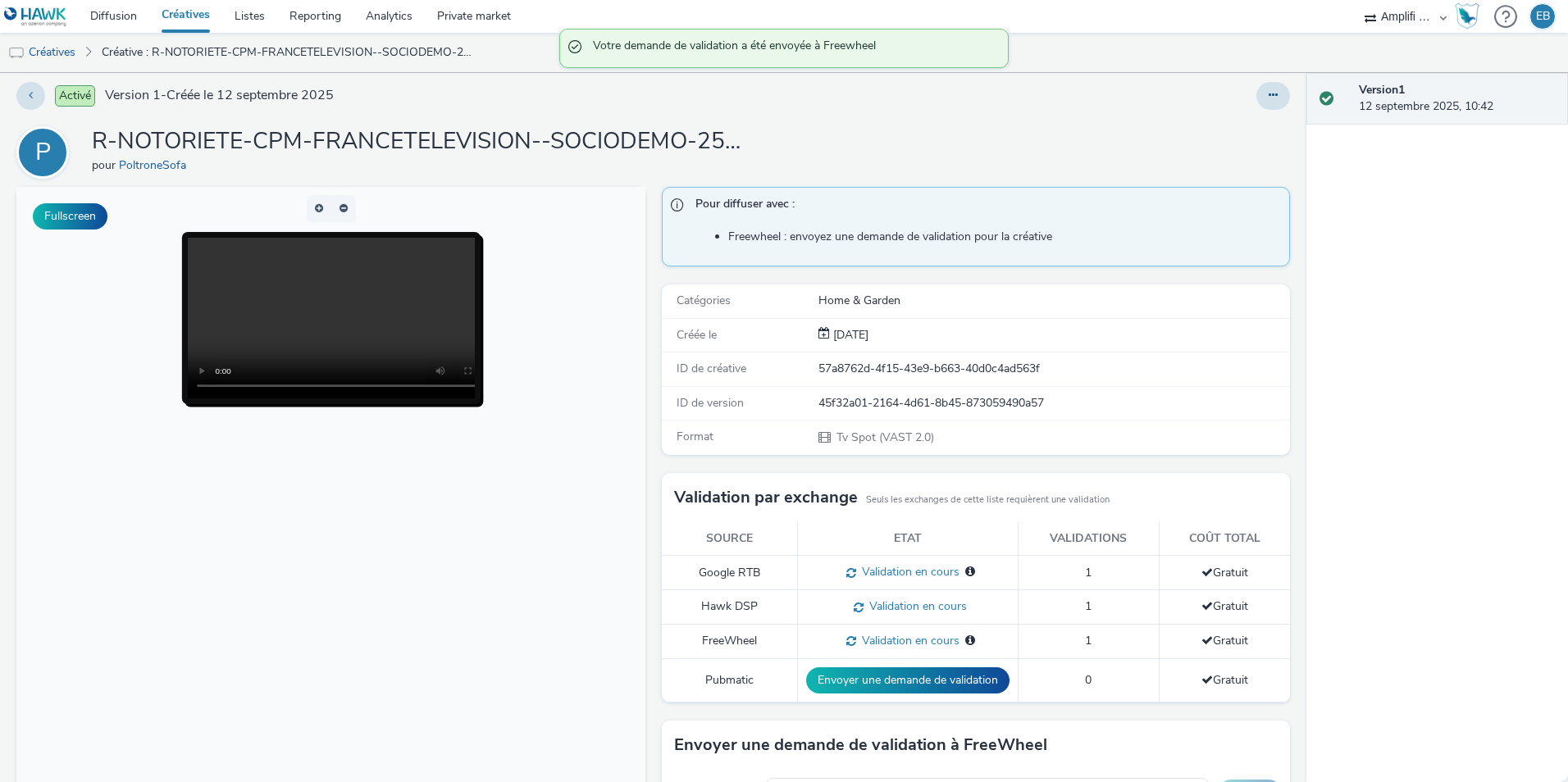
scroll to position [0, 0]
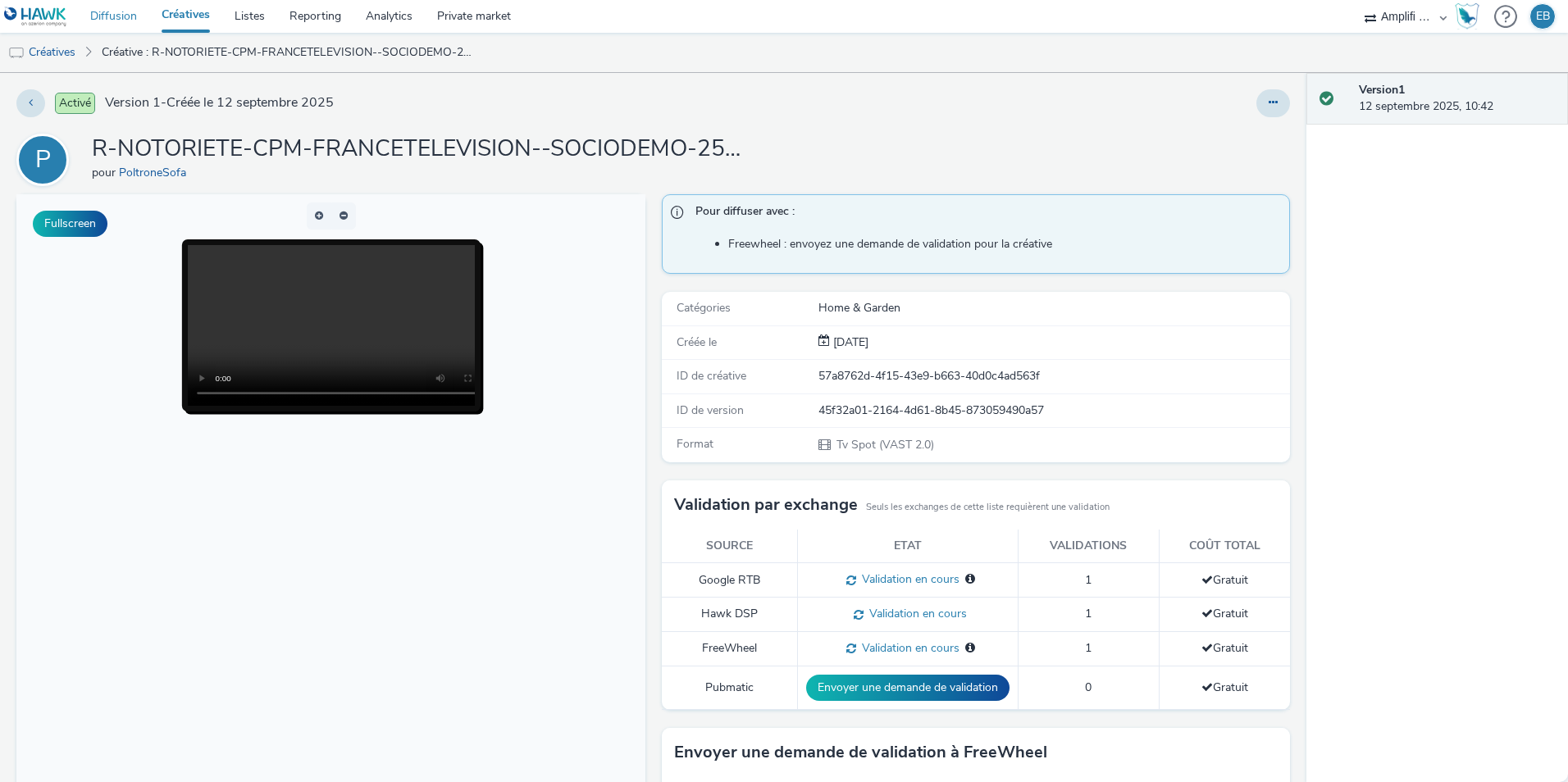
click at [126, 19] on link "Diffusion" at bounding box center [113, 16] width 71 height 32
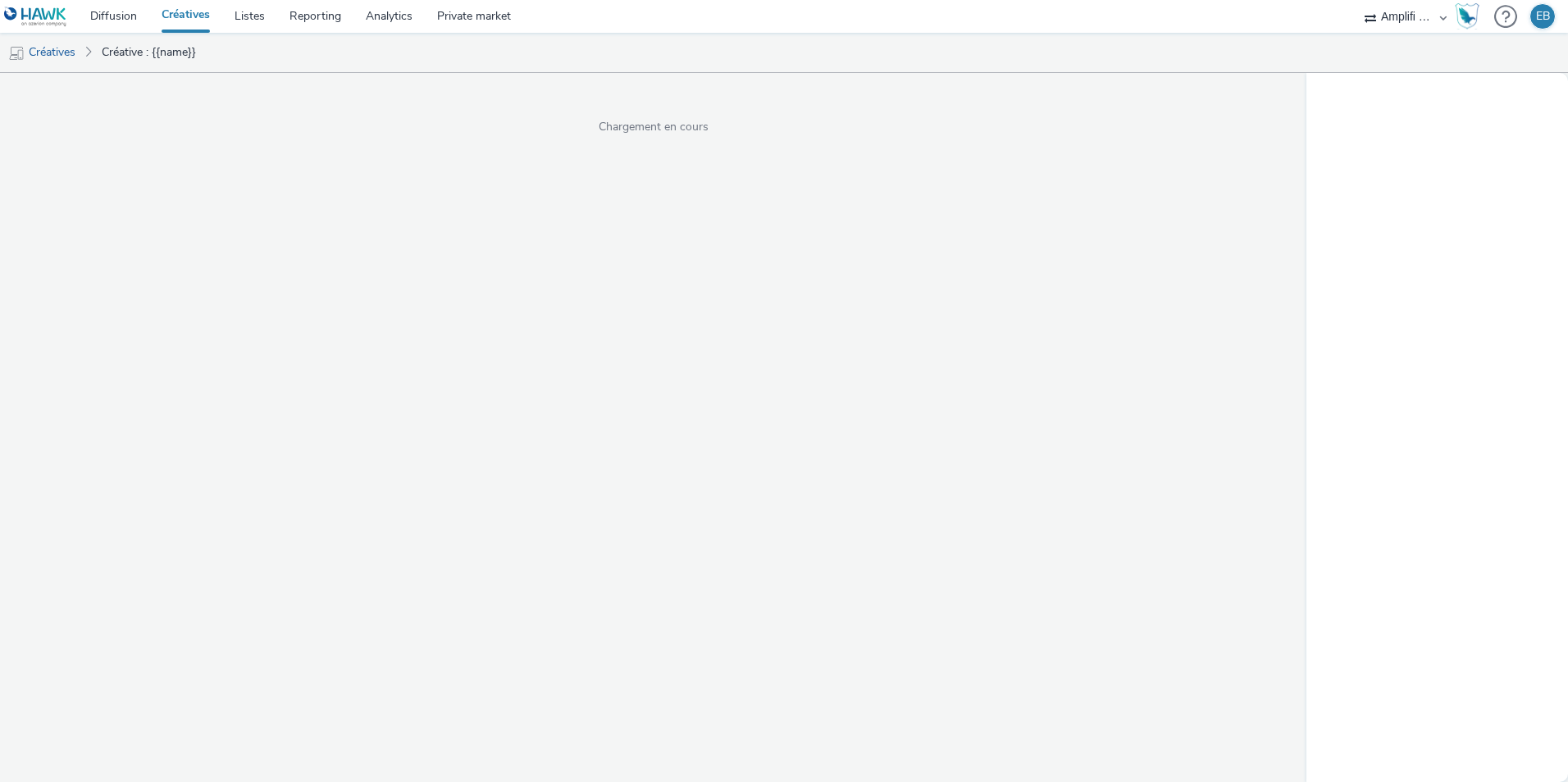
select select "d57a0b46-ef33-4938-977b-e6d07593e41f"
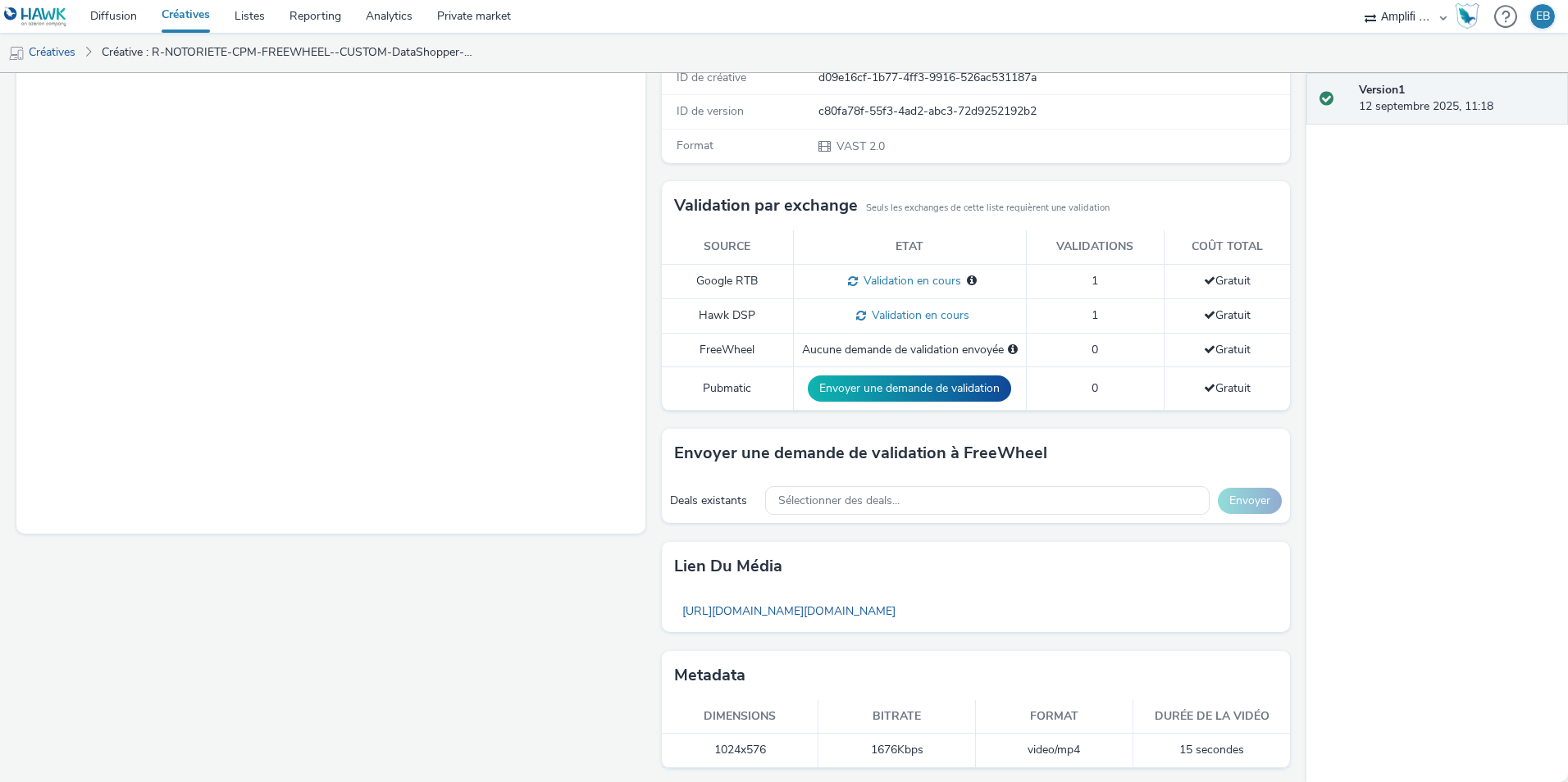
scroll to position [337, 0]
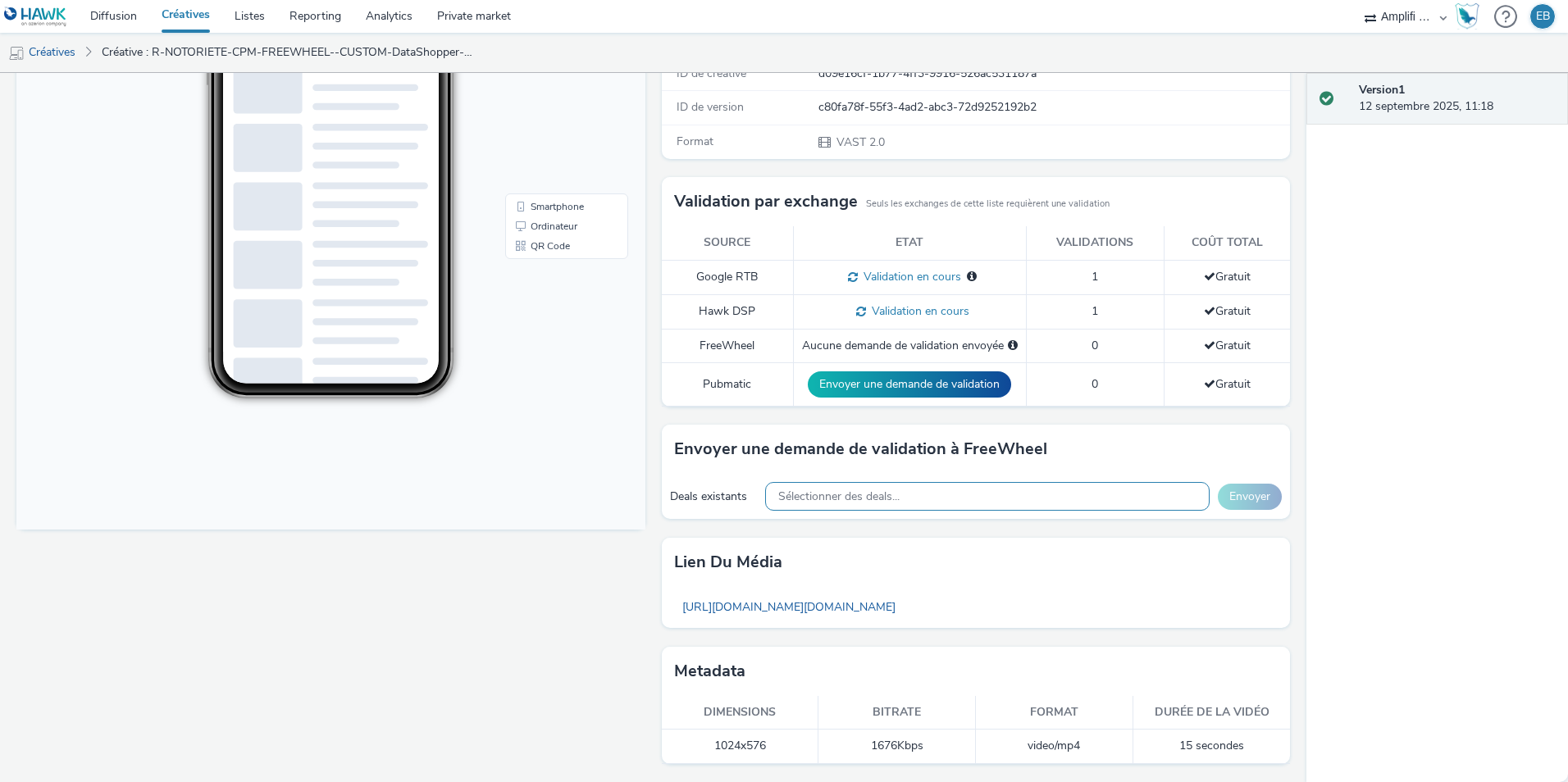
click at [777, 487] on div "Sélectionner des deals..." at bounding box center [987, 496] width 444 height 29
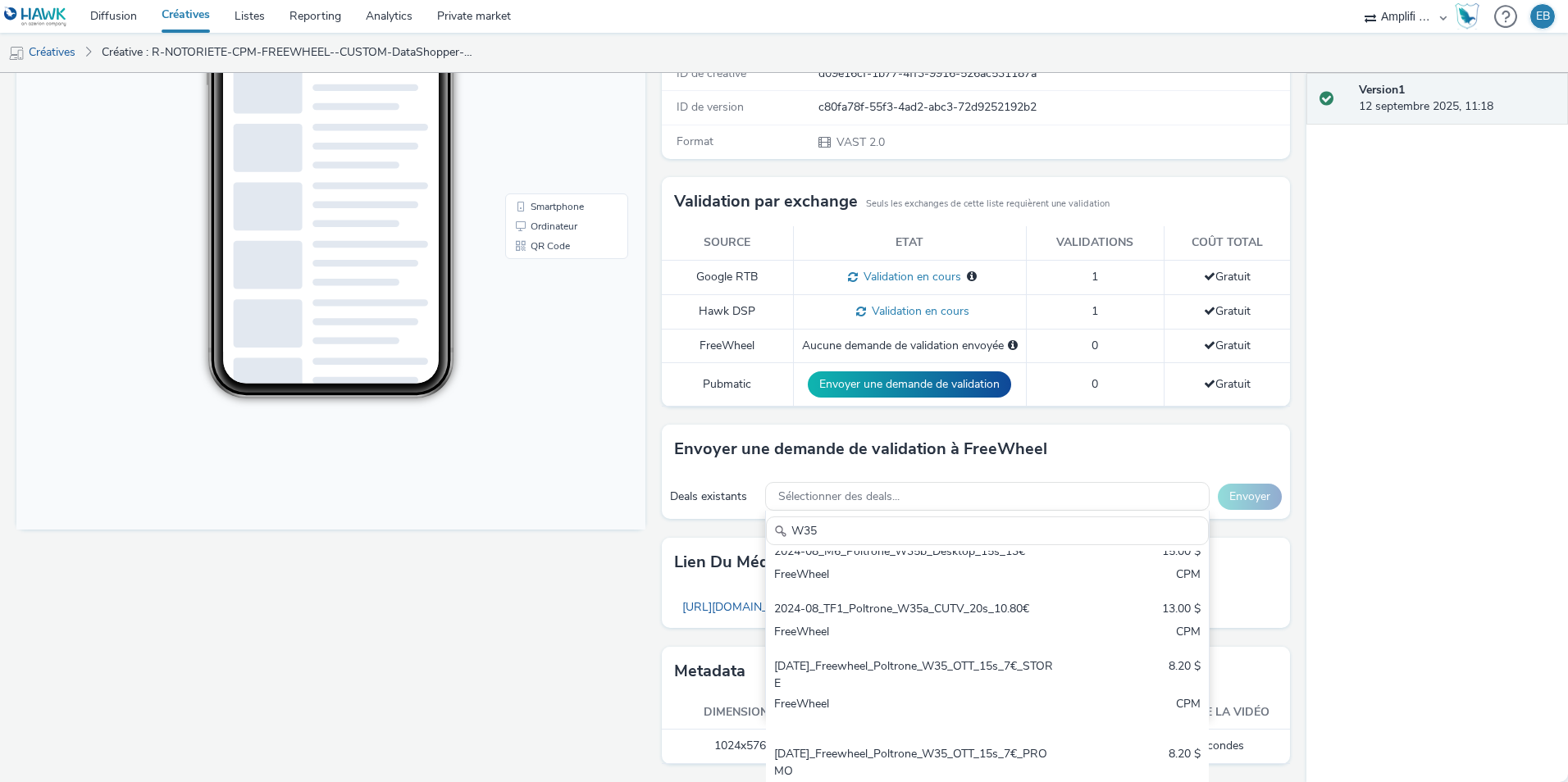
scroll to position [545, 0]
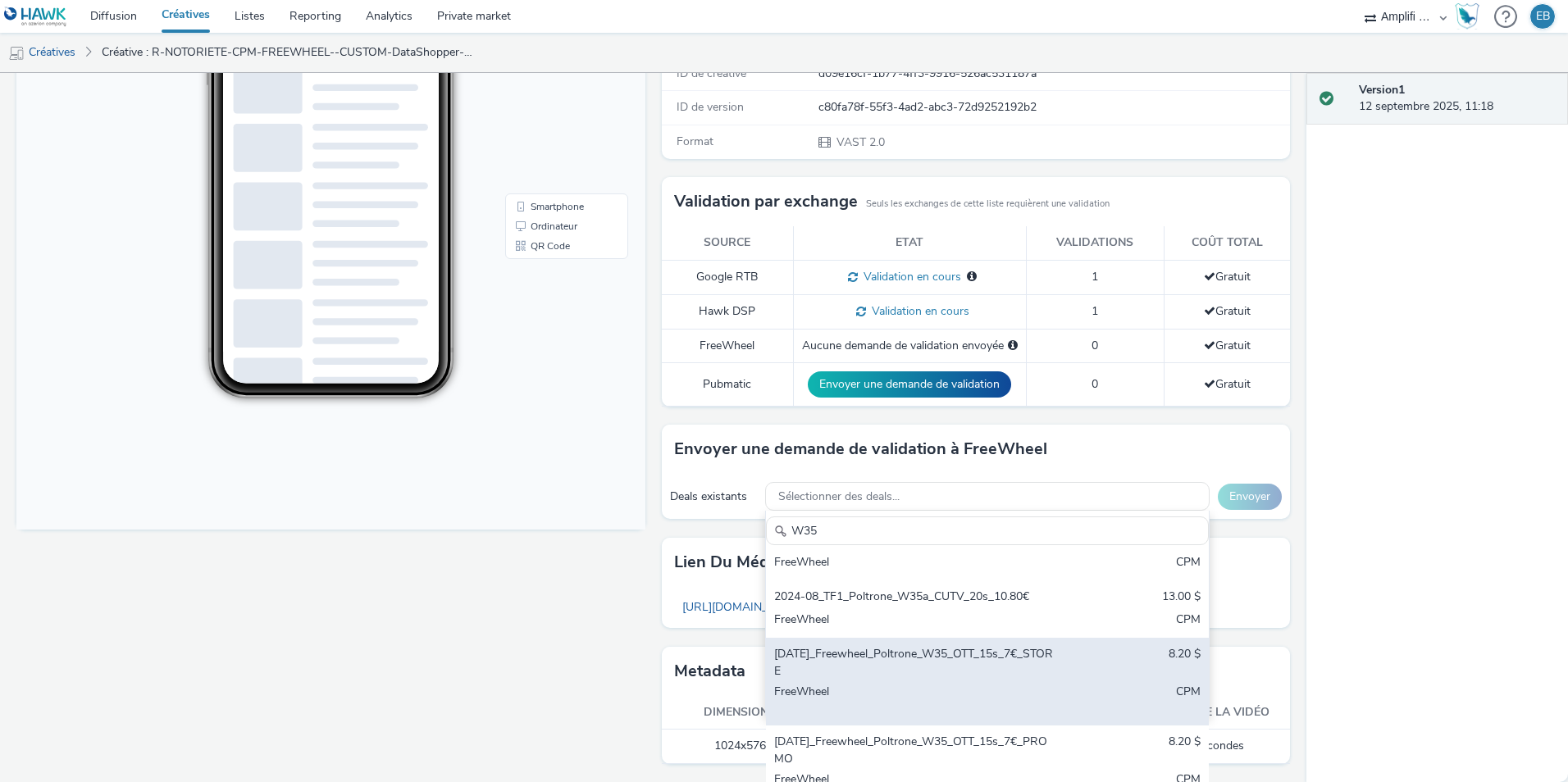
type input "W35"
click at [900, 674] on div "2025-08-27_Freewheel_Poltrone_W35_OTT_15s_7€_STORE" at bounding box center [914, 663] width 281 height 33
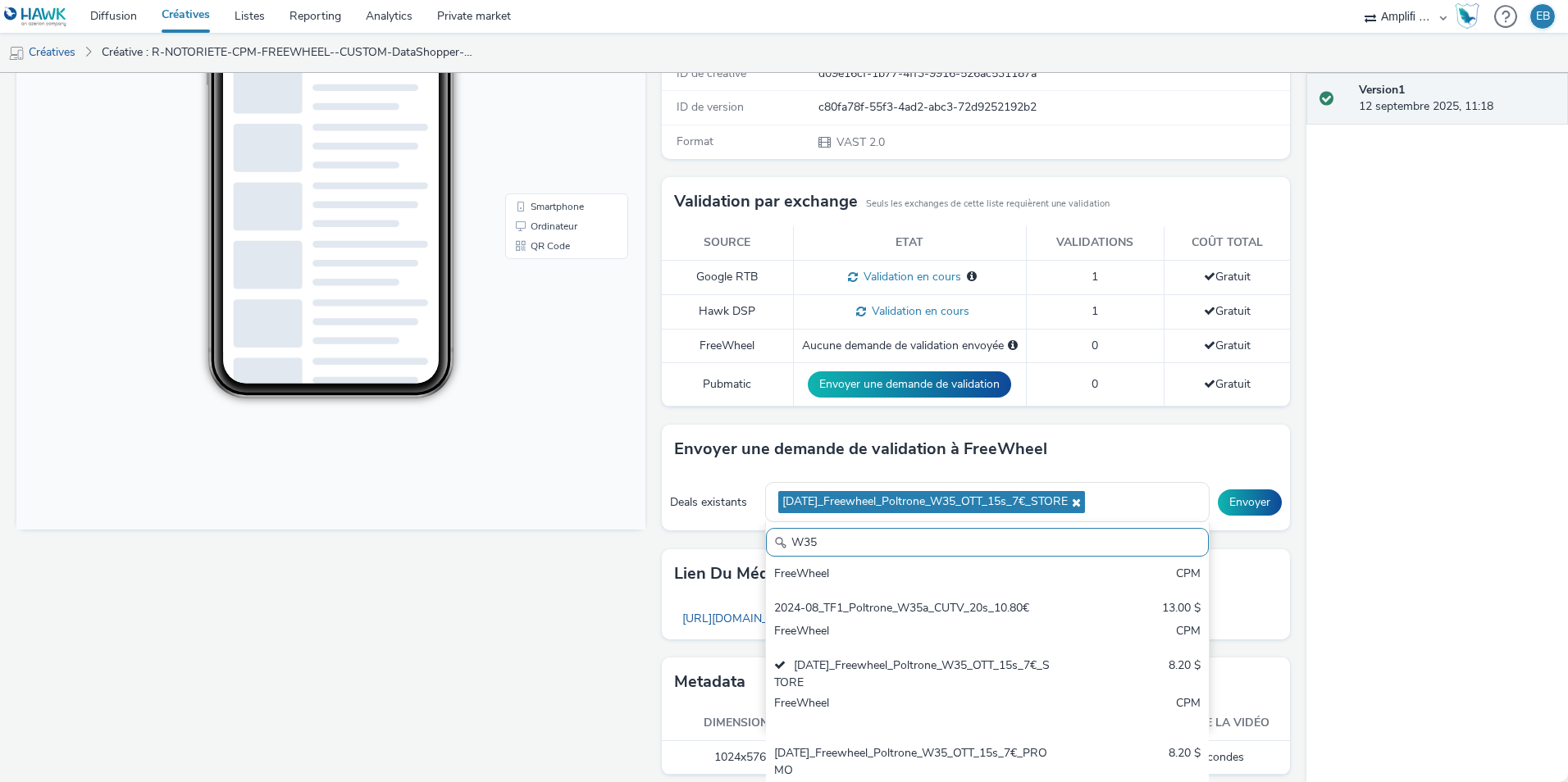
click at [1466, 484] on div "Version 1 12 septembre 2025, 11:18" at bounding box center [1437, 428] width 262 height 710
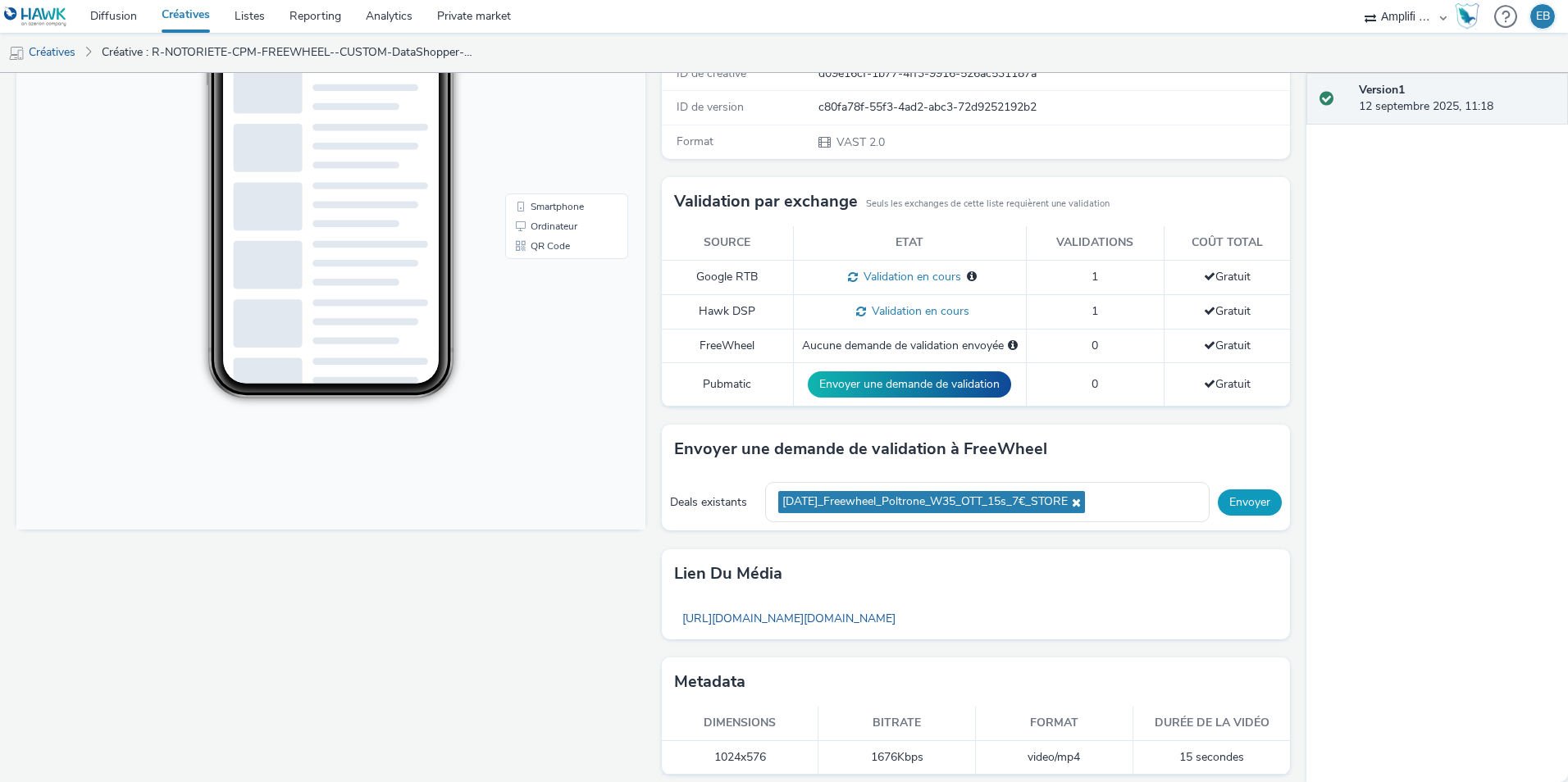
click at [1254, 500] on button "Envoyer" at bounding box center [1250, 503] width 64 height 26
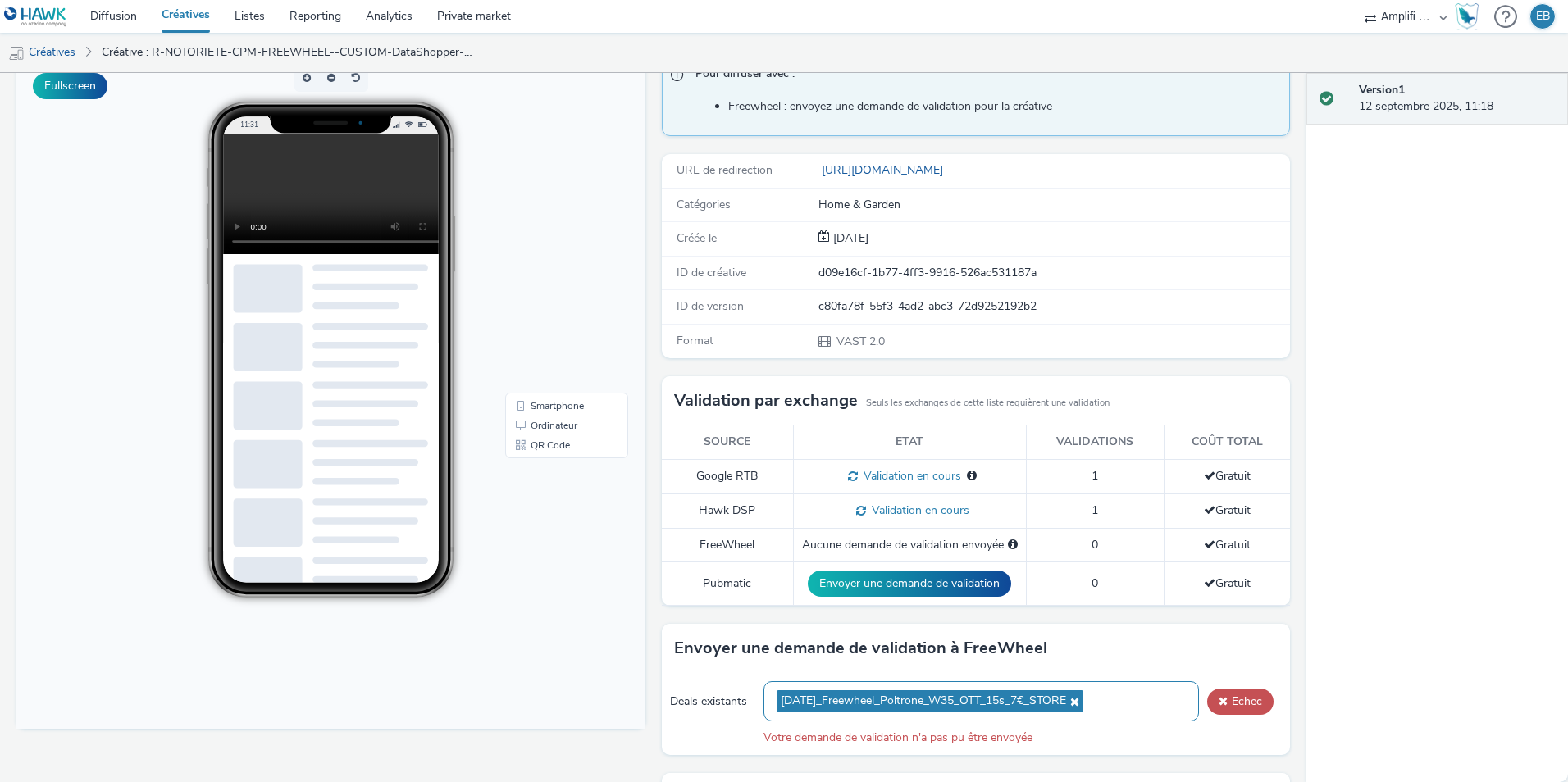
scroll to position [0, 0]
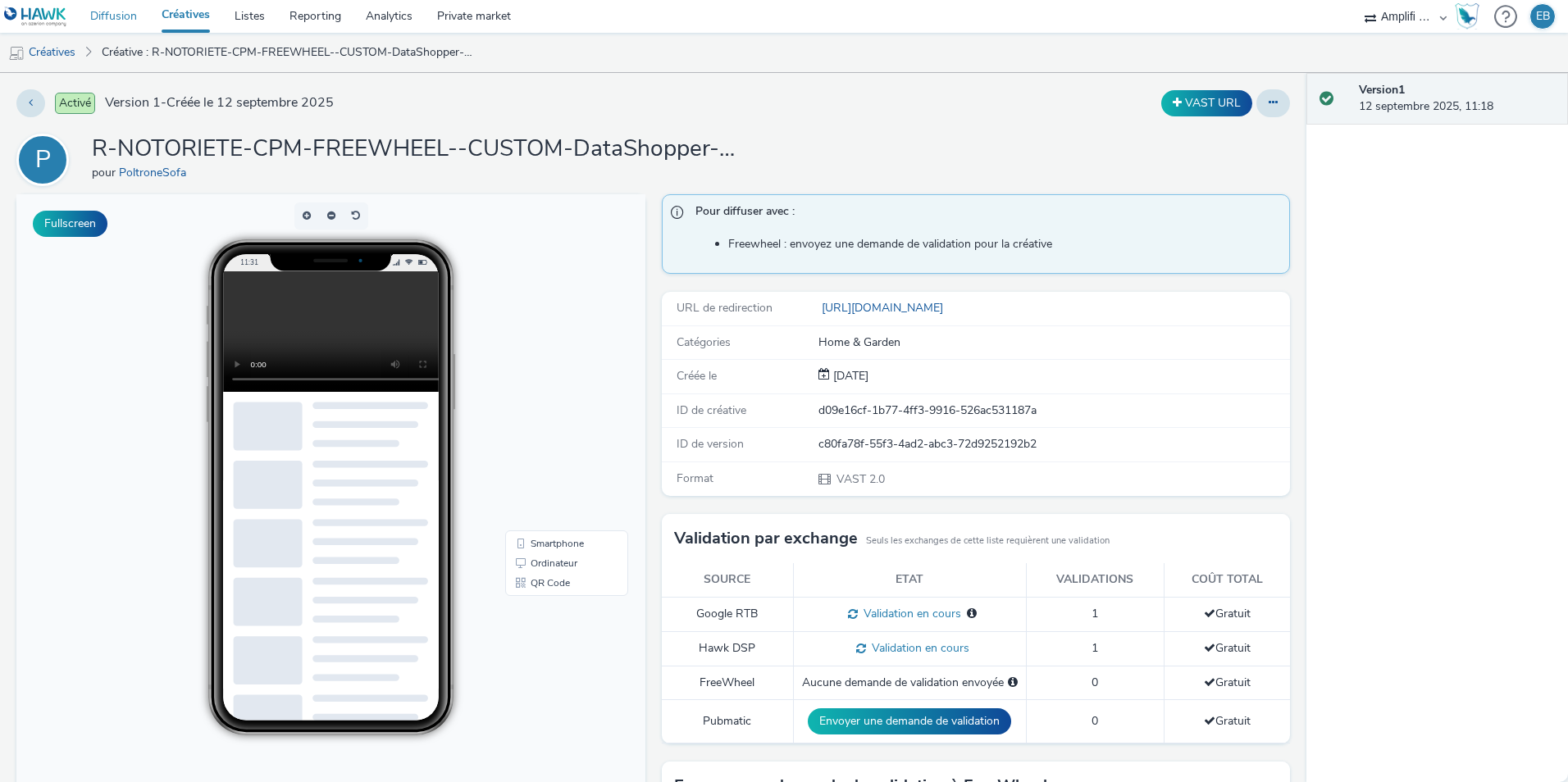
click at [126, 30] on link "Diffusion" at bounding box center [113, 16] width 71 height 32
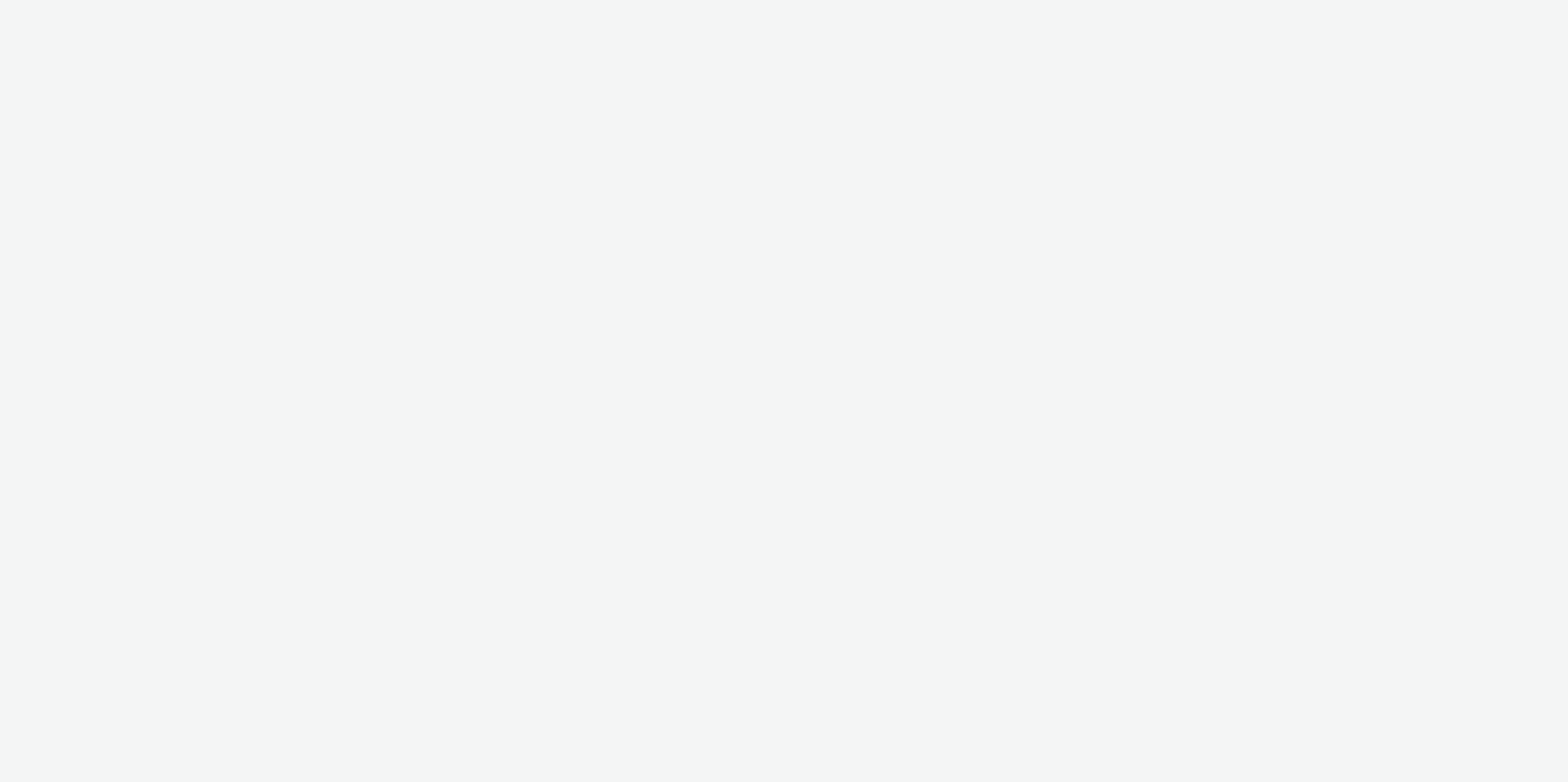
select select "d57a0b46-ef33-4938-977b-e6d07593e41f"
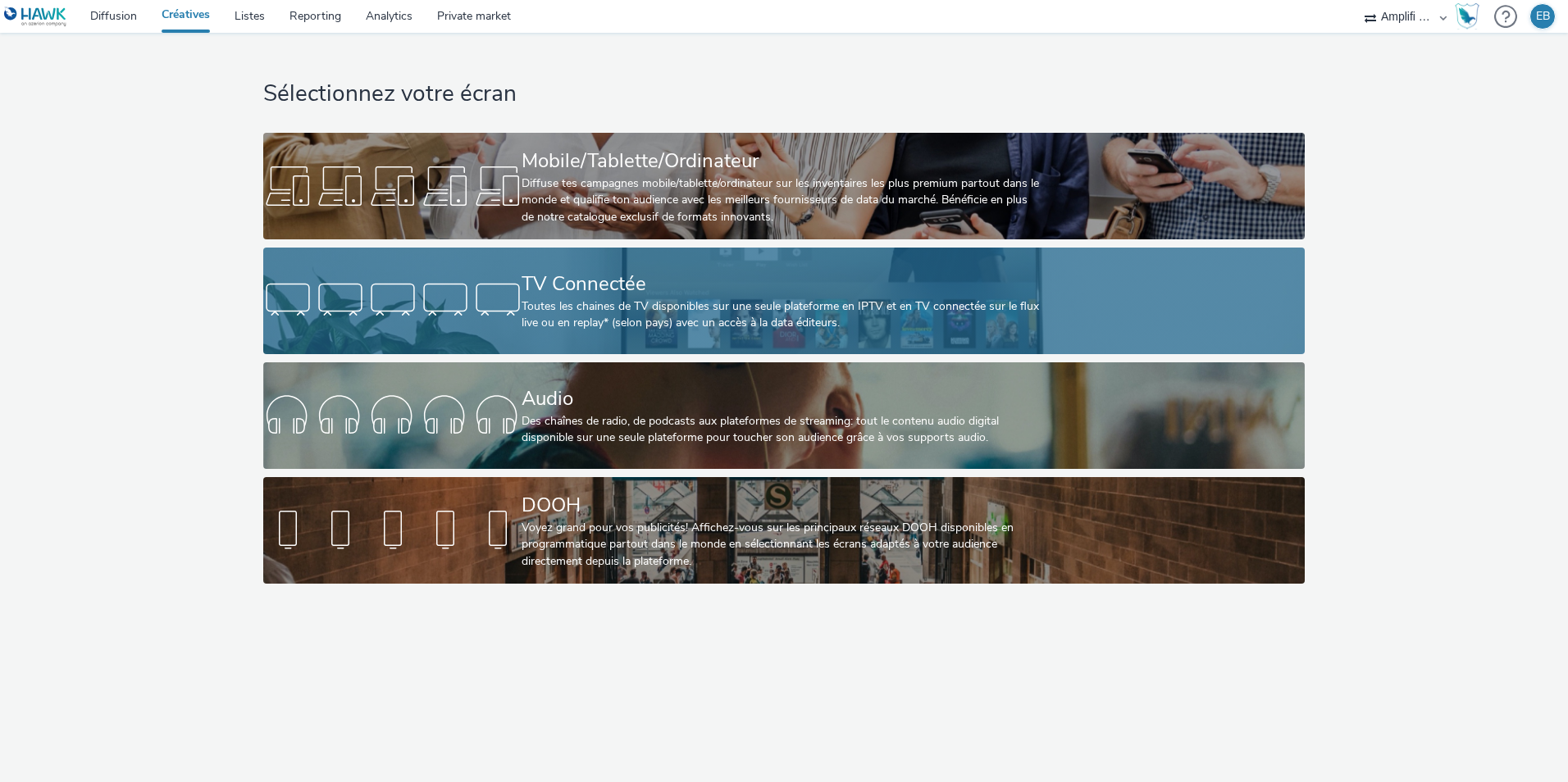
click at [556, 307] on div "Toutes les chaines de TV disponibles sur une seule plateforme en IPTV et en TV …" at bounding box center [780, 315] width 518 height 33
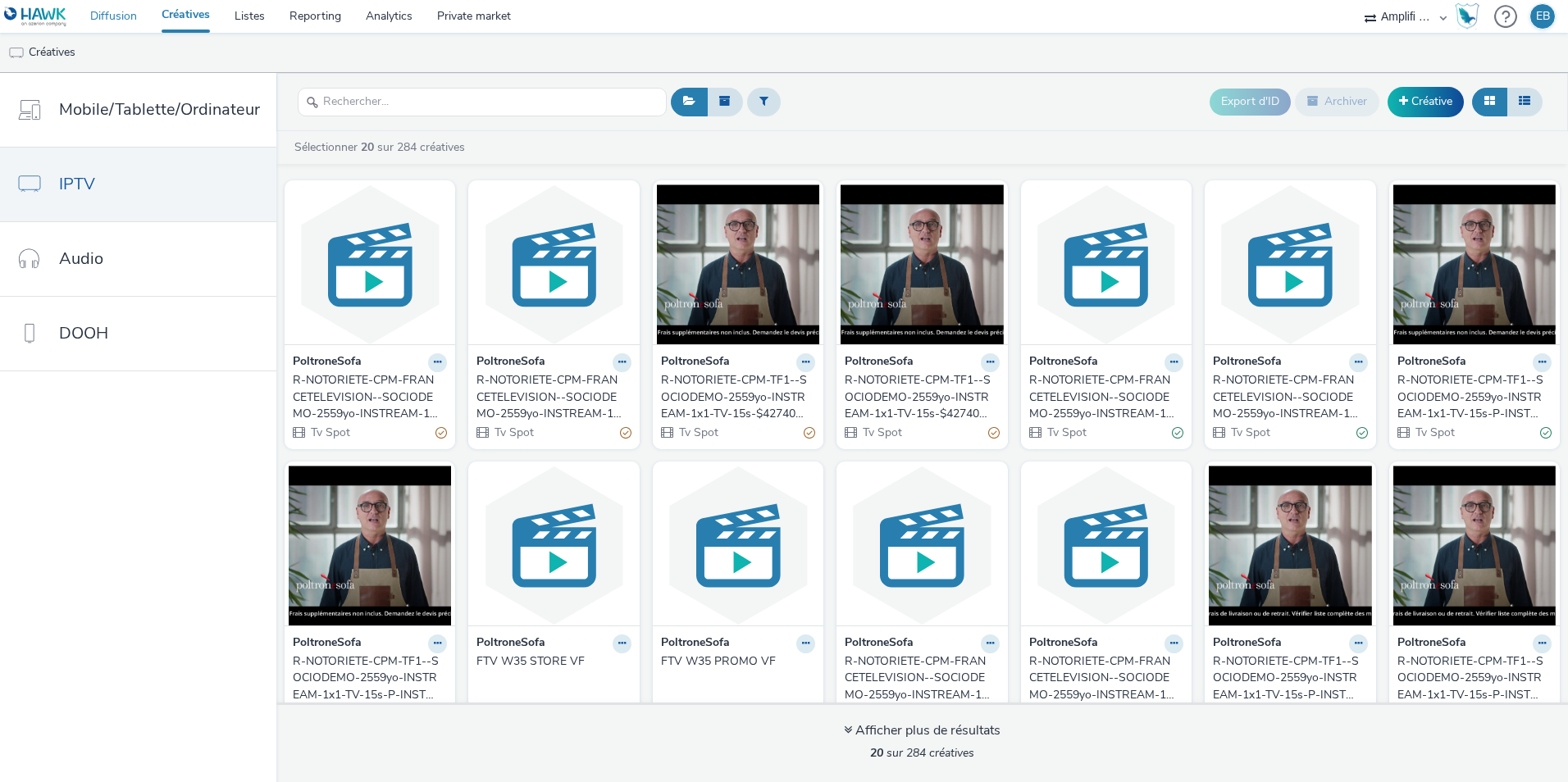
click at [127, 20] on link "Diffusion" at bounding box center [113, 16] width 71 height 32
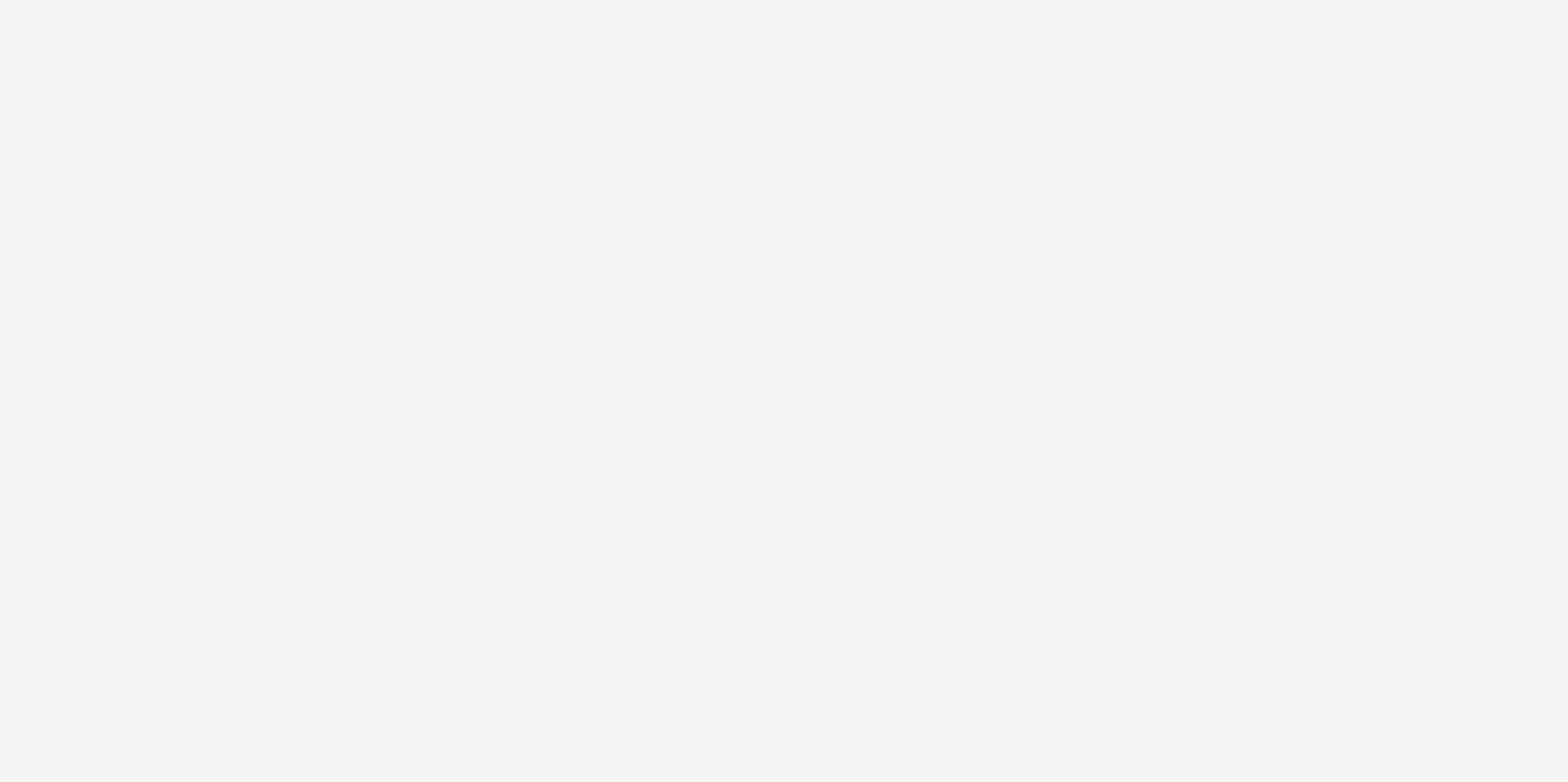
select select "d57a0b46-ef33-4938-977b-e6d07593e41f"
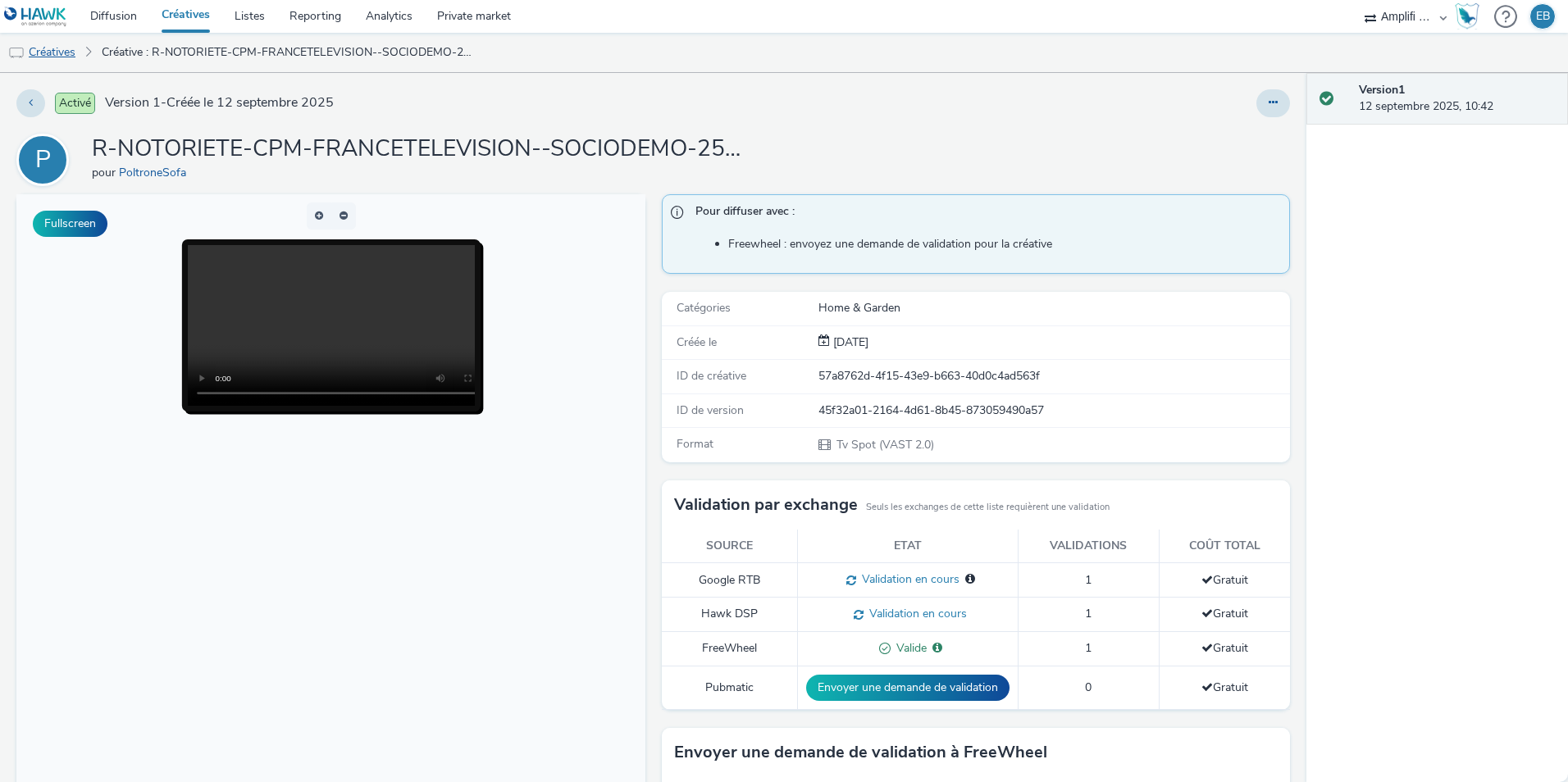
click at [74, 56] on link "Créatives" at bounding box center [42, 52] width 84 height 39
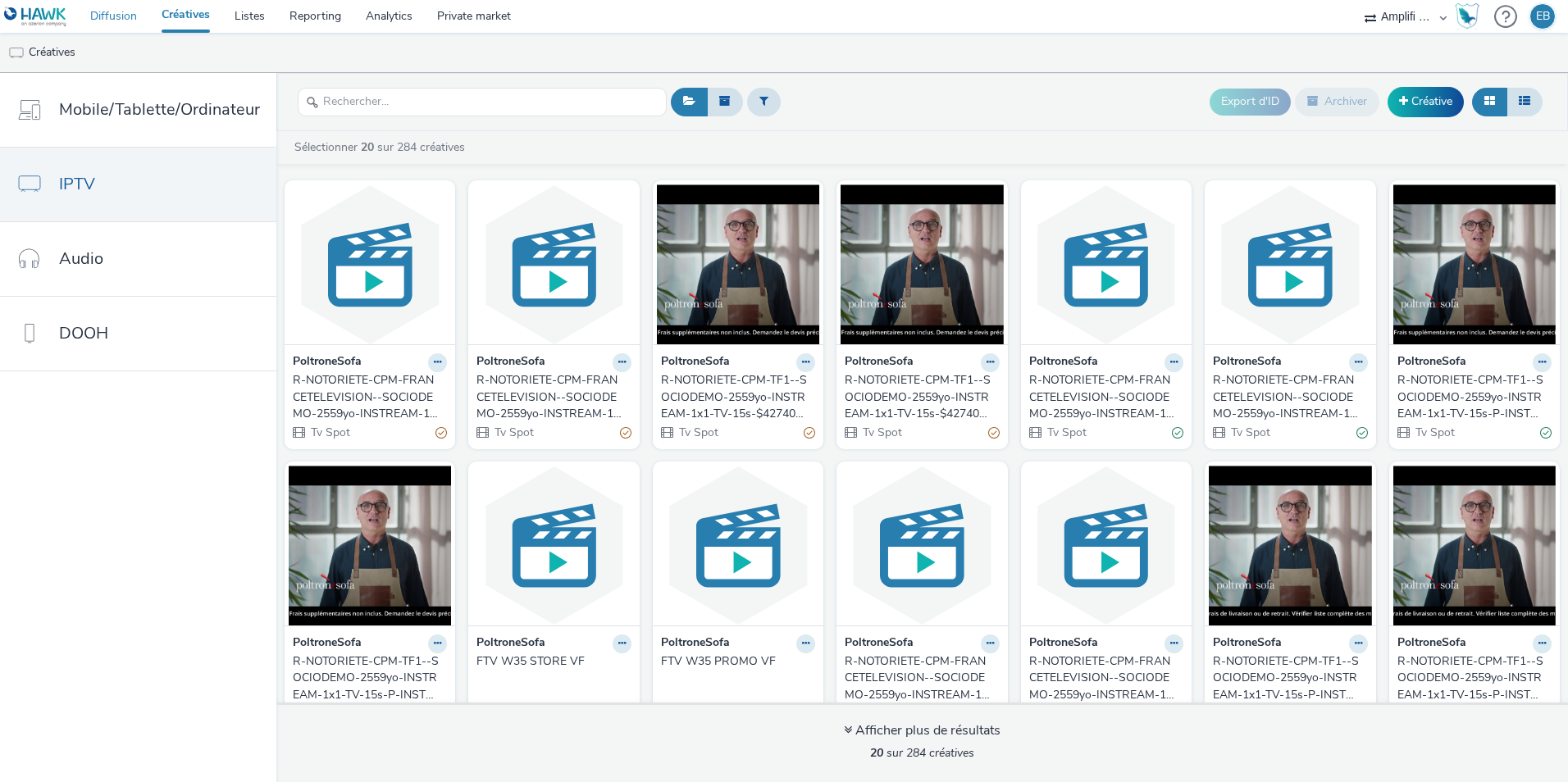
click at [123, 26] on link "Diffusion" at bounding box center [113, 16] width 71 height 32
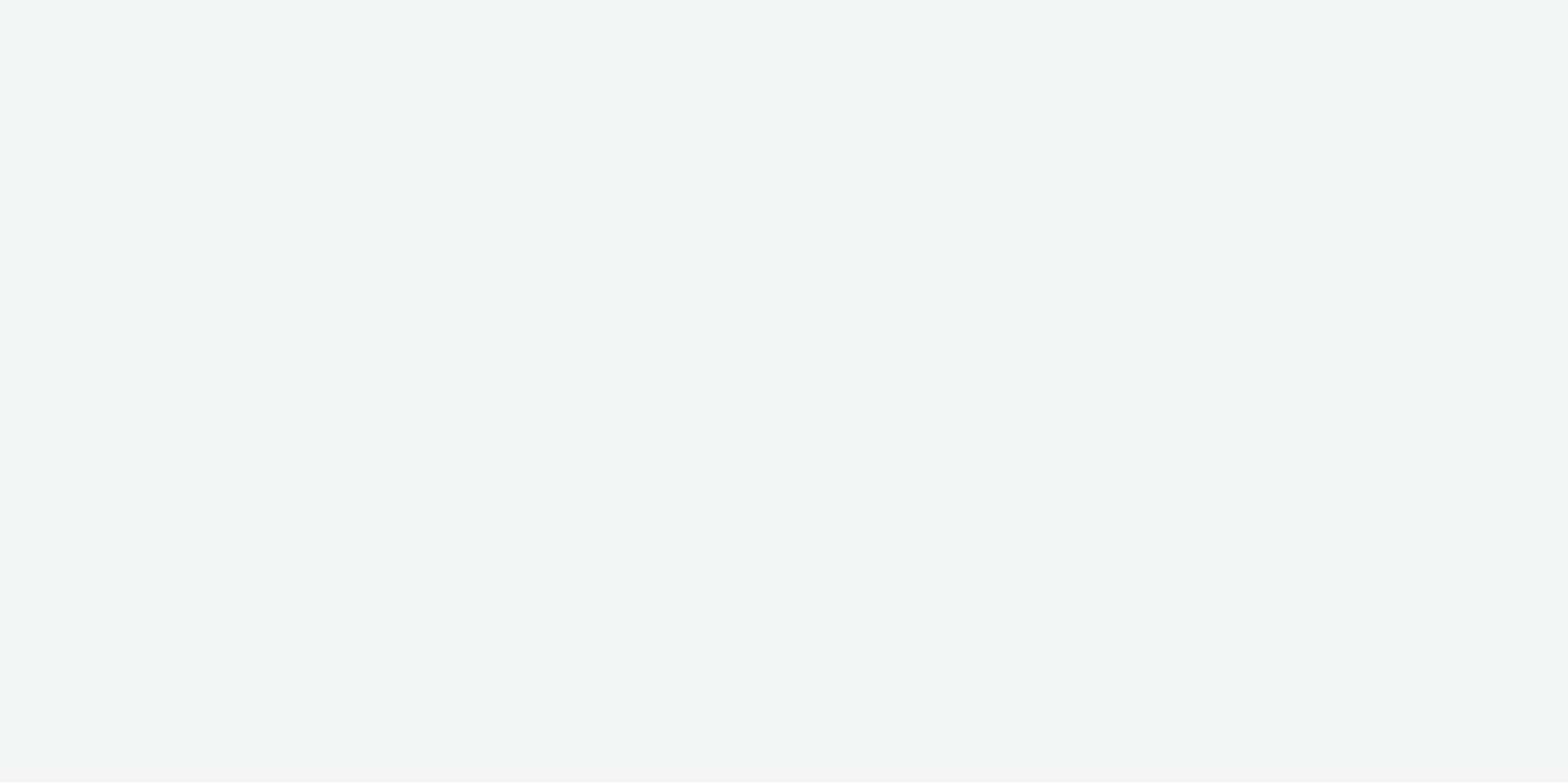
select select "d57a0b46-ef33-4938-977b-e6d07593e41f"
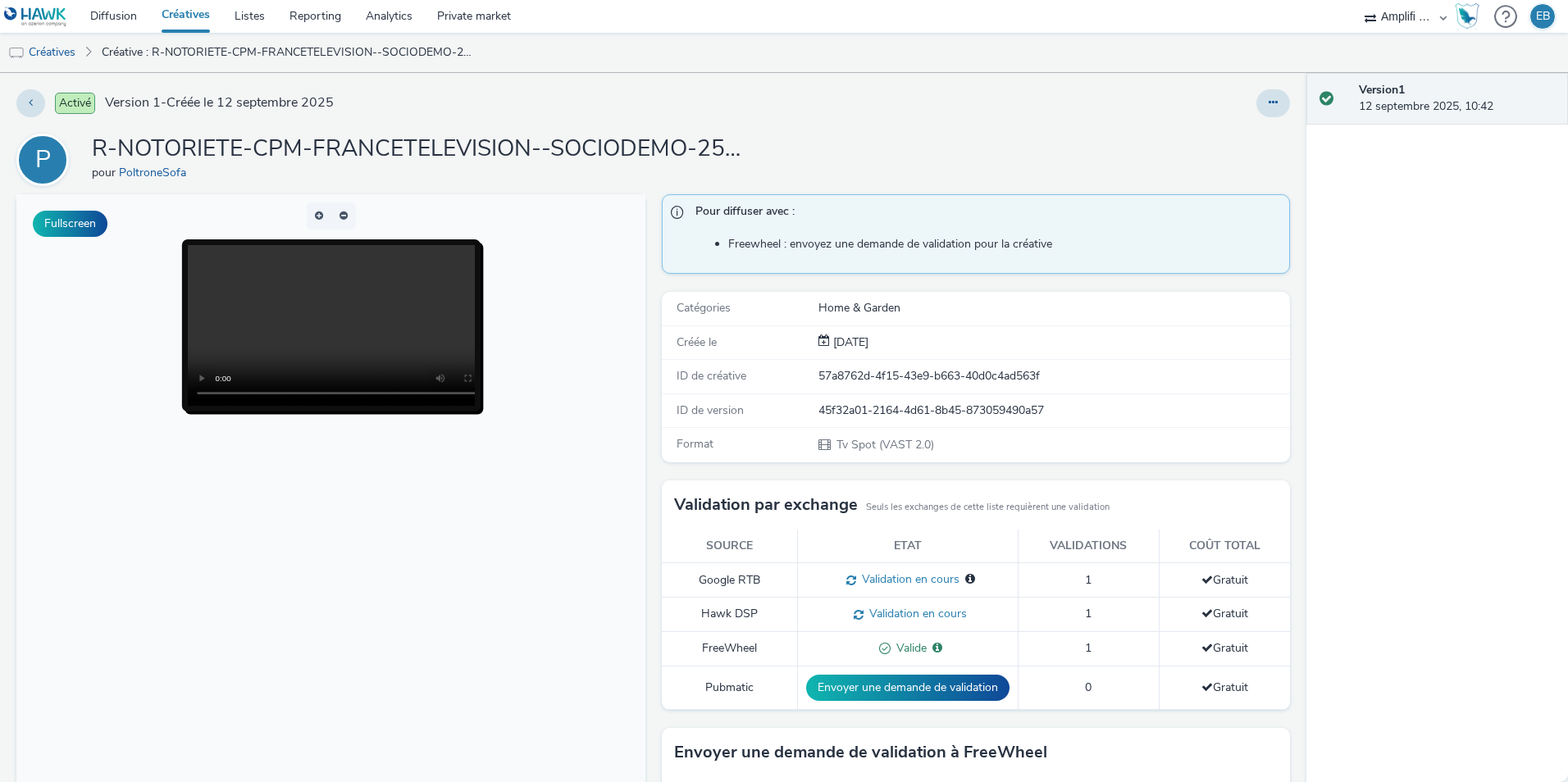
click at [884, 445] on span "Tv Spot (VAST 2.0)" at bounding box center [884, 444] width 99 height 16
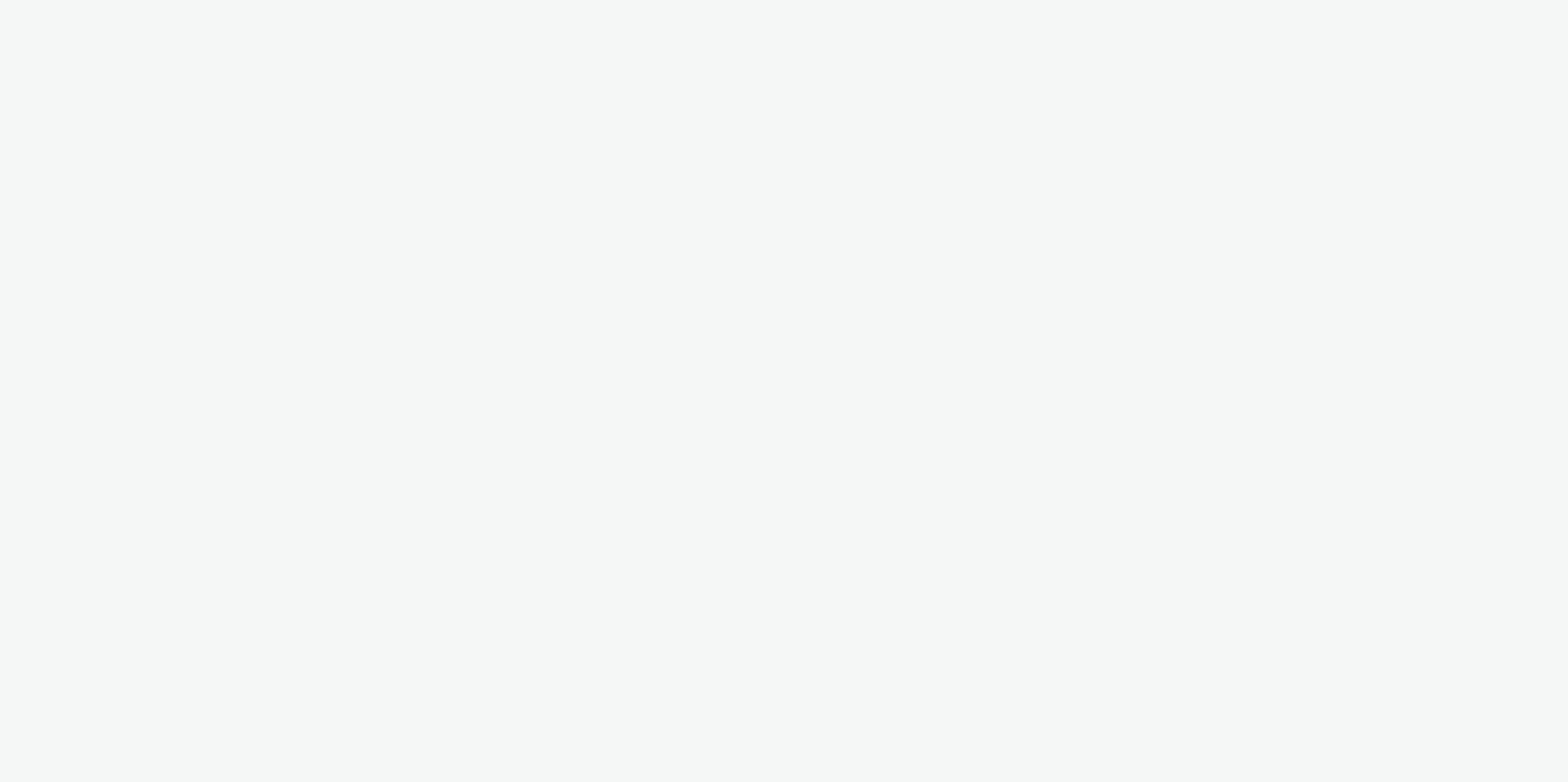
select select "d57a0b46-ef33-4938-977b-e6d07593e41f"
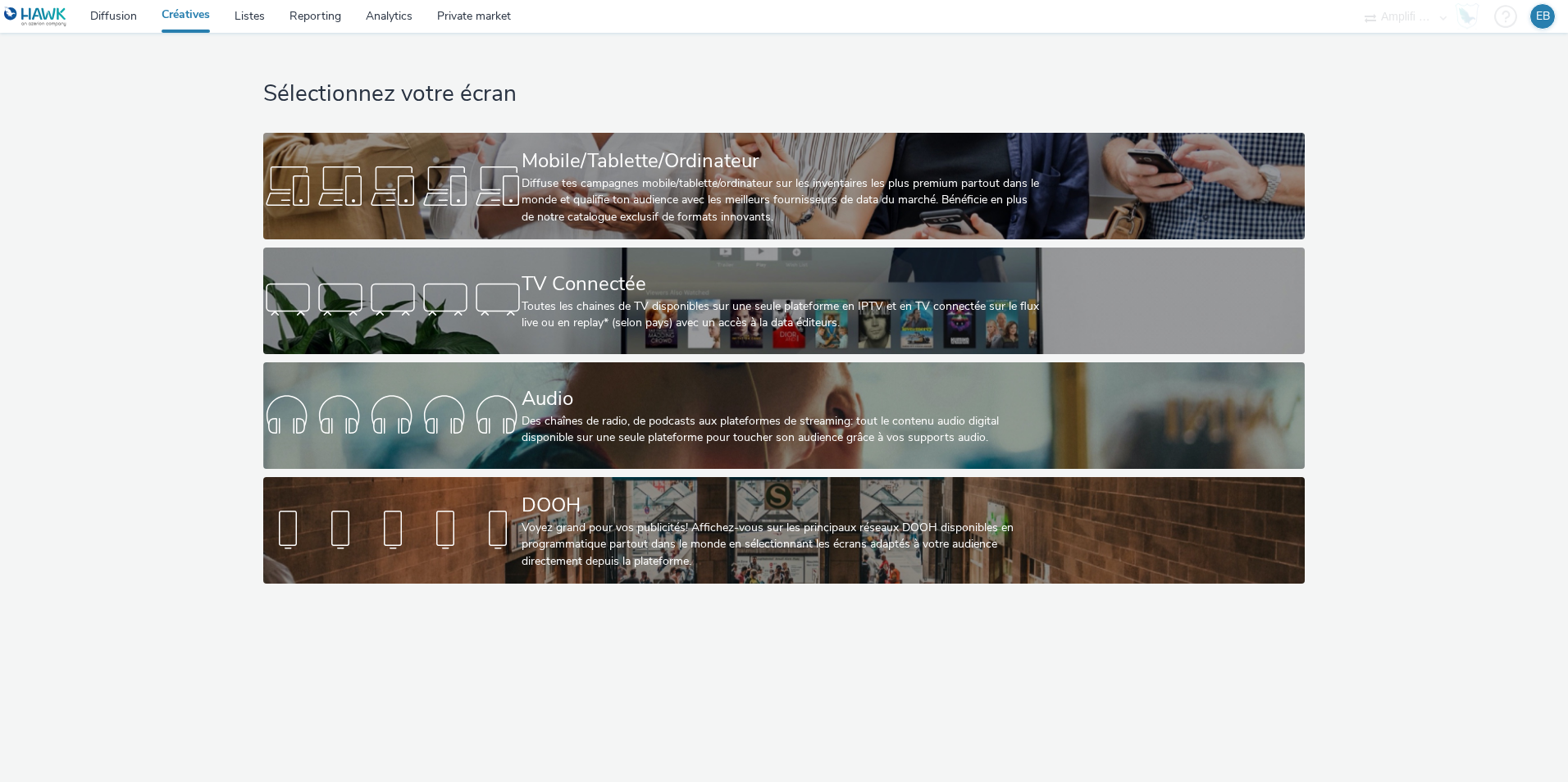
click at [524, 18] on nav "Diffusion Créatives Listes Reporting Analytics Private market Amplifi FR Amplif…" at bounding box center [784, 16] width 1568 height 32
click at [505, 25] on link "Private market" at bounding box center [474, 16] width 98 height 32
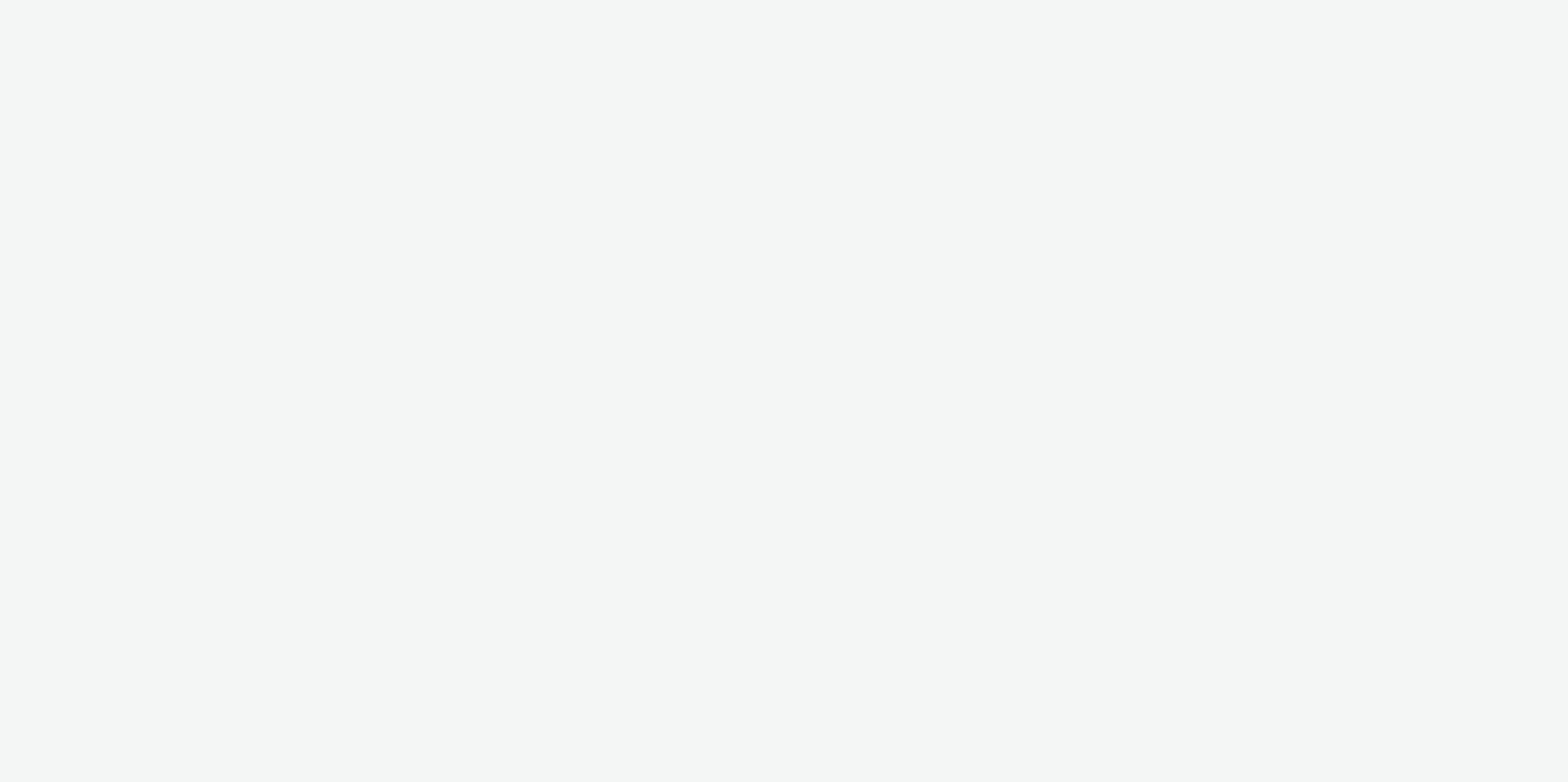
select select "d57a0b46-ef33-4938-977b-e6d07593e41f"
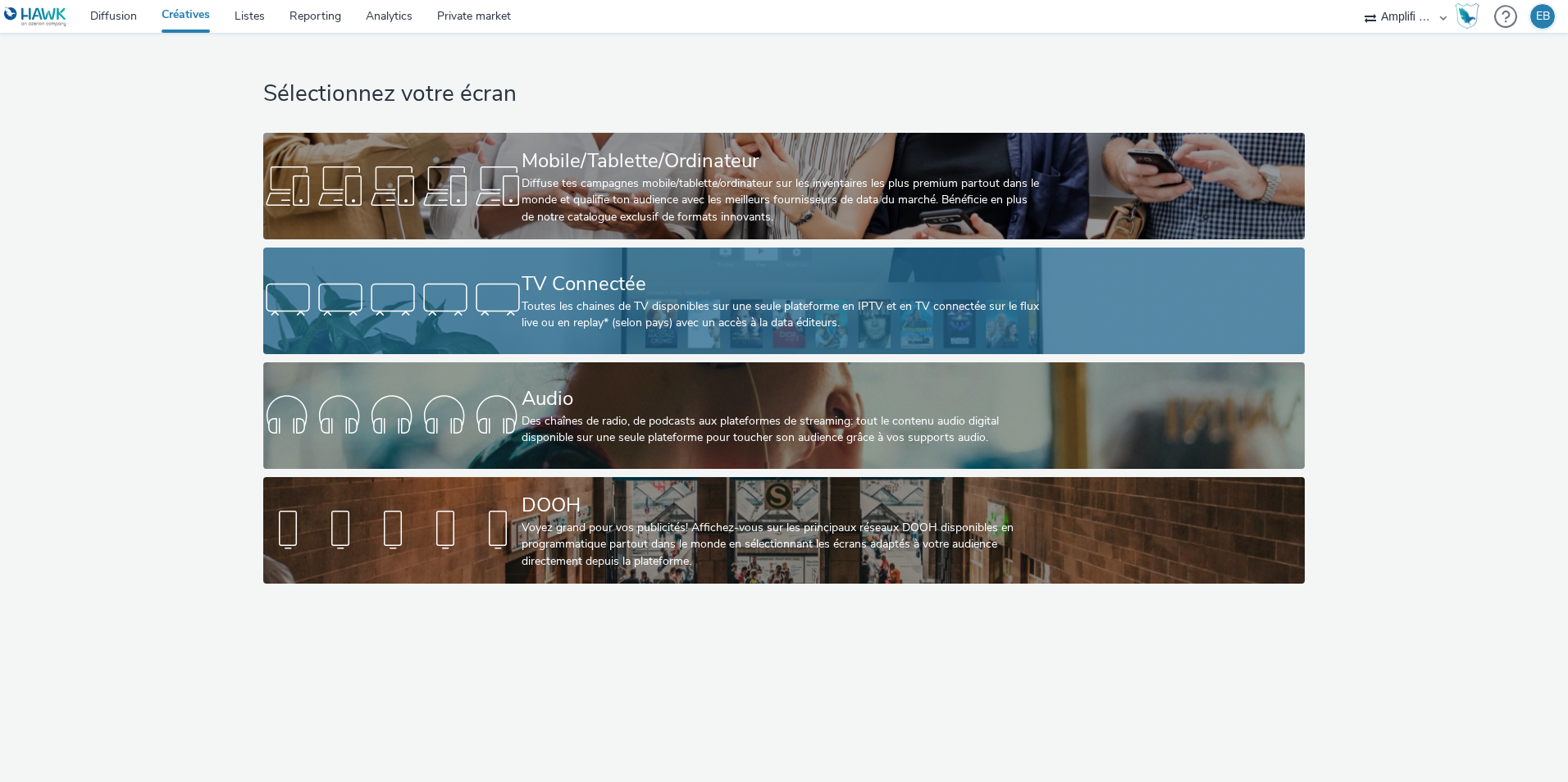
click at [392, 271] on link "TV Connectée Toutes les chaines de TV disponibles sur une seule plateforme en I…" at bounding box center [784, 301] width 1042 height 107
